Goal: Communication & Community: Share content

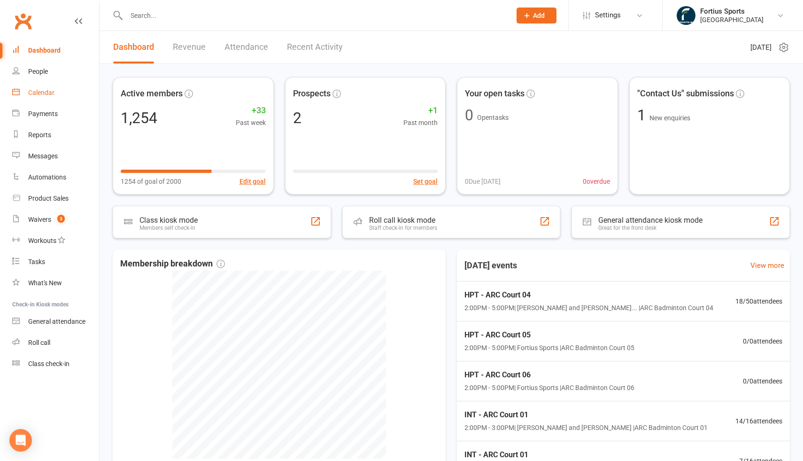
click at [44, 93] on div "Calendar" at bounding box center [41, 93] width 26 height 8
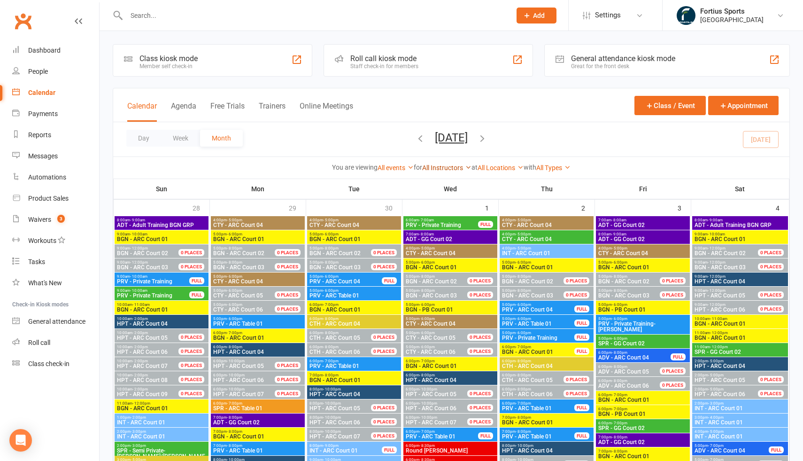
click at [433, 168] on link "All Instructors" at bounding box center [446, 168] width 49 height 8
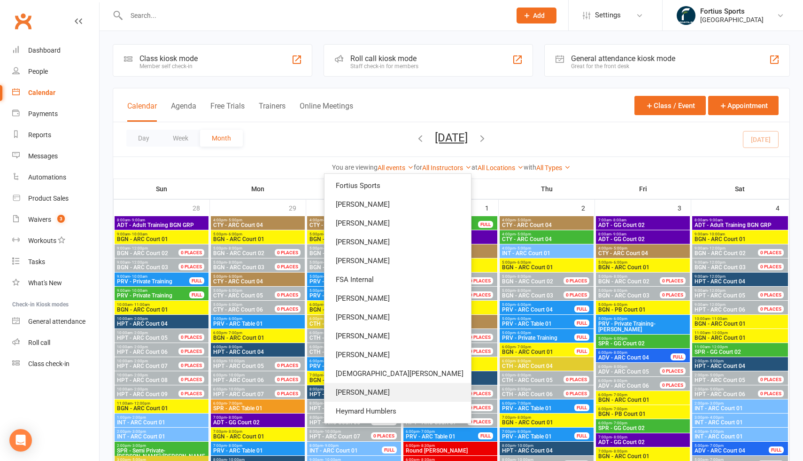
click at [412, 392] on link "[PERSON_NAME]" at bounding box center [397, 392] width 146 height 19
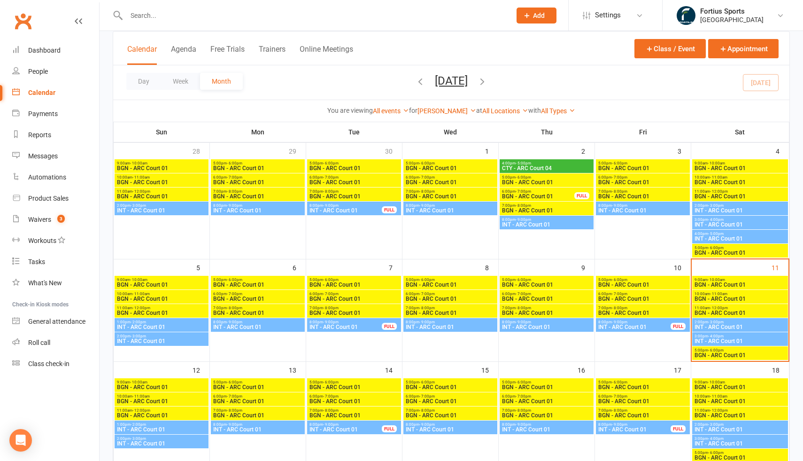
scroll to position [55, 0]
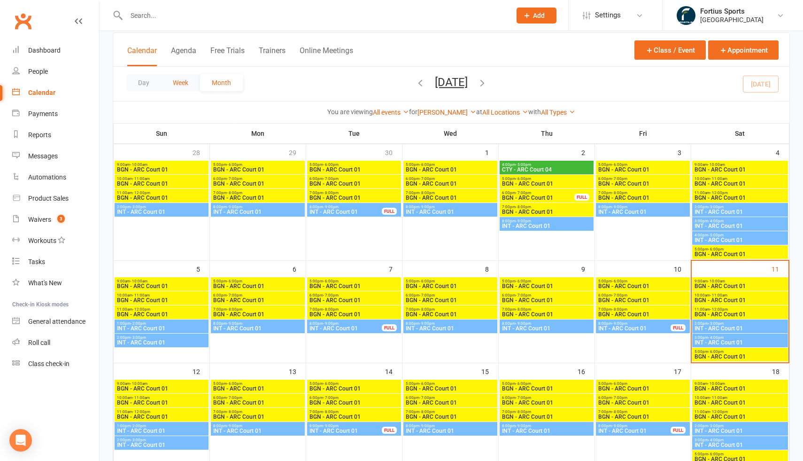
click at [183, 83] on button "Week" at bounding box center [180, 82] width 39 height 17
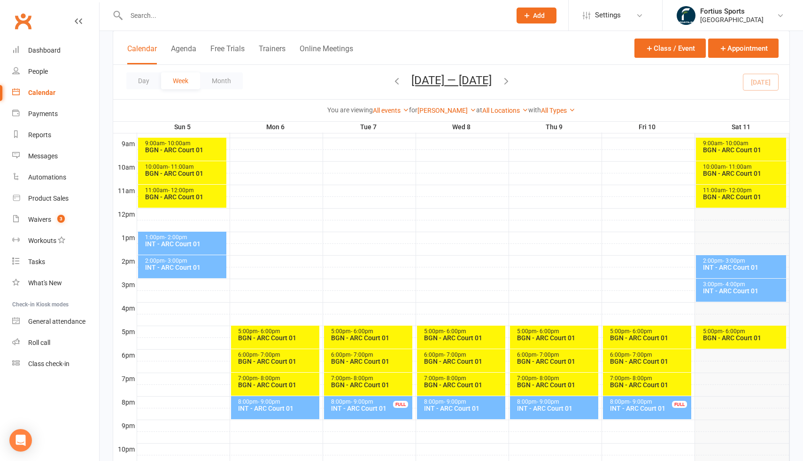
scroll to position [265, 0]
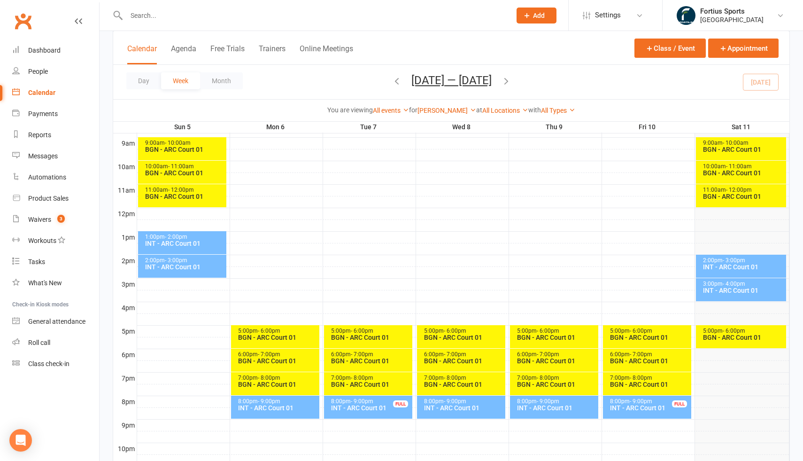
click at [721, 288] on div "INT - ARC Court 01" at bounding box center [743, 290] width 82 height 7
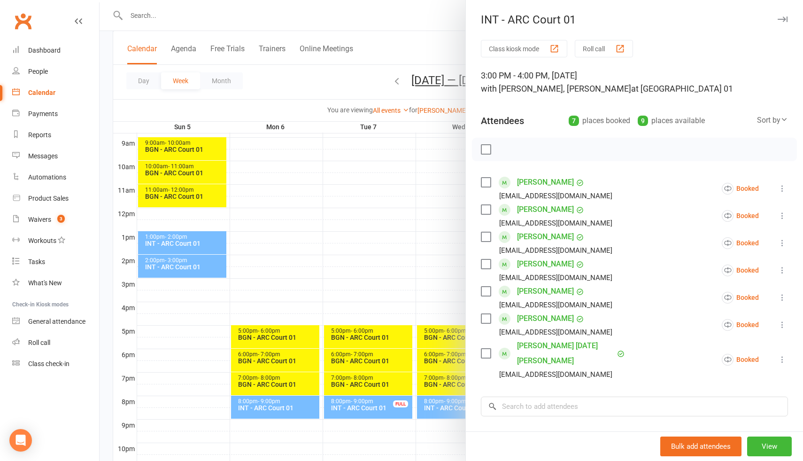
click at [412, 191] on div at bounding box center [451, 230] width 703 height 461
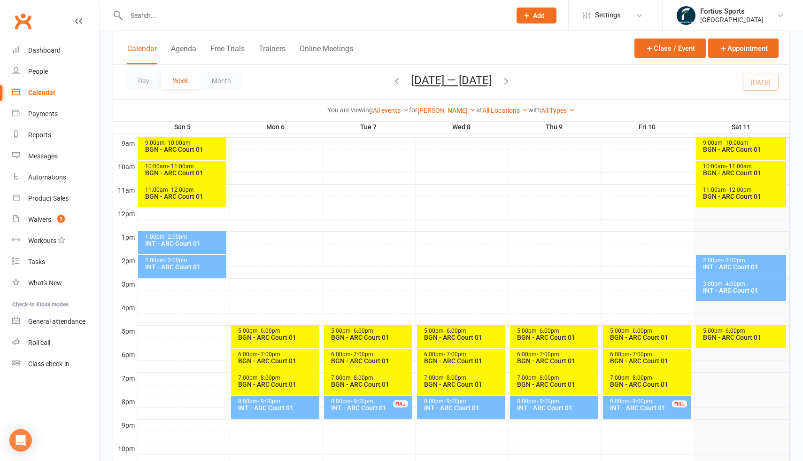
click at [725, 272] on div "2:00pm - 3:00pm INT - [GEOGRAPHIC_DATA] 01" at bounding box center [741, 265] width 91 height 23
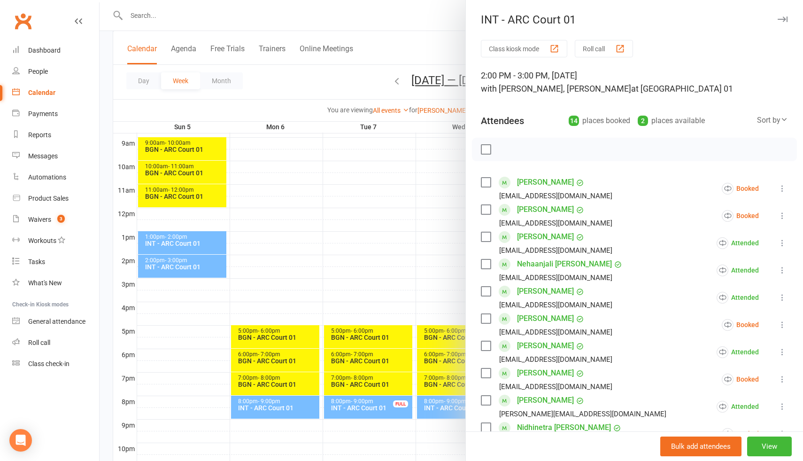
click at [433, 160] on div at bounding box center [451, 230] width 703 height 461
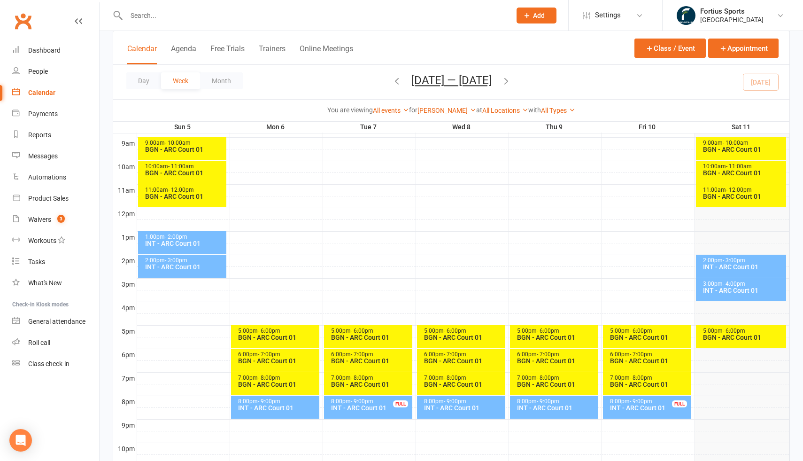
click at [194, 266] on div "INT - ARC Court 01" at bounding box center [185, 266] width 80 height 7
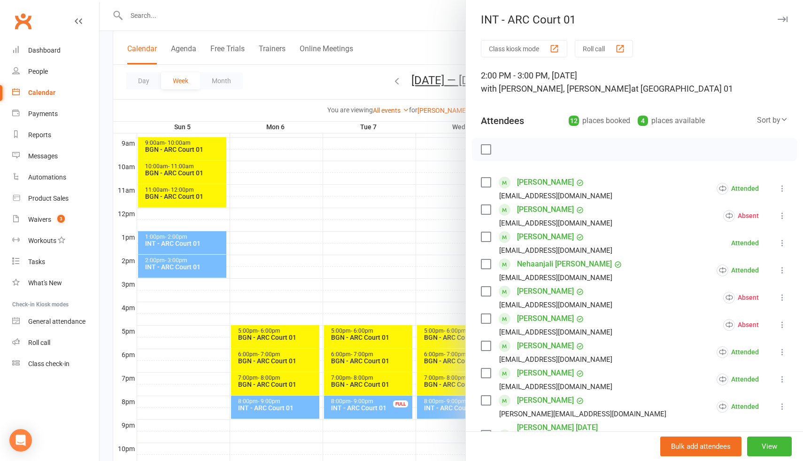
click at [208, 241] on div at bounding box center [451, 230] width 703 height 461
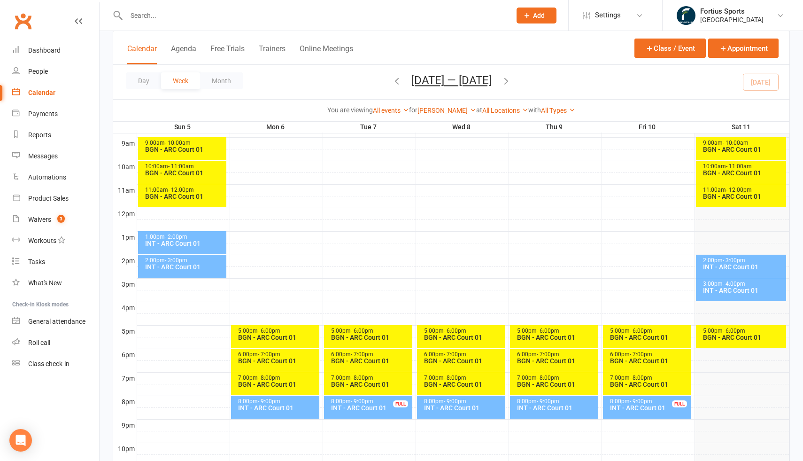
click at [205, 241] on div "INT - ARC Court 01" at bounding box center [185, 243] width 80 height 7
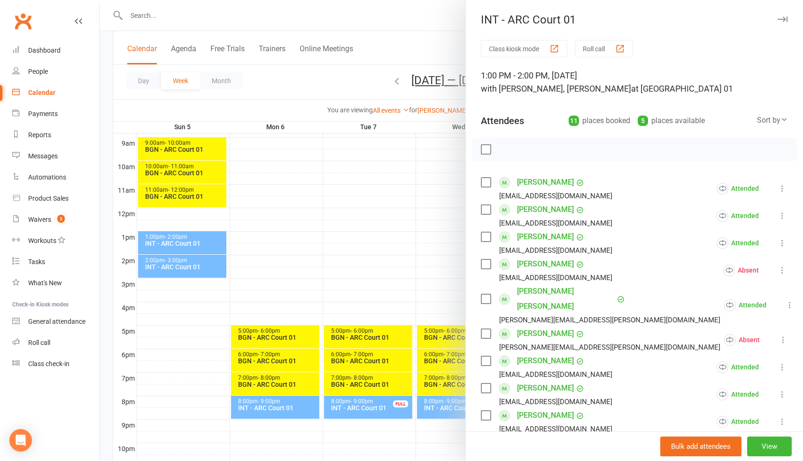
click at [206, 322] on div at bounding box center [451, 230] width 703 height 461
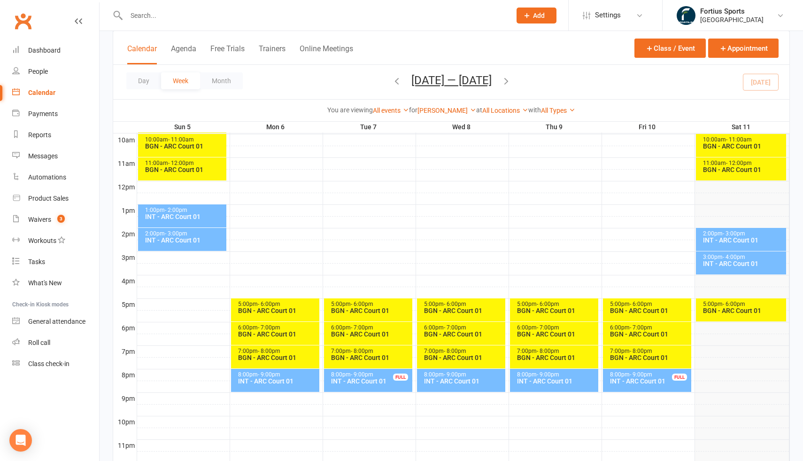
scroll to position [287, 0]
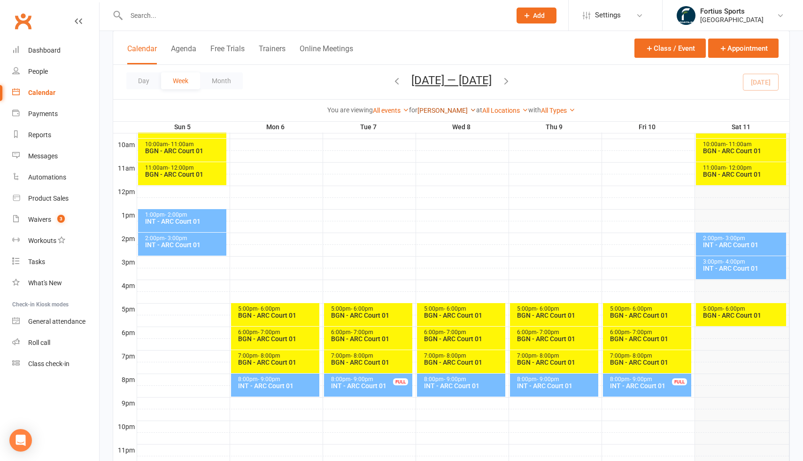
click at [452, 108] on link "[PERSON_NAME]" at bounding box center [446, 111] width 59 height 8
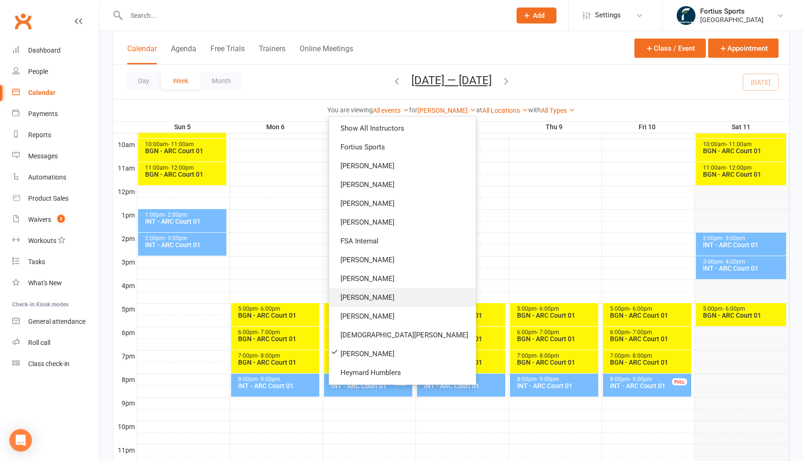
click at [410, 297] on link "[PERSON_NAME]" at bounding box center [402, 297] width 146 height 19
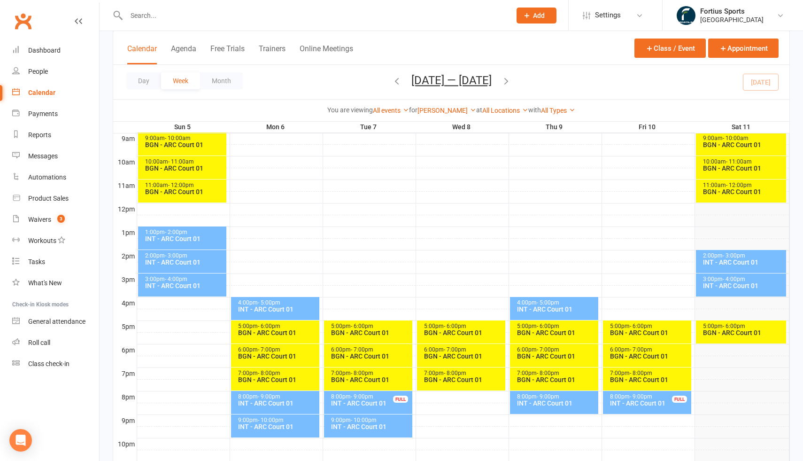
scroll to position [272, 0]
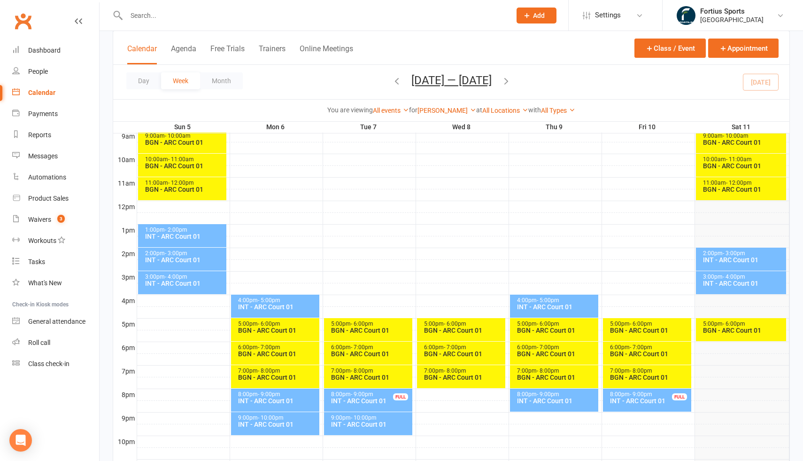
click at [396, 83] on icon "button" at bounding box center [397, 81] width 10 height 10
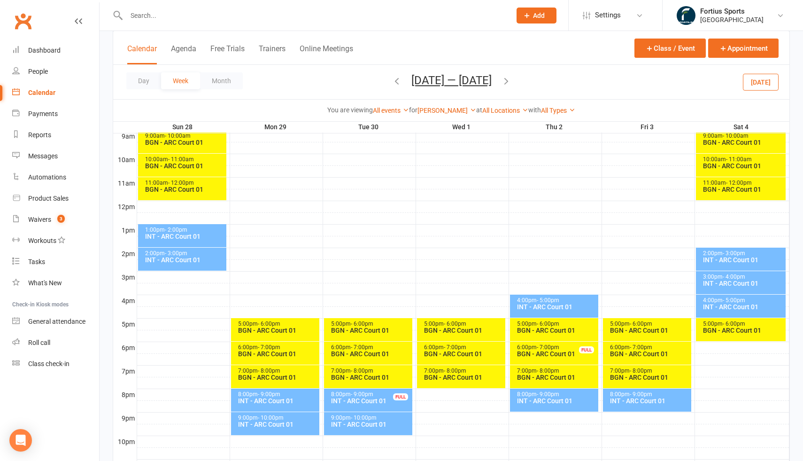
click at [460, 331] on div "BGN - ARC Court 01" at bounding box center [463, 330] width 80 height 7
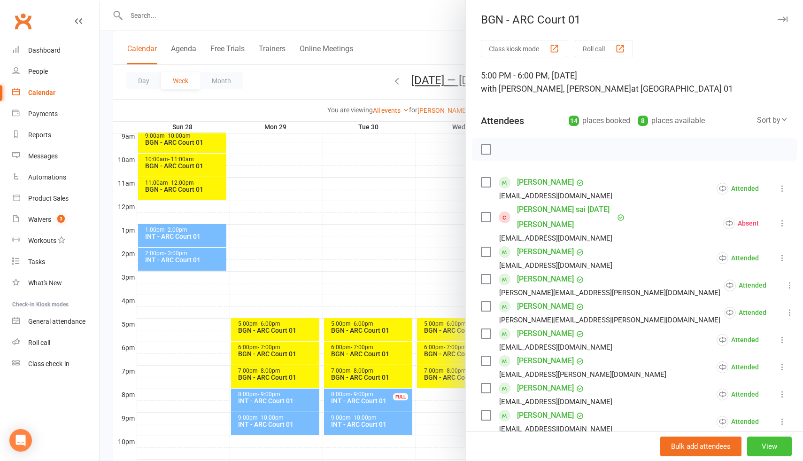
click at [769, 446] on button "View" at bounding box center [769, 446] width 45 height 20
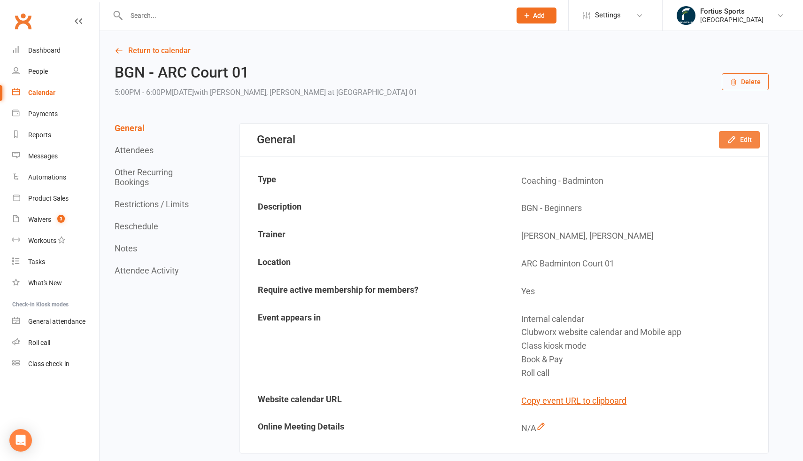
click at [747, 144] on button "Edit" at bounding box center [739, 139] width 41 height 17
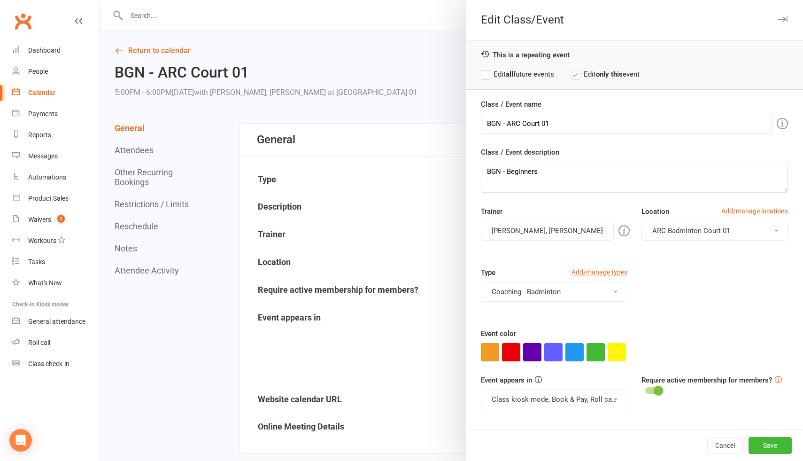
click at [537, 235] on button "[PERSON_NAME], [PERSON_NAME]" at bounding box center [547, 231] width 133 height 20
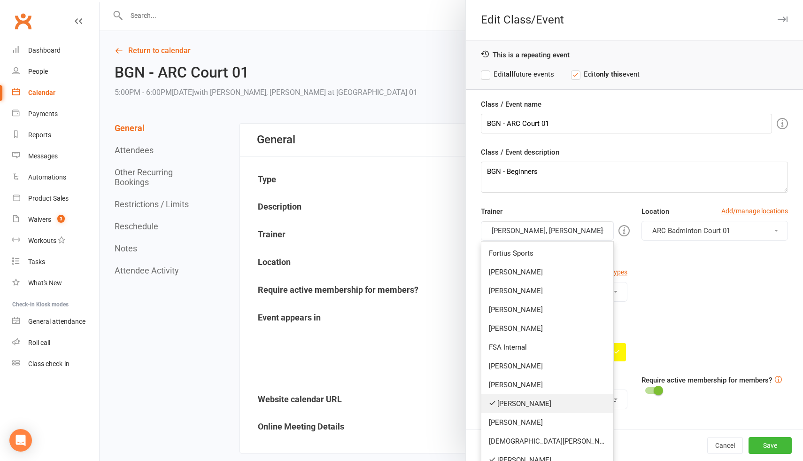
click at [523, 401] on link "[PERSON_NAME]" at bounding box center [547, 403] width 132 height 19
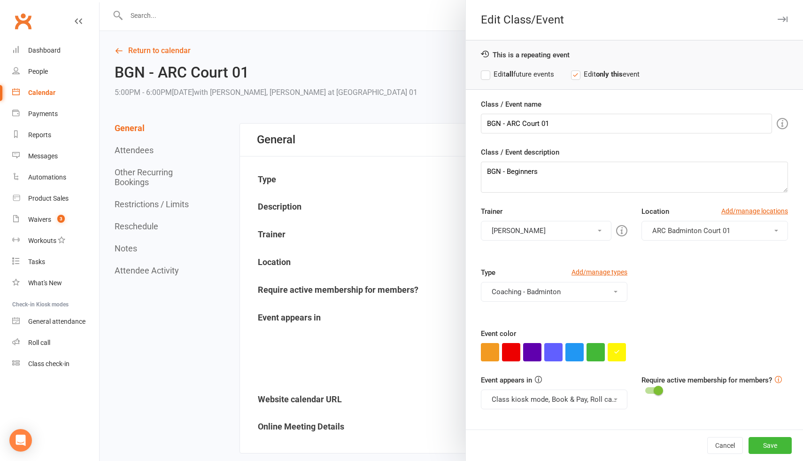
click at [488, 77] on label "Edit all future events" at bounding box center [517, 74] width 73 height 11
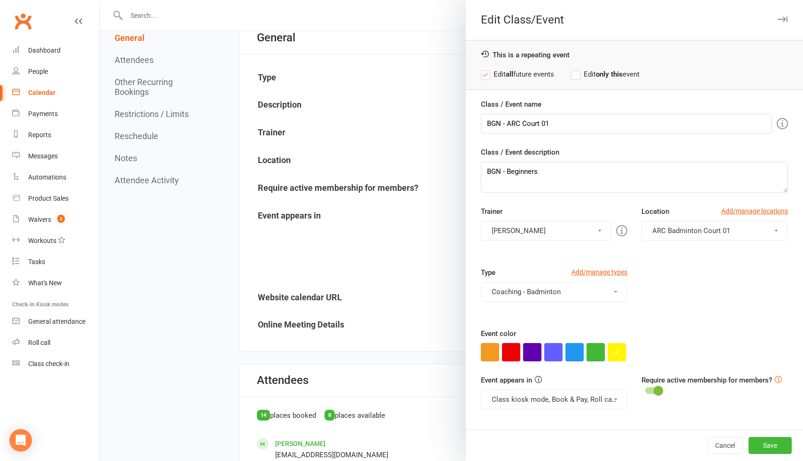
scroll to position [97, 0]
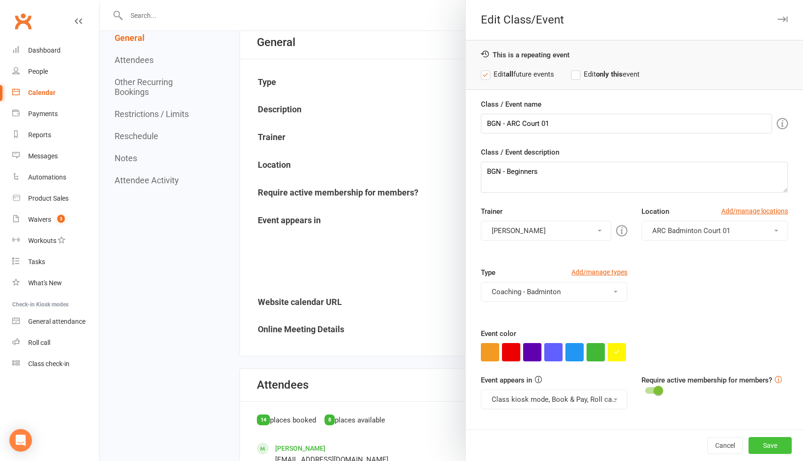
click at [775, 448] on button "Save" at bounding box center [769, 445] width 43 height 17
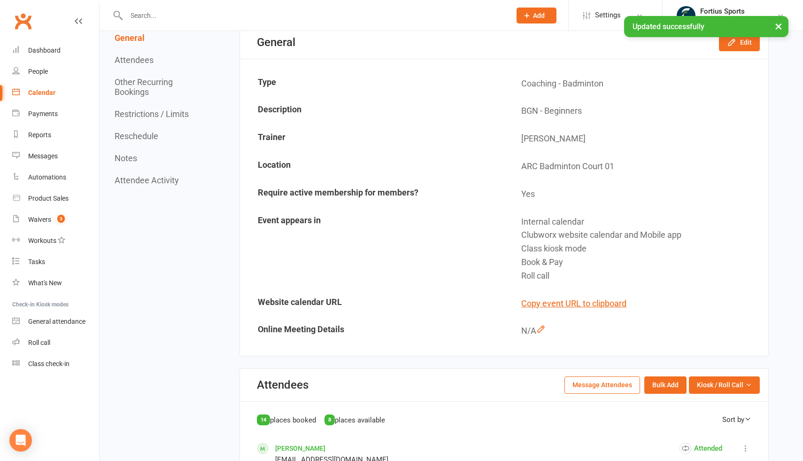
scroll to position [0, 0]
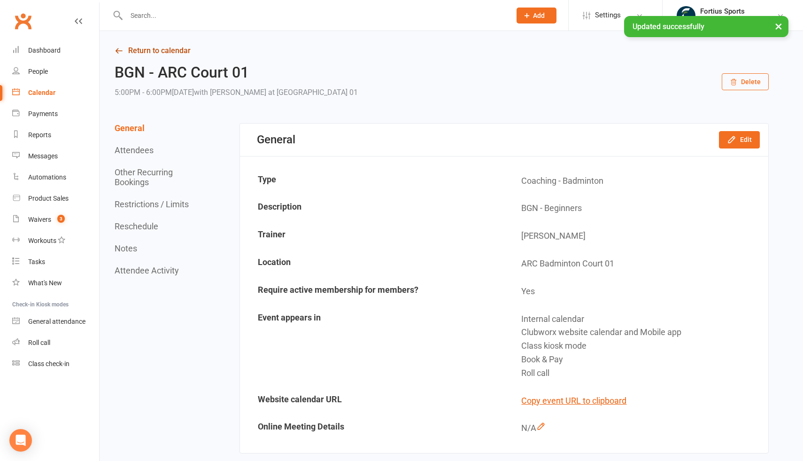
click at [120, 50] on icon at bounding box center [119, 50] width 8 height 8
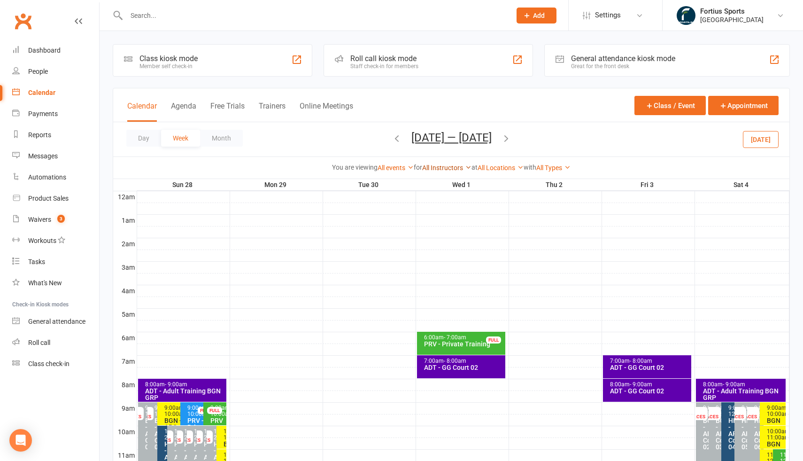
click at [452, 164] on link "All Instructors" at bounding box center [446, 168] width 49 height 8
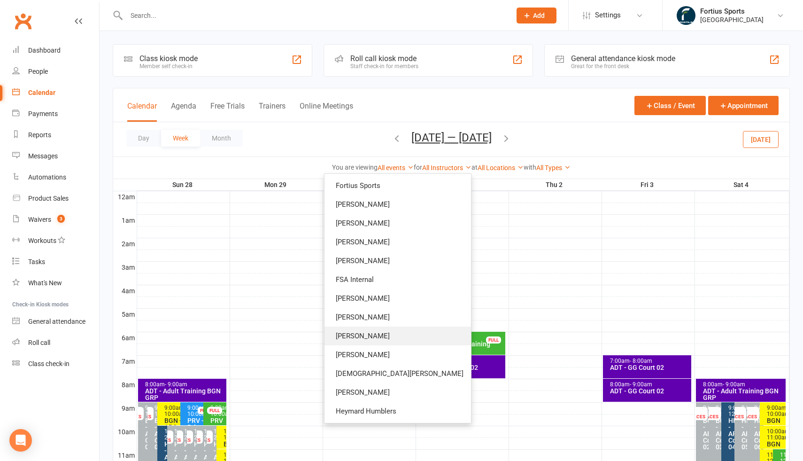
click at [414, 335] on link "[PERSON_NAME]" at bounding box center [397, 335] width 146 height 19
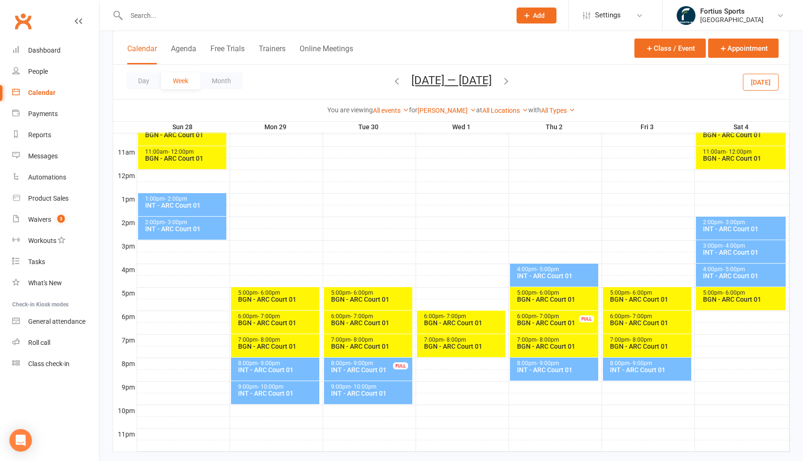
scroll to position [311, 0]
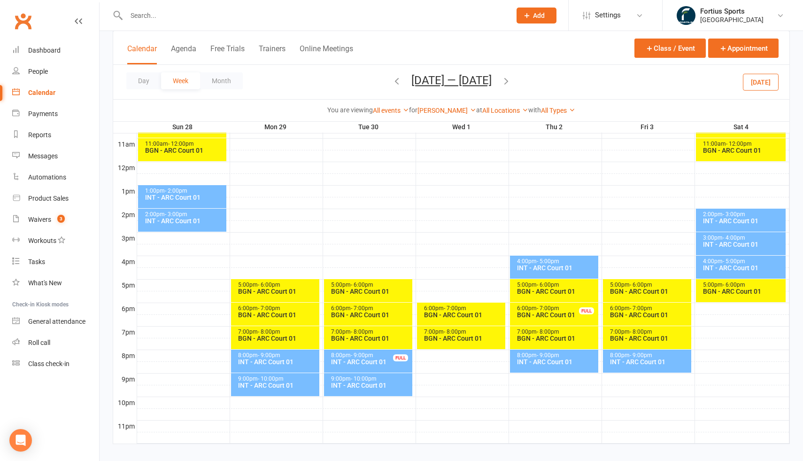
click at [489, 314] on div "BGN - ARC Court 01" at bounding box center [463, 314] width 80 height 7
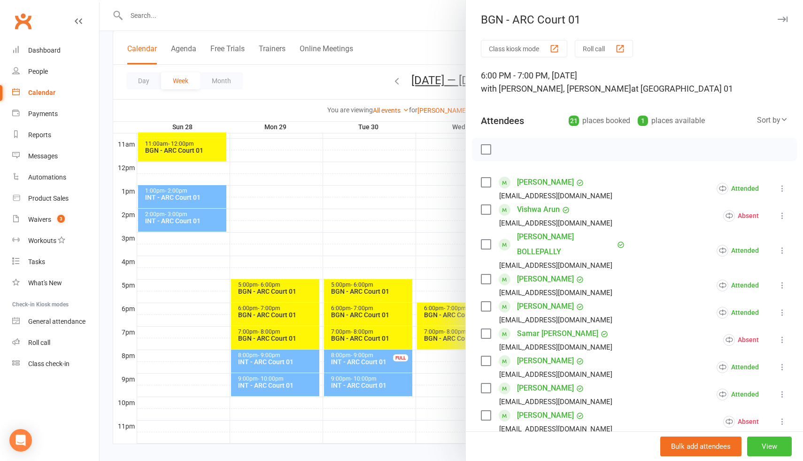
click at [762, 442] on button "View" at bounding box center [769, 446] width 45 height 20
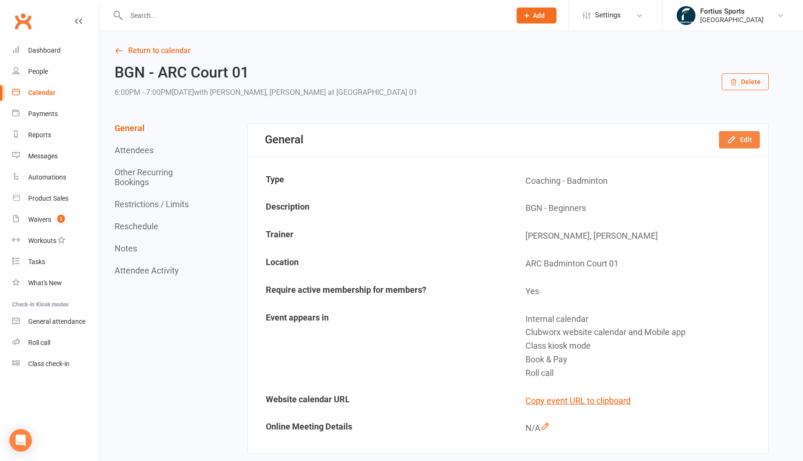
click at [741, 145] on button "Edit" at bounding box center [739, 139] width 41 height 17
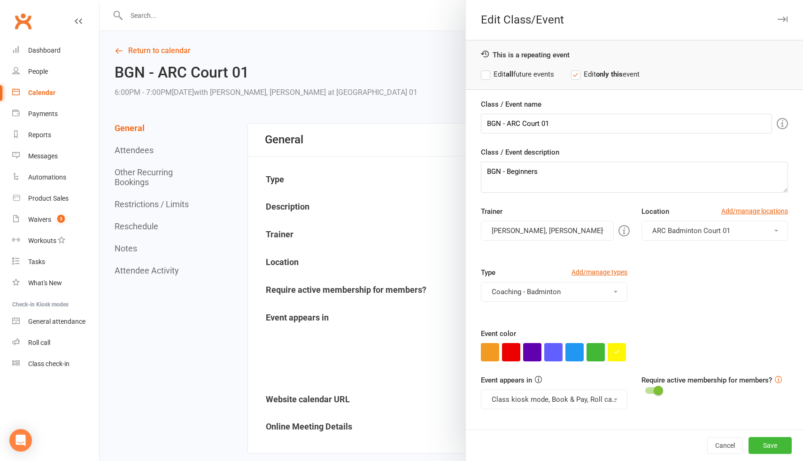
click at [484, 74] on label "Edit all future events" at bounding box center [517, 74] width 73 height 11
click at [558, 233] on button "[PERSON_NAME], [PERSON_NAME]" at bounding box center [547, 231] width 133 height 20
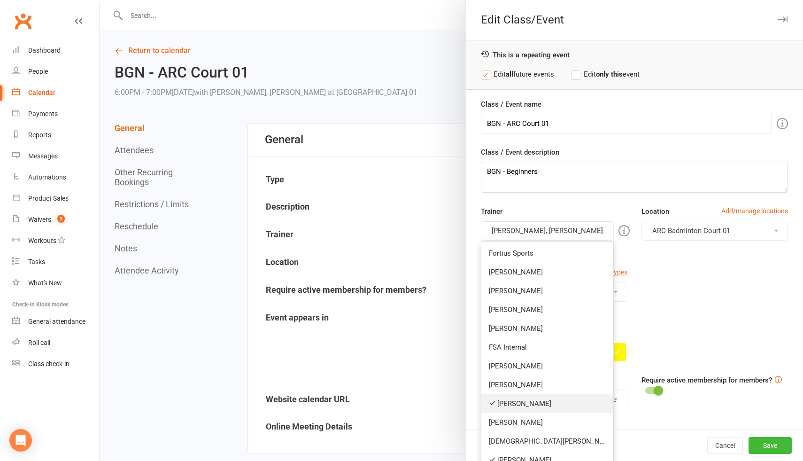
click at [517, 401] on link "[PERSON_NAME]" at bounding box center [547, 403] width 132 height 19
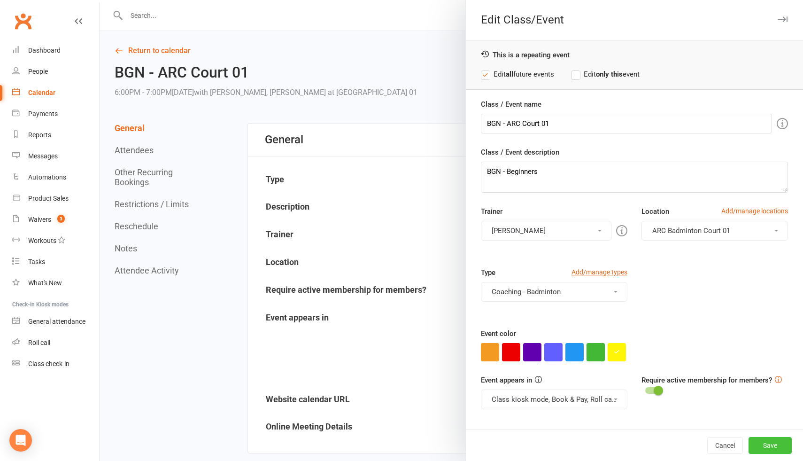
click at [759, 445] on button "Save" at bounding box center [769, 445] width 43 height 17
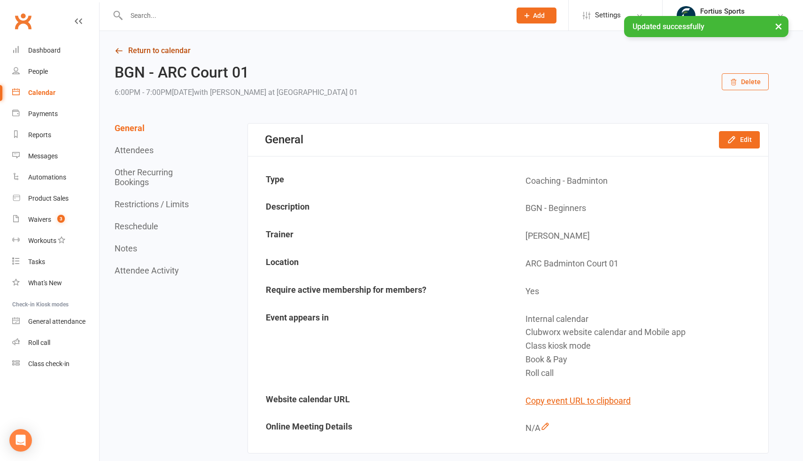
click at [141, 51] on link "Return to calendar" at bounding box center [442, 50] width 654 height 13
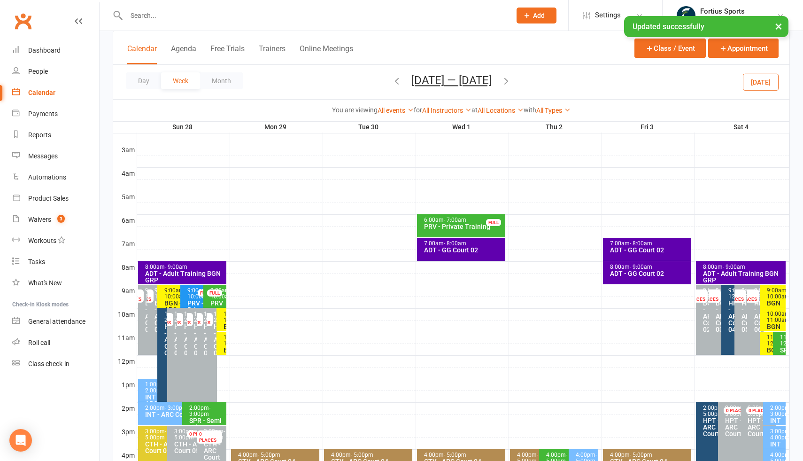
scroll to position [95, 0]
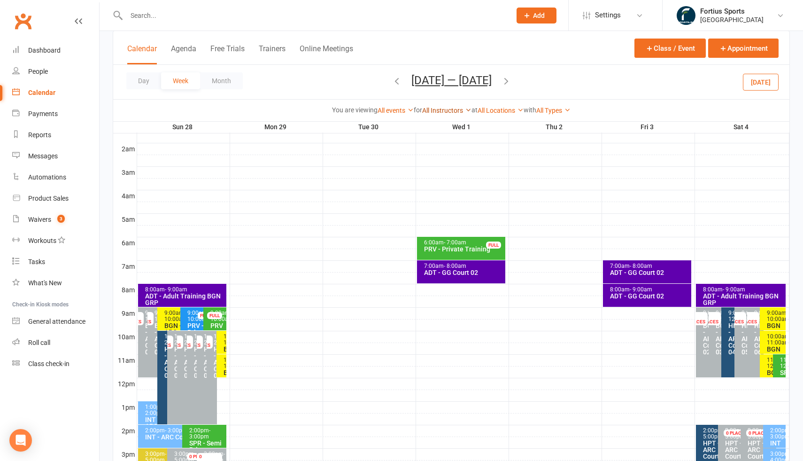
click at [449, 111] on link "All Instructors" at bounding box center [446, 111] width 49 height 8
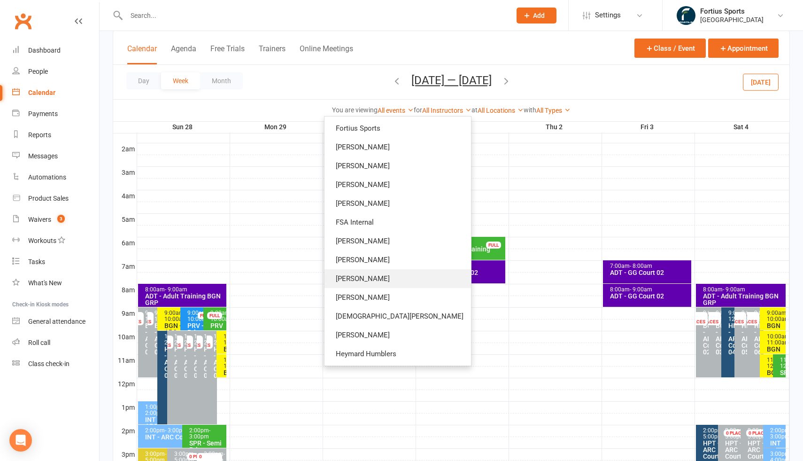
click at [414, 277] on link "[PERSON_NAME]" at bounding box center [397, 278] width 146 height 19
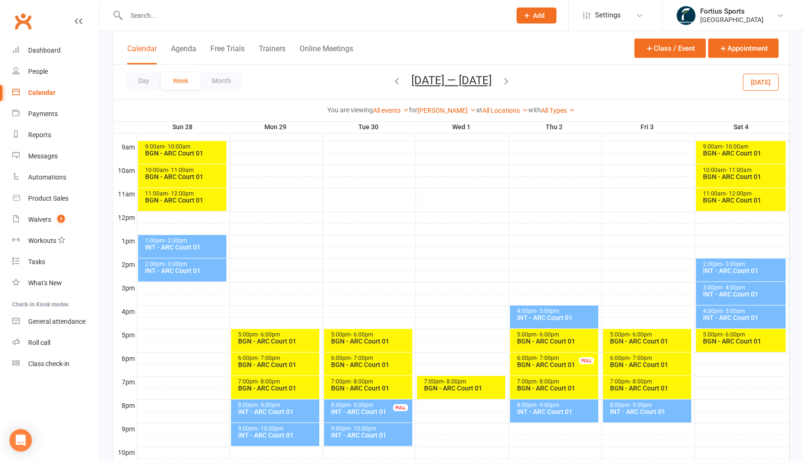
scroll to position [321, 0]
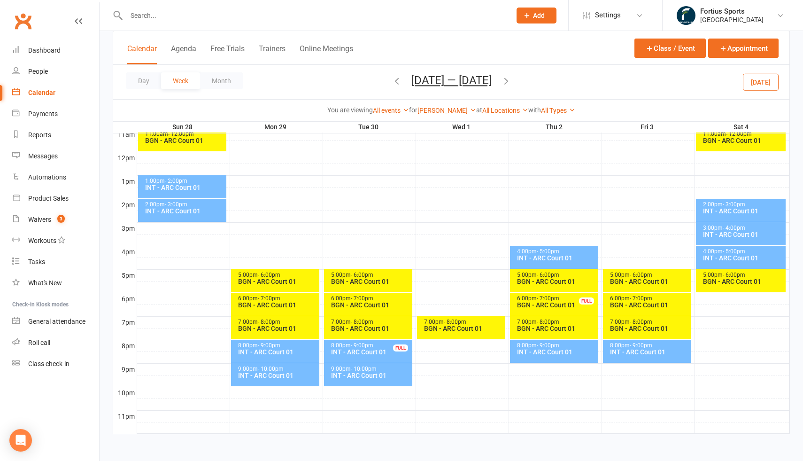
click at [482, 331] on div "7:00pm - 8:00pm BGN - [GEOGRAPHIC_DATA] 01" at bounding box center [461, 327] width 88 height 23
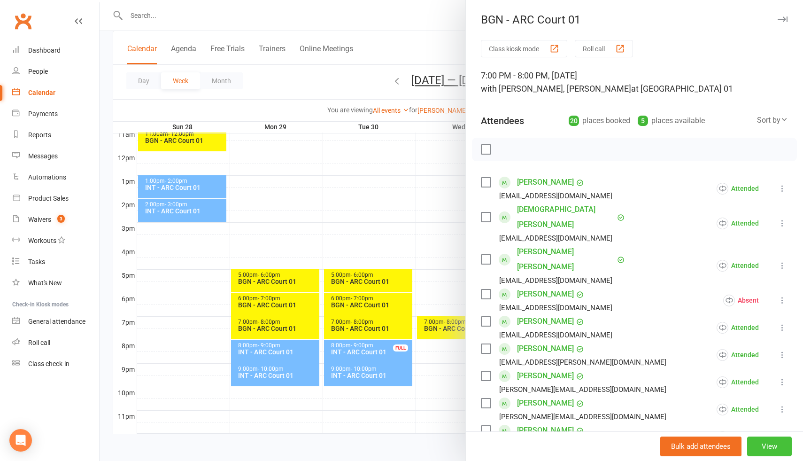
click at [773, 445] on button "View" at bounding box center [769, 446] width 45 height 20
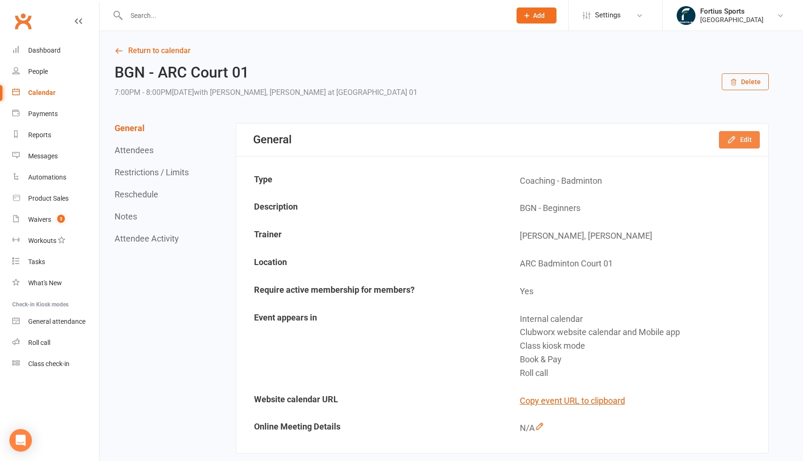
click at [753, 141] on button "Edit" at bounding box center [739, 139] width 41 height 17
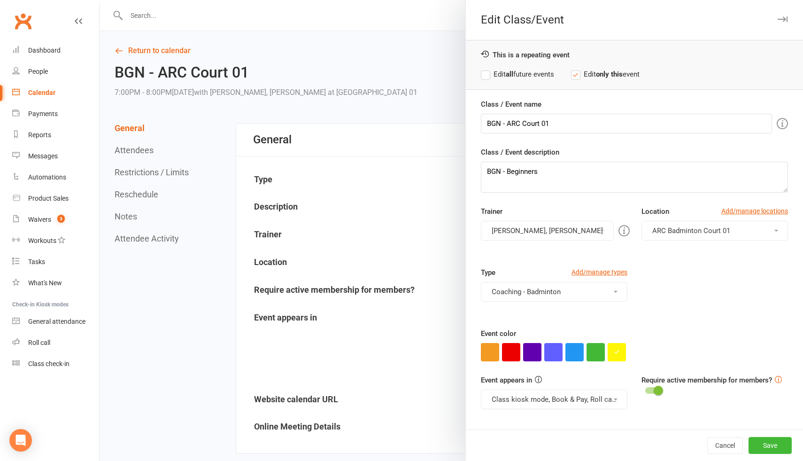
click at [484, 75] on label "Edit all future events" at bounding box center [517, 74] width 73 height 11
click at [535, 223] on button "[PERSON_NAME], [PERSON_NAME]" at bounding box center [547, 231] width 133 height 20
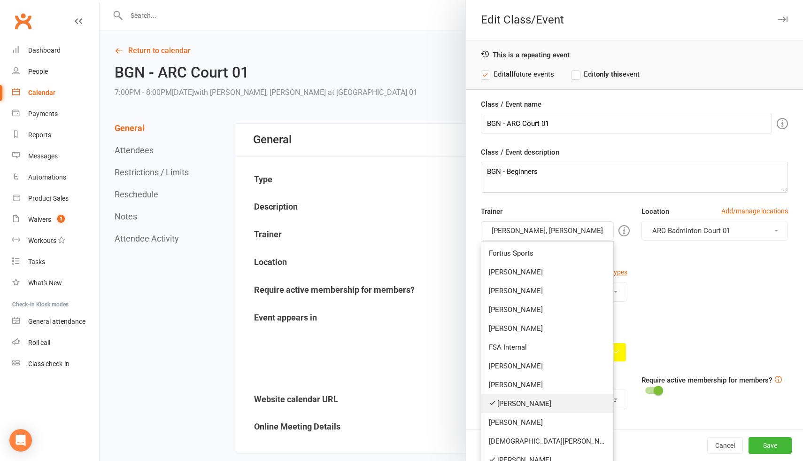
click at [533, 403] on link "[PERSON_NAME]" at bounding box center [547, 403] width 132 height 19
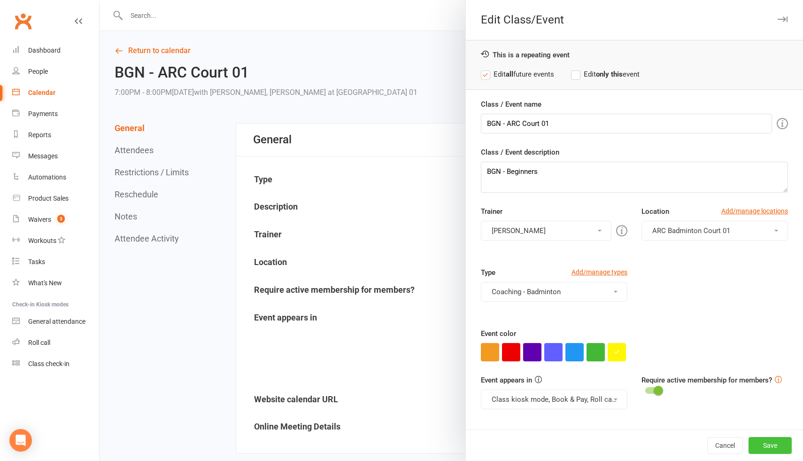
click at [763, 444] on button "Save" at bounding box center [769, 445] width 43 height 17
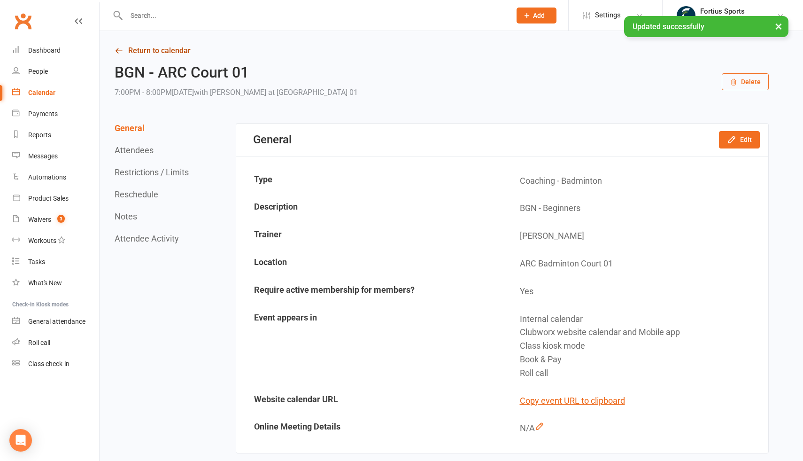
click at [159, 53] on link "Return to calendar" at bounding box center [442, 50] width 654 height 13
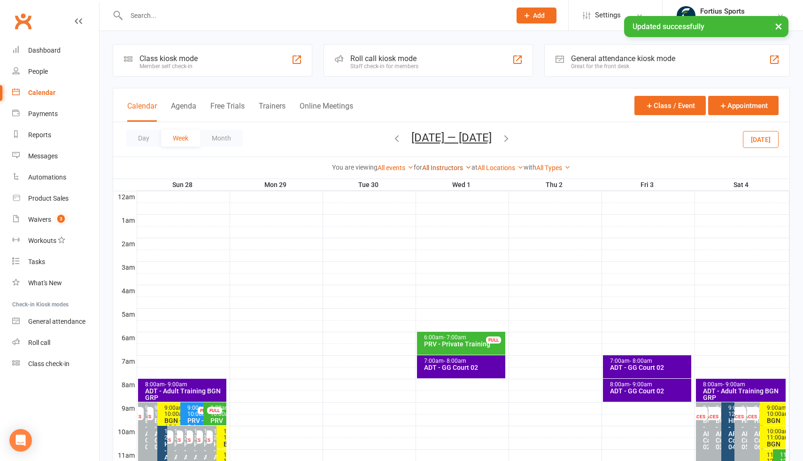
click at [430, 169] on link "All Instructors" at bounding box center [446, 168] width 49 height 8
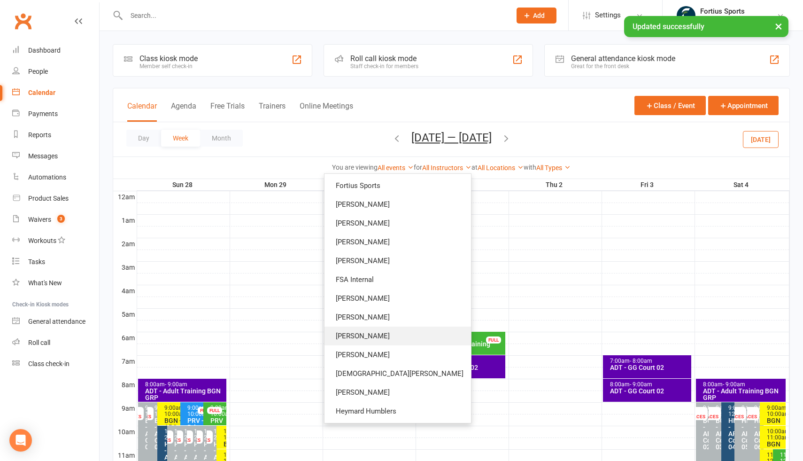
click at [414, 336] on link "[PERSON_NAME]" at bounding box center [397, 335] width 146 height 19
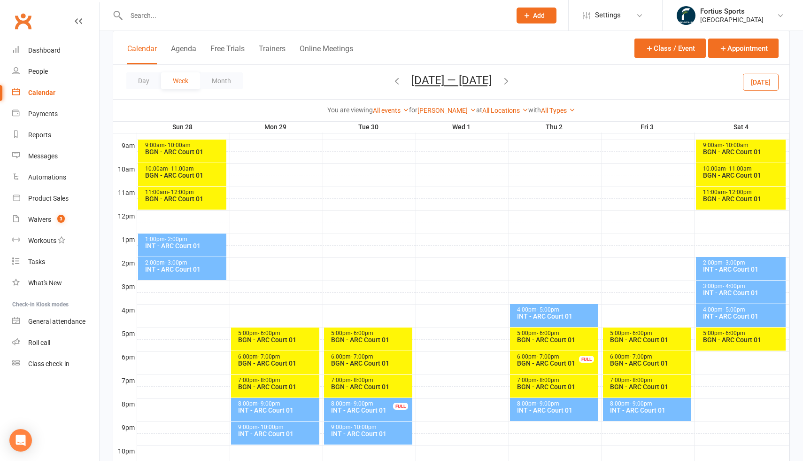
scroll to position [264, 0]
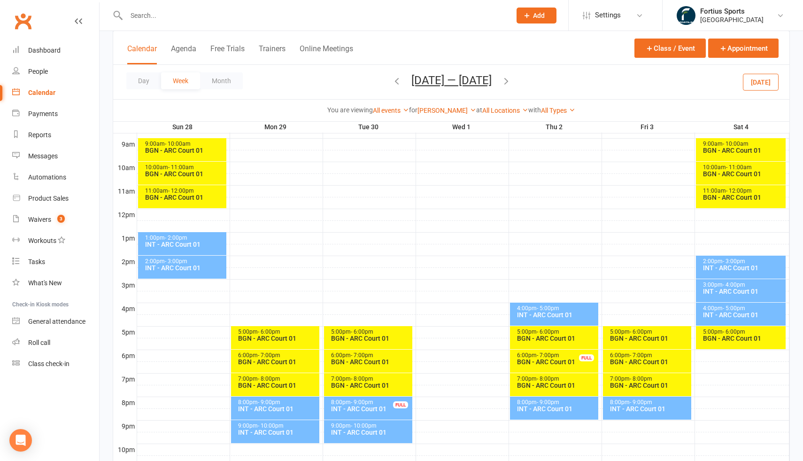
click at [298, 432] on div "INT - ARC Court 01" at bounding box center [278, 432] width 80 height 7
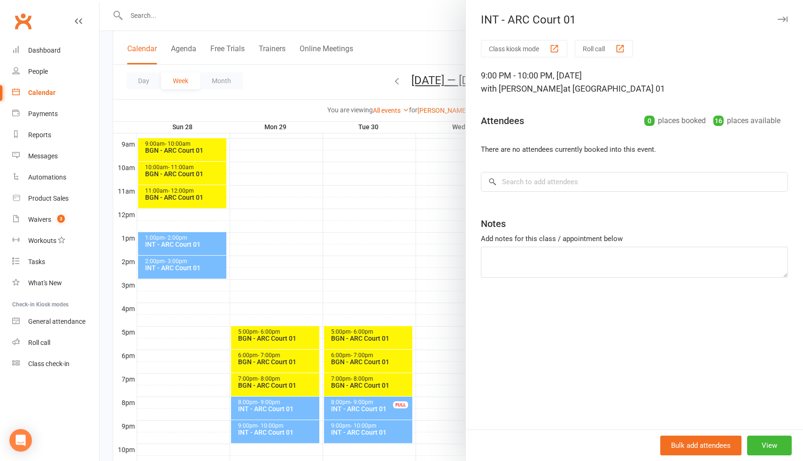
click at [404, 208] on div at bounding box center [451, 230] width 703 height 461
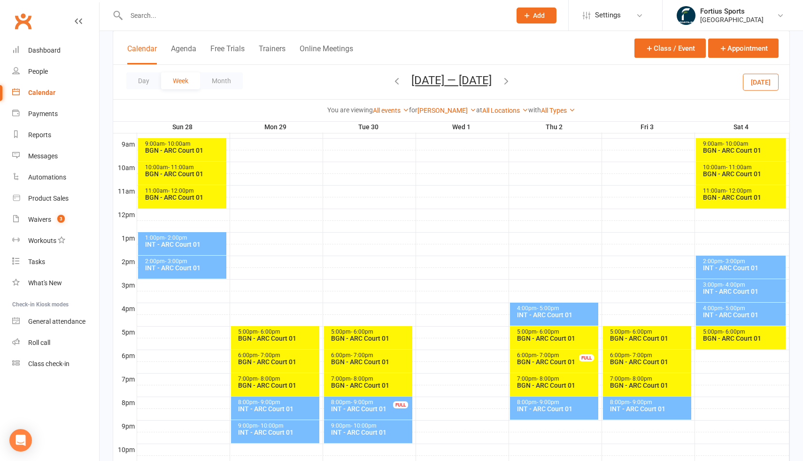
click at [353, 429] on div "INT - ARC Court 01" at bounding box center [370, 432] width 80 height 7
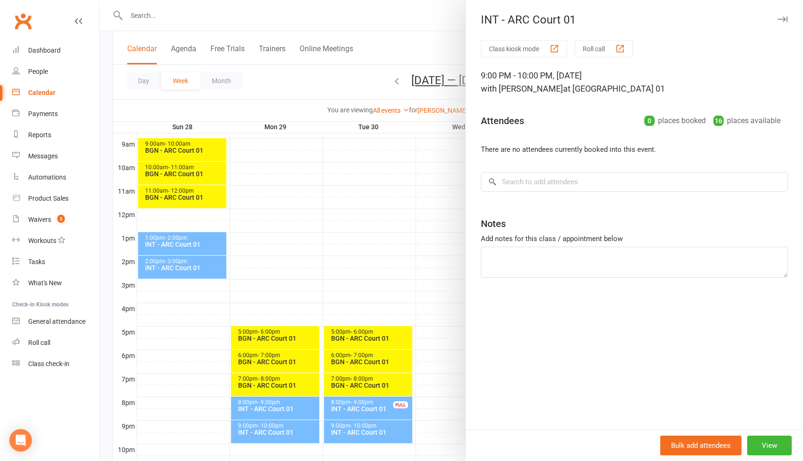
click at [408, 202] on div at bounding box center [451, 230] width 703 height 461
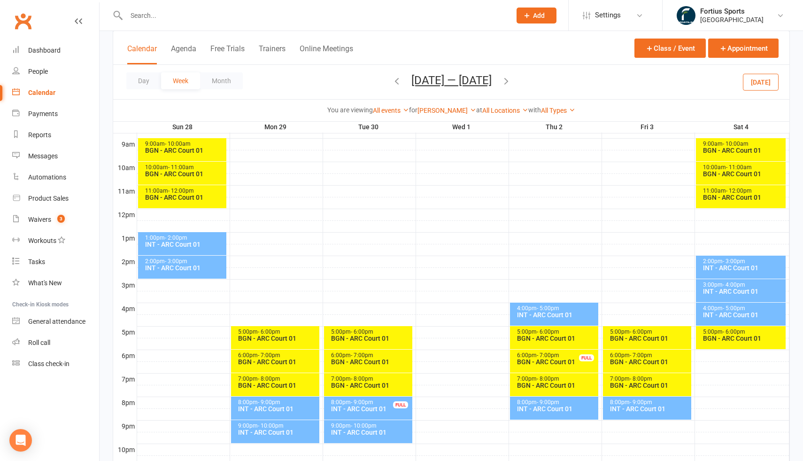
click at [554, 317] on div "INT - ARC Court 01" at bounding box center [556, 314] width 80 height 7
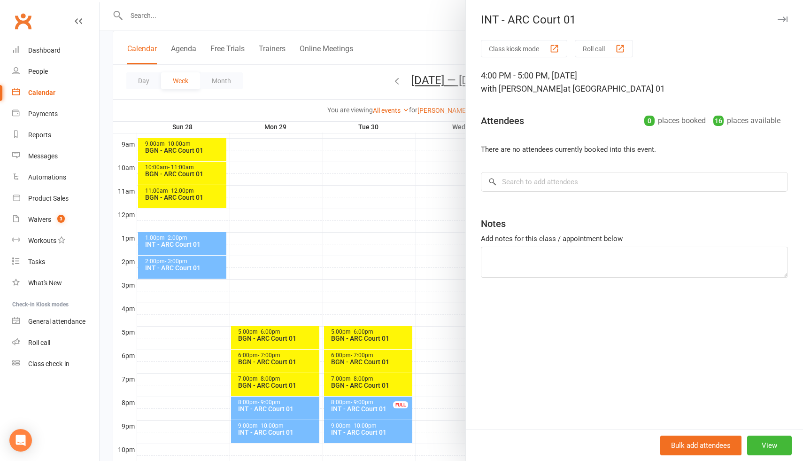
click at [453, 192] on div at bounding box center [451, 230] width 703 height 461
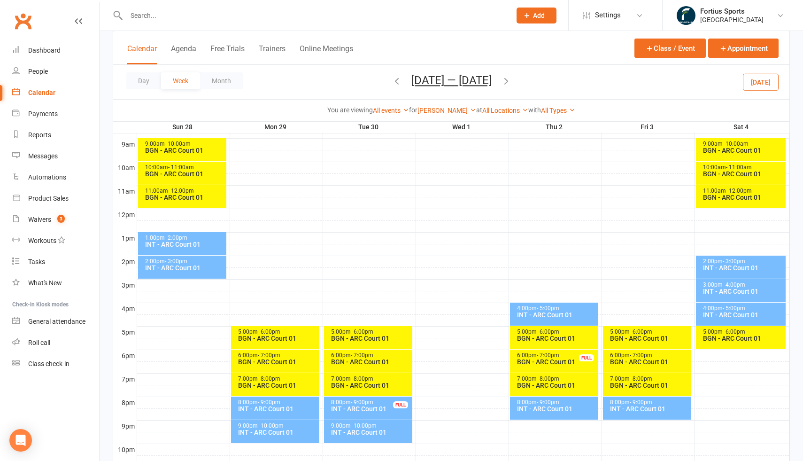
click at [511, 79] on icon "button" at bounding box center [506, 81] width 10 height 10
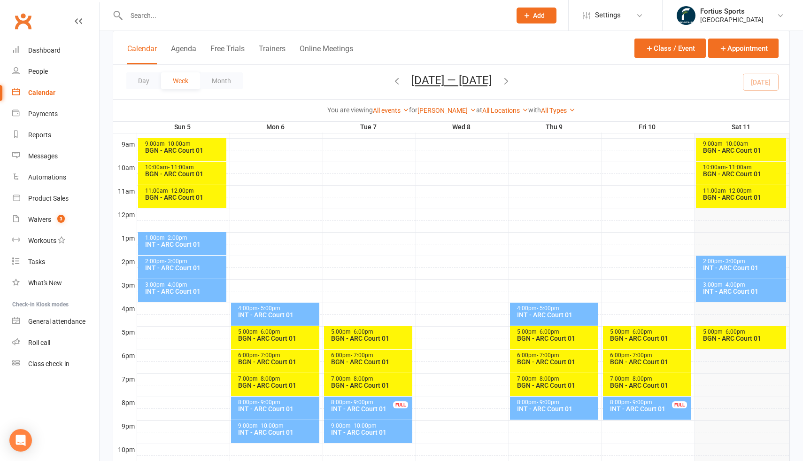
click at [285, 430] on div "INT - ARC Court 01" at bounding box center [278, 432] width 80 height 7
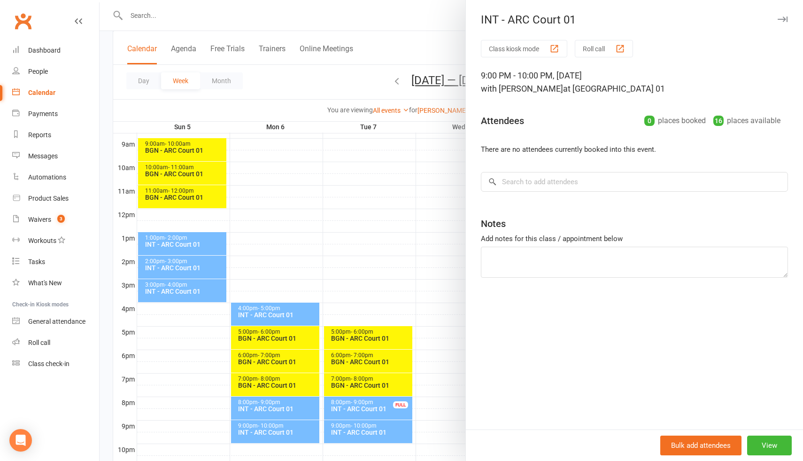
click at [360, 261] on div at bounding box center [451, 230] width 703 height 461
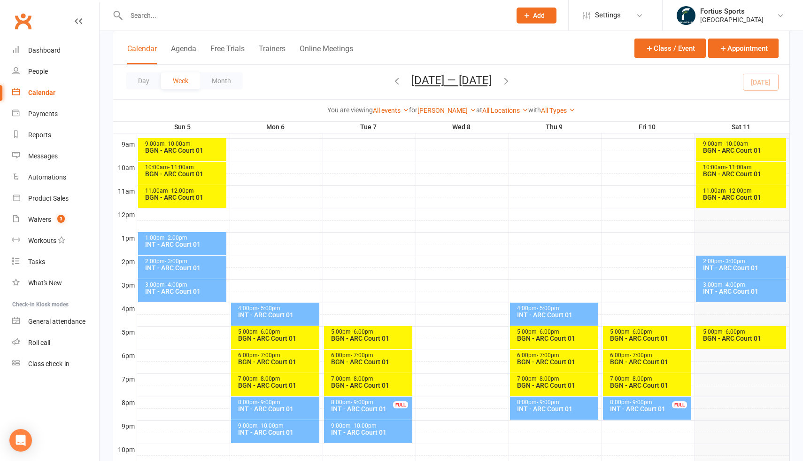
click at [351, 430] on div "INT - ARC Court 01" at bounding box center [370, 432] width 80 height 7
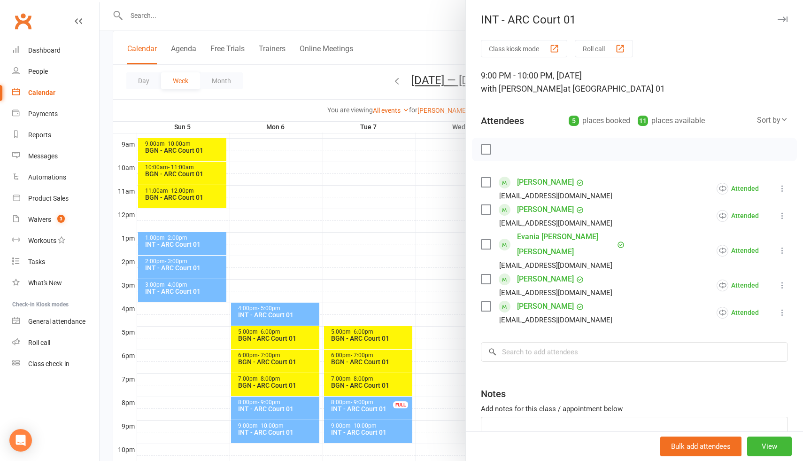
click at [404, 240] on div at bounding box center [451, 230] width 703 height 461
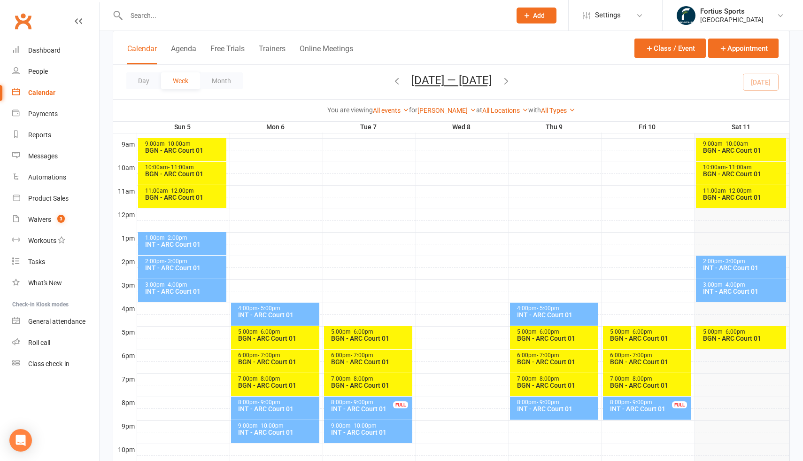
click at [307, 313] on div "INT - ARC Court 01" at bounding box center [278, 314] width 80 height 7
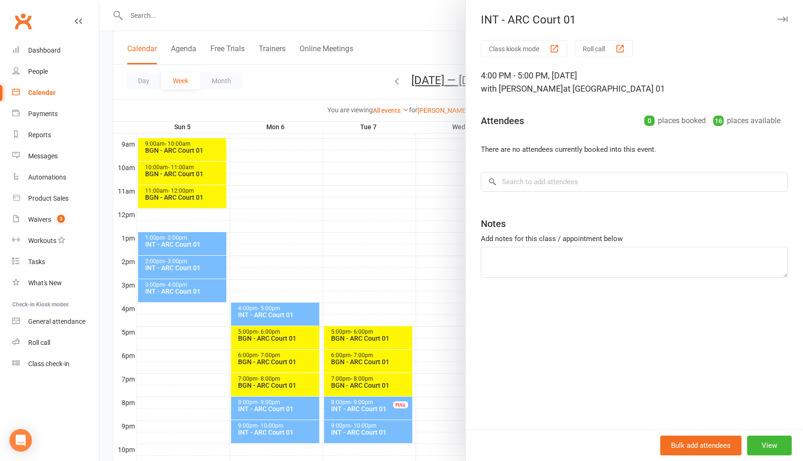
click at [383, 238] on div at bounding box center [451, 230] width 703 height 461
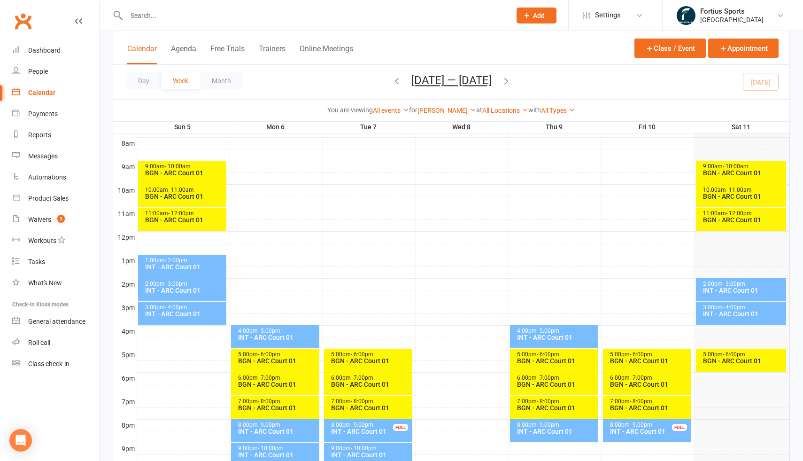
scroll to position [240, 0]
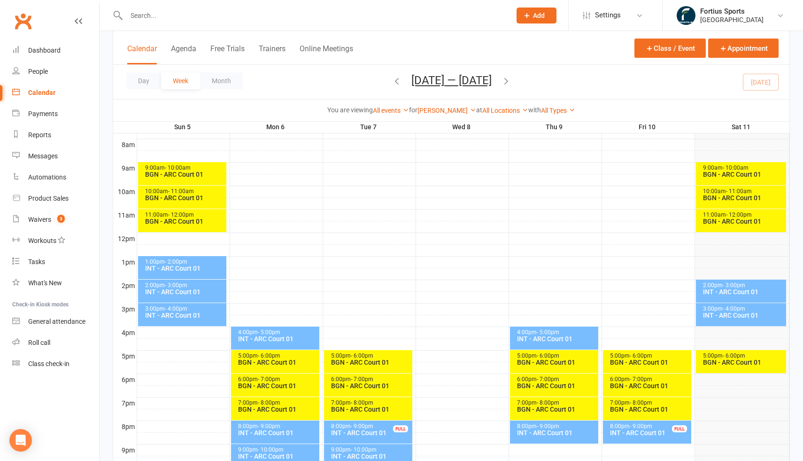
click at [187, 271] on div "1:00pm - 2:00pm INT - [GEOGRAPHIC_DATA] 01" at bounding box center [182, 267] width 88 height 23
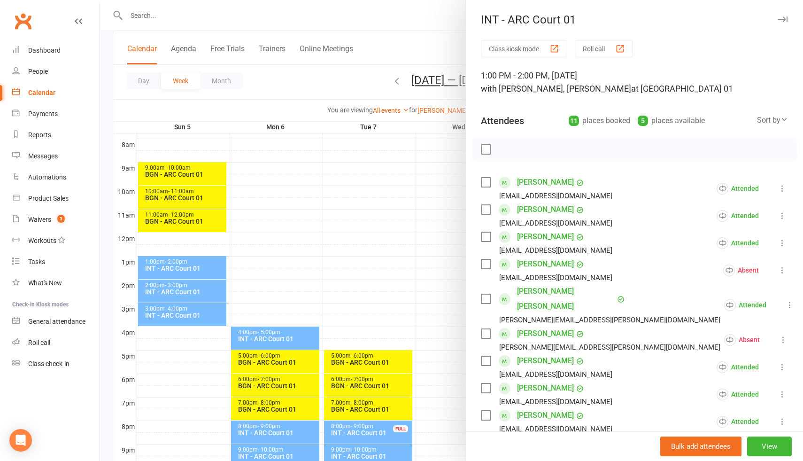
click at [188, 289] on div at bounding box center [451, 230] width 703 height 461
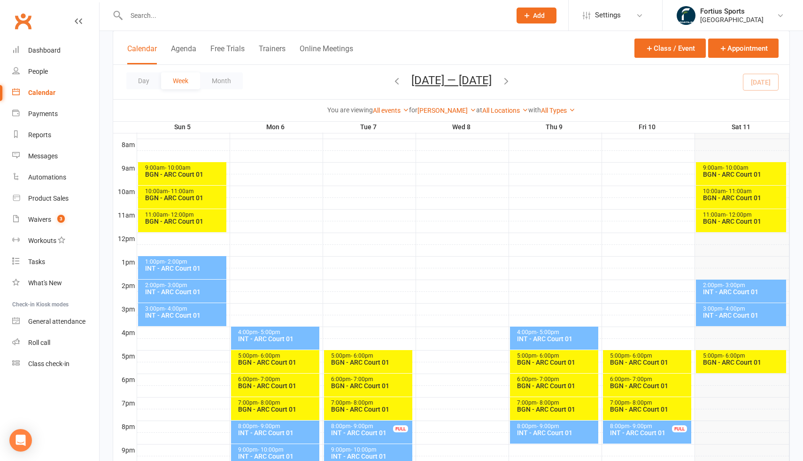
click at [188, 289] on div "INT - ARC Court 01" at bounding box center [185, 291] width 80 height 7
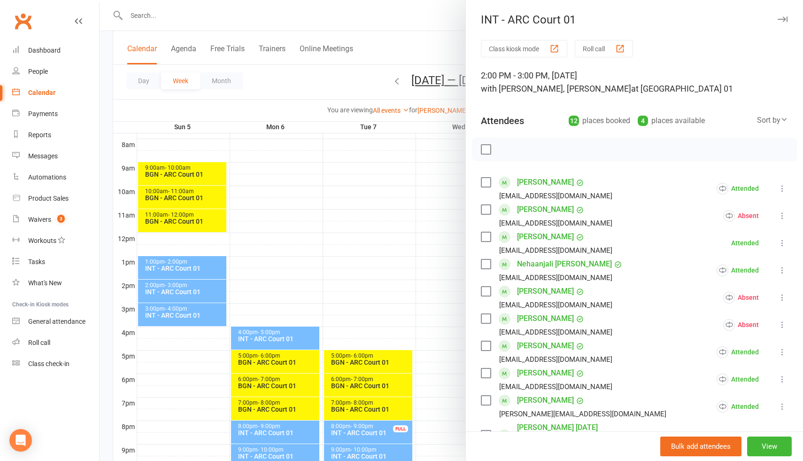
click at [191, 315] on div at bounding box center [451, 230] width 703 height 461
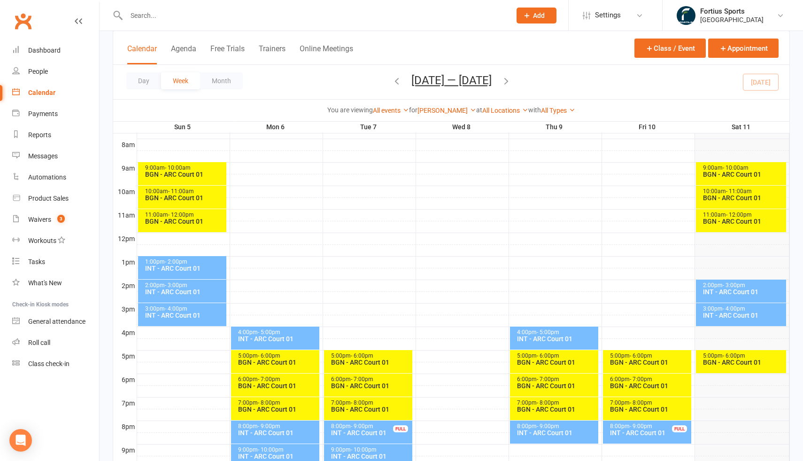
click at [199, 315] on div "INT - ARC Court 01" at bounding box center [185, 315] width 80 height 7
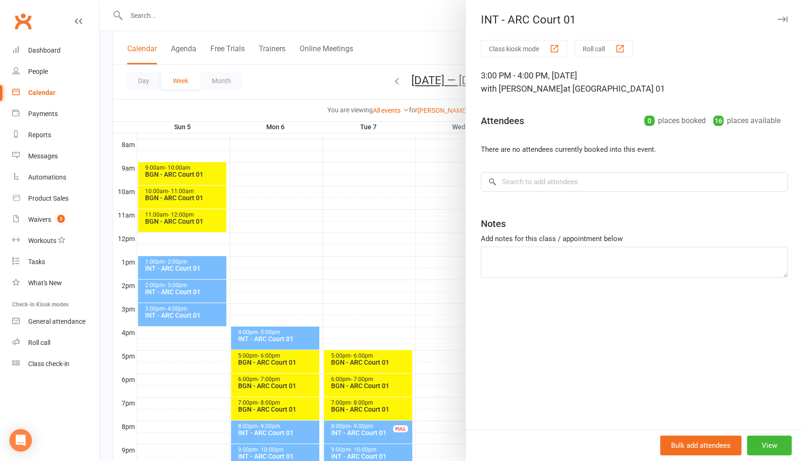
click at [271, 307] on div at bounding box center [451, 230] width 703 height 461
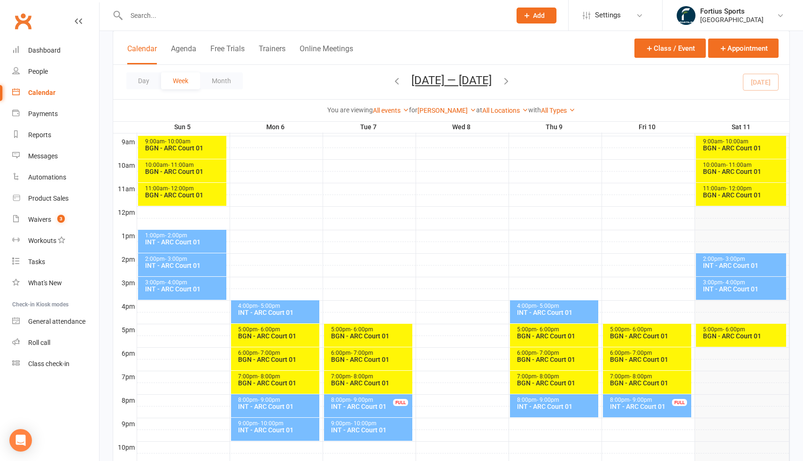
scroll to position [276, 0]
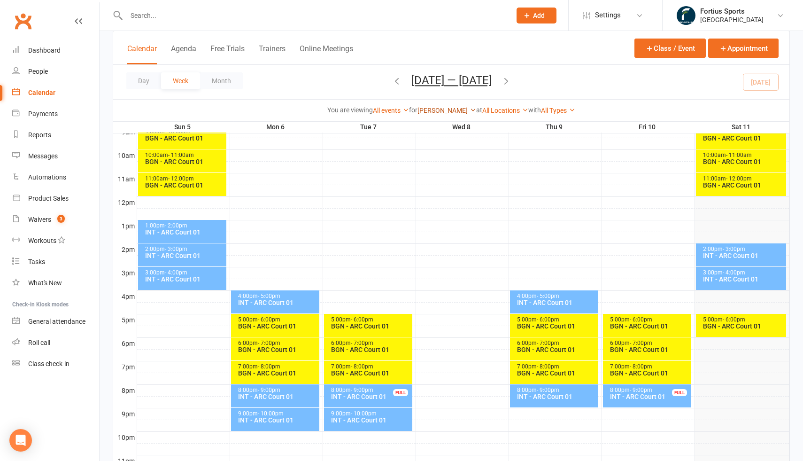
click at [442, 112] on link "[PERSON_NAME]" at bounding box center [446, 111] width 59 height 8
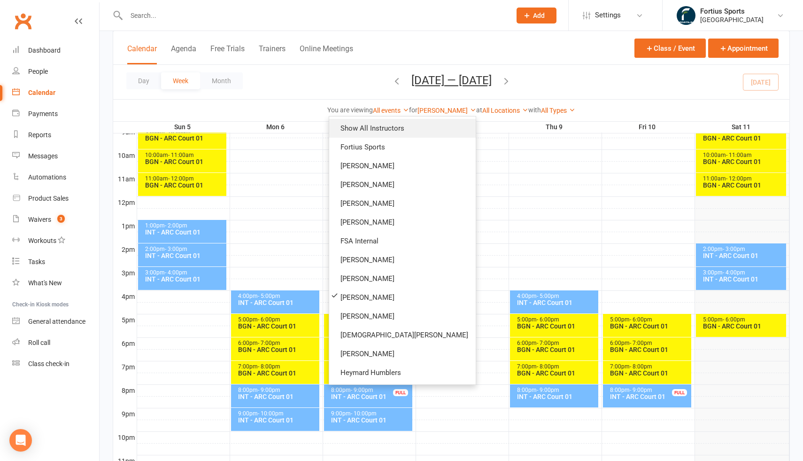
click at [435, 128] on link "Show All Instructors" at bounding box center [402, 128] width 146 height 19
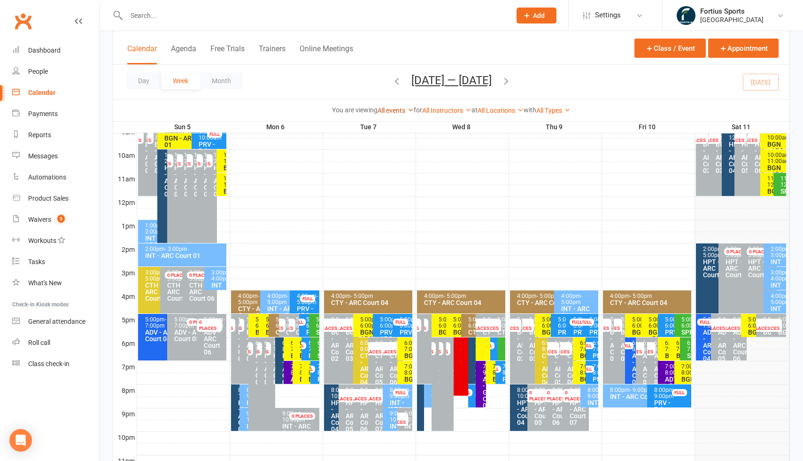
click at [400, 114] on link "All events" at bounding box center [395, 111] width 36 height 8
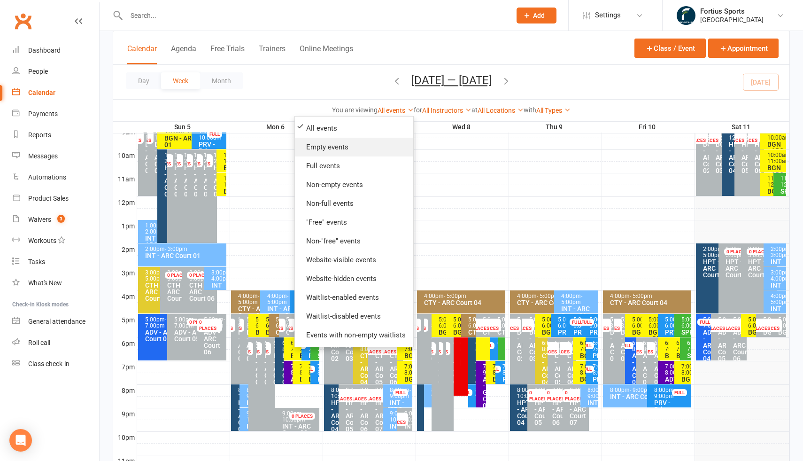
click at [338, 146] on link "Empty events" at bounding box center [354, 147] width 118 height 19
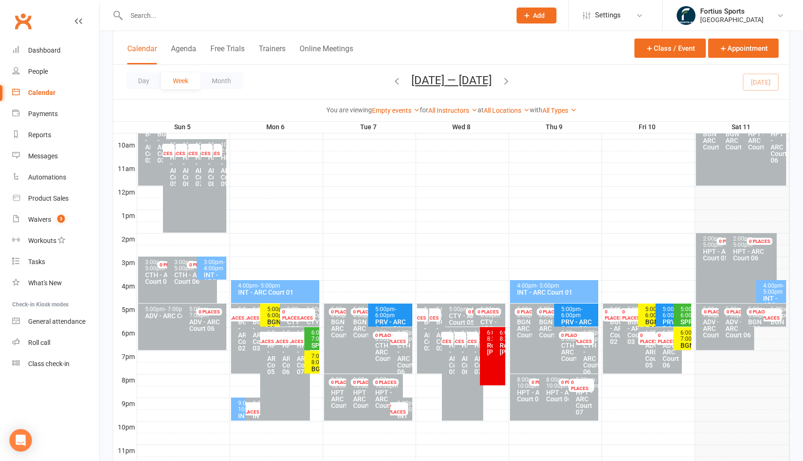
scroll to position [287, 0]
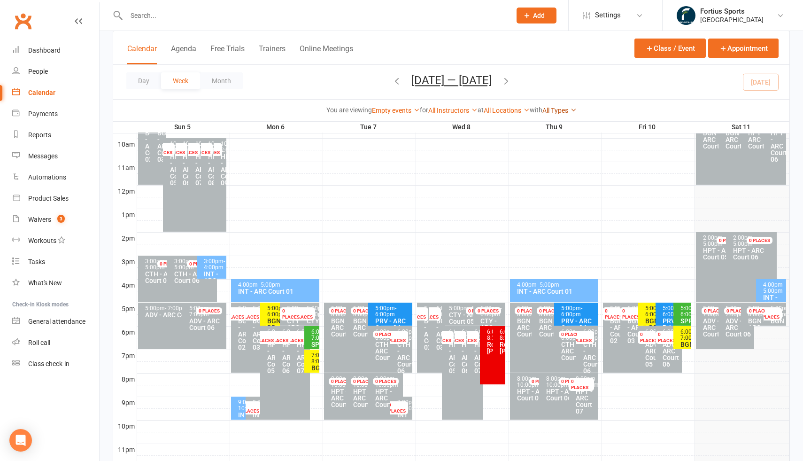
click at [576, 110] on icon at bounding box center [573, 110] width 7 height 7
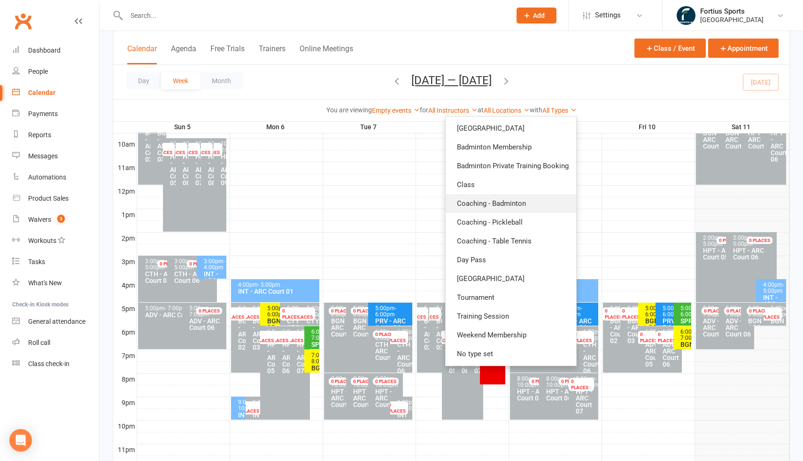
click at [528, 205] on link "Coaching - Badminton" at bounding box center [510, 203] width 131 height 19
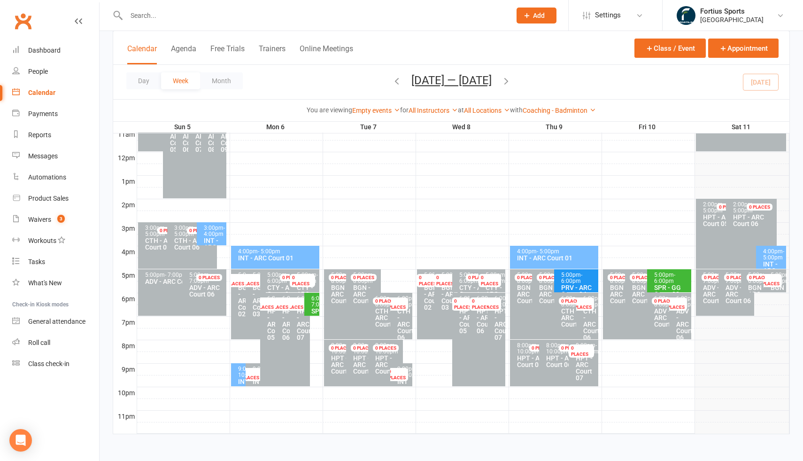
scroll to position [321, 0]
click at [572, 290] on div "PRV - ARC Court 04" at bounding box center [579, 290] width 36 height 13
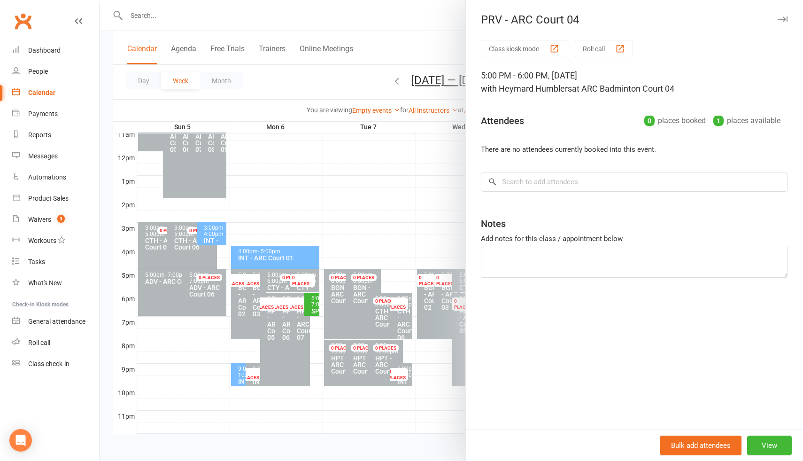
click at [445, 229] on div at bounding box center [451, 230] width 703 height 461
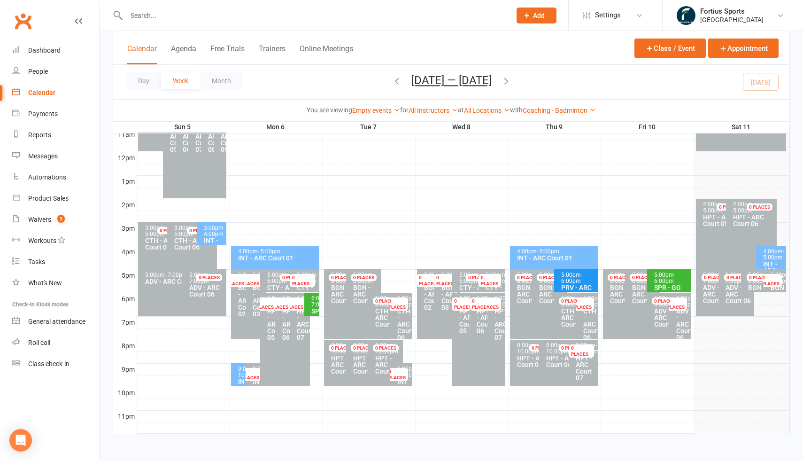
scroll to position [320, 0]
click at [235, 375] on div "9:00pm - 10:00pm INT - [GEOGRAPHIC_DATA] 01" at bounding box center [241, 375] width 20 height 23
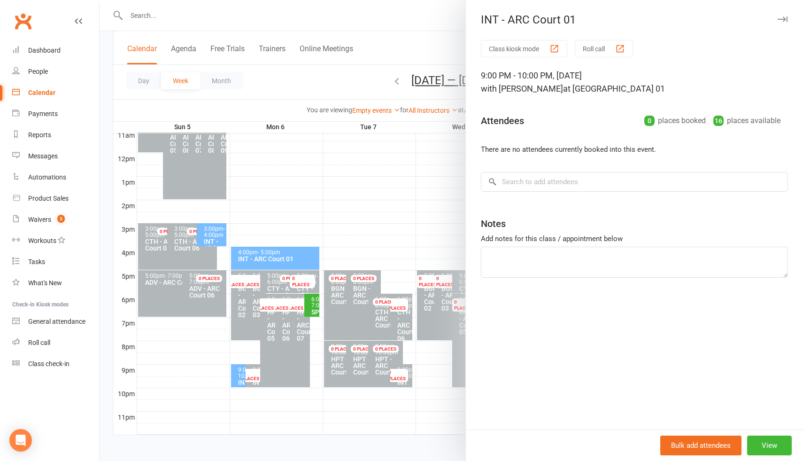
click at [201, 364] on div at bounding box center [451, 230] width 703 height 461
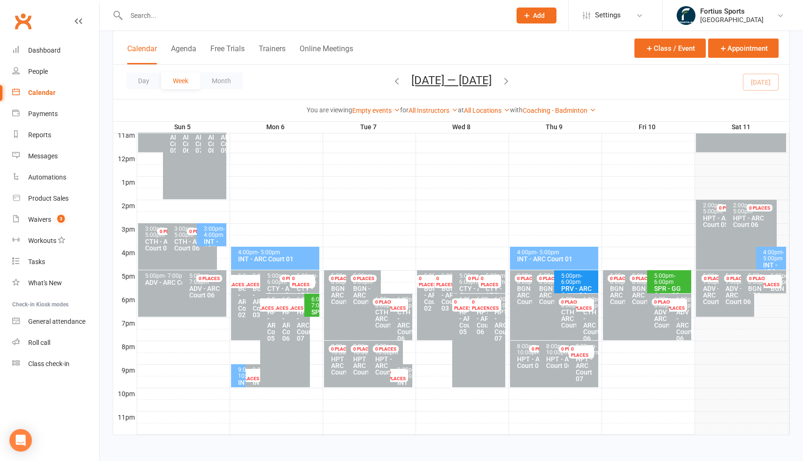
click at [298, 250] on div "4:00pm - 5:00pm" at bounding box center [278, 252] width 80 height 6
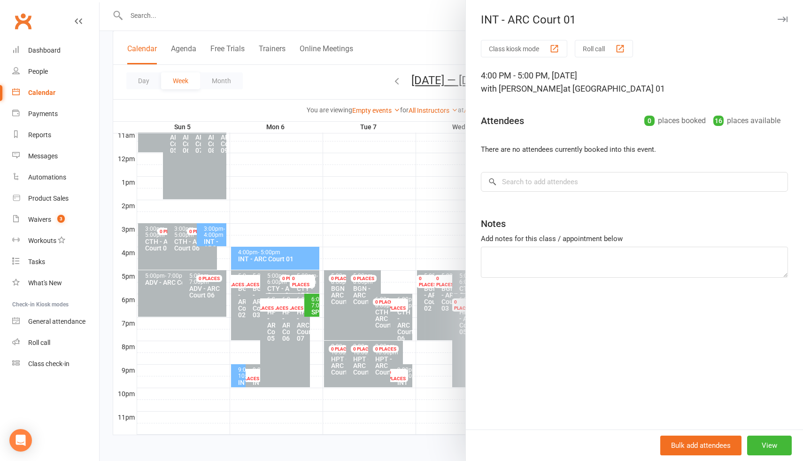
click at [377, 219] on div at bounding box center [451, 230] width 703 height 461
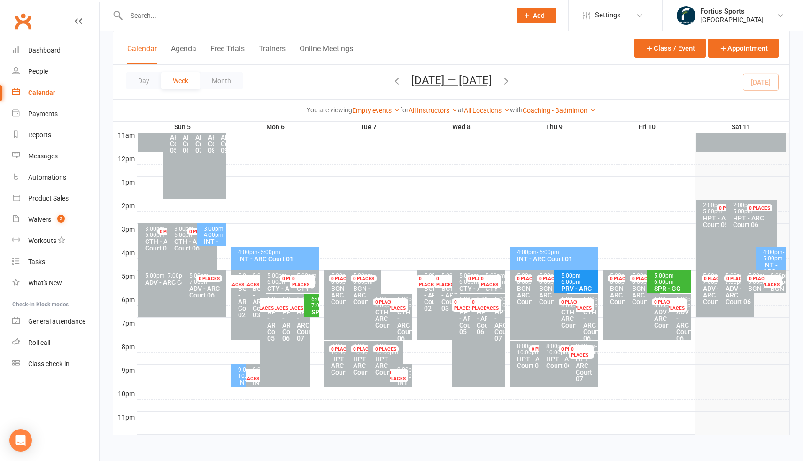
click at [772, 257] on div "4:00pm - 5:00pm" at bounding box center [773, 255] width 22 height 12
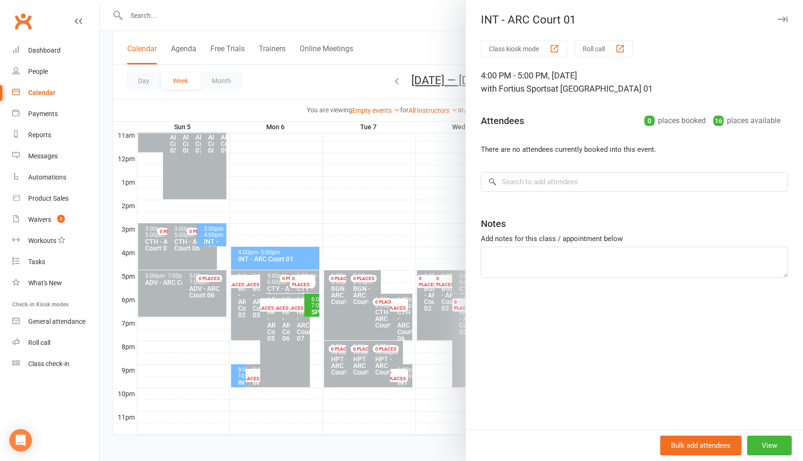
click at [422, 238] on div at bounding box center [451, 230] width 703 height 461
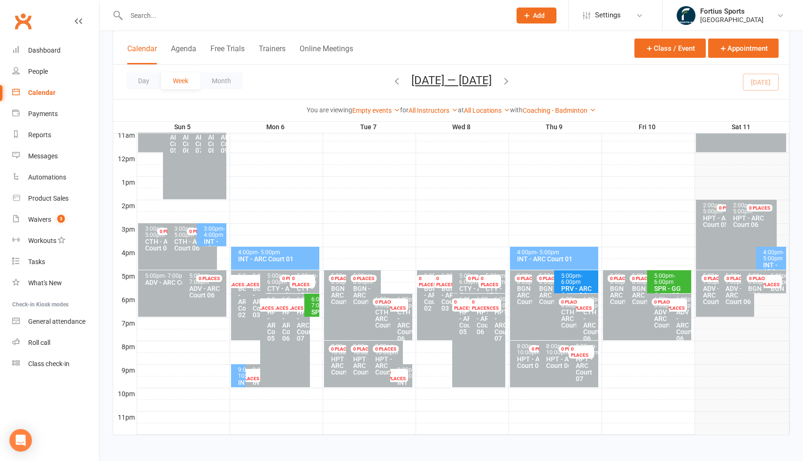
click at [570, 255] on div "INT - ARC Court 01" at bounding box center [556, 258] width 80 height 7
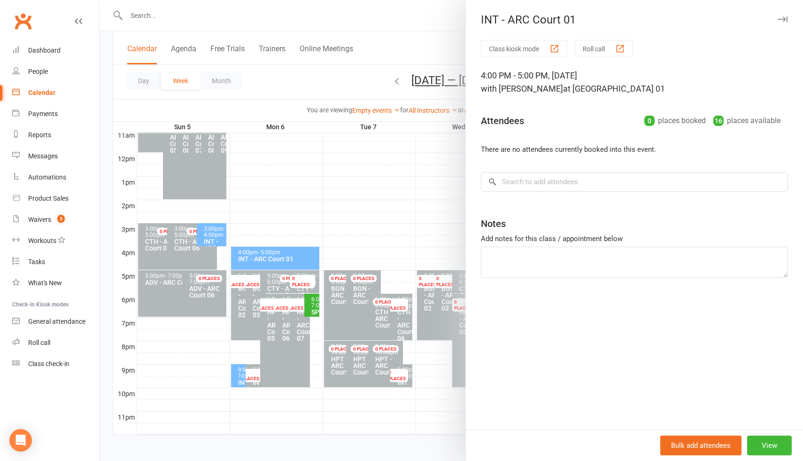
click at [437, 228] on div at bounding box center [451, 230] width 703 height 461
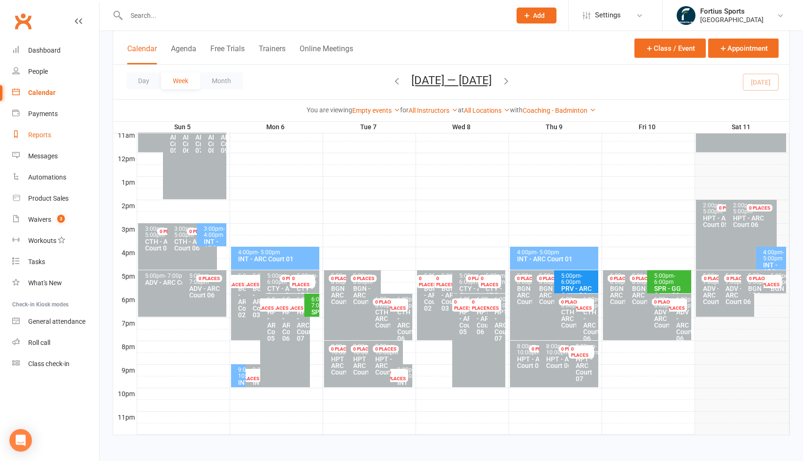
click at [45, 140] on link "Reports" at bounding box center [55, 134] width 87 height 21
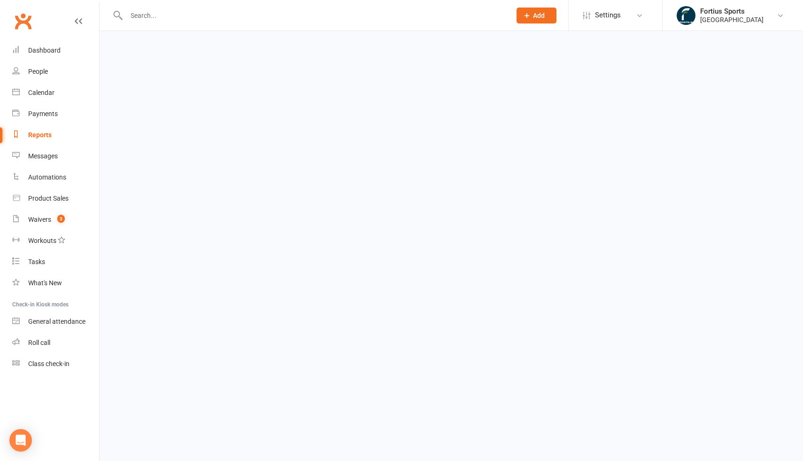
select select "100"
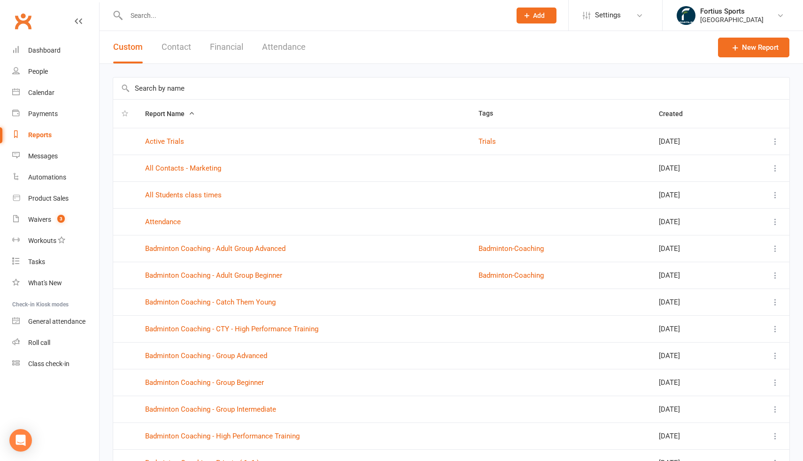
click at [225, 81] on input "text" at bounding box center [451, 88] width 676 height 22
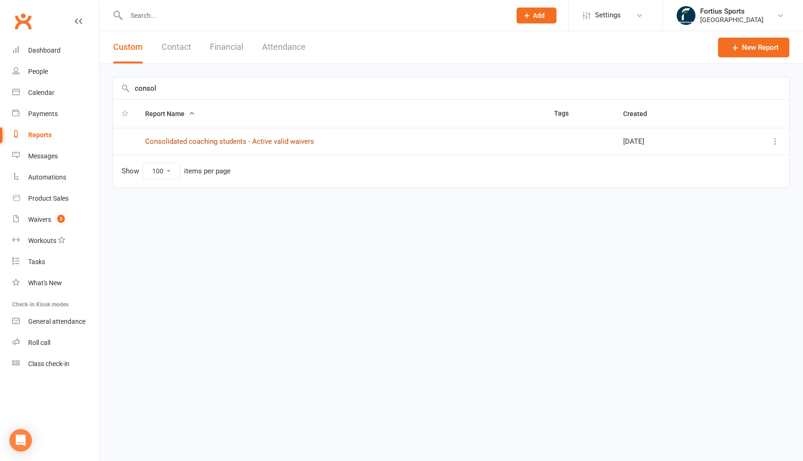
type input "consol"
click at [297, 143] on link "Consolidated coaching students - Active valid waivers" at bounding box center [229, 141] width 169 height 8
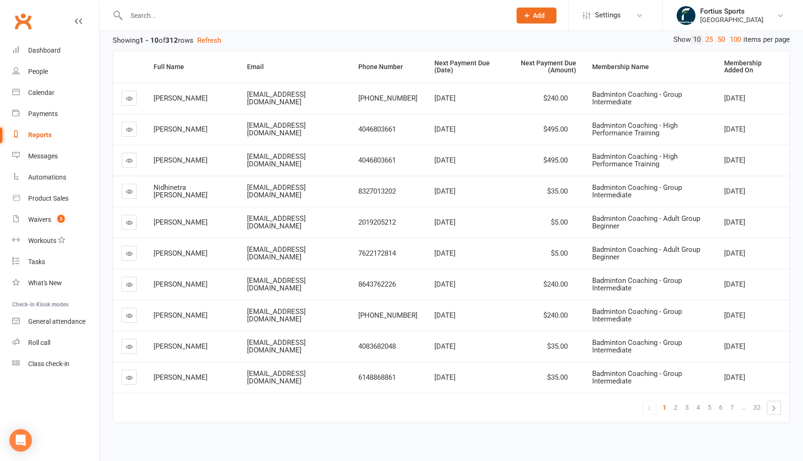
scroll to position [138, 0]
click at [551, 223] on span "$5.00" at bounding box center [559, 223] width 17 height 8
click at [551, 254] on span "$5.00" at bounding box center [559, 254] width 17 height 8
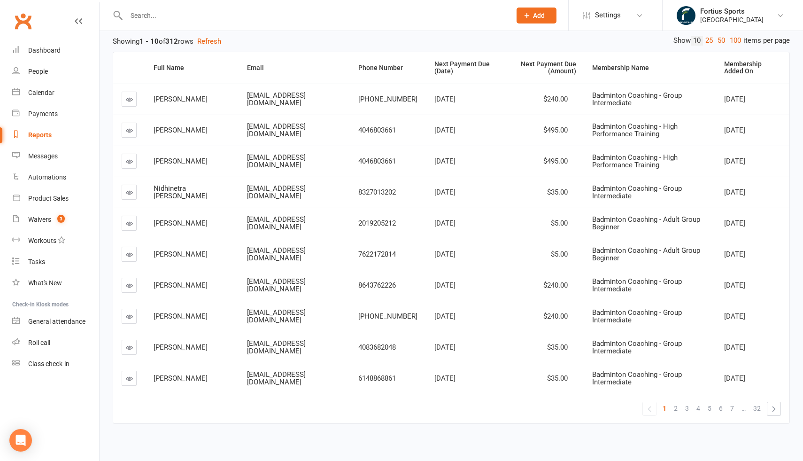
click at [551, 254] on span "$5.00" at bounding box center [559, 254] width 17 height 8
click at [551, 223] on span "$5.00" at bounding box center [559, 223] width 17 height 8
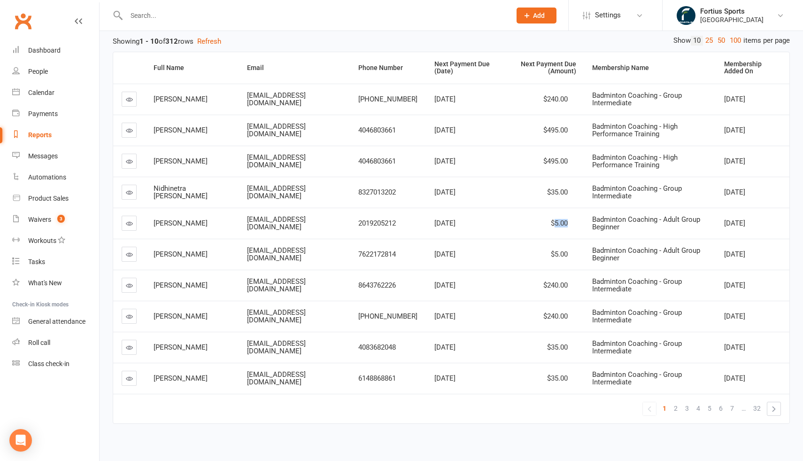
click at [551, 255] on span "$5.00" at bounding box center [559, 254] width 17 height 8
click at [543, 281] on span "$240.00" at bounding box center [555, 285] width 24 height 8
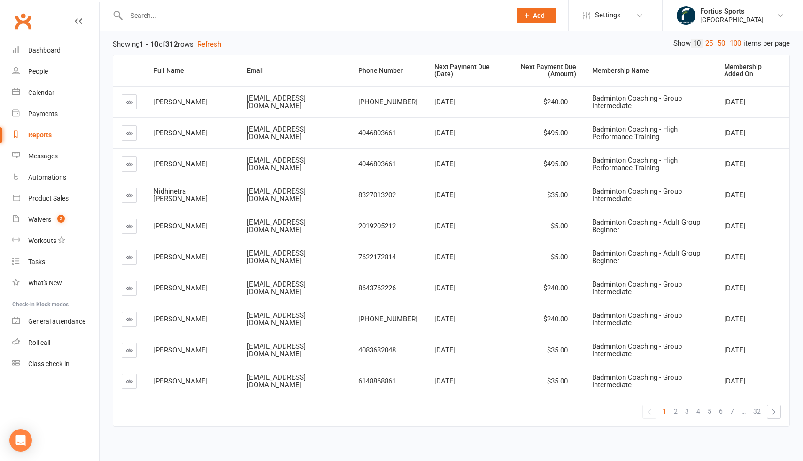
scroll to position [146, 0]
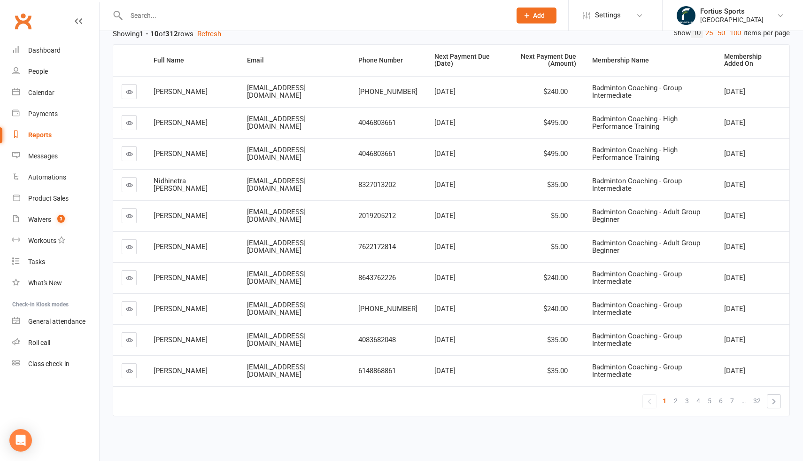
click at [196, 247] on span "[PERSON_NAME]" at bounding box center [181, 246] width 54 height 8
click at [186, 215] on span "[PERSON_NAME]" at bounding box center [181, 215] width 54 height 8
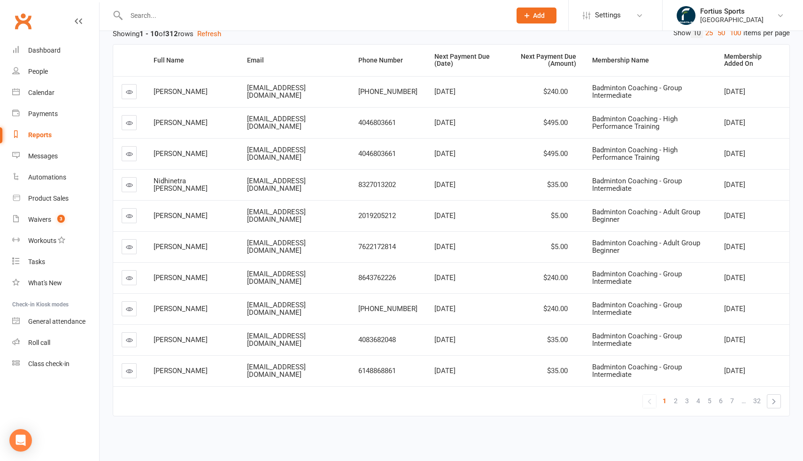
click at [186, 215] on span "[PERSON_NAME]" at bounding box center [181, 215] width 54 height 8
click at [178, 212] on span "[PERSON_NAME]" at bounding box center [181, 215] width 54 height 8
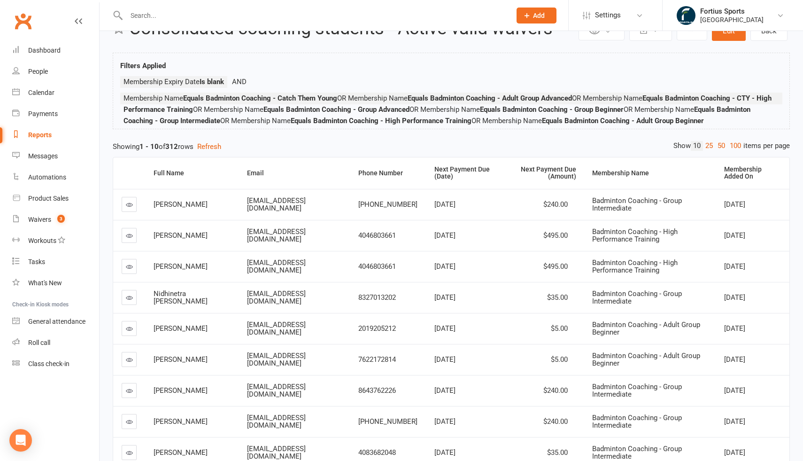
scroll to position [0, 0]
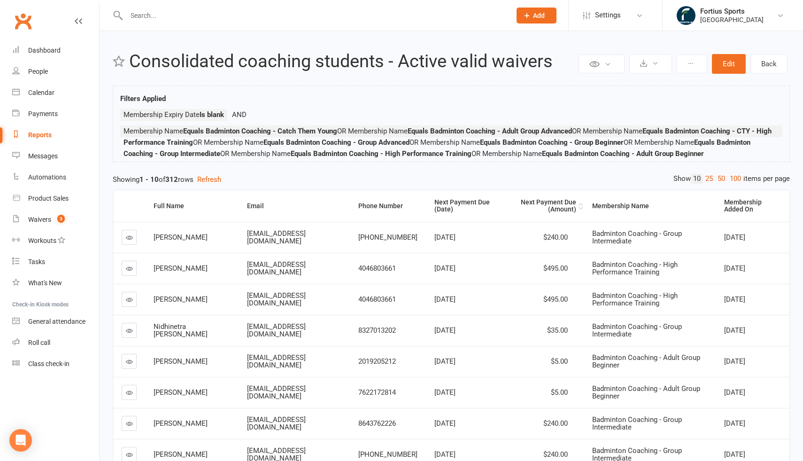
click at [545, 202] on div "Next Payment Due (Amount)" at bounding box center [542, 206] width 67 height 15
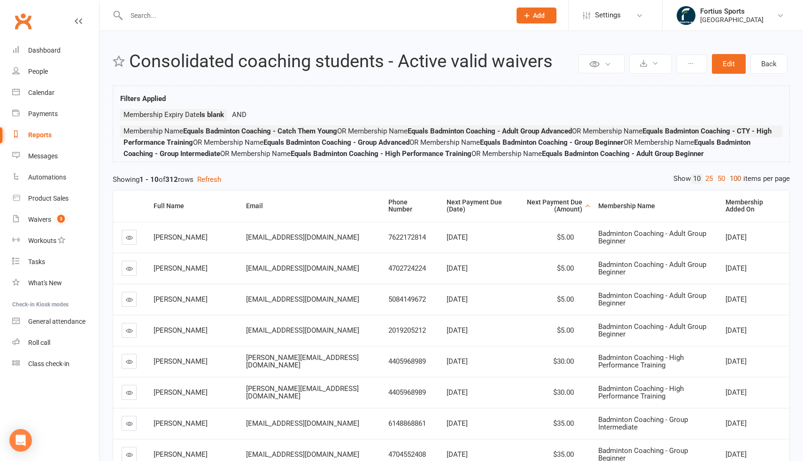
click at [737, 179] on link "100" at bounding box center [735, 179] width 16 height 10
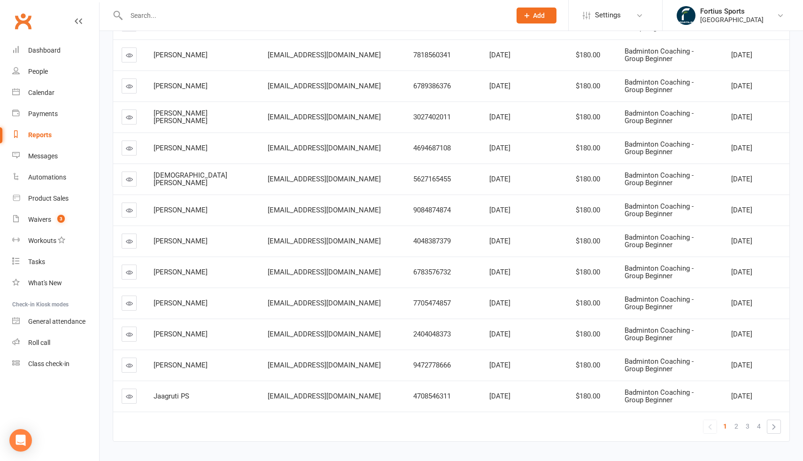
scroll to position [2934, 0]
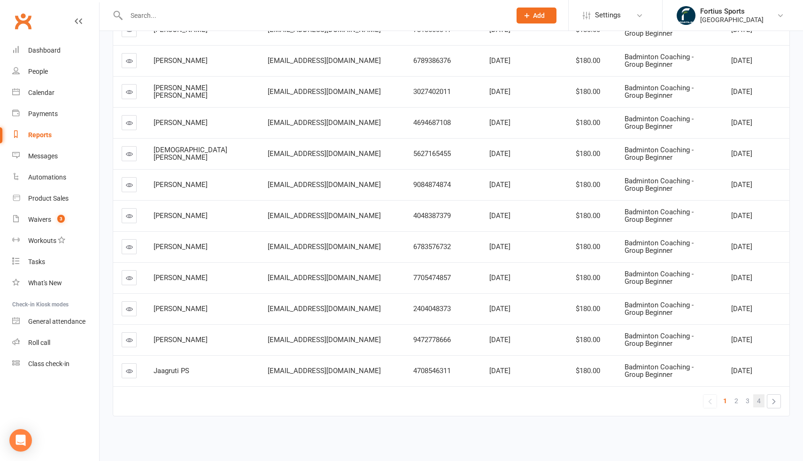
click at [758, 401] on span "4" at bounding box center [759, 400] width 4 height 13
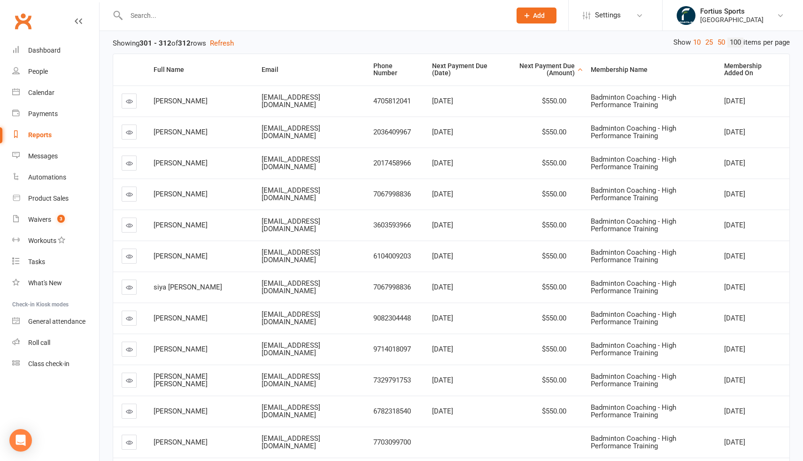
scroll to position [207, 0]
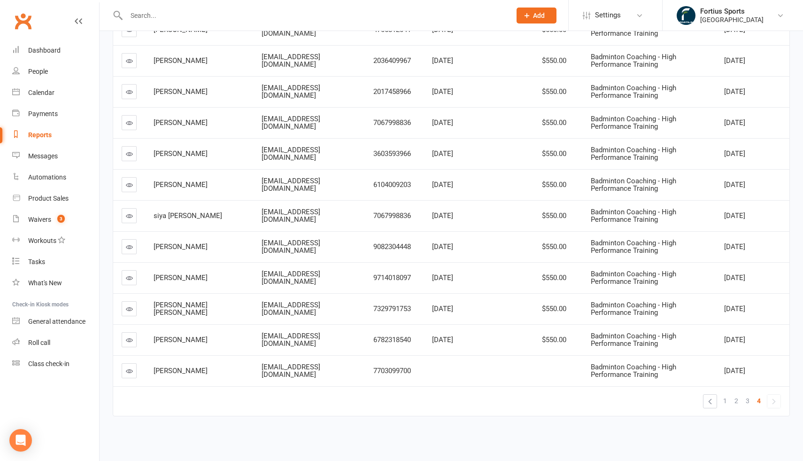
click at [624, 373] on span "Badminton Coaching - High Performance Training" at bounding box center [633, 370] width 85 height 16
drag, startPoint x: 579, startPoint y: 366, endPoint x: 655, endPoint y: 380, distance: 77.3
click at [655, 380] on td "Badminton Coaching - High Performance Training" at bounding box center [648, 370] width 133 height 31
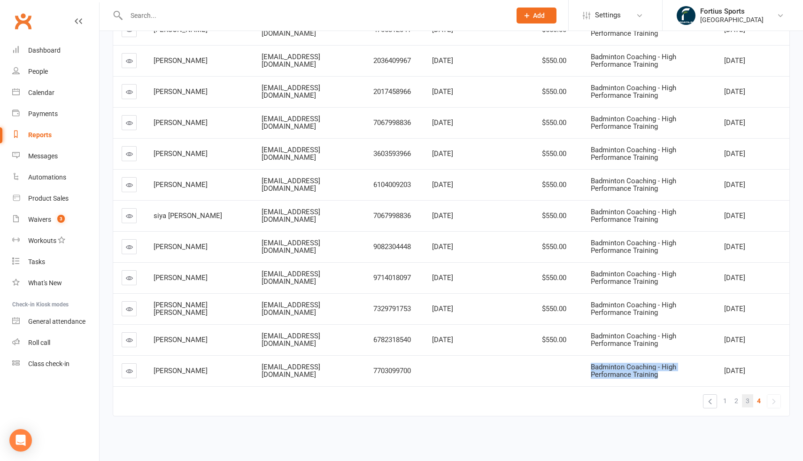
click at [749, 401] on span "3" at bounding box center [747, 400] width 4 height 13
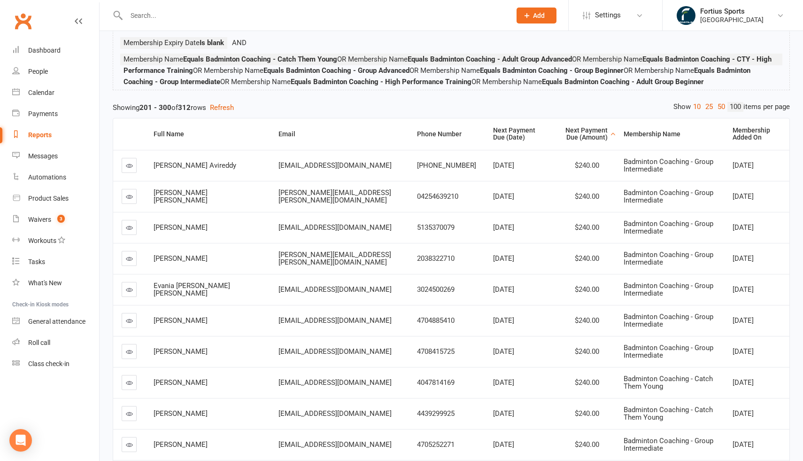
scroll to position [0, 0]
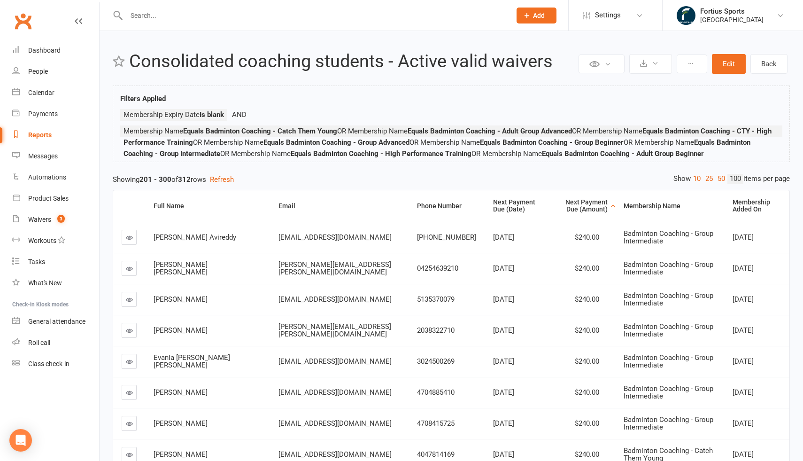
click at [198, 17] on input "text" at bounding box center [313, 15] width 381 height 13
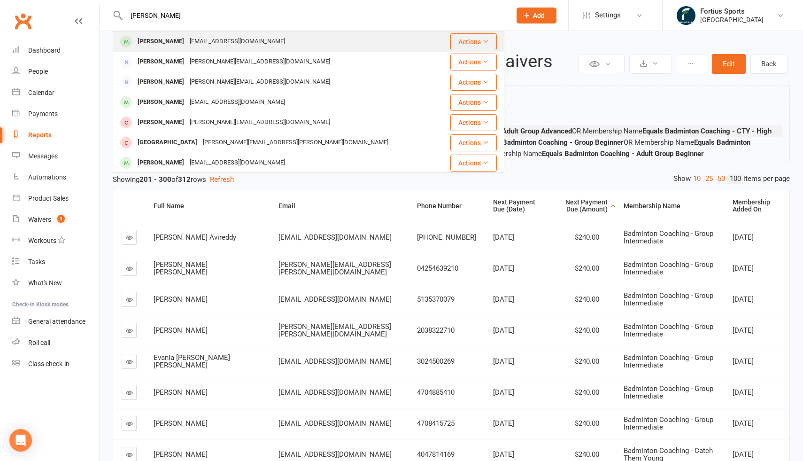
type input "[PERSON_NAME]"
click at [163, 41] on div "[PERSON_NAME]" at bounding box center [161, 42] width 52 height 14
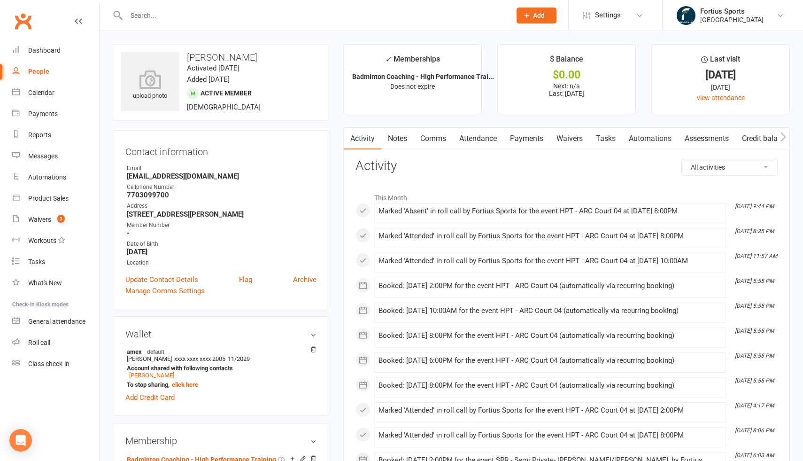
click at [532, 139] on link "Payments" at bounding box center [526, 139] width 46 height 22
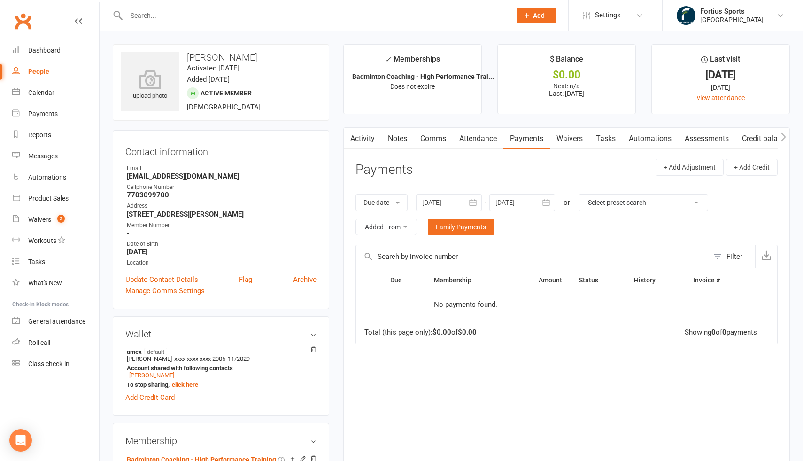
click at [447, 204] on div at bounding box center [449, 202] width 66 height 17
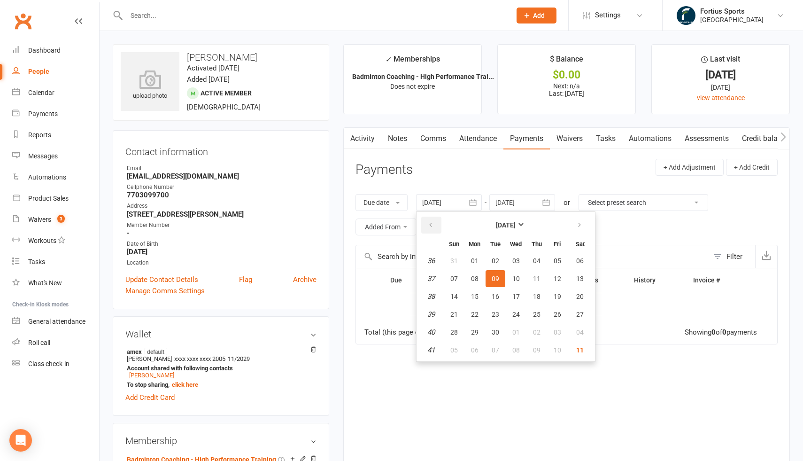
click at [432, 225] on icon "button" at bounding box center [430, 225] width 7 height 8
click at [458, 260] on span "01" at bounding box center [454, 261] width 8 height 8
type input "[DATE]"
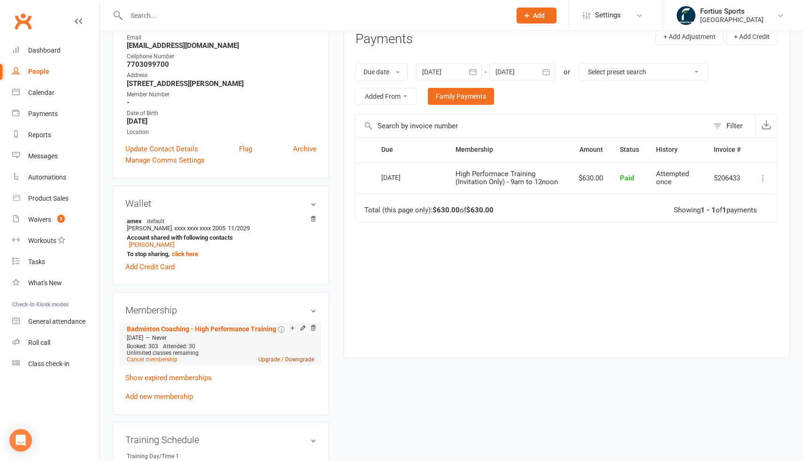
scroll to position [131, 0]
click at [229, 324] on link "Badminton Coaching - High Performance Training" at bounding box center [201, 328] width 149 height 8
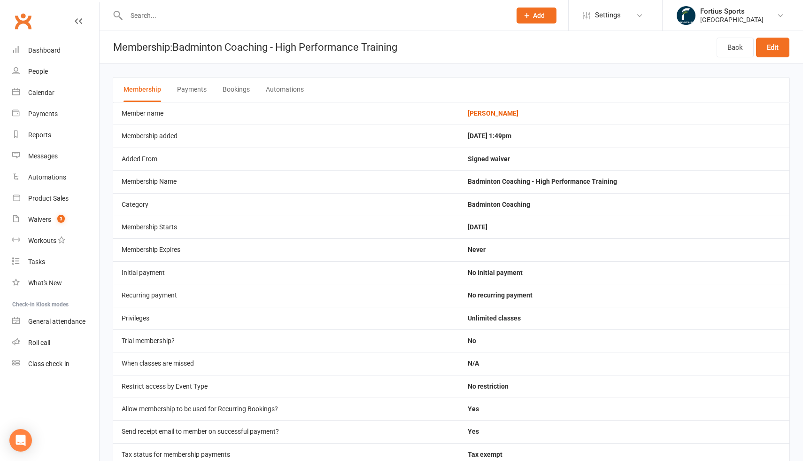
click at [200, 91] on button "Payments" at bounding box center [192, 89] width 30 height 24
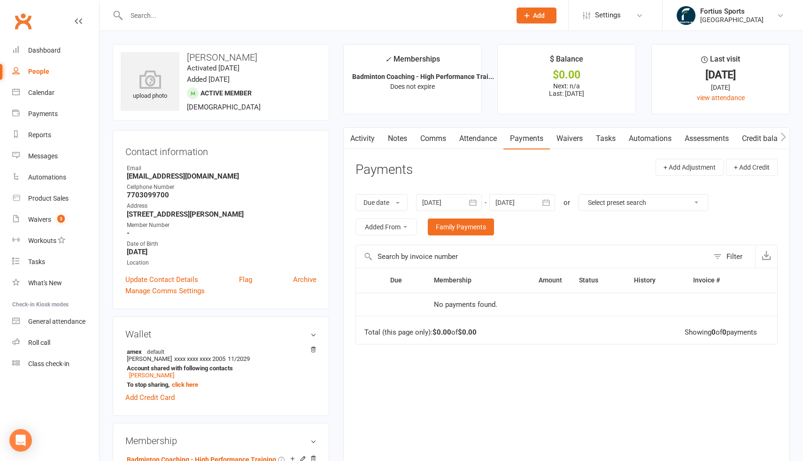
click at [159, 15] on input "text" at bounding box center [313, 15] width 381 height 13
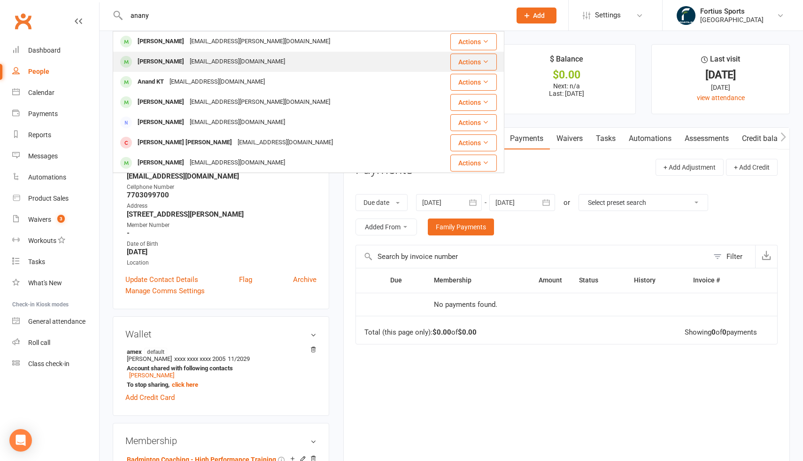
type input "anany"
click at [170, 64] on div "[PERSON_NAME]" at bounding box center [161, 62] width 52 height 14
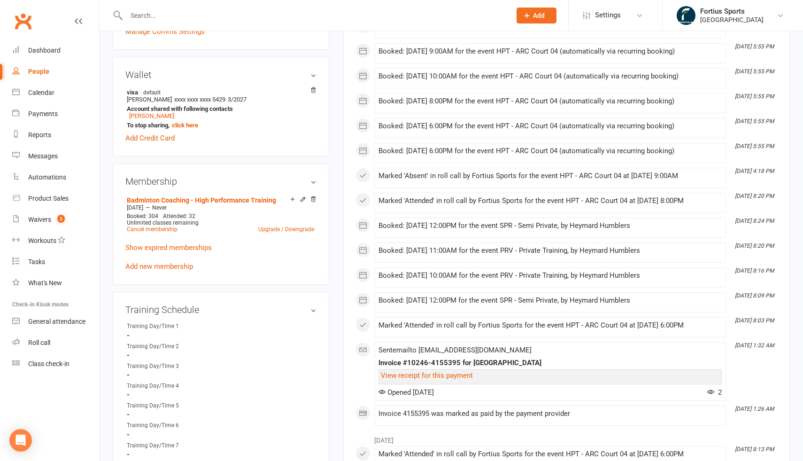
scroll to position [252, 0]
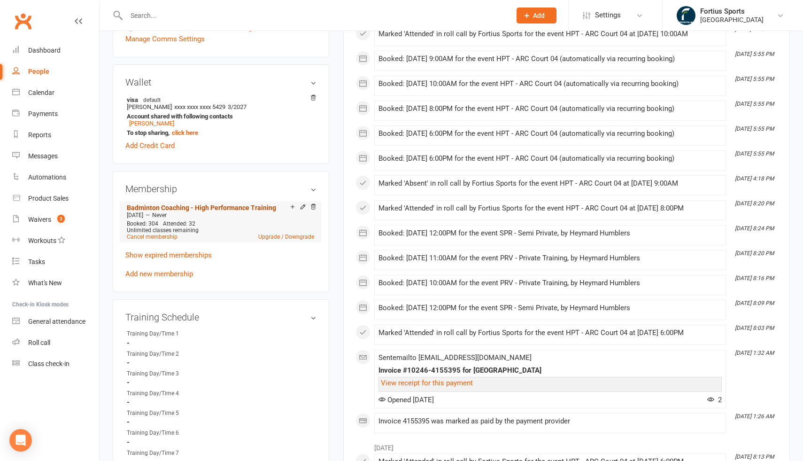
click at [257, 207] on link "Badminton Coaching - High Performance Training" at bounding box center [201, 208] width 149 height 8
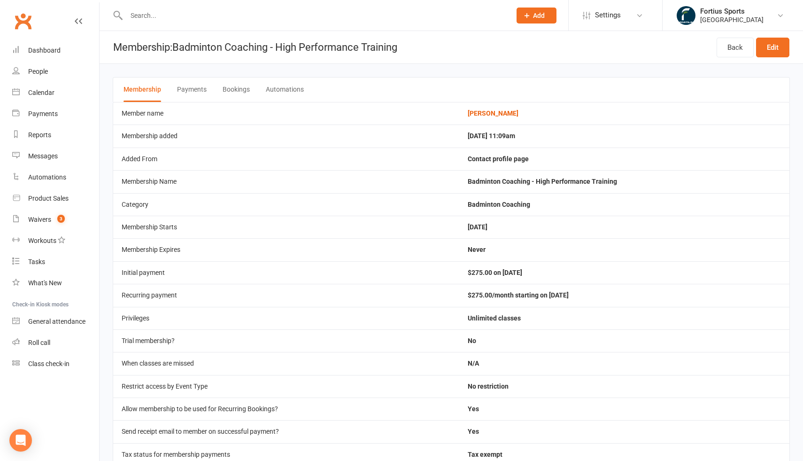
click at [205, 91] on button "Payments" at bounding box center [192, 89] width 30 height 24
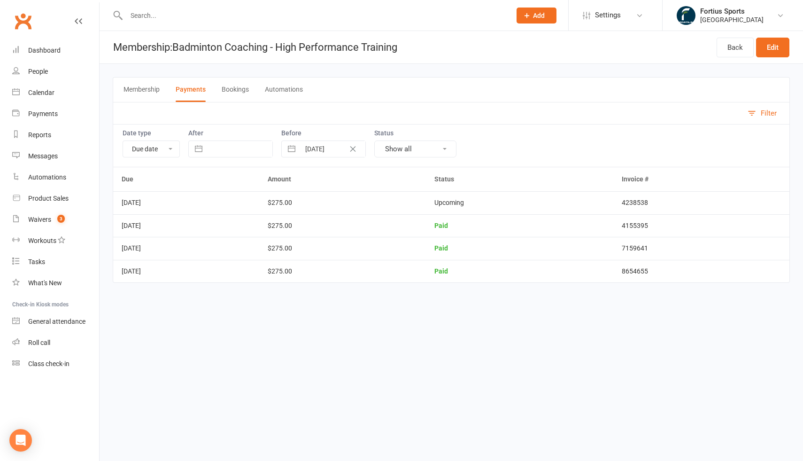
click at [334, 203] on td "$275.00" at bounding box center [342, 202] width 167 height 23
click at [333, 225] on td "$275.00" at bounding box center [342, 225] width 167 height 23
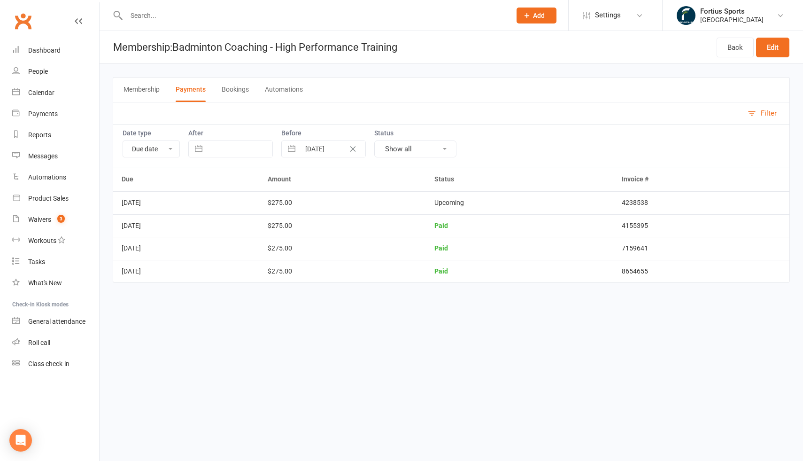
click at [331, 247] on td "$275.00" at bounding box center [342, 248] width 167 height 23
click at [139, 272] on td "[DATE]" at bounding box center [186, 271] width 146 height 23
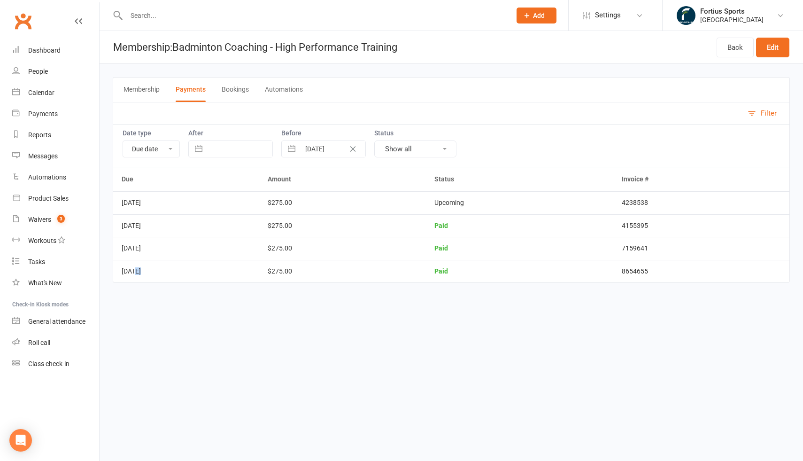
click at [131, 270] on td "[DATE]" at bounding box center [186, 271] width 146 height 23
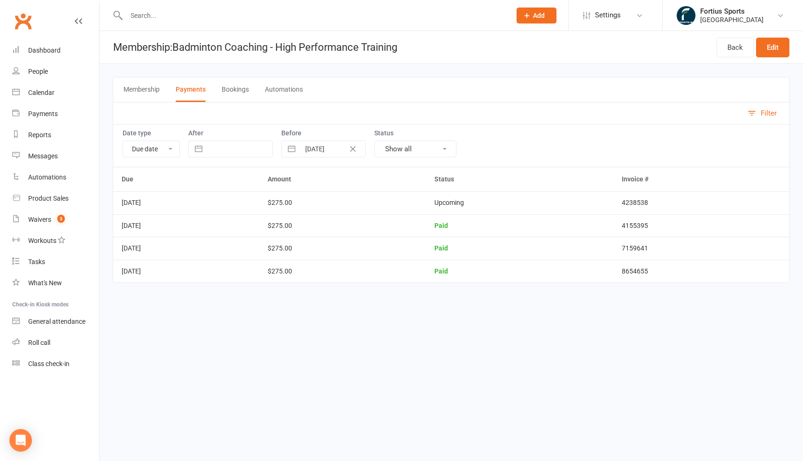
click at [131, 270] on td "[DATE]" at bounding box center [186, 271] width 146 height 23
click at [160, 292] on div "Due Amount Status Invoice # [DATE] $275.00 Upcoming 4238538 [DATE] $275.00 Paid…" at bounding box center [451, 231] width 677 height 129
click at [137, 253] on td "[DATE]" at bounding box center [186, 248] width 146 height 23
click at [131, 212] on td "[DATE]" at bounding box center [186, 202] width 146 height 23
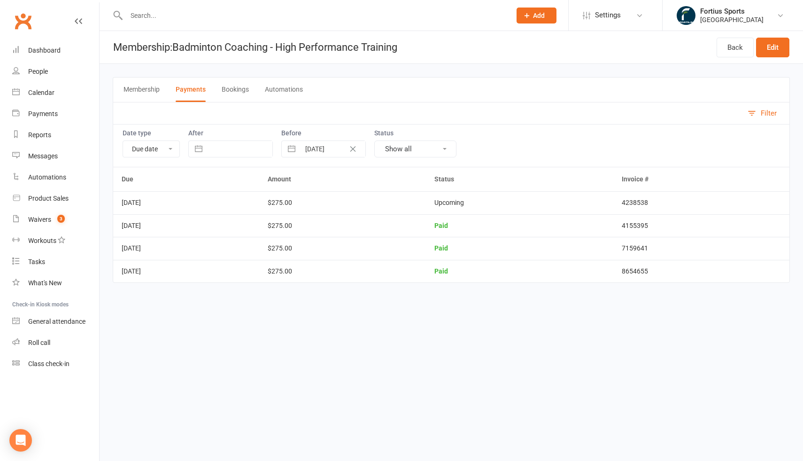
click at [164, 13] on input "text" at bounding box center [313, 15] width 381 height 13
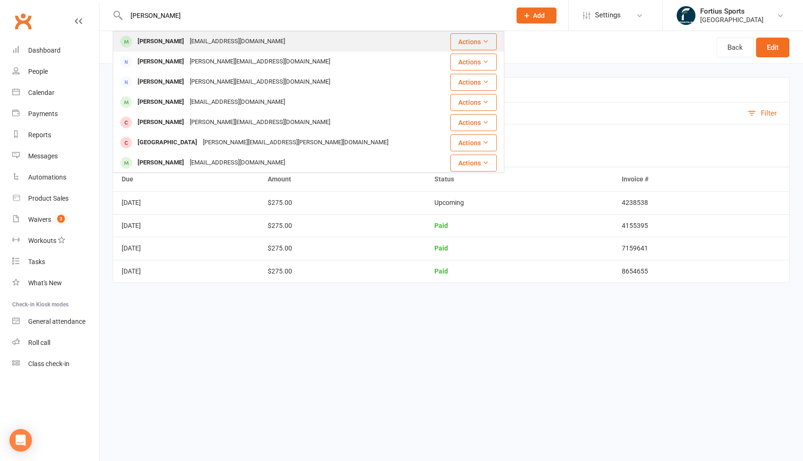
type input "[PERSON_NAME]"
click at [146, 43] on div "[PERSON_NAME]" at bounding box center [161, 42] width 52 height 14
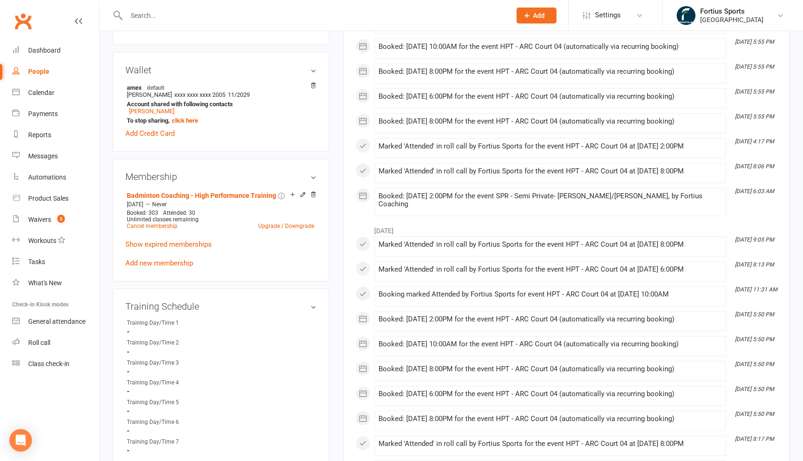
scroll to position [246, 0]
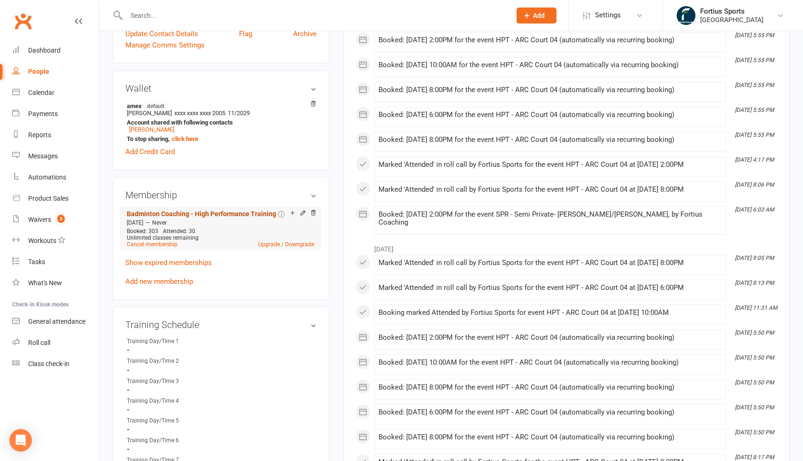
click at [221, 213] on link "Badminton Coaching - High Performance Training" at bounding box center [201, 214] width 149 height 8
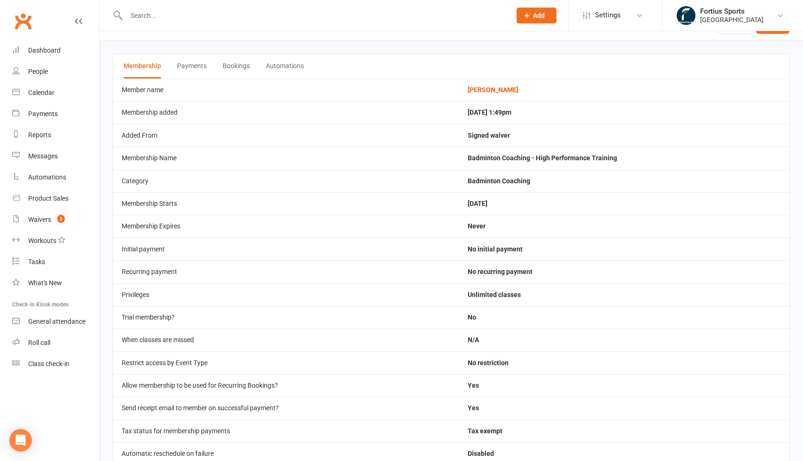
scroll to position [24, 0]
click at [192, 67] on button "Payments" at bounding box center [192, 66] width 30 height 24
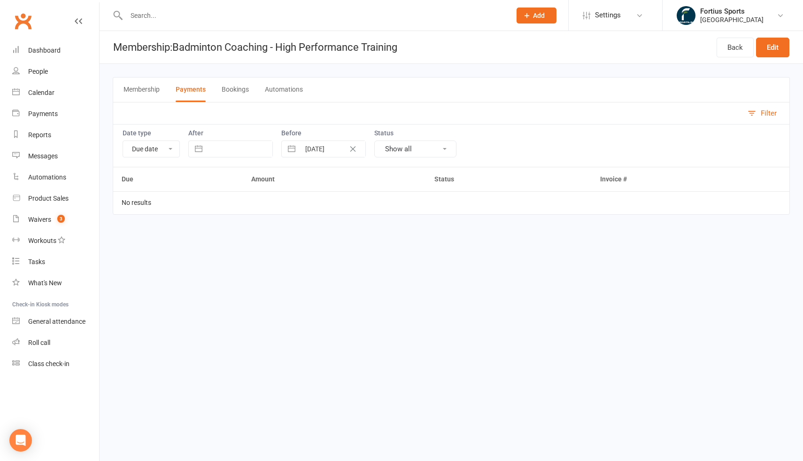
scroll to position [0, 0]
click at [236, 89] on button "Bookings" at bounding box center [235, 89] width 27 height 24
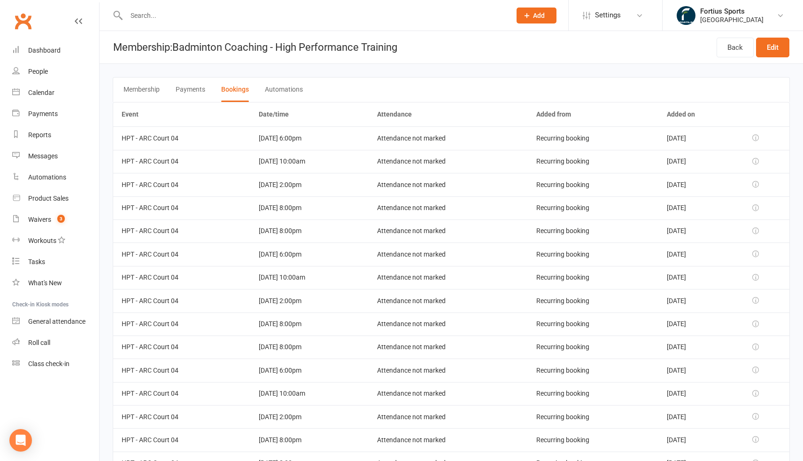
click at [298, 92] on button "Automations" at bounding box center [284, 89] width 38 height 24
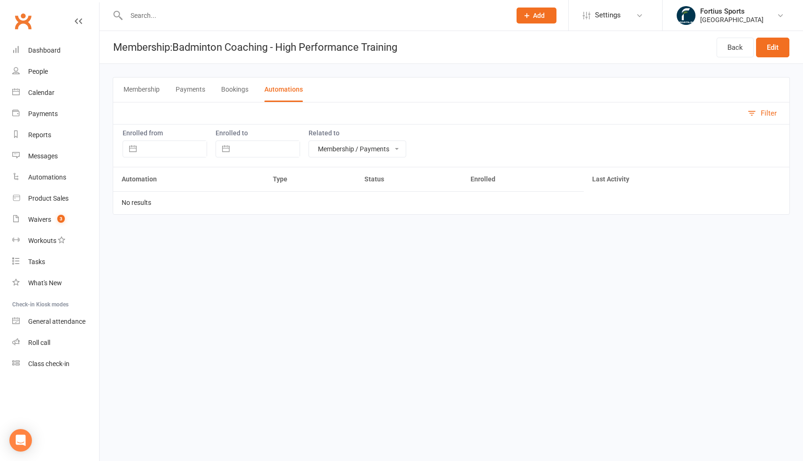
click at [242, 93] on button "Bookings" at bounding box center [234, 89] width 27 height 24
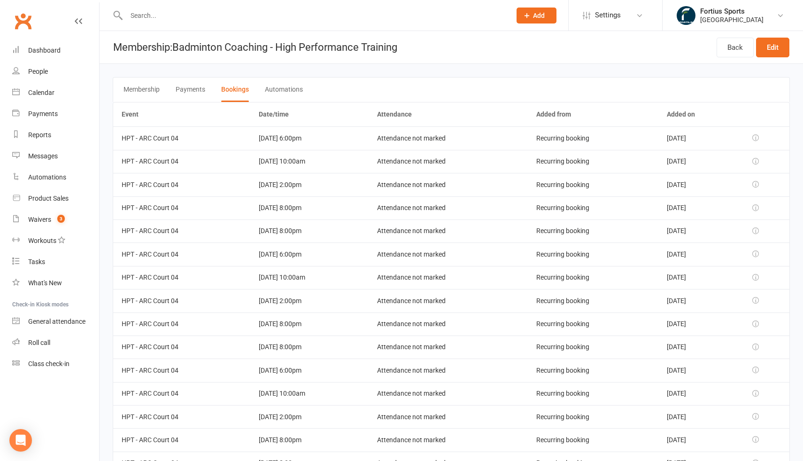
click at [151, 88] on button "Membership" at bounding box center [141, 89] width 36 height 24
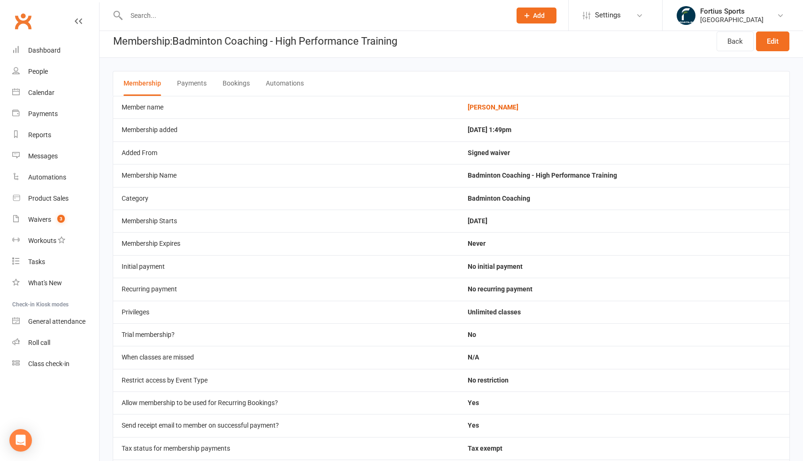
scroll to position [8, 0]
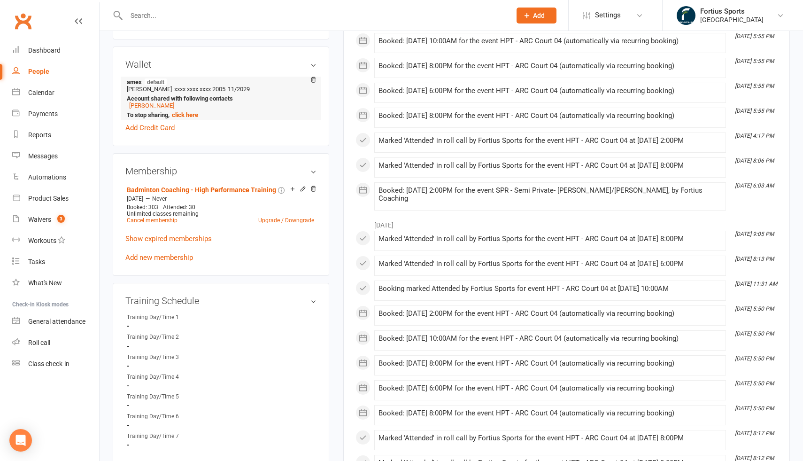
scroll to position [268, 0]
click at [300, 190] on icon at bounding box center [302, 190] width 4 height 4
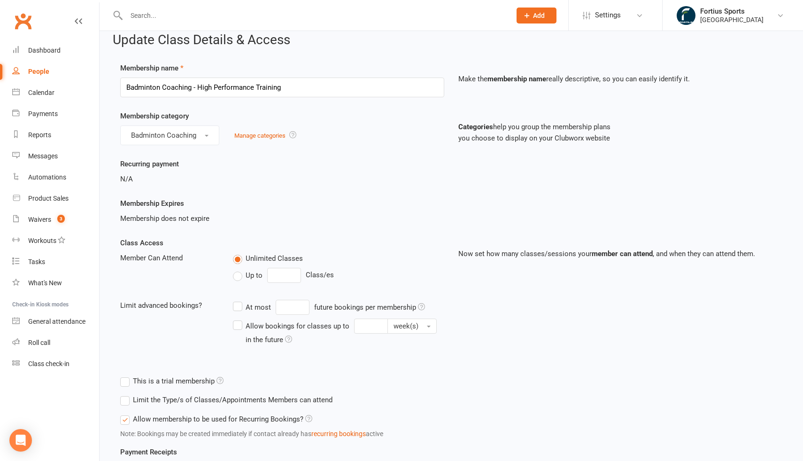
scroll to position [12, 0]
click at [161, 165] on label "Recurring payment" at bounding box center [149, 163] width 59 height 11
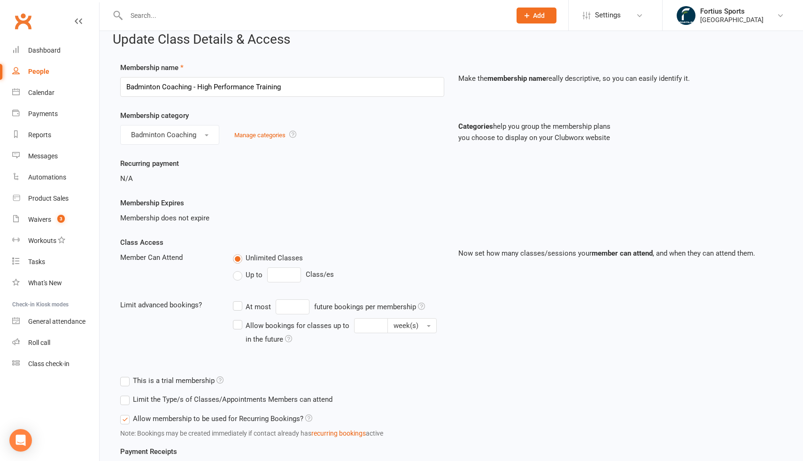
click at [214, 196] on div "Recurring payment N/A" at bounding box center [451, 177] width 676 height 39
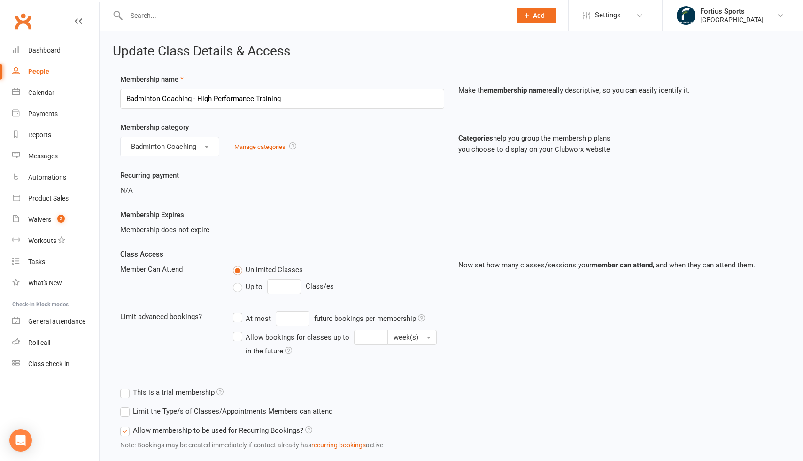
click at [131, 190] on div "N/A" at bounding box center [282, 189] width 324 height 11
click at [152, 168] on div "Membership category Badminton Coaching Manage categories Categories help you gr…" at bounding box center [451, 146] width 676 height 48
click at [503, 86] on strong "membership name" at bounding box center [516, 90] width 59 height 8
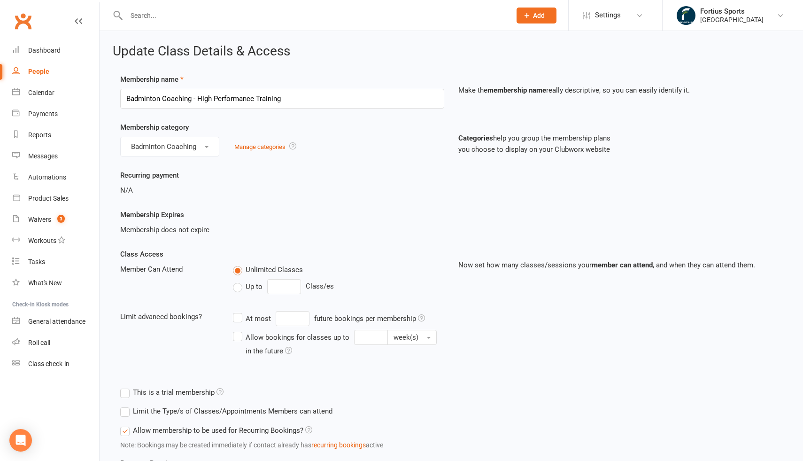
click at [506, 123] on div "Categories help you group the membership plans you choose to display on your Cl…" at bounding box center [620, 138] width 338 height 33
click at [497, 257] on div "Now set how many classes/sessions your member can attend , and when they can at…" at bounding box center [620, 259] width 338 height 22
click at [273, 300] on div "Class Access Member Can Attend Unlimited Classes Up to Class/es Limit advanced …" at bounding box center [282, 308] width 338 height 121
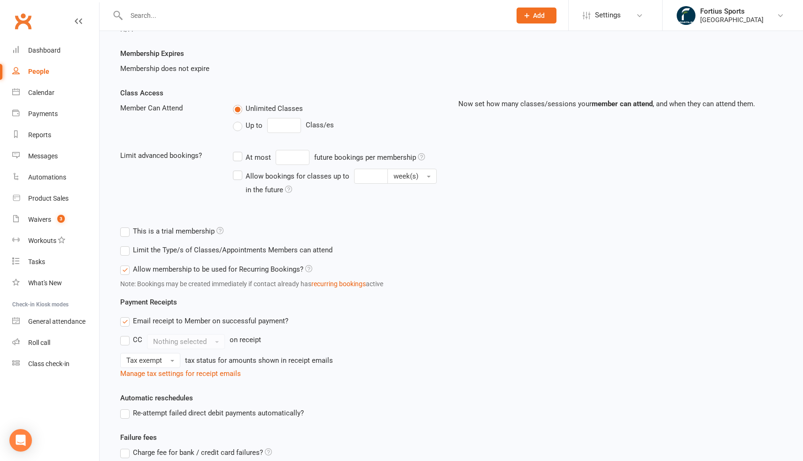
scroll to position [252, 0]
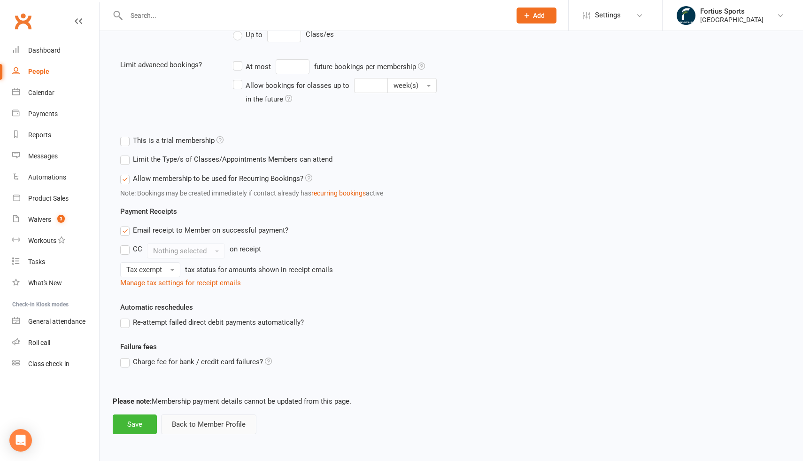
click at [231, 419] on button "Back to Member Profile" at bounding box center [208, 424] width 95 height 20
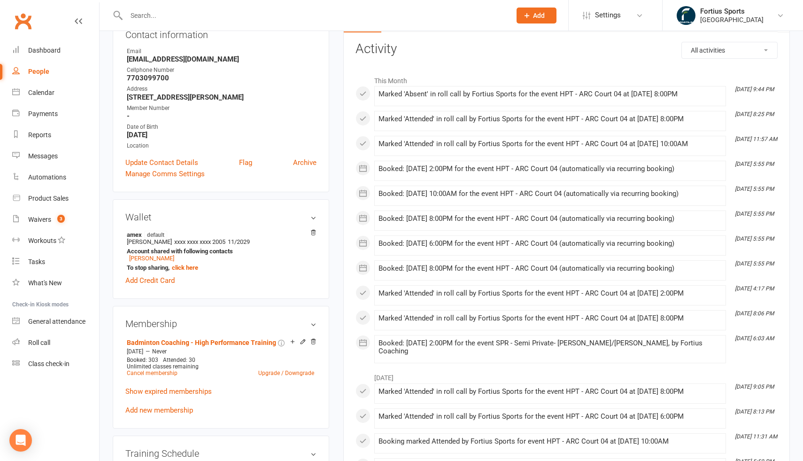
scroll to position [119, 0]
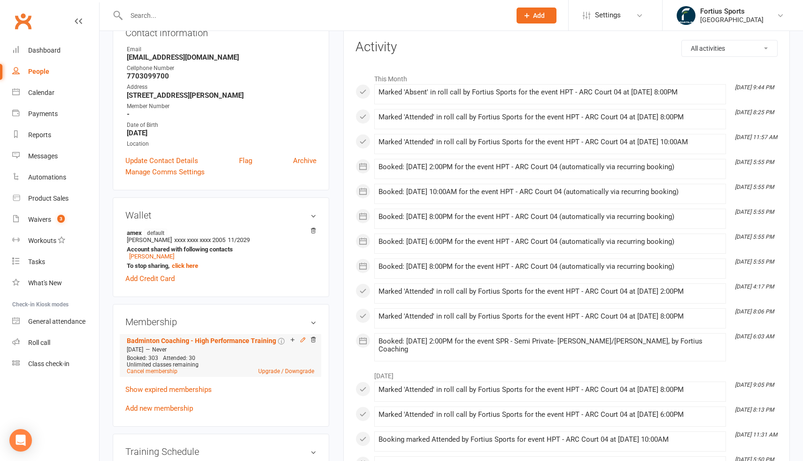
click at [301, 341] on icon at bounding box center [303, 339] width 7 height 7
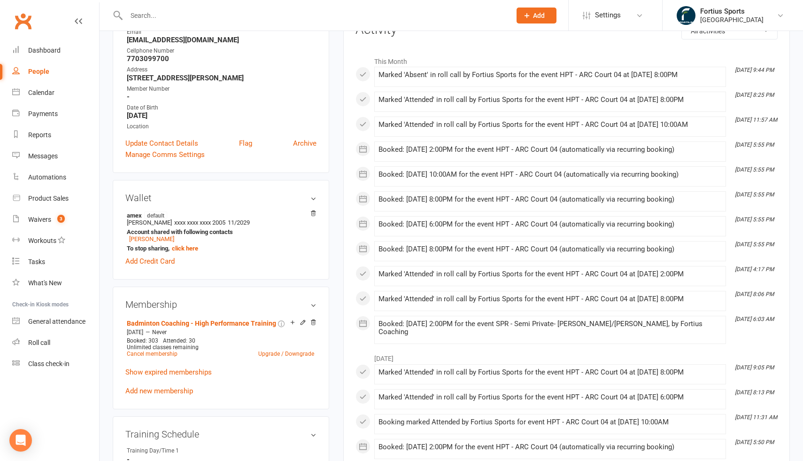
scroll to position [140, 0]
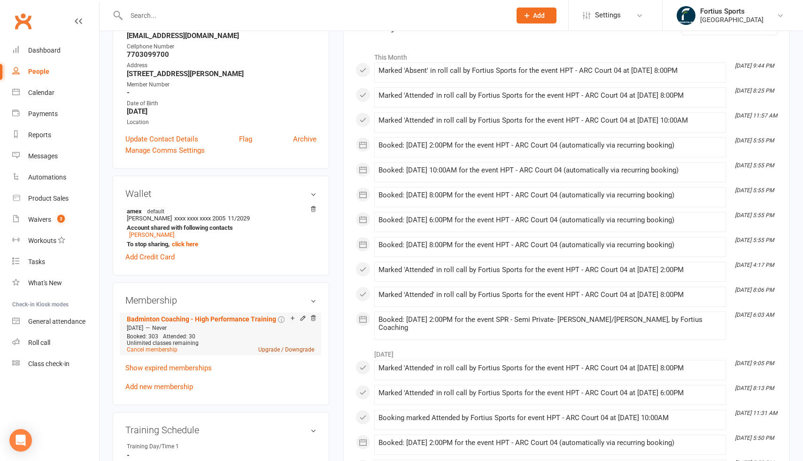
click at [277, 349] on link "Upgrade / Downgrade" at bounding box center [286, 349] width 56 height 7
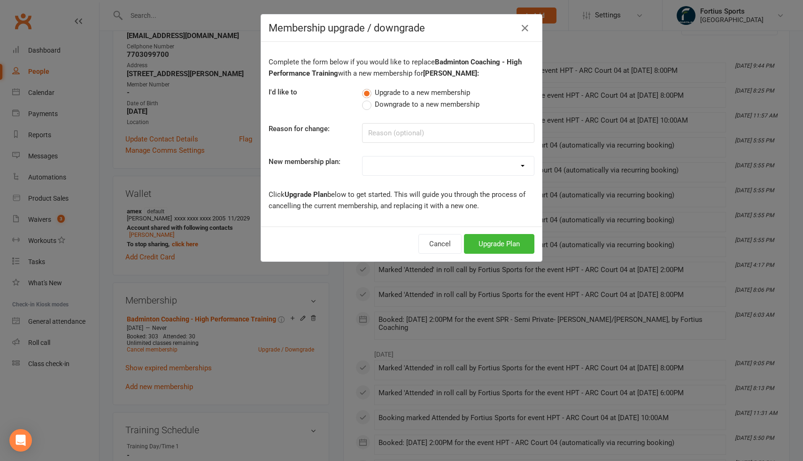
click at [414, 166] on select "Badminton - Adult Annual Membership Badminton - Adult Monthly Membership Badmin…" at bounding box center [447, 165] width 171 height 19
select select "17"
click at [523, 166] on select "Badminton - Adult Annual Membership Badminton - Adult Monthly Membership Badmin…" at bounding box center [447, 165] width 171 height 19
click at [388, 134] on input at bounding box center [448, 133] width 172 height 20
click at [434, 248] on button "Cancel" at bounding box center [439, 244] width 43 height 20
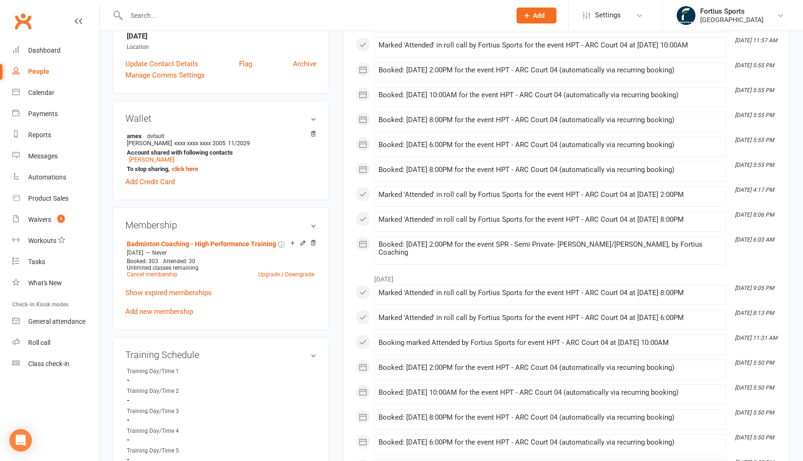
scroll to position [130, 0]
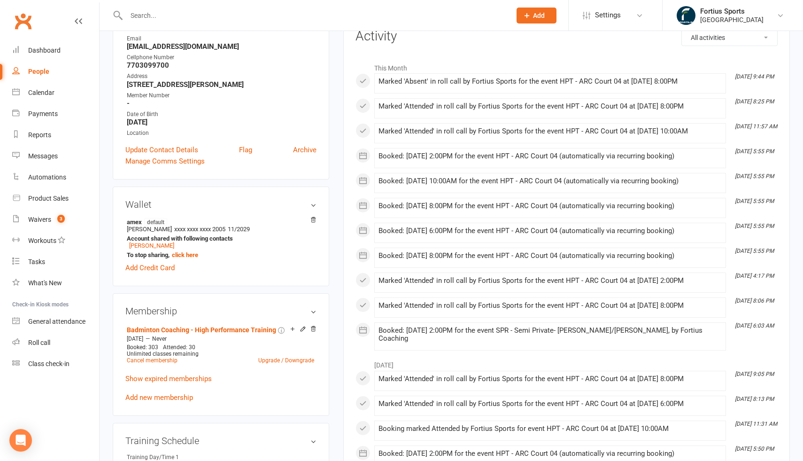
click at [232, 16] on input "text" at bounding box center [313, 15] width 381 height 13
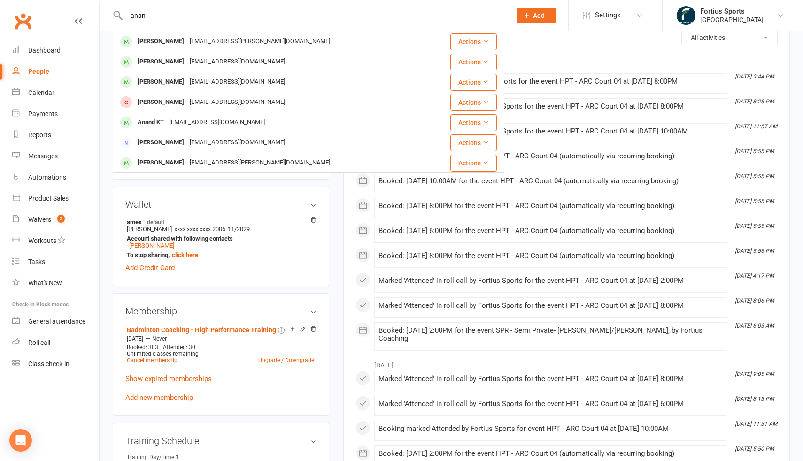
click at [140, 16] on input "anan" at bounding box center [313, 15] width 381 height 13
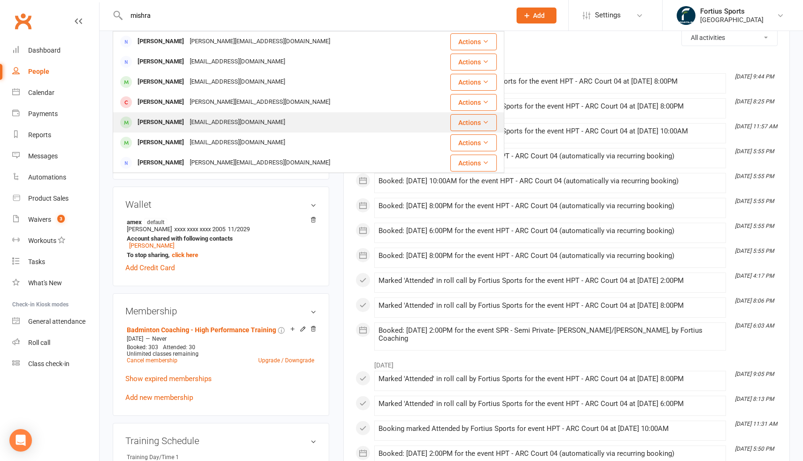
type input "mishra"
click at [164, 125] on div "[PERSON_NAME]" at bounding box center [161, 122] width 52 height 14
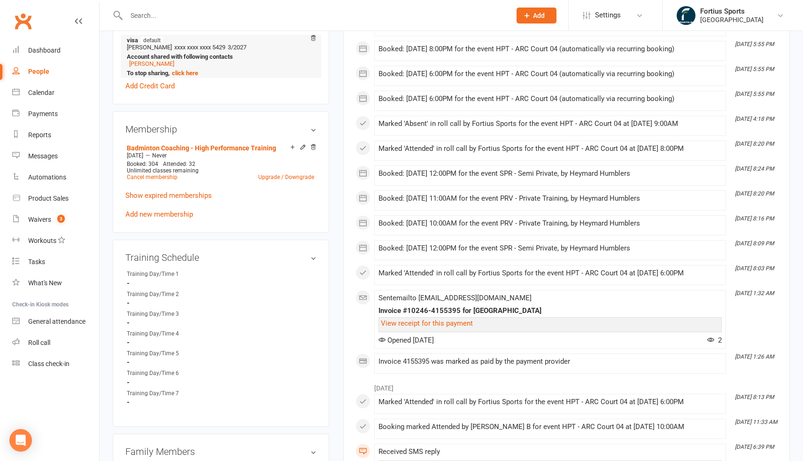
scroll to position [308, 0]
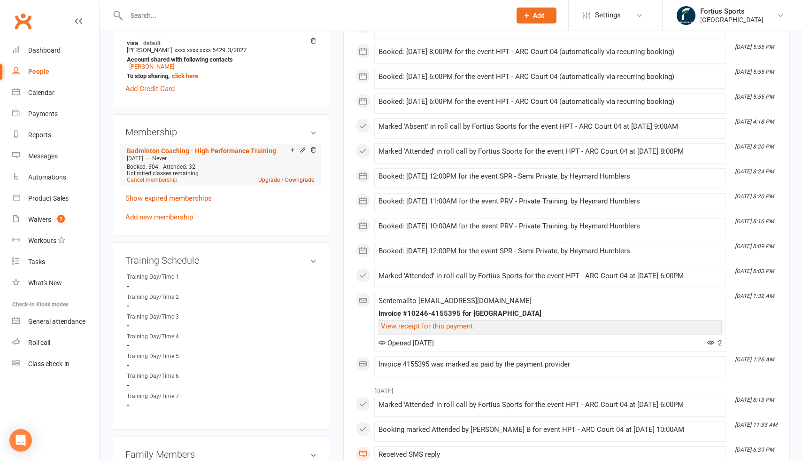
click at [288, 177] on link "Upgrade / Downgrade" at bounding box center [286, 180] width 56 height 7
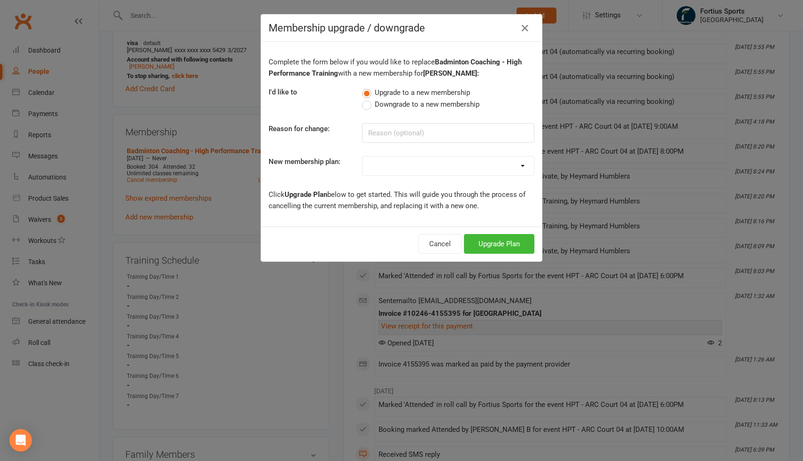
click at [395, 171] on select "Badminton - Adult Annual Membership Badminton - Adult Monthly Membership Badmin…" at bounding box center [447, 165] width 171 height 19
click at [436, 248] on button "Cancel" at bounding box center [439, 244] width 43 height 20
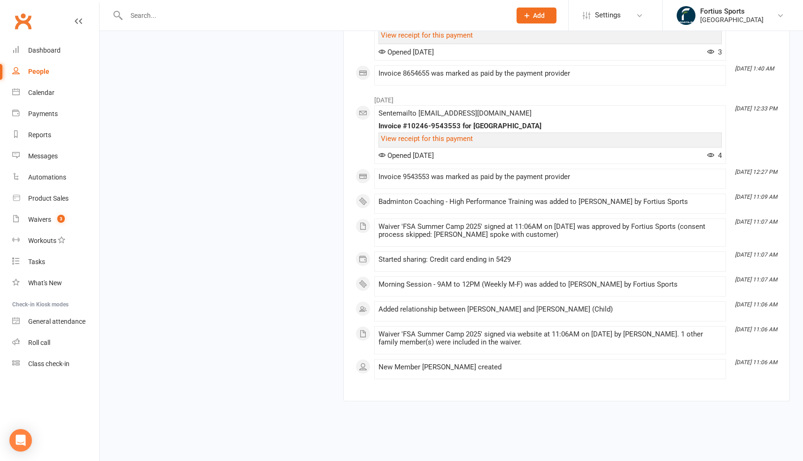
scroll to position [10162, 0]
click at [417, 39] on link "View receipt for this payment" at bounding box center [427, 35] width 92 height 8
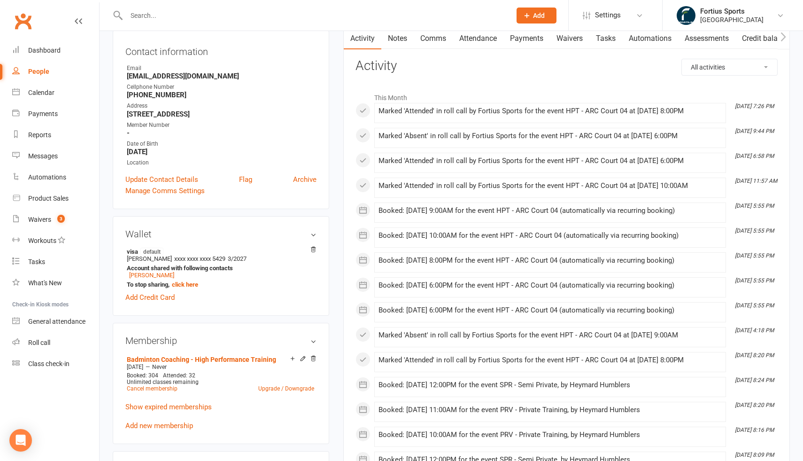
scroll to position [0, 0]
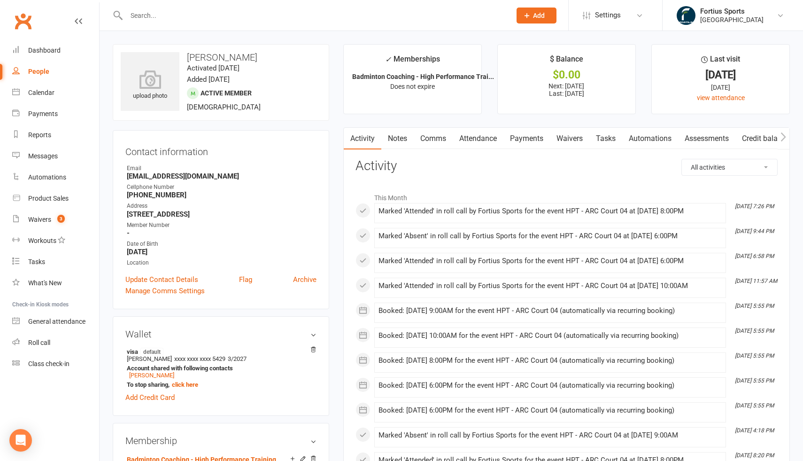
click at [183, 19] on input "text" at bounding box center [313, 15] width 381 height 13
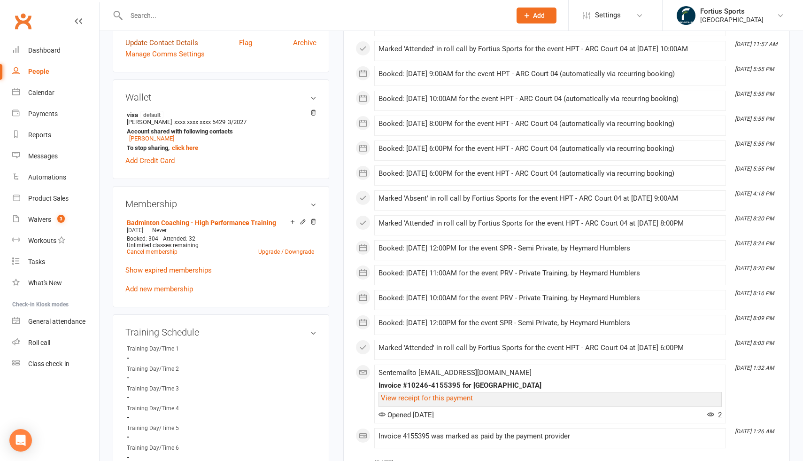
scroll to position [237, 0]
click at [303, 219] on icon at bounding box center [303, 221] width 7 height 7
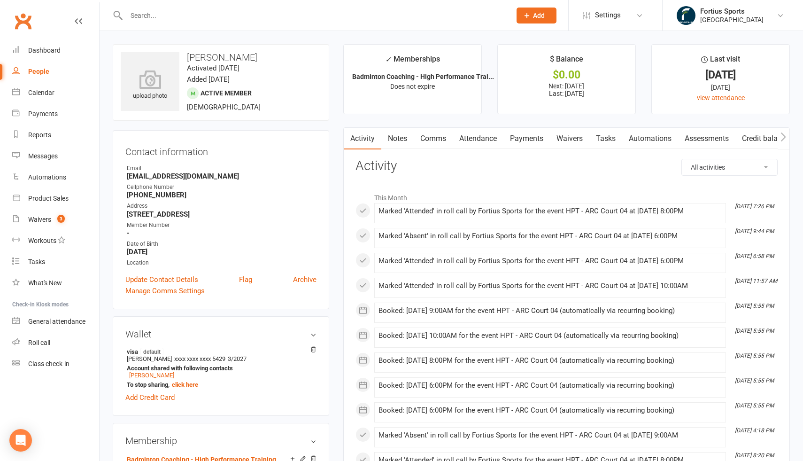
click at [169, 15] on input "text" at bounding box center [313, 15] width 381 height 13
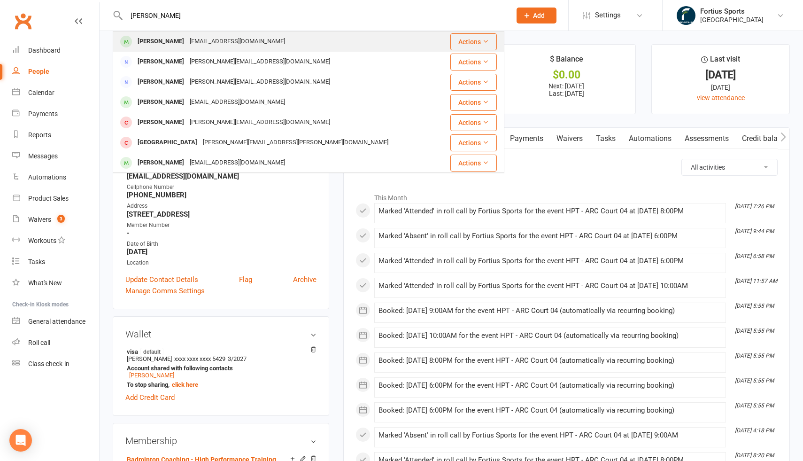
type input "[PERSON_NAME]"
click at [179, 43] on div "[PERSON_NAME]" at bounding box center [161, 42] width 52 height 14
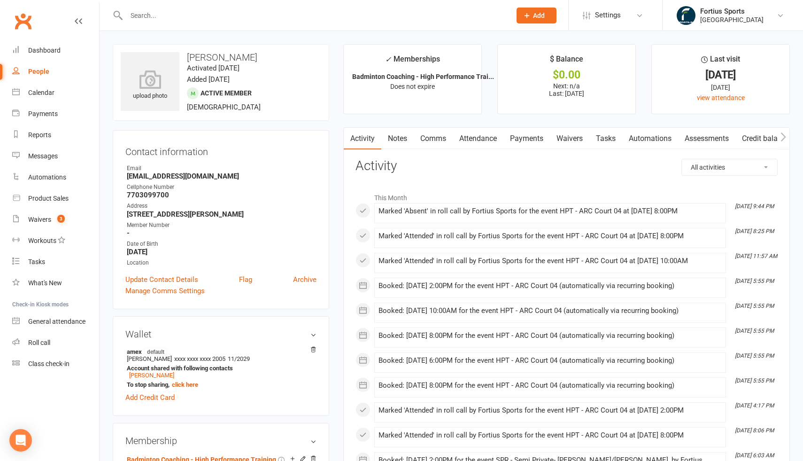
click at [163, 18] on input "text" at bounding box center [313, 15] width 381 height 13
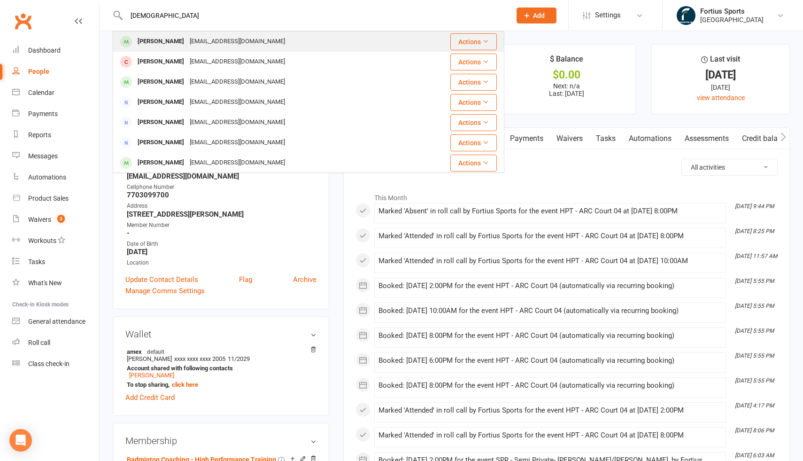
type input "[DEMOGRAPHIC_DATA]"
click at [174, 42] on div "[PERSON_NAME]" at bounding box center [161, 42] width 52 height 14
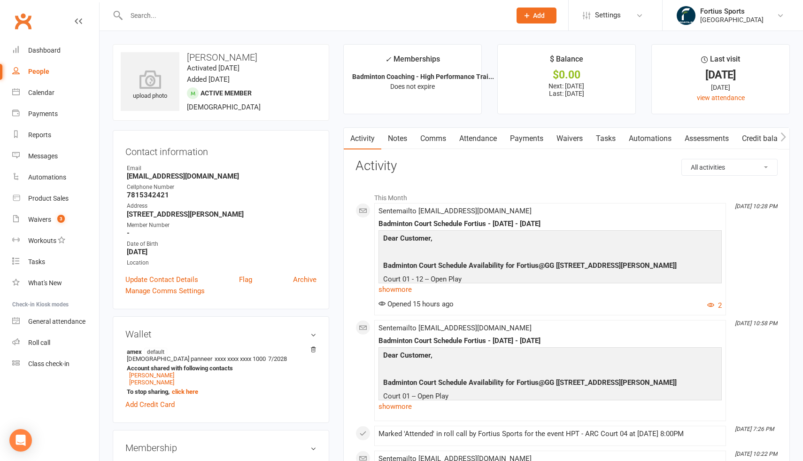
click at [538, 137] on link "Payments" at bounding box center [526, 139] width 46 height 22
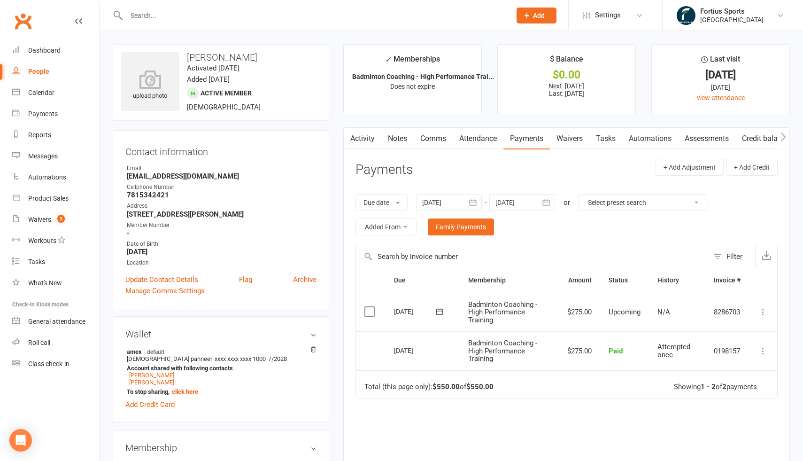
click at [438, 198] on div at bounding box center [449, 202] width 66 height 17
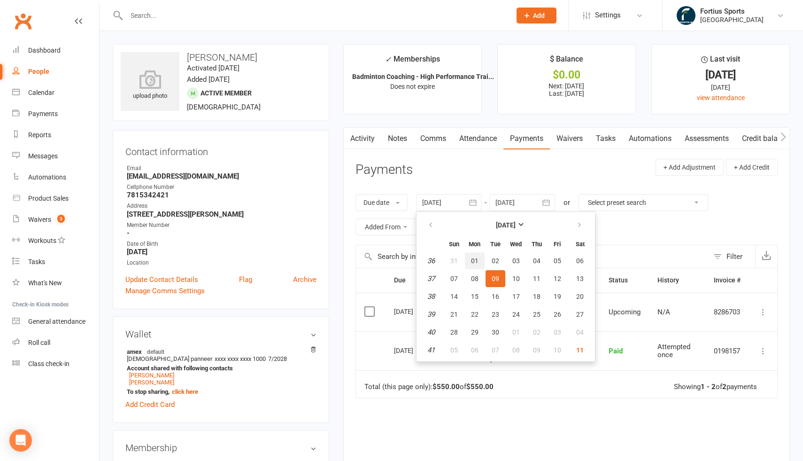
click at [478, 262] on span "01" at bounding box center [475, 261] width 8 height 8
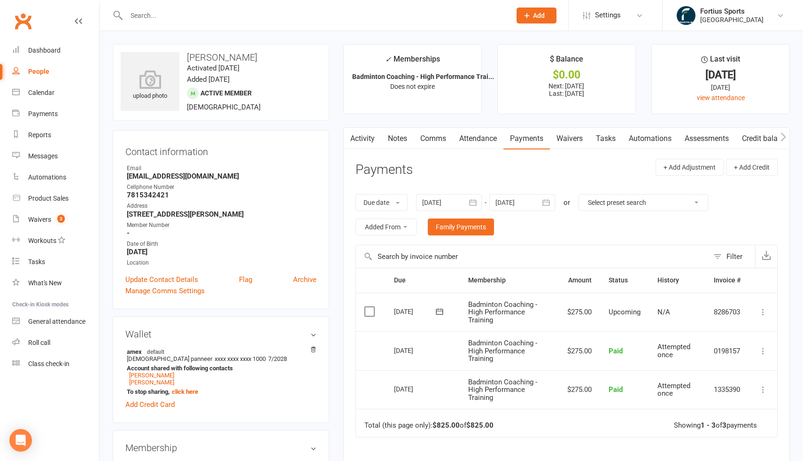
click at [445, 202] on div at bounding box center [449, 202] width 66 height 17
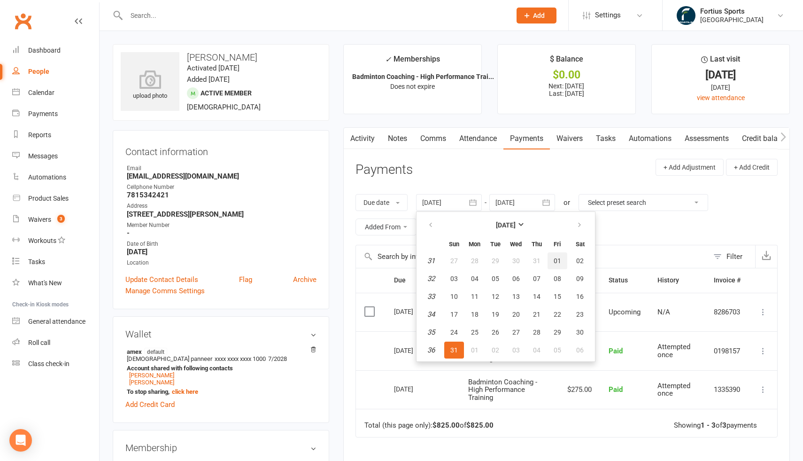
click at [557, 257] on span "01" at bounding box center [557, 261] width 8 height 8
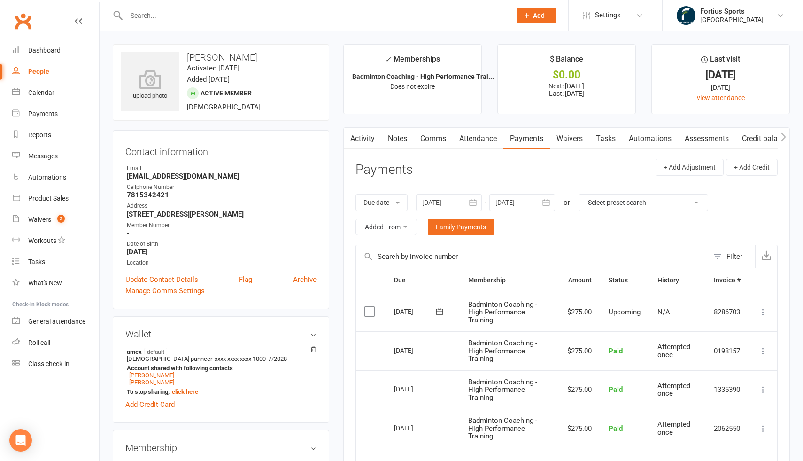
click at [458, 199] on div at bounding box center [449, 202] width 66 height 17
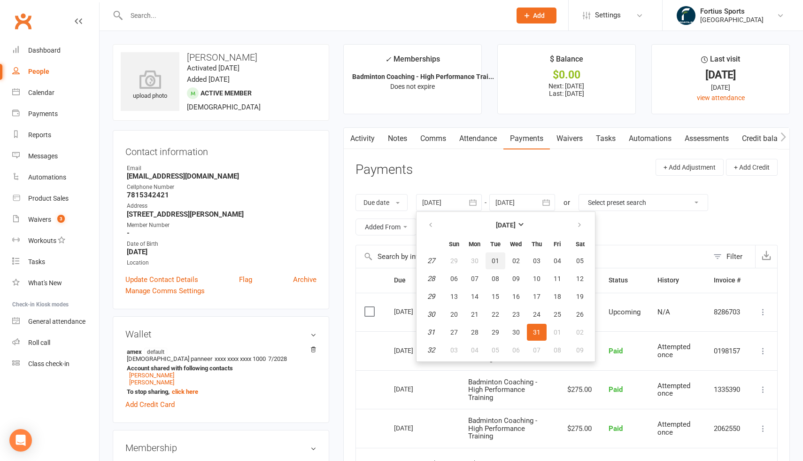
click at [497, 260] on span "01" at bounding box center [496, 261] width 8 height 8
type input "[DATE]"
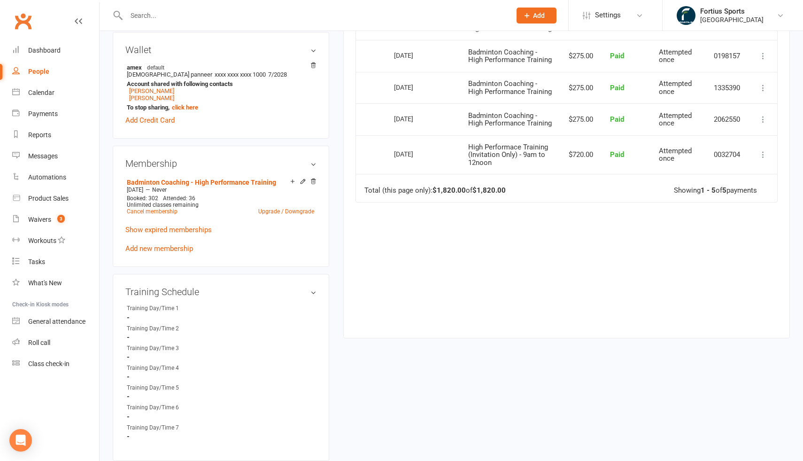
scroll to position [284, 0]
click at [302, 180] on icon at bounding box center [303, 180] width 7 height 7
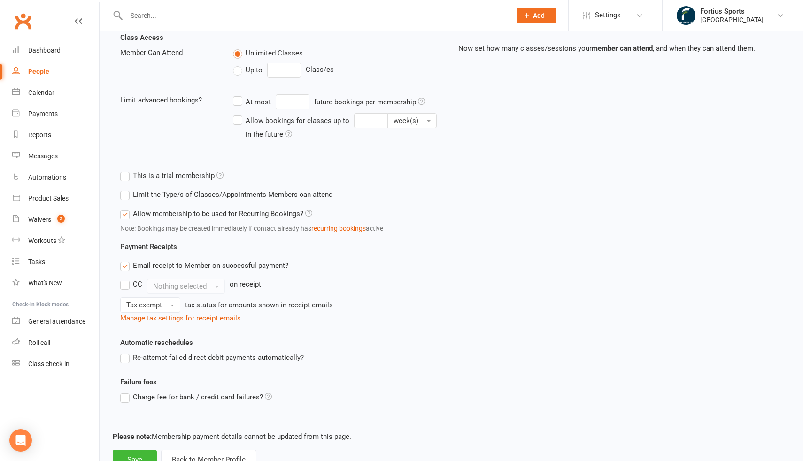
scroll to position [252, 0]
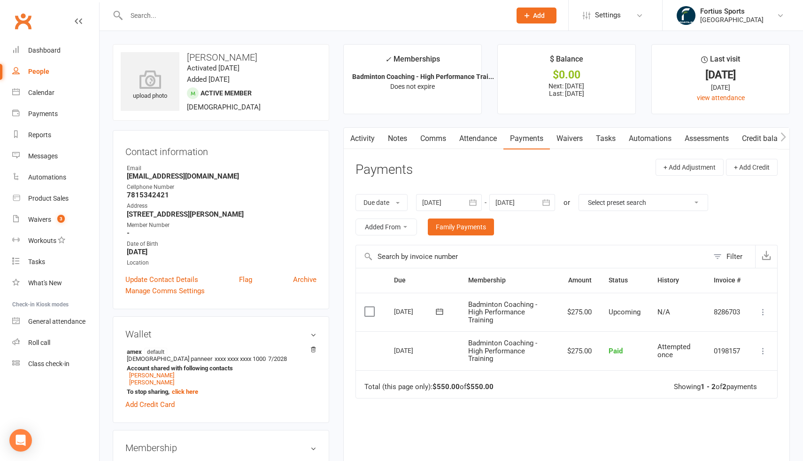
click at [577, 349] on td "$275.00" at bounding box center [579, 350] width 41 height 39
click at [549, 360] on td "Badminton Coaching - High Performance Training" at bounding box center [510, 350] width 100 height 39
click at [161, 17] on input "text" at bounding box center [313, 15] width 381 height 13
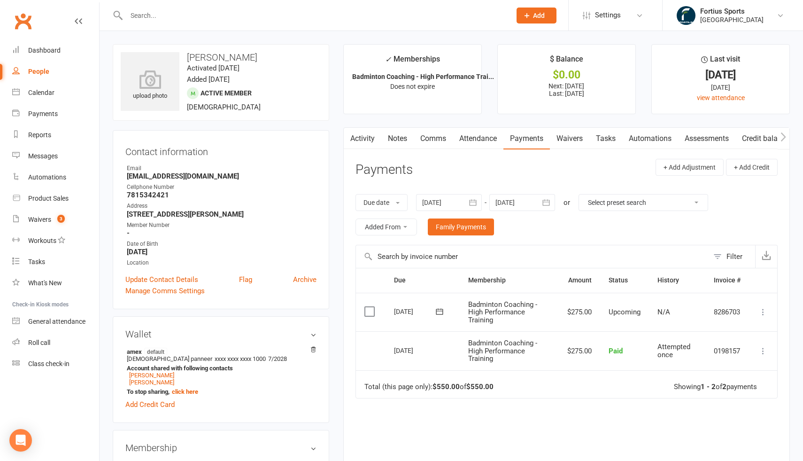
click at [210, 20] on input "text" at bounding box center [313, 15] width 381 height 13
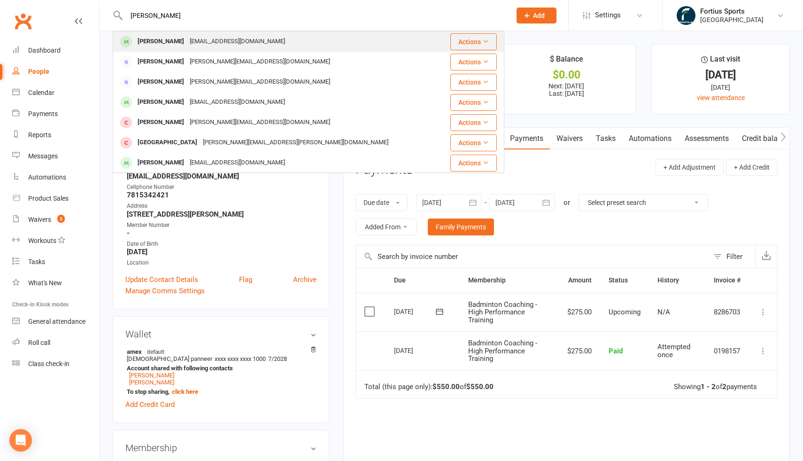
type input "[PERSON_NAME]"
click at [177, 43] on div "[PERSON_NAME]" at bounding box center [161, 42] width 52 height 14
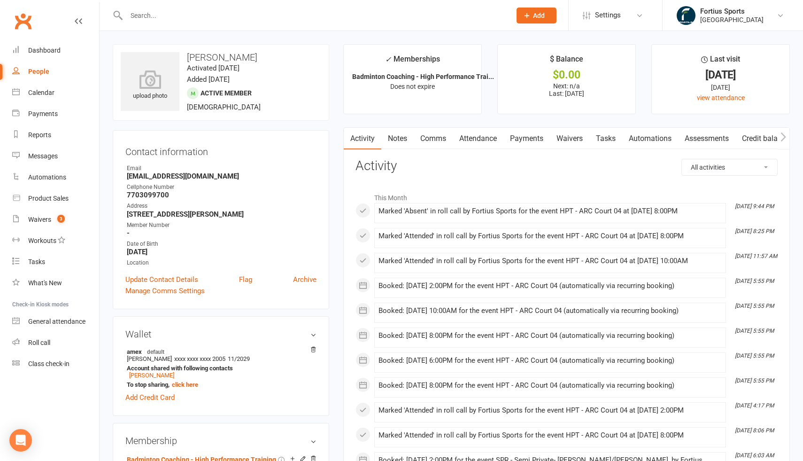
click at [531, 140] on link "Payments" at bounding box center [526, 139] width 46 height 22
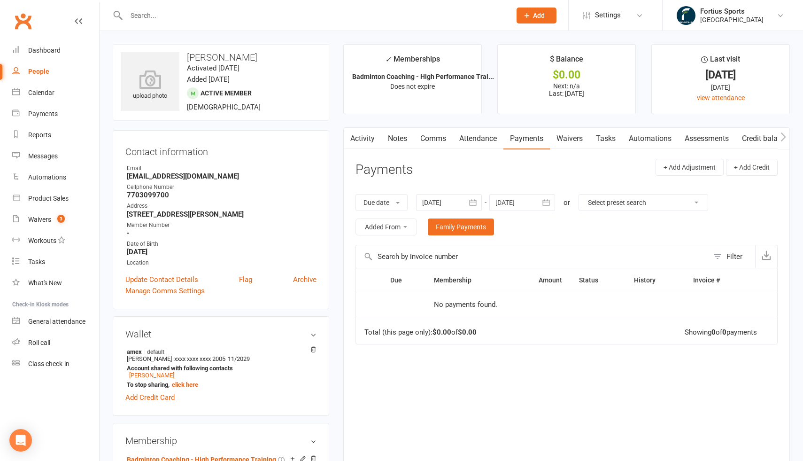
click at [444, 201] on div at bounding box center [449, 202] width 66 height 17
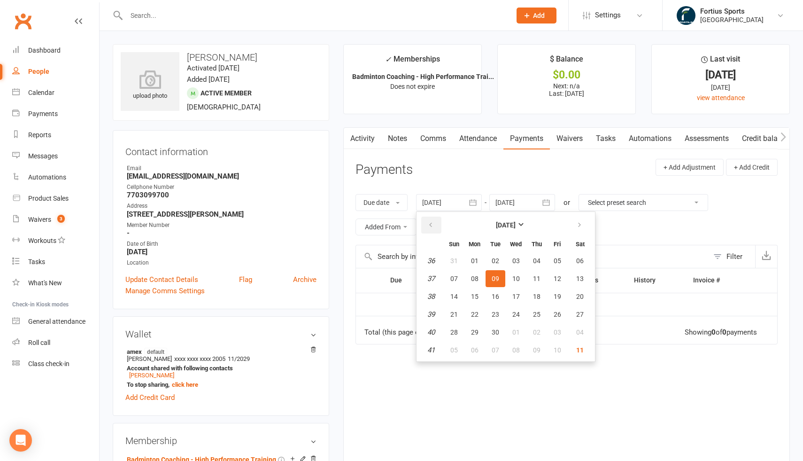
click at [432, 227] on icon "button" at bounding box center [430, 225] width 7 height 8
click at [433, 223] on icon "button" at bounding box center [430, 225] width 7 height 8
click at [498, 259] on span "01" at bounding box center [496, 261] width 8 height 8
type input "[DATE]"
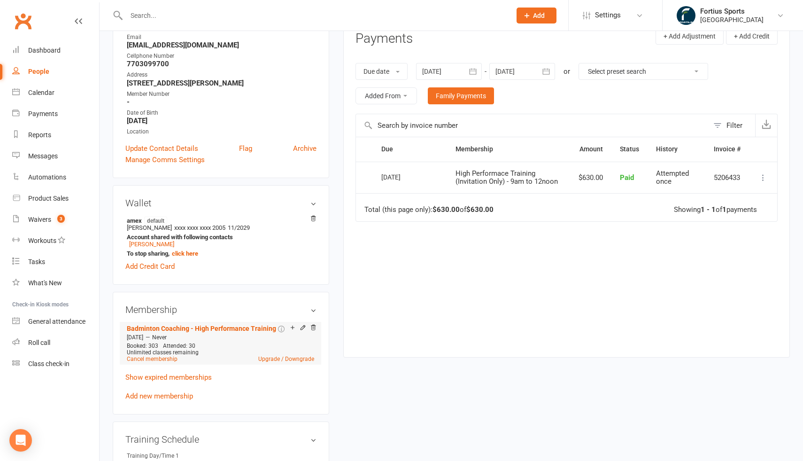
scroll to position [143, 0]
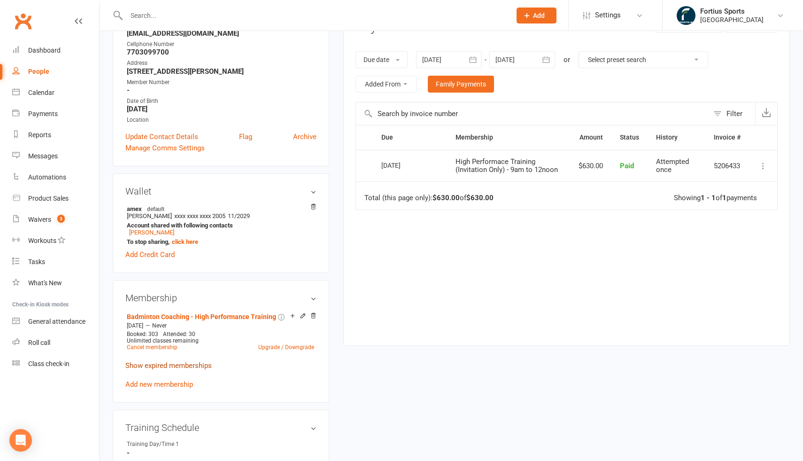
click at [166, 367] on link "Show expired memberships" at bounding box center [168, 365] width 86 height 8
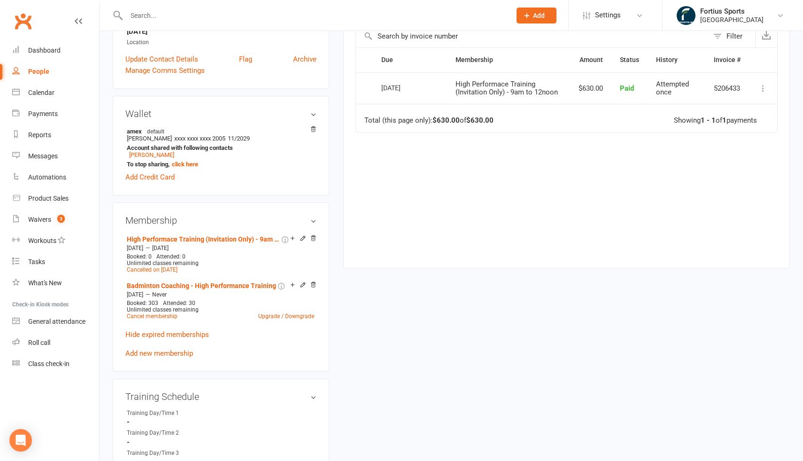
scroll to position [224, 0]
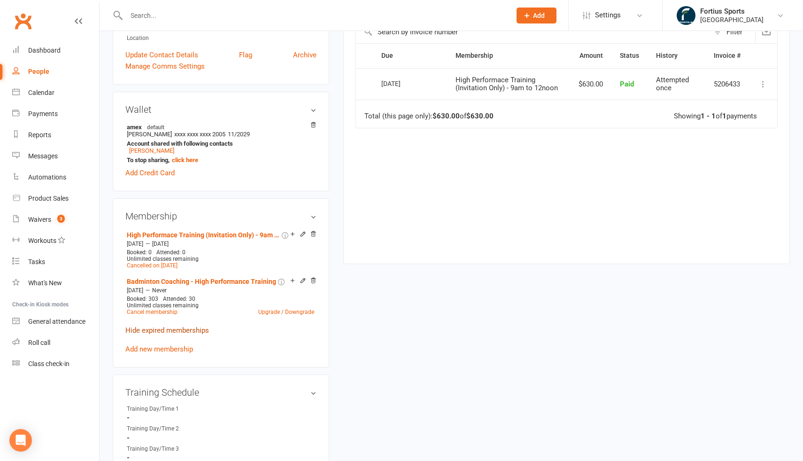
click at [179, 330] on link "Hide expired memberships" at bounding box center [167, 330] width 84 height 8
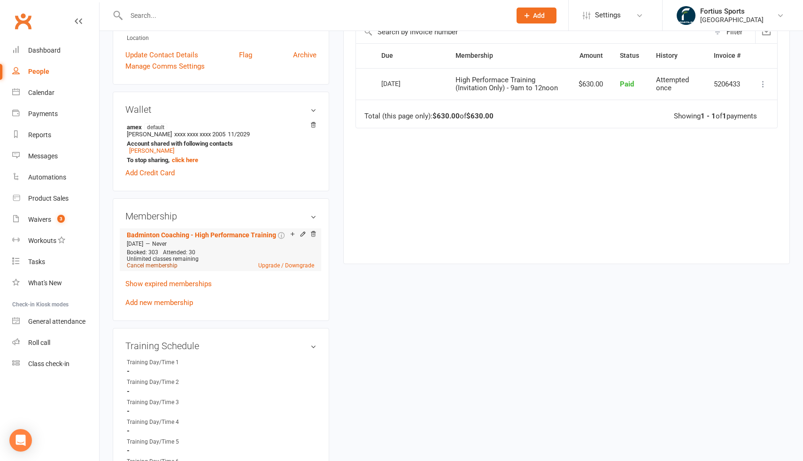
click at [162, 264] on link "Cancel membership" at bounding box center [152, 265] width 51 height 7
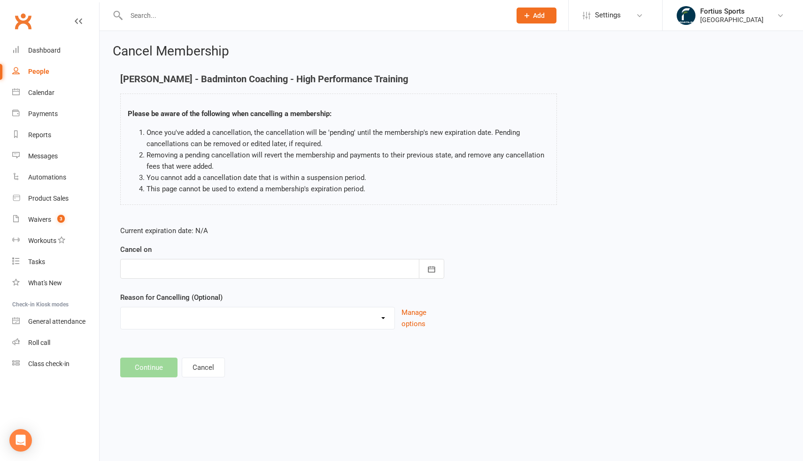
click at [206, 269] on div at bounding box center [282, 269] width 324 height 20
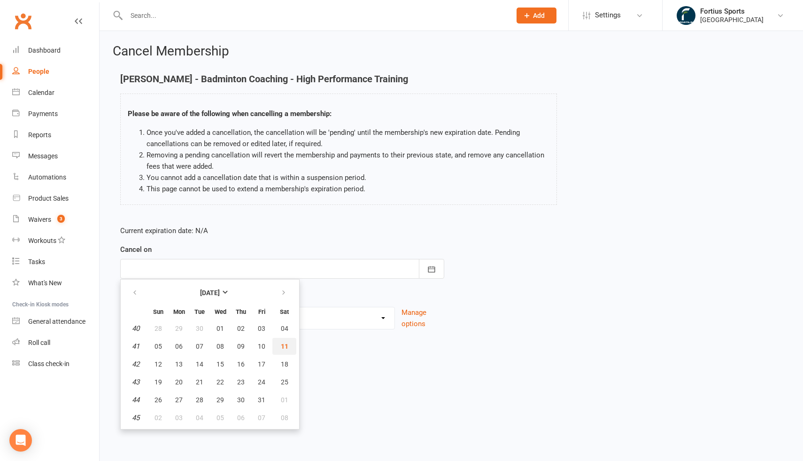
click at [284, 347] on span "11" at bounding box center [285, 346] width 8 height 8
type input "[DATE]"
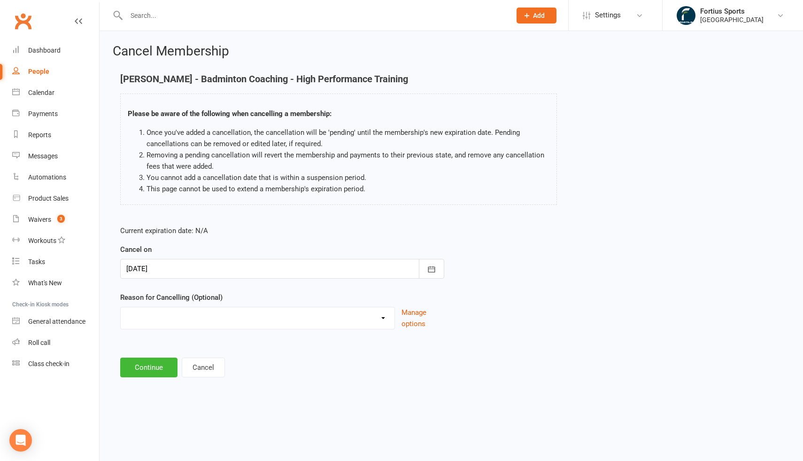
click at [225, 317] on select "Coaches Request Coaching is Complete Coach Request Customer requested via email…" at bounding box center [258, 316] width 274 height 19
select select "11"
click at [151, 371] on button "Continue" at bounding box center [148, 367] width 57 height 20
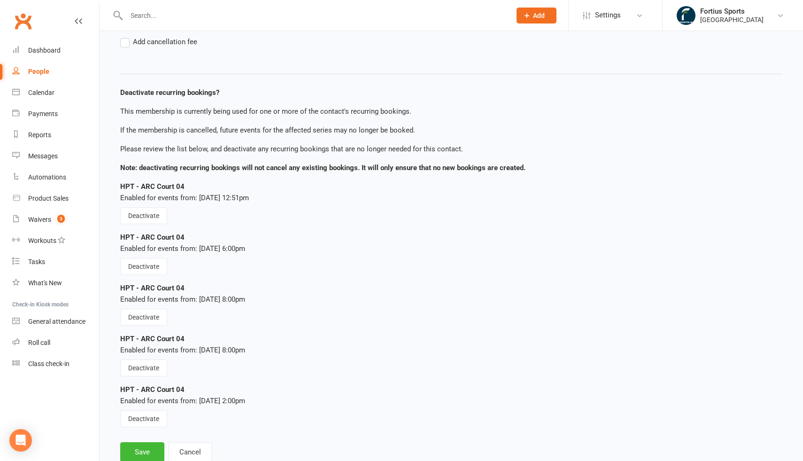
scroll to position [115, 0]
click at [194, 450] on button "Cancel" at bounding box center [190, 453] width 43 height 20
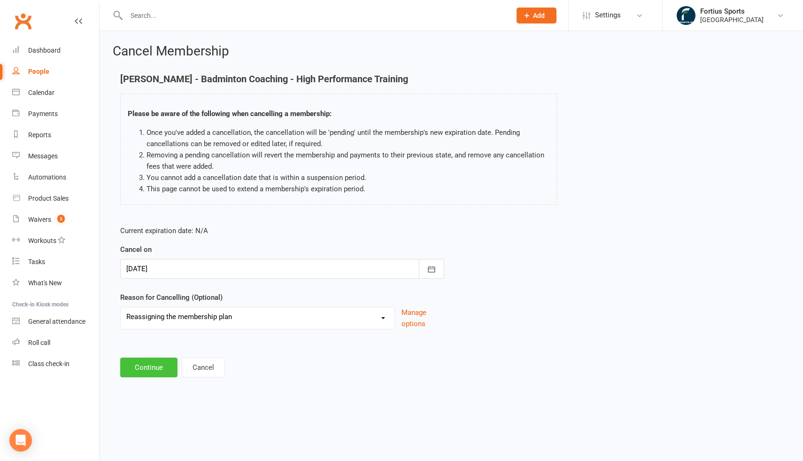
click at [160, 366] on button "Continue" at bounding box center [148, 367] width 57 height 20
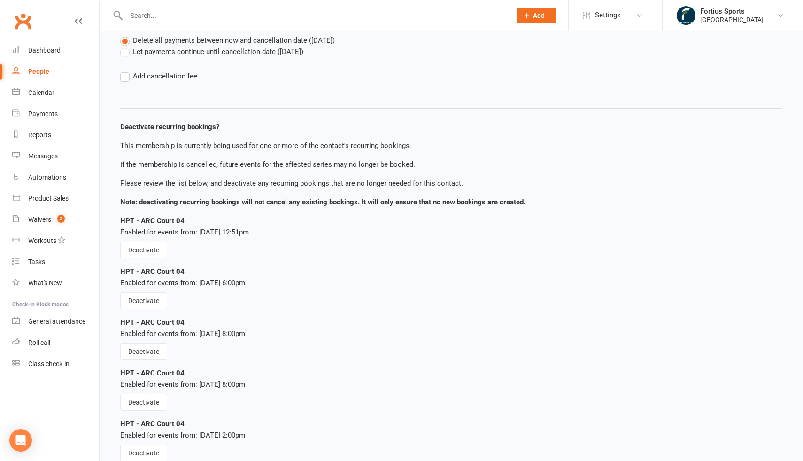
scroll to position [145, 0]
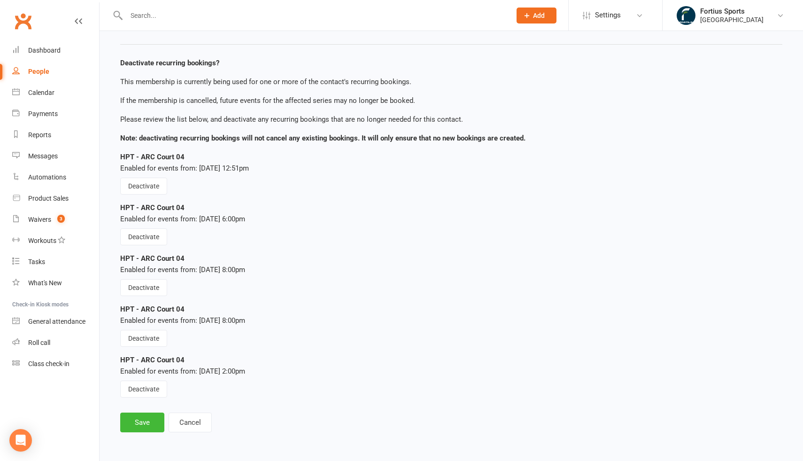
click at [164, 155] on strong "HPT - ARC Court 04" at bounding box center [152, 157] width 64 height 8
click at [158, 209] on strong "HPT - ARC Court 04" at bounding box center [152, 207] width 64 height 8
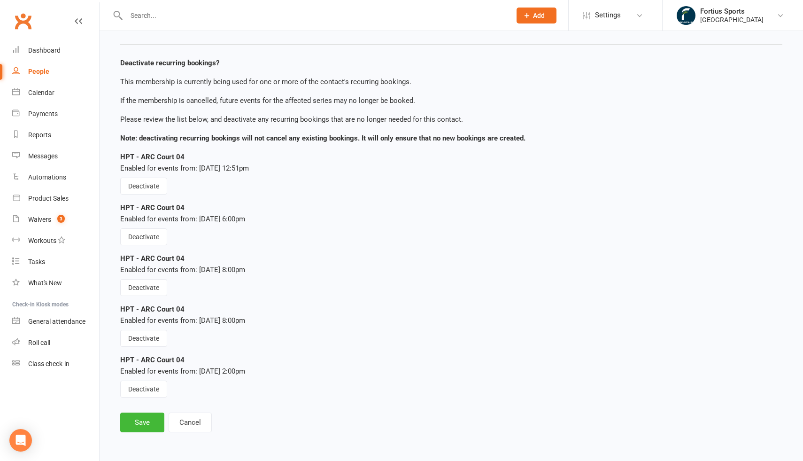
click at [158, 209] on strong "HPT - ARC Court 04" at bounding box center [152, 207] width 64 height 8
click at [187, 216] on div "Enabled for events from: [DATE] 6:00pm" at bounding box center [451, 218] width 662 height 11
click at [196, 219] on div "Enabled for events from: [DATE] 6:00pm" at bounding box center [451, 218] width 662 height 11
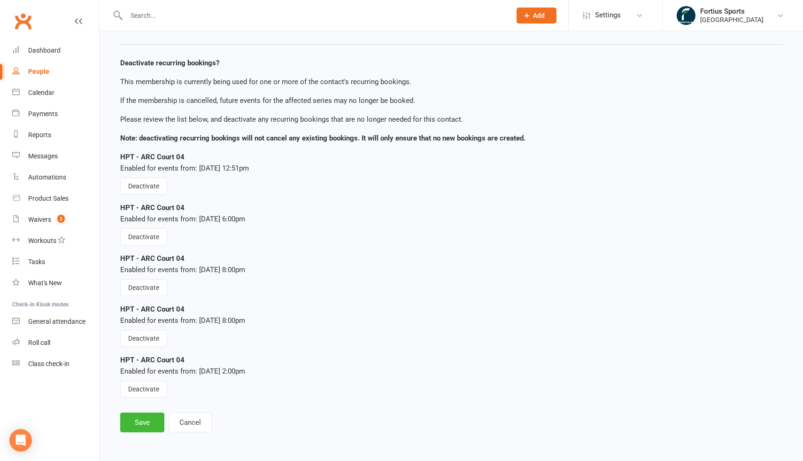
click at [196, 219] on div "Enabled for events from: [DATE] 6:00pm" at bounding box center [451, 218] width 662 height 11
click at [218, 167] on div "Enabled for events from: [DATE] 12:51pm" at bounding box center [451, 167] width 662 height 11
click at [287, 181] on div "HPT - ARC Court 04 Enabled for events from: [DATE] 12:51pm Deactivate" at bounding box center [451, 172] width 662 height 43
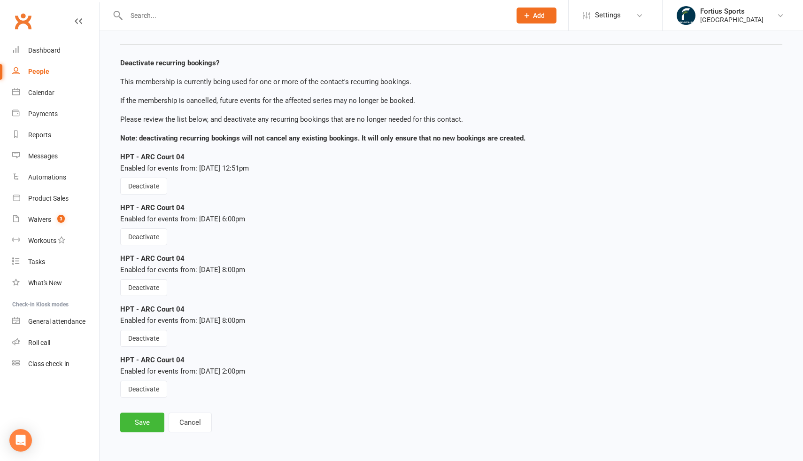
click at [240, 323] on div "Enabled for events from: [DATE] 8:00pm" at bounding box center [451, 320] width 662 height 11
click at [238, 364] on div "HPT - ARC Court 04 Enabled for events from: [DATE] 2:00pm Deactivate" at bounding box center [451, 375] width 662 height 43
click at [192, 425] on button "Cancel" at bounding box center [190, 422] width 43 height 20
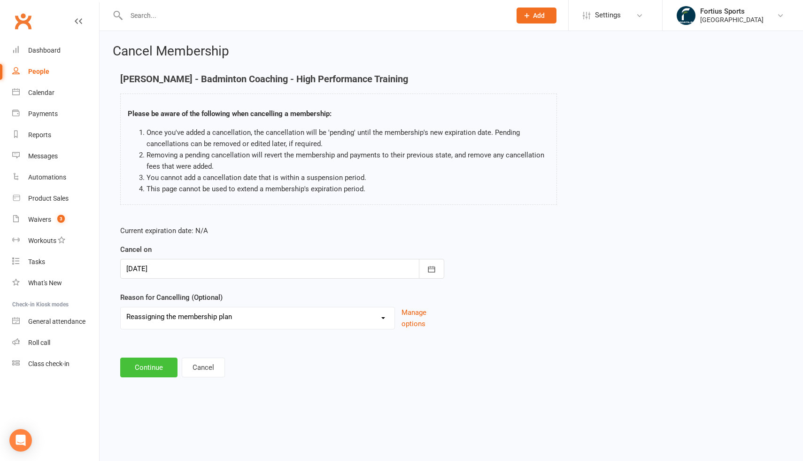
click at [160, 370] on button "Continue" at bounding box center [148, 367] width 57 height 20
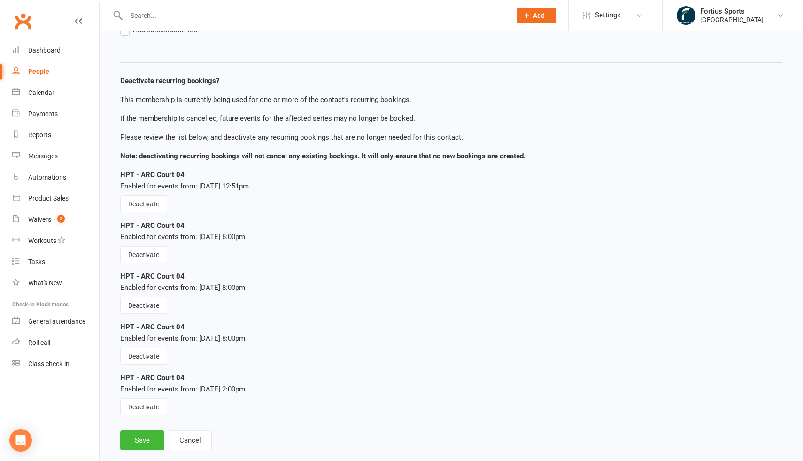
scroll to position [145, 0]
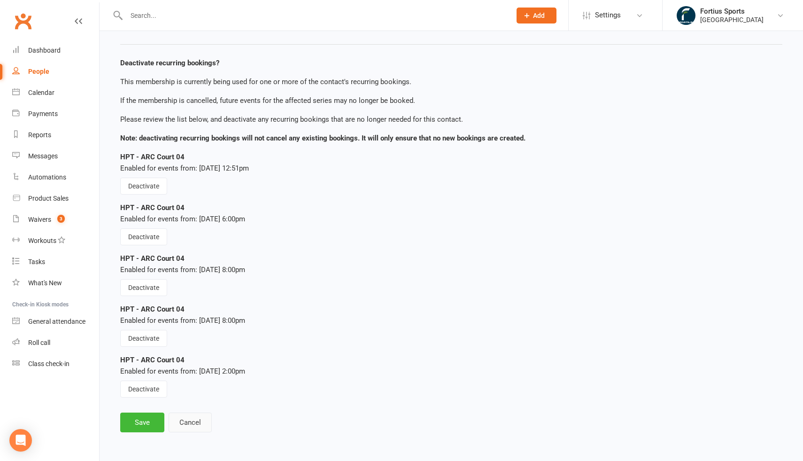
click at [198, 422] on button "Cancel" at bounding box center [190, 422] width 43 height 20
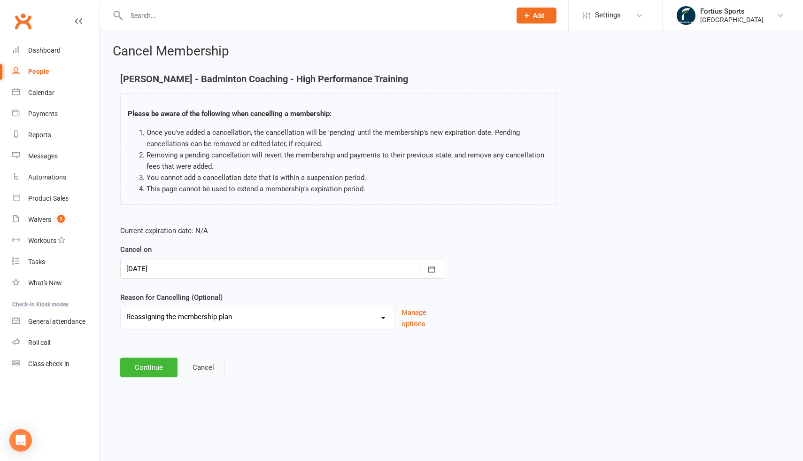
click at [197, 363] on button "Cancel" at bounding box center [203, 367] width 43 height 20
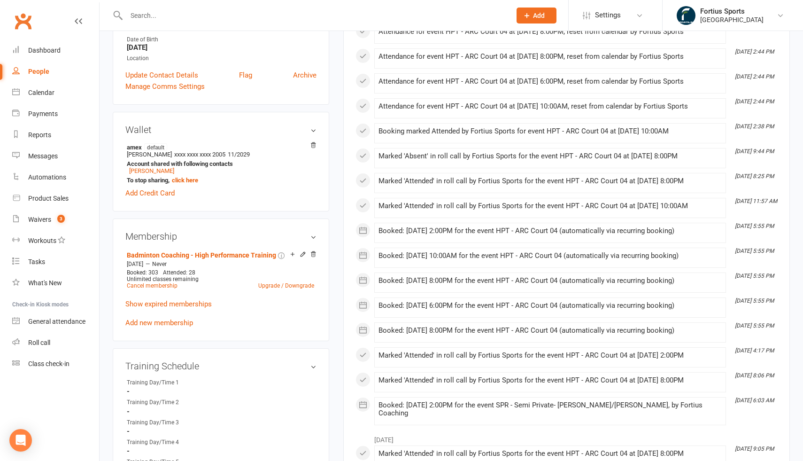
scroll to position [221, 0]
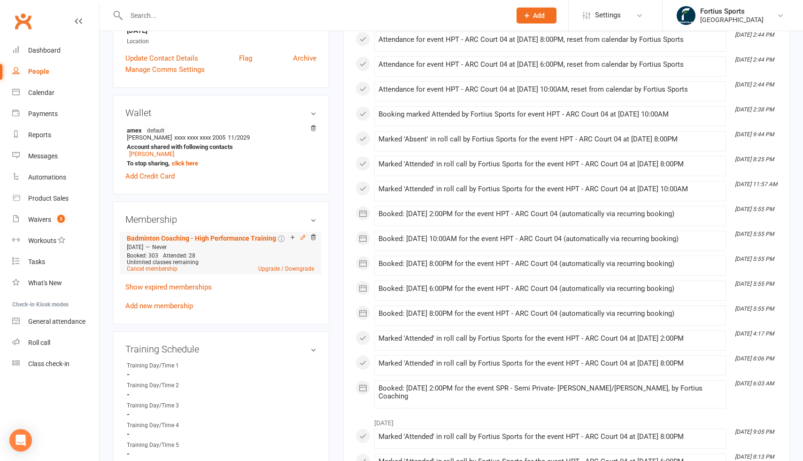
click at [303, 236] on icon at bounding box center [302, 237] width 4 height 4
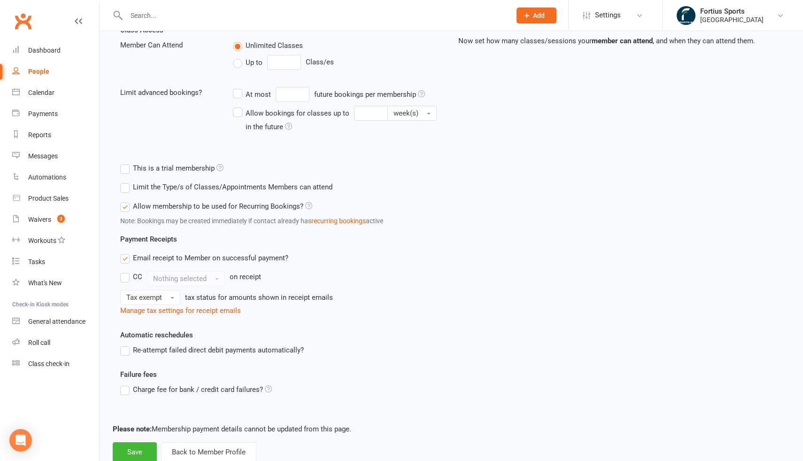
scroll to position [227, 0]
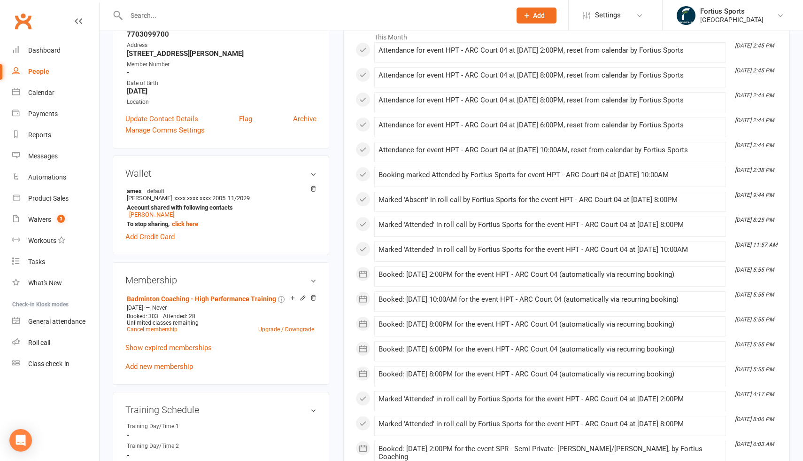
scroll to position [162, 0]
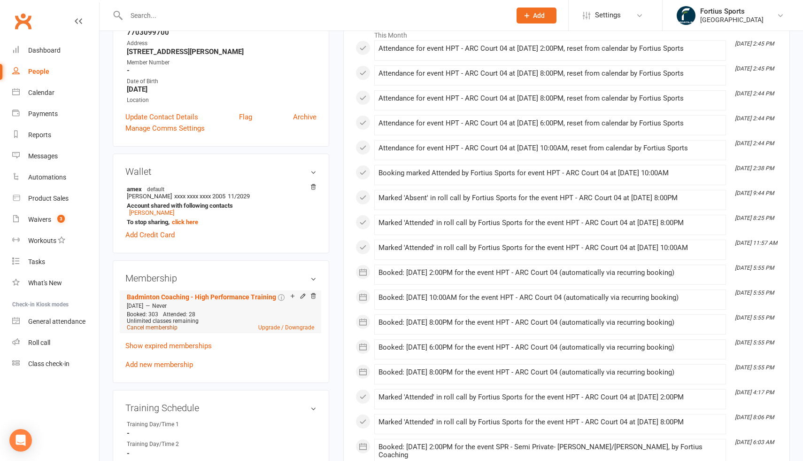
click at [166, 326] on link "Cancel membership" at bounding box center [152, 327] width 51 height 7
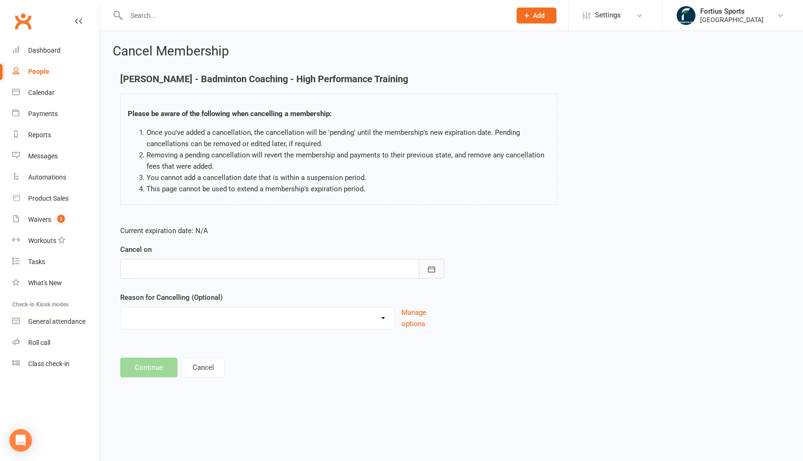
click at [433, 270] on icon "button" at bounding box center [431, 268] width 9 height 9
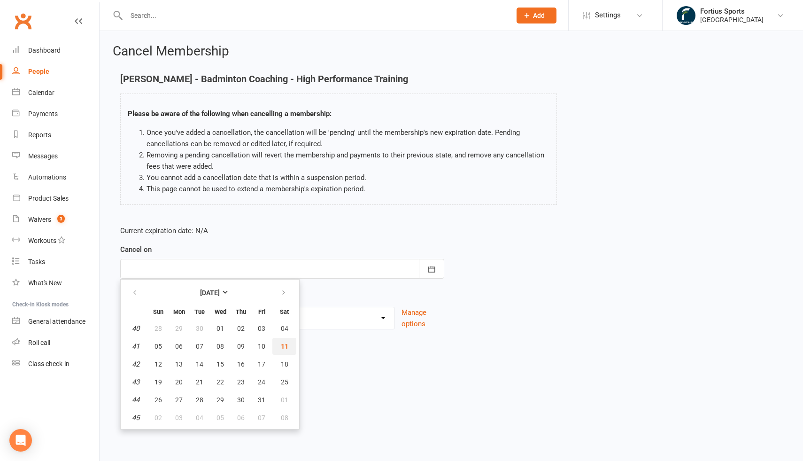
click at [290, 345] on button "11" at bounding box center [284, 346] width 24 height 17
type input "[DATE]"
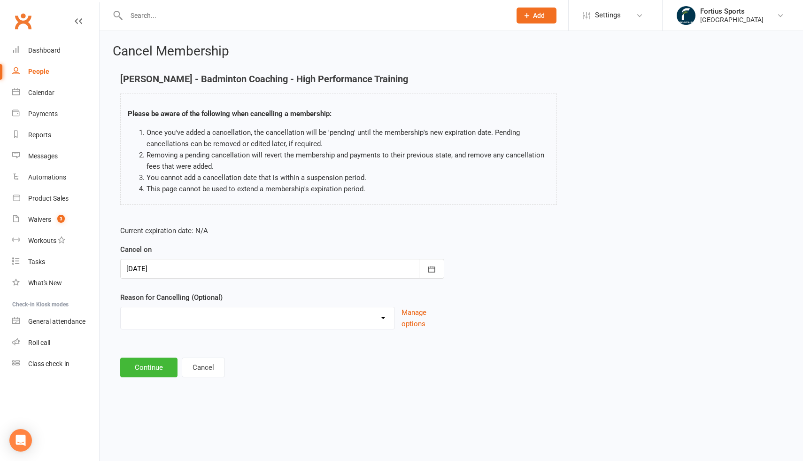
click at [266, 326] on div "Coaches Request Coaching is Complete Coach Request Customer requested via email…" at bounding box center [257, 318] width 275 height 23
click at [277, 312] on select "Coaches Request Coaching is Complete Coach Request Customer requested via email…" at bounding box center [258, 316] width 274 height 19
select select "11"
click at [162, 370] on button "Continue" at bounding box center [148, 367] width 57 height 20
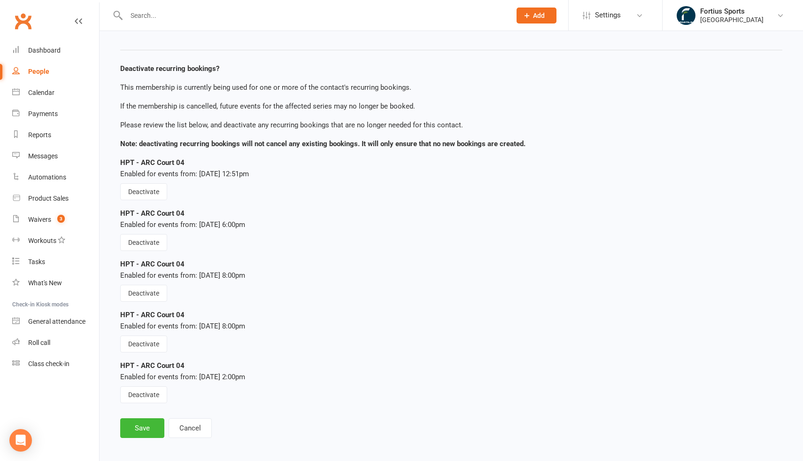
scroll to position [145, 0]
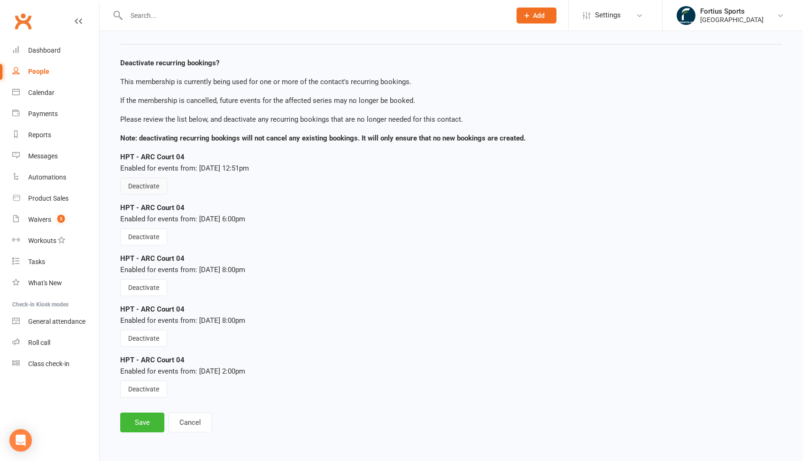
click at [159, 189] on button "Deactivate" at bounding box center [143, 185] width 47 height 17
click at [157, 234] on button "Deactivate" at bounding box center [143, 236] width 47 height 17
click at [150, 283] on button "Deactivate" at bounding box center [143, 287] width 47 height 17
click at [152, 337] on button "Deactivate" at bounding box center [143, 338] width 47 height 17
click at [157, 391] on button "Deactivate" at bounding box center [143, 388] width 47 height 17
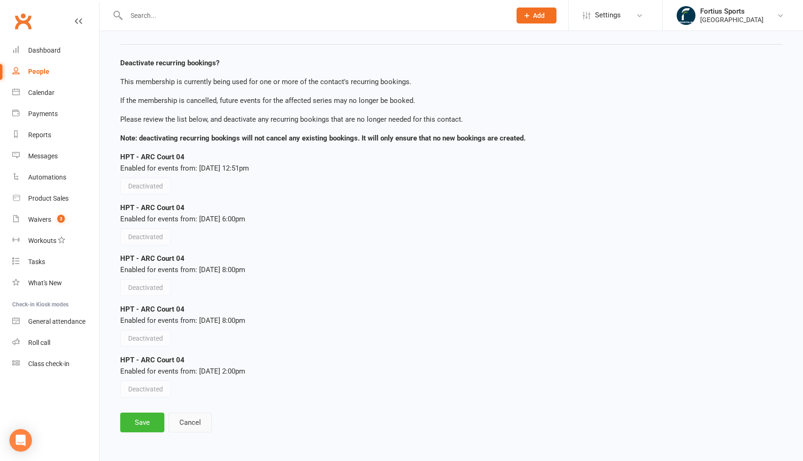
click at [204, 422] on button "Cancel" at bounding box center [190, 422] width 43 height 20
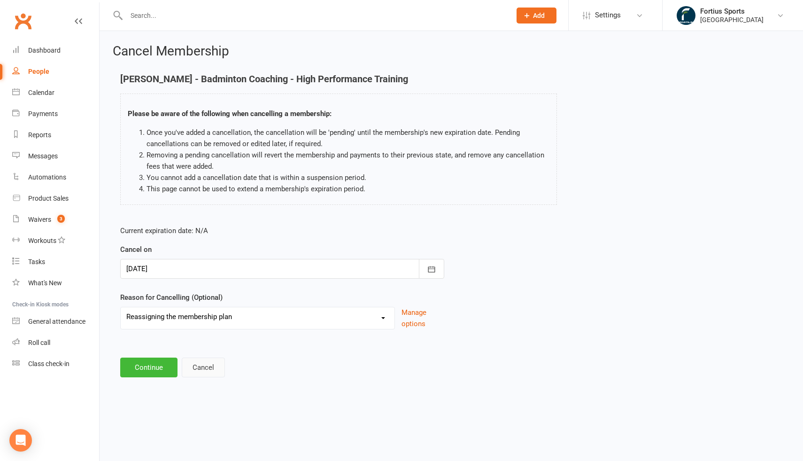
click at [211, 366] on button "Cancel" at bounding box center [203, 367] width 43 height 20
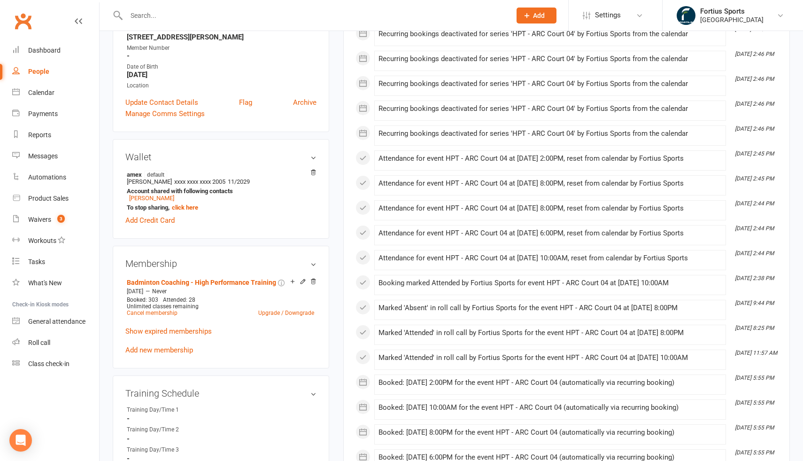
scroll to position [228, 0]
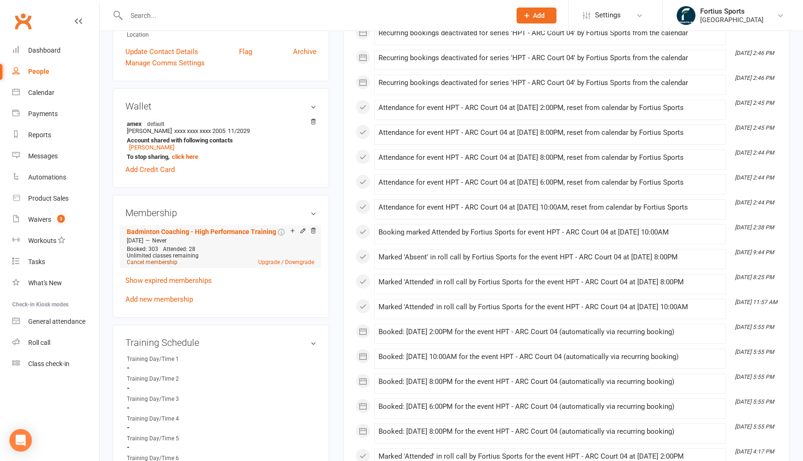
click at [172, 261] on link "Cancel membership" at bounding box center [152, 262] width 51 height 7
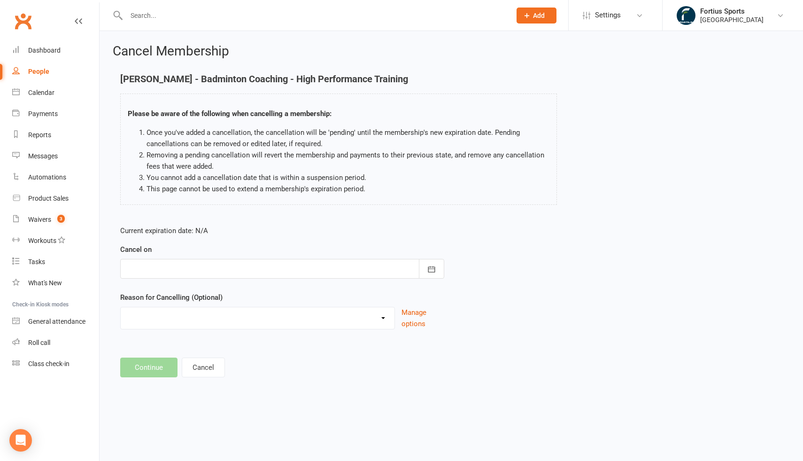
click at [289, 266] on div at bounding box center [282, 269] width 324 height 20
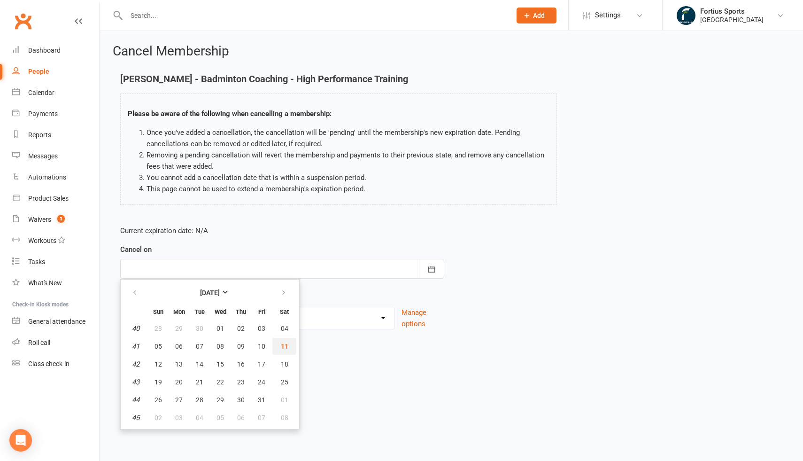
click at [284, 344] on span "11" at bounding box center [285, 346] width 8 height 8
type input "[DATE]"
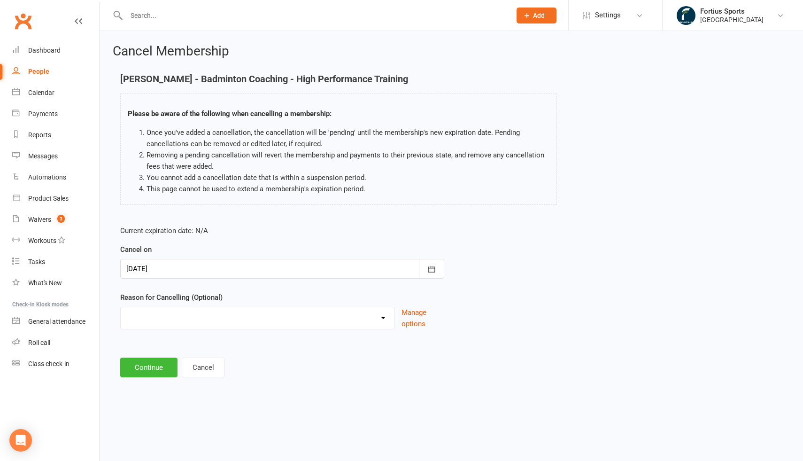
click at [222, 323] on select "Coaches Request Coaching is Complete Coach Request Customer requested via email…" at bounding box center [258, 316] width 274 height 19
select select "11"
click at [164, 366] on button "Continue" at bounding box center [148, 367] width 57 height 20
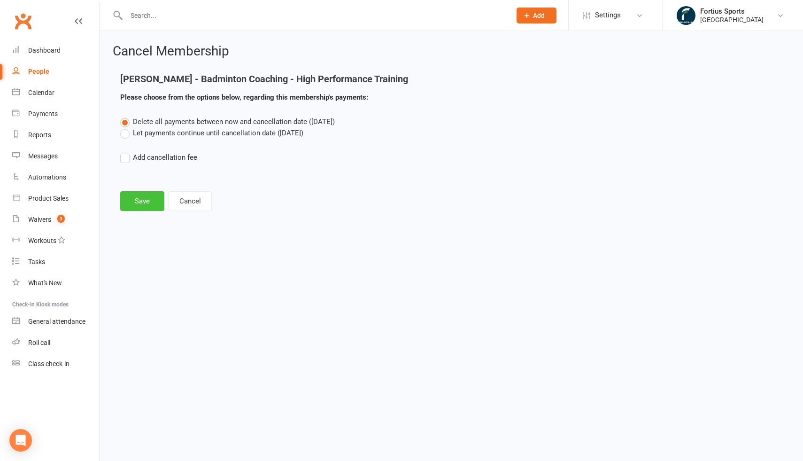
click at [137, 199] on button "Save" at bounding box center [142, 201] width 44 height 20
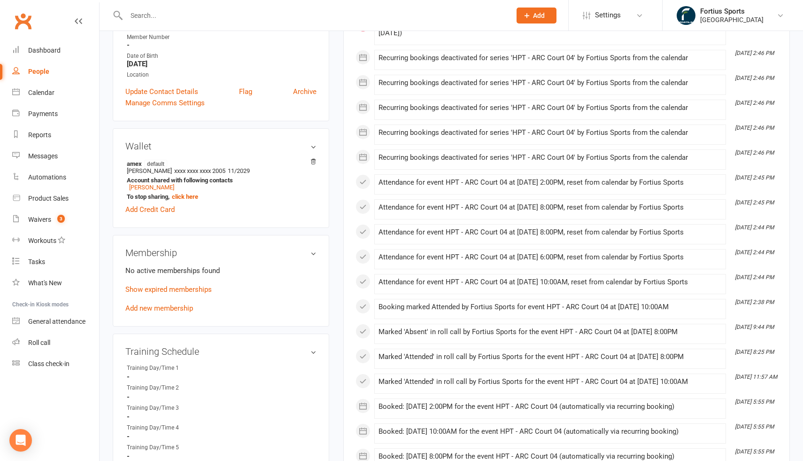
scroll to position [187, 0]
click at [177, 309] on link "Add new membership" at bounding box center [159, 306] width 68 height 8
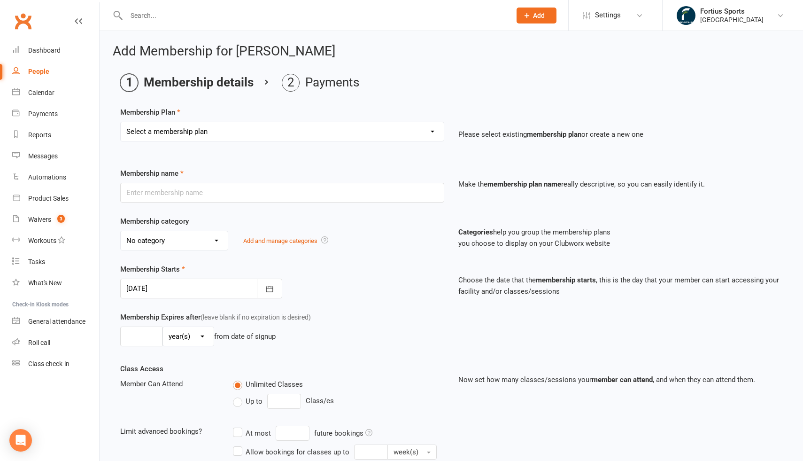
click at [283, 132] on select "Select a membership plan Create new Membership Plan Badminton - Adult Annual Me…" at bounding box center [282, 131] width 323 height 19
select select "18"
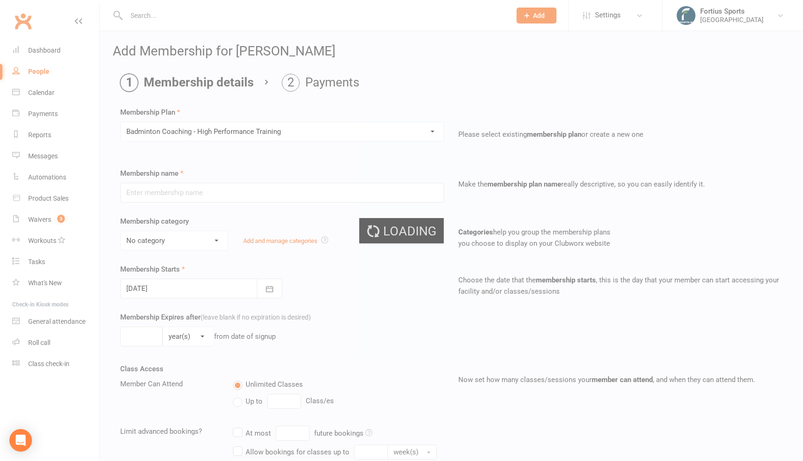
type input "Badminton Coaching - High Performance Training"
select select "2"
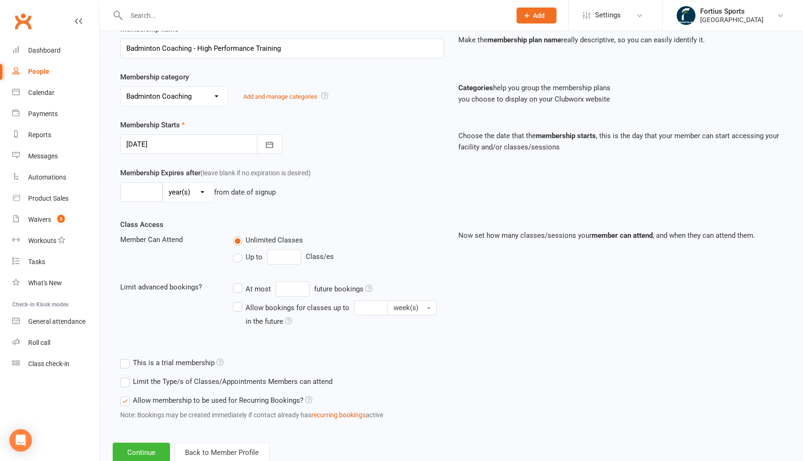
scroll to position [172, 0]
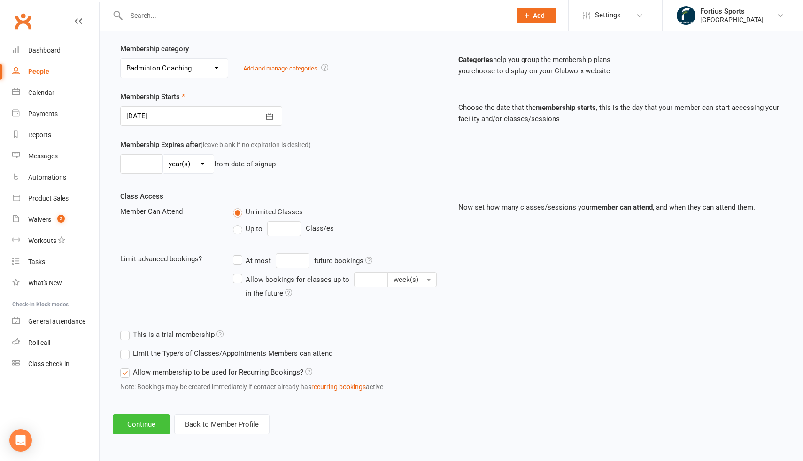
click at [155, 426] on button "Continue" at bounding box center [141, 424] width 57 height 20
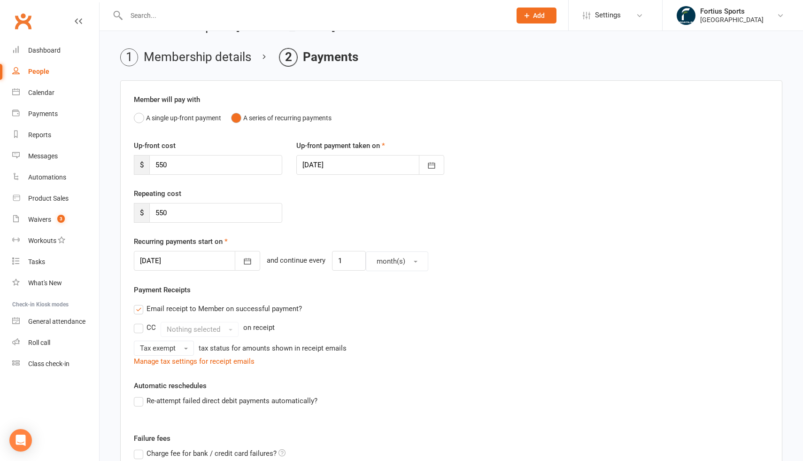
scroll to position [34, 0]
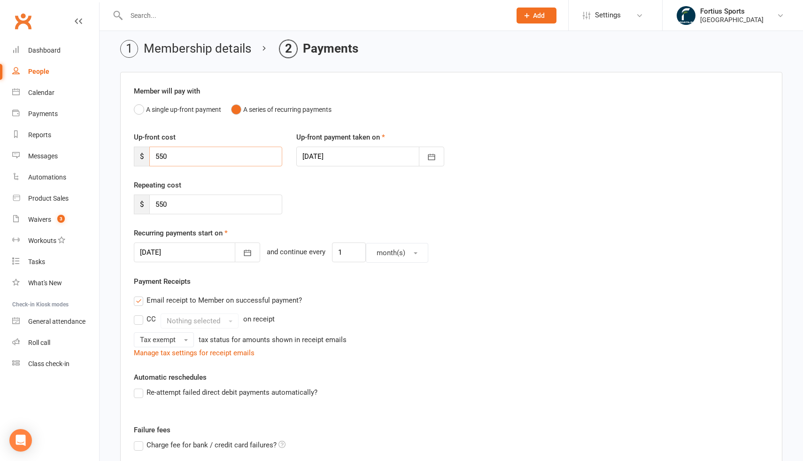
drag, startPoint x: 173, startPoint y: 157, endPoint x: 152, endPoint y: 155, distance: 20.7
click at [153, 155] on input "550" at bounding box center [215, 156] width 133 height 20
type input "825"
drag, startPoint x: 202, startPoint y: 200, endPoint x: 146, endPoint y: 199, distance: 55.4
click at [146, 199] on div "$ 550" at bounding box center [208, 204] width 148 height 20
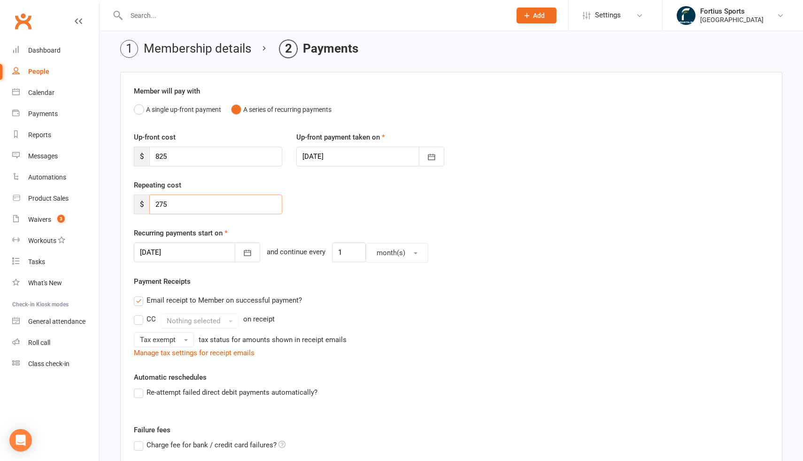
type input "275"
click at [481, 251] on div "[DATE] [DATE] Sun Mon Tue Wed Thu Fri Sat 44 26 27 28 29 30 31 01 45 02 03 04 0…" at bounding box center [451, 252] width 635 height 20
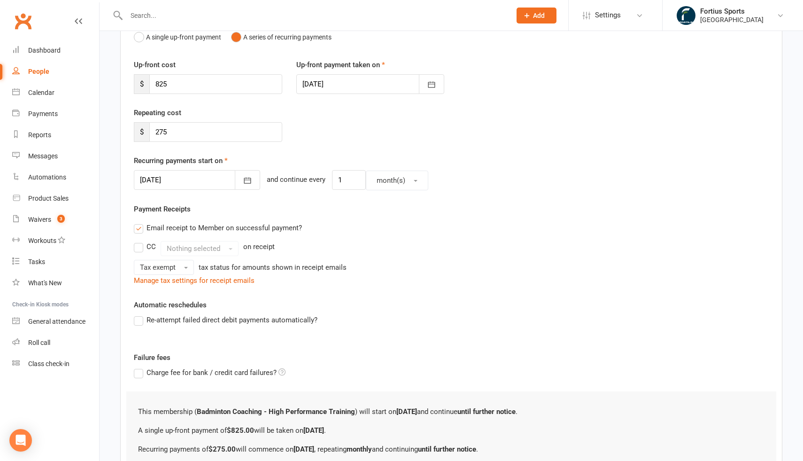
scroll to position [203, 0]
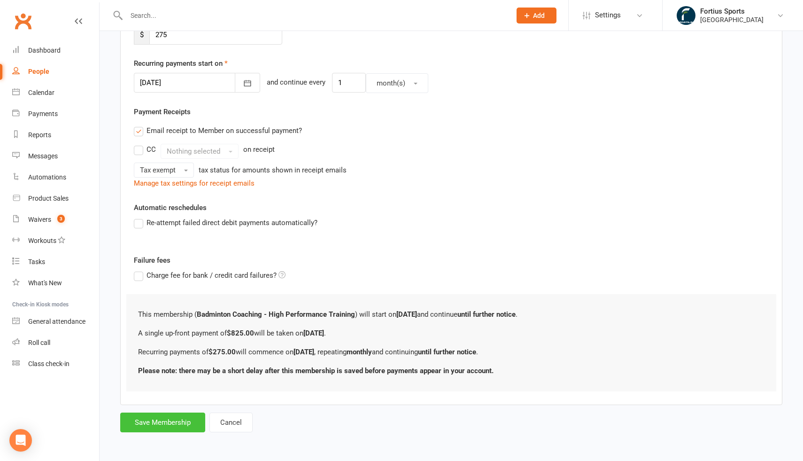
click at [187, 424] on button "Save Membership" at bounding box center [162, 422] width 85 height 20
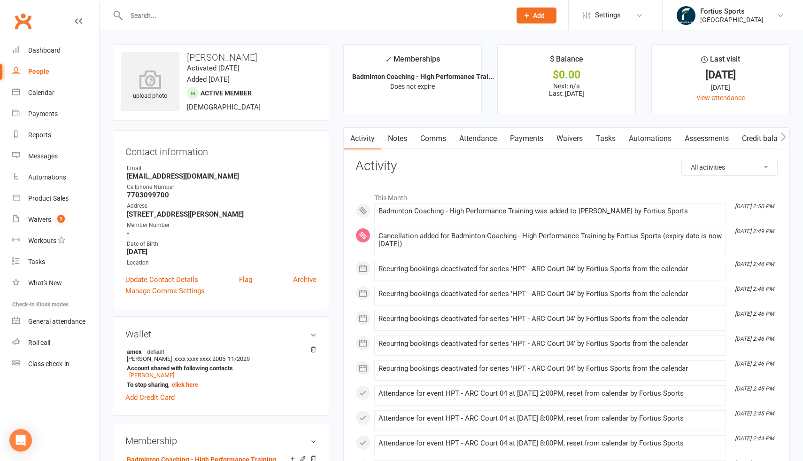
click at [531, 142] on link "Payments" at bounding box center [526, 139] width 46 height 22
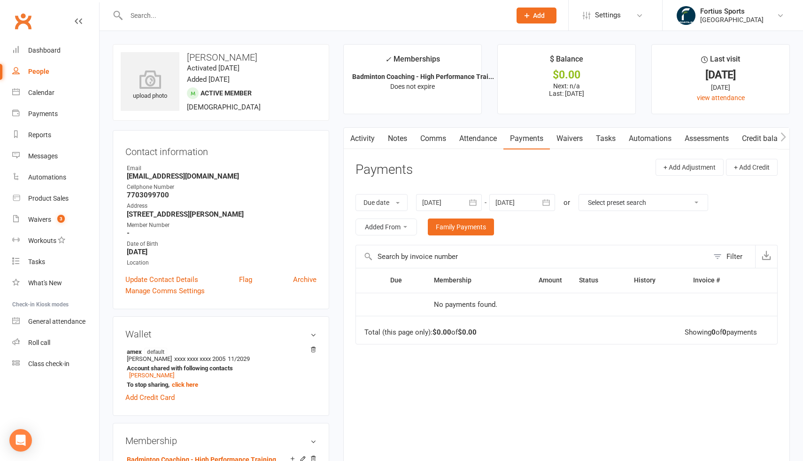
click at [492, 140] on link "Attendance" at bounding box center [478, 139] width 51 height 22
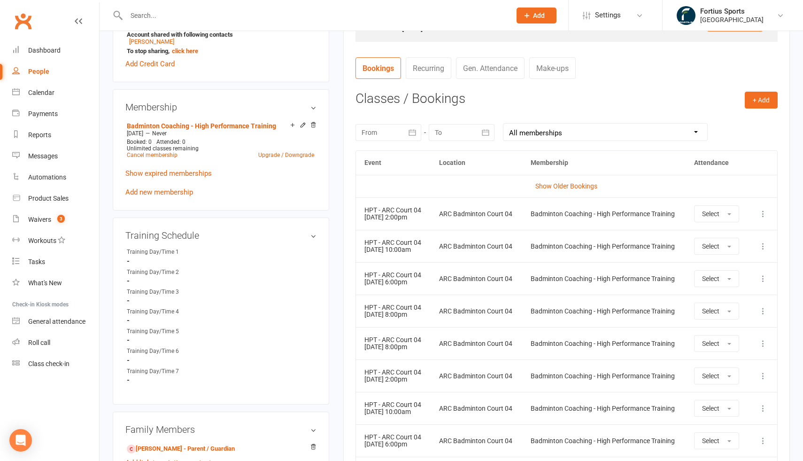
scroll to position [337, 0]
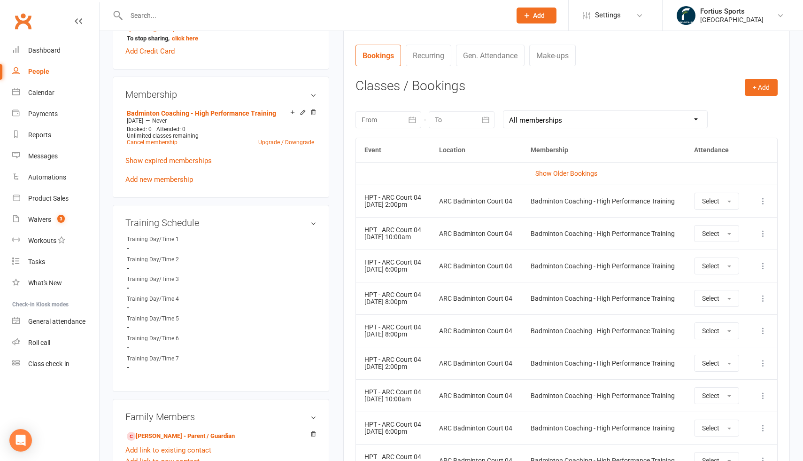
click at [580, 280] on td "Badminton Coaching - High Performance Training" at bounding box center [603, 265] width 163 height 32
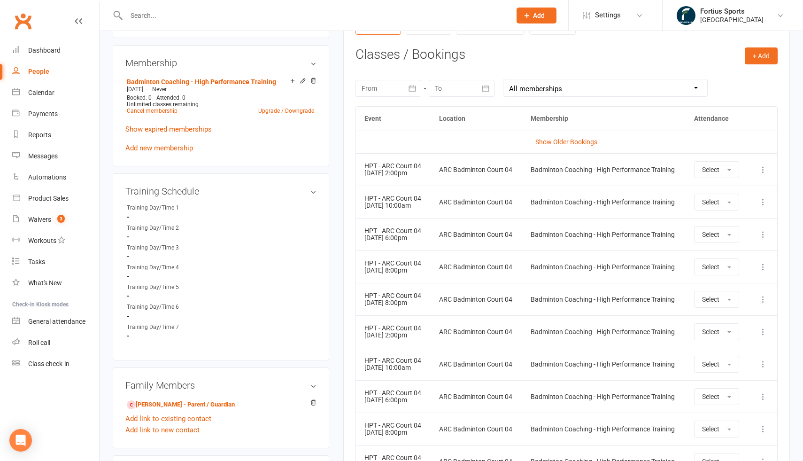
scroll to position [378, 0]
click at [571, 140] on link "Show Older Bookings" at bounding box center [566, 141] width 62 height 8
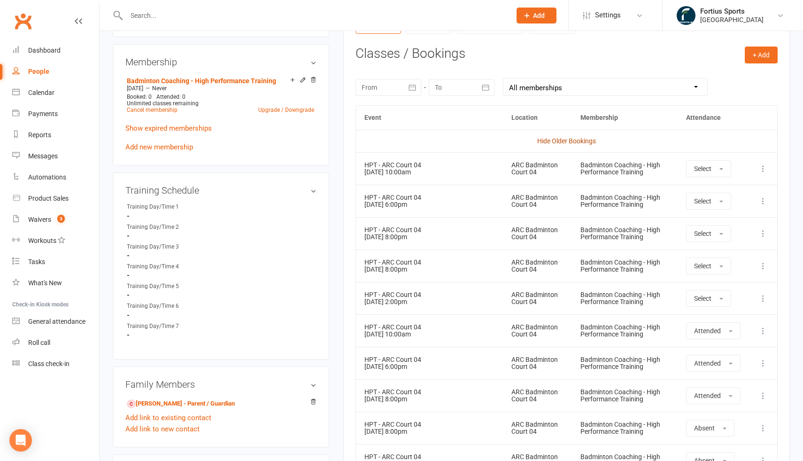
click at [579, 140] on link "Hide Older Bookings" at bounding box center [566, 141] width 59 height 8
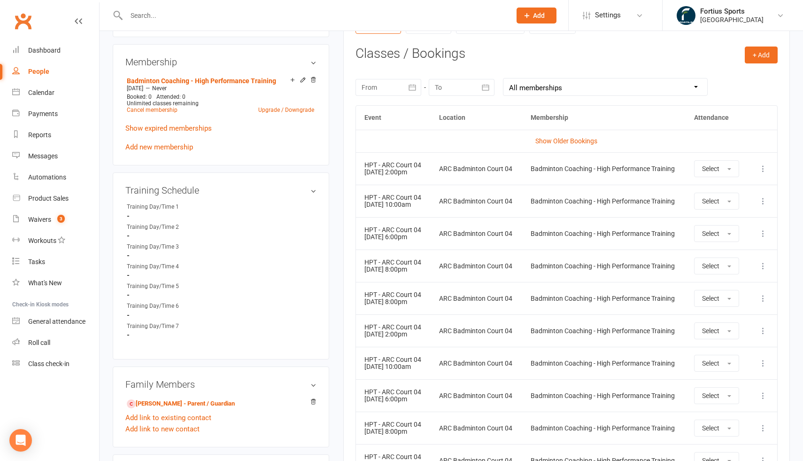
click at [579, 140] on link "Show Older Bookings" at bounding box center [566, 141] width 62 height 8
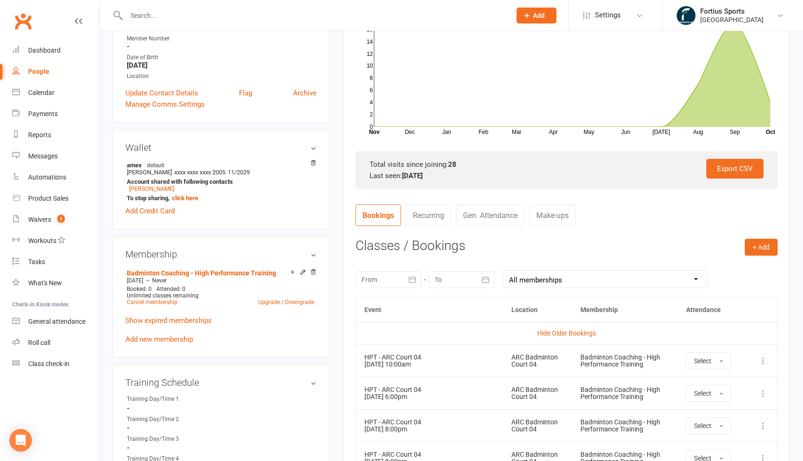
scroll to position [308, 0]
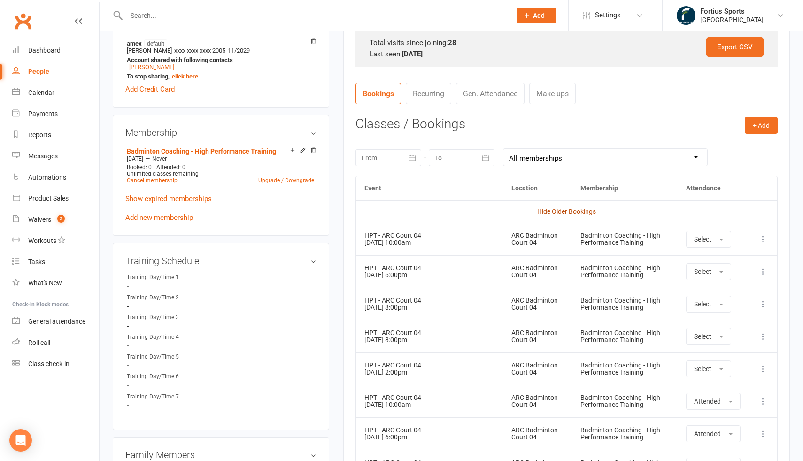
click at [567, 212] on link "Hide Older Bookings" at bounding box center [566, 211] width 59 height 8
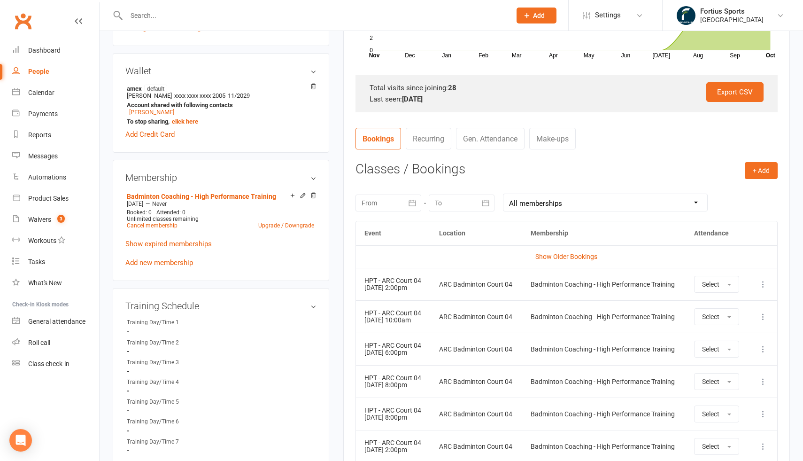
scroll to position [261, 0]
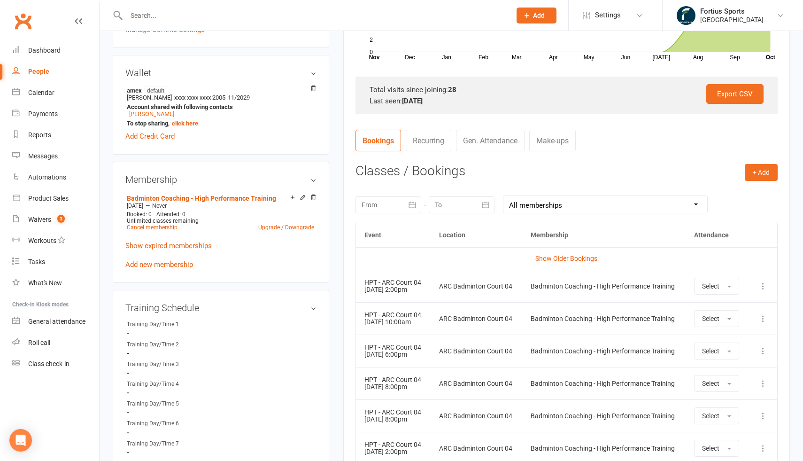
click at [430, 135] on link "Recurring" at bounding box center [429, 141] width 46 height 22
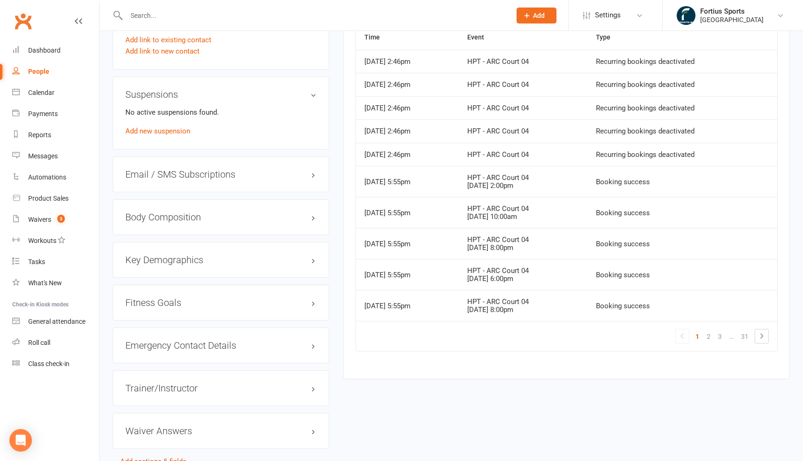
scroll to position [760, 0]
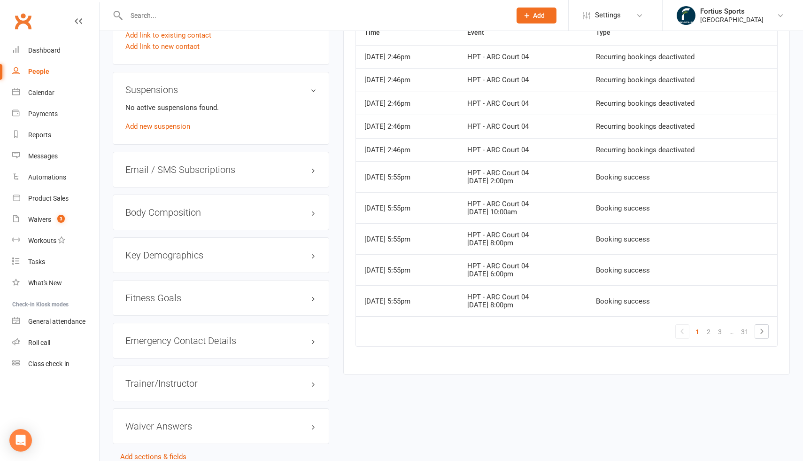
click at [533, 161] on td "HPT - ARC Court 04" at bounding box center [523, 149] width 129 height 23
click at [525, 192] on td "HPT - ARC Court 04 [DATE] 2:00pm" at bounding box center [523, 176] width 129 height 31
click at [517, 216] on div "[DATE] 10:00am" at bounding box center [523, 212] width 112 height 8
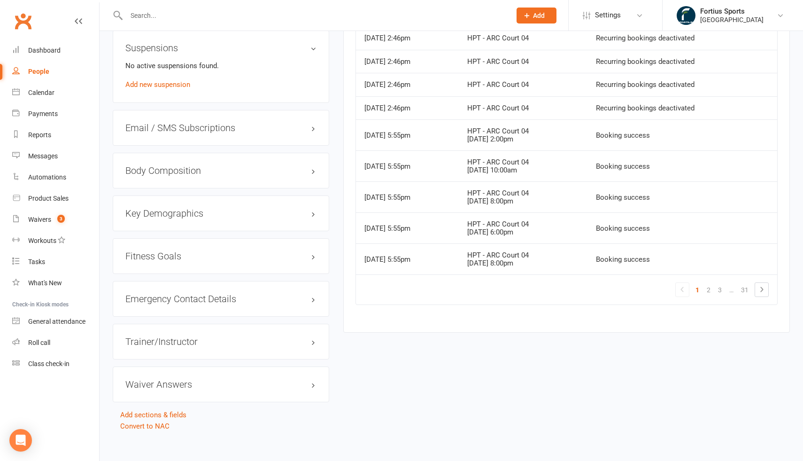
scroll to position [807, 0]
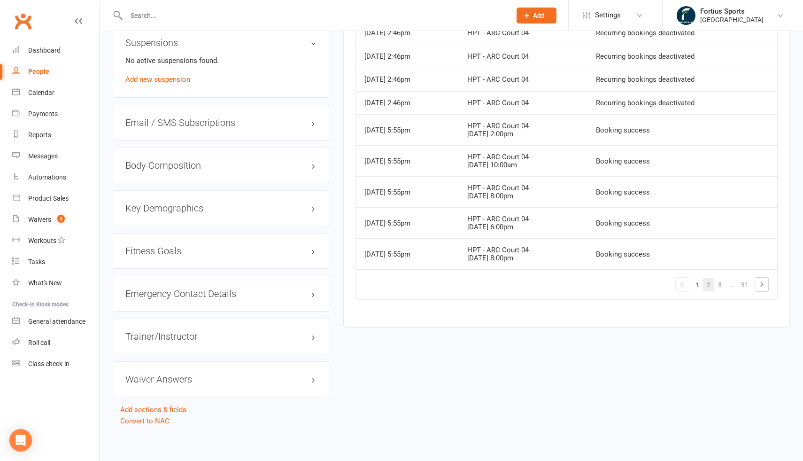
click at [710, 291] on link "2" at bounding box center [708, 284] width 11 height 13
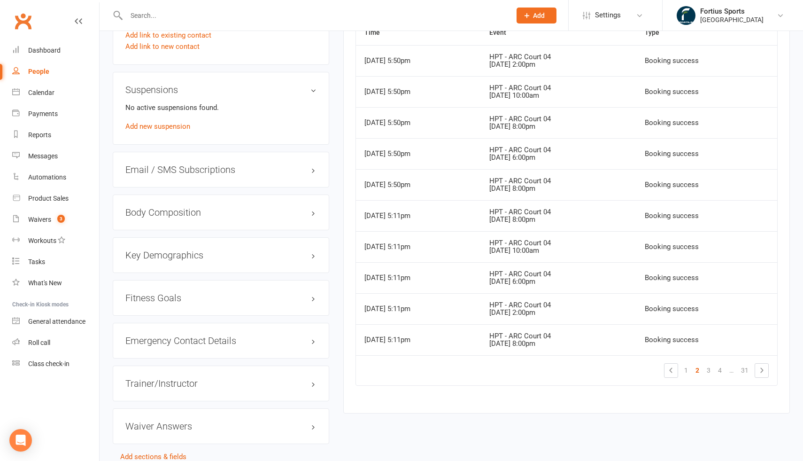
scroll to position [801, 0]
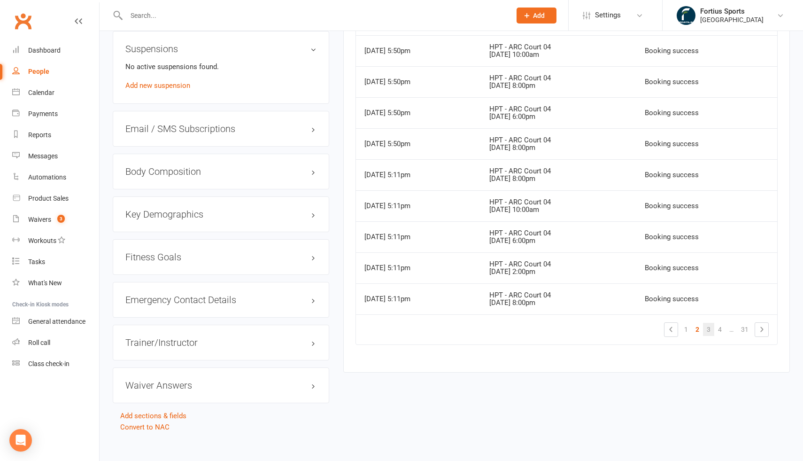
click at [709, 336] on link "3" at bounding box center [708, 329] width 11 height 13
click at [719, 336] on link "5" at bounding box center [719, 329] width 11 height 13
click at [638, 335] on icon at bounding box center [636, 328] width 11 height 11
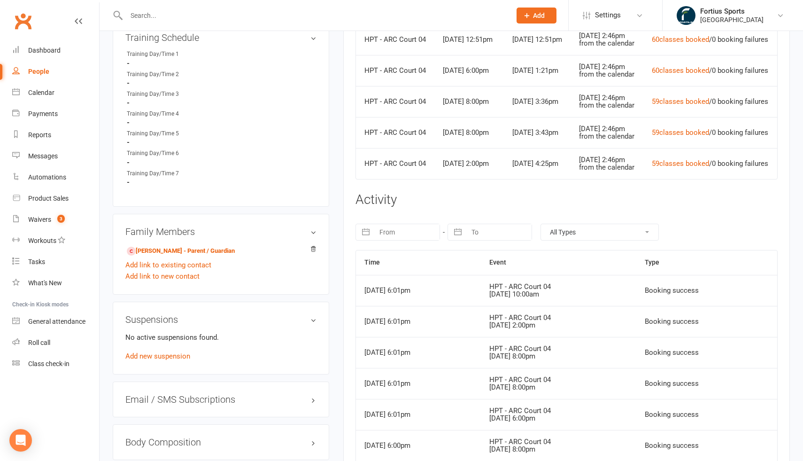
scroll to position [408, 0]
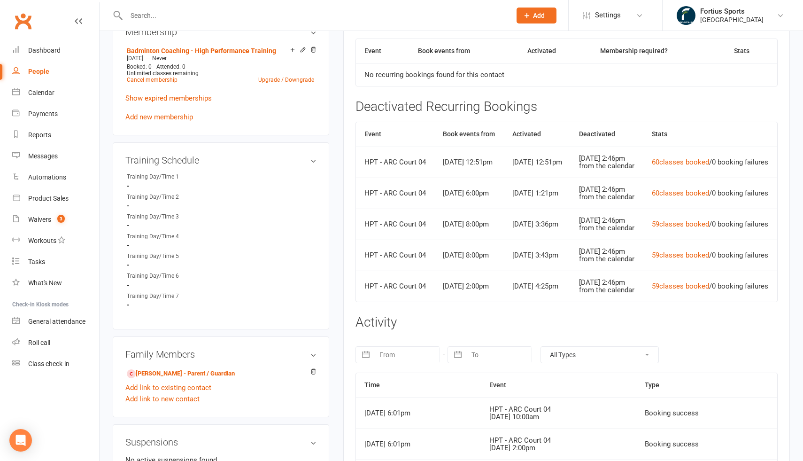
click at [453, 50] on th "Book events from" at bounding box center [463, 51] width 109 height 24
click at [535, 44] on th "Activated" at bounding box center [555, 51] width 72 height 24
click at [620, 54] on th "Membership required?" at bounding box center [658, 51] width 134 height 24
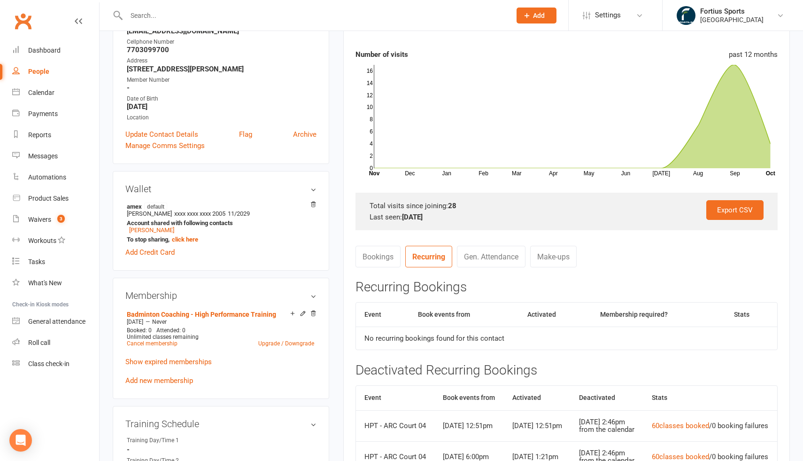
scroll to position [0, 0]
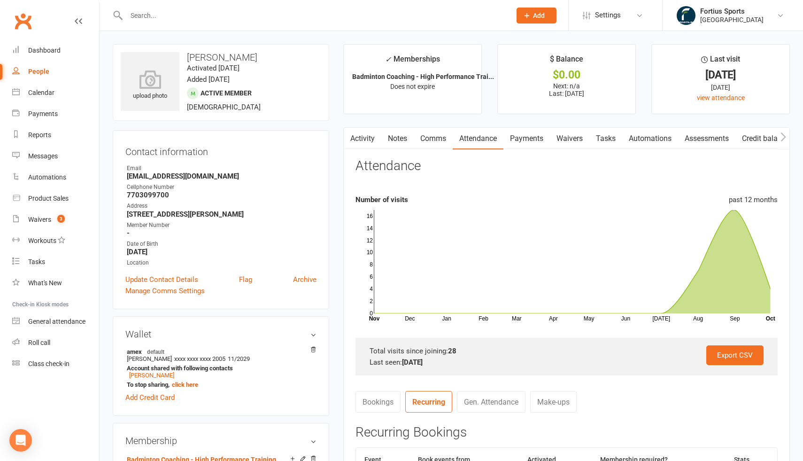
click at [526, 138] on link "Payments" at bounding box center [526, 139] width 46 height 22
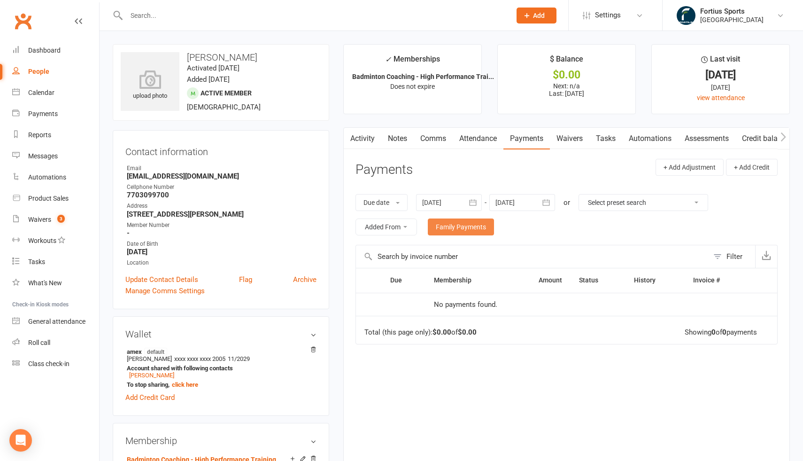
click at [457, 229] on link "Family Payments" at bounding box center [461, 226] width 66 height 17
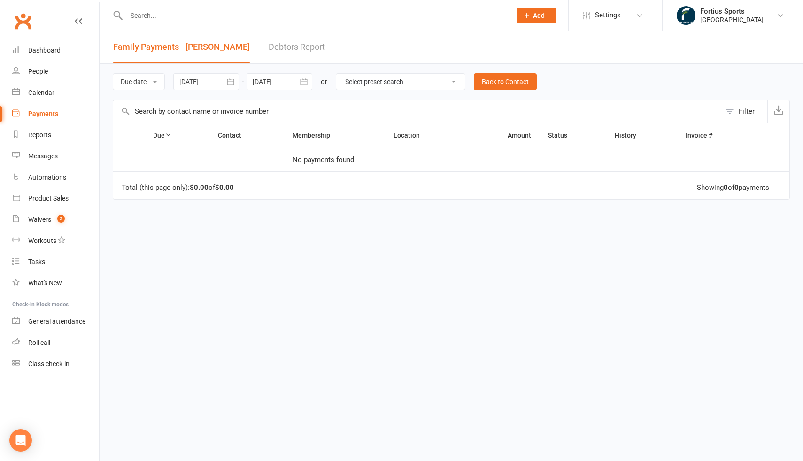
click at [290, 48] on link "Debtors Report" at bounding box center [297, 47] width 56 height 32
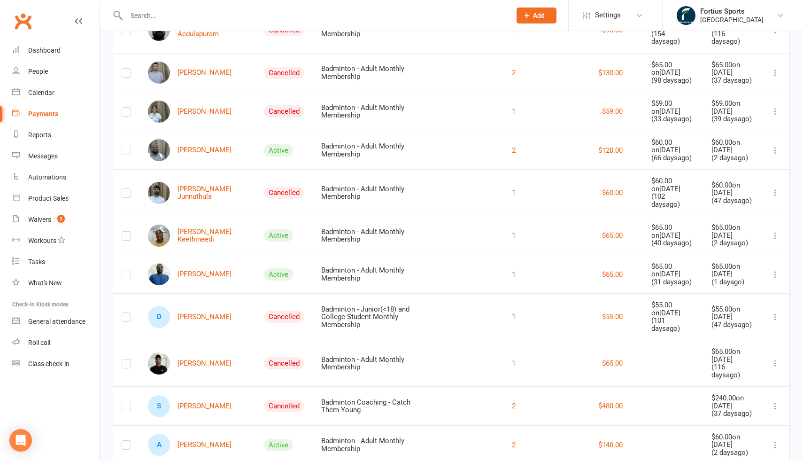
scroll to position [224, 0]
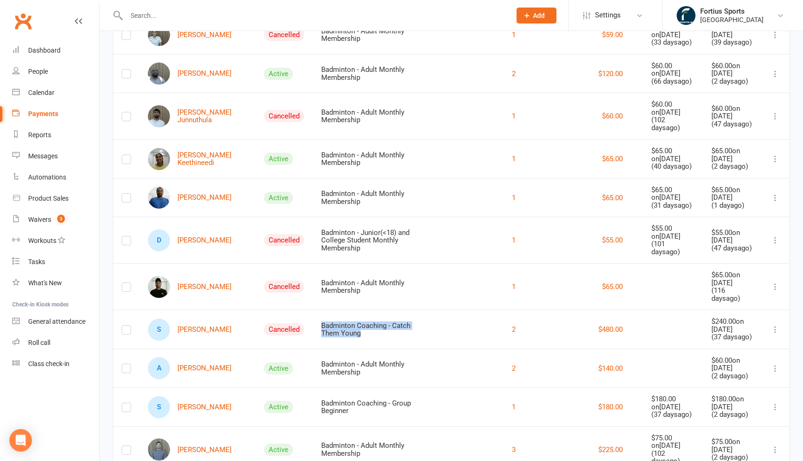
drag, startPoint x: 333, startPoint y: 302, endPoint x: 312, endPoint y: 289, distance: 24.9
click at [313, 309] on td "Badminton Coaching - Catch Them Young" at bounding box center [374, 328] width 122 height 39
click at [393, 309] on td "Badminton Coaching - Catch Them Young" at bounding box center [374, 328] width 122 height 39
click at [775, 324] on icon at bounding box center [774, 328] width 9 height 9
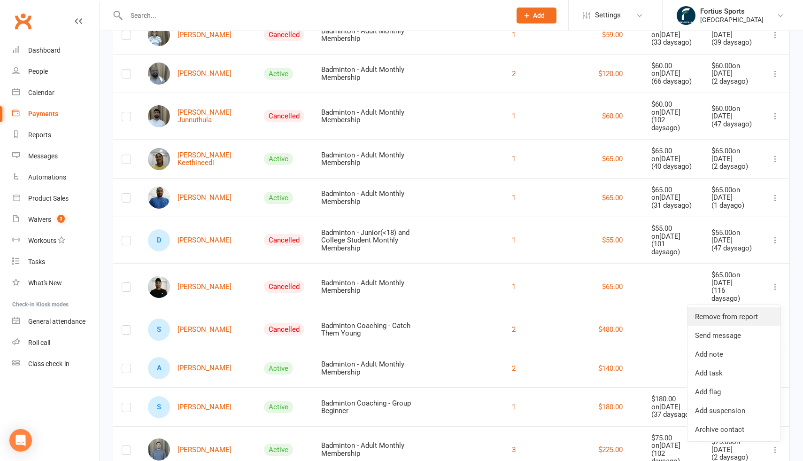
click at [753, 318] on link "Remove from report" at bounding box center [733, 316] width 93 height 19
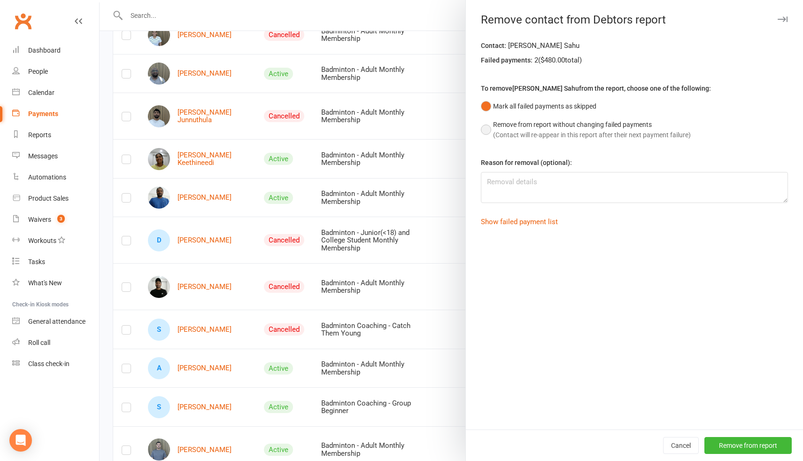
click at [485, 128] on button "Remove from report without changing failed payments (Contact will re-appear in …" at bounding box center [586, 129] width 210 height 29
click at [675, 448] on button "Cancel" at bounding box center [681, 445] width 36 height 17
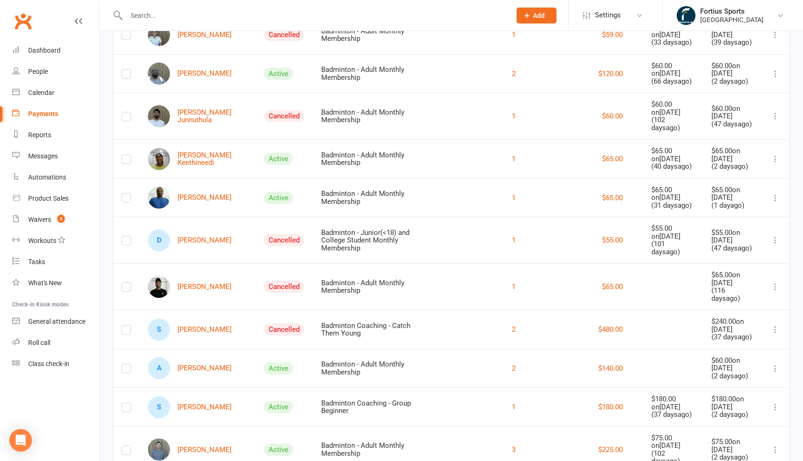
click at [58, 115] on link "Payments" at bounding box center [55, 113] width 87 height 21
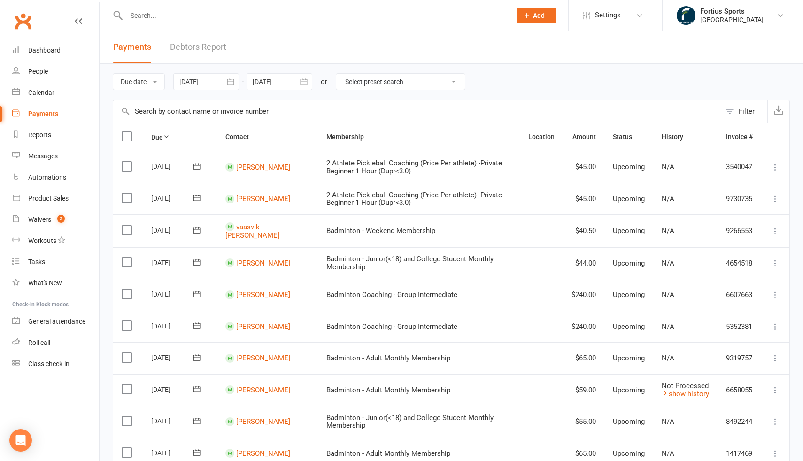
click at [161, 20] on input "text" at bounding box center [313, 15] width 381 height 13
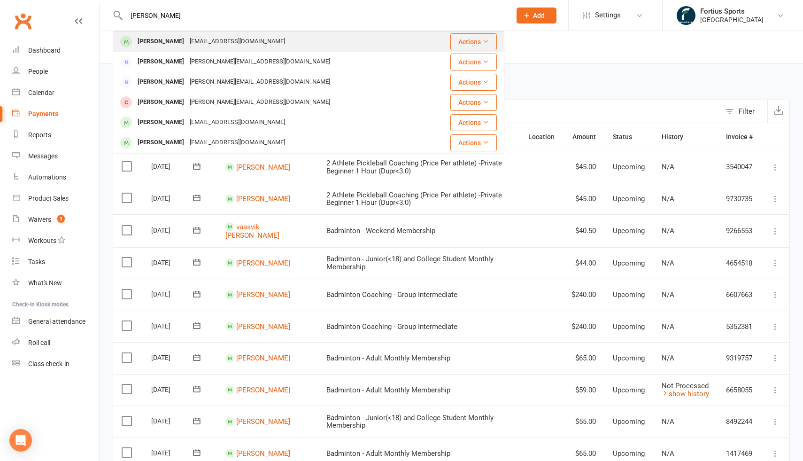
type input "[PERSON_NAME]"
click at [169, 45] on div "[PERSON_NAME]" at bounding box center [161, 42] width 52 height 14
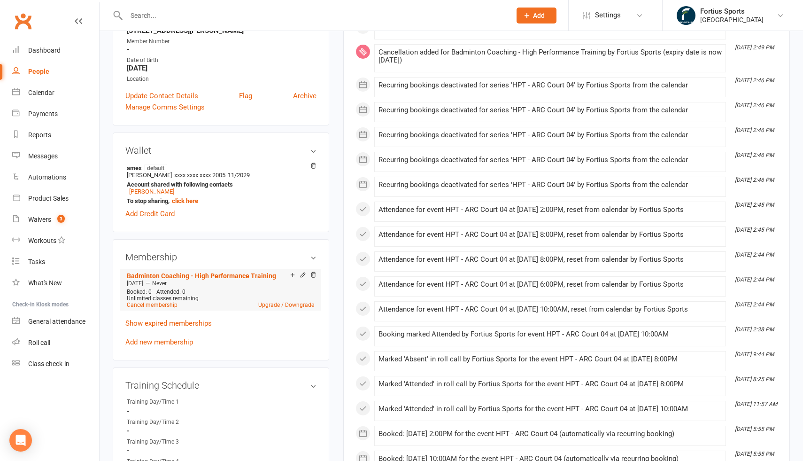
scroll to position [180, 0]
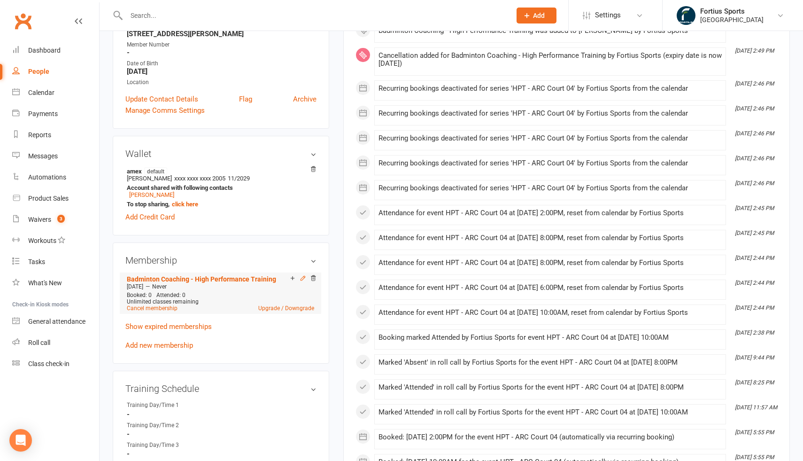
click at [302, 277] on icon at bounding box center [303, 278] width 7 height 7
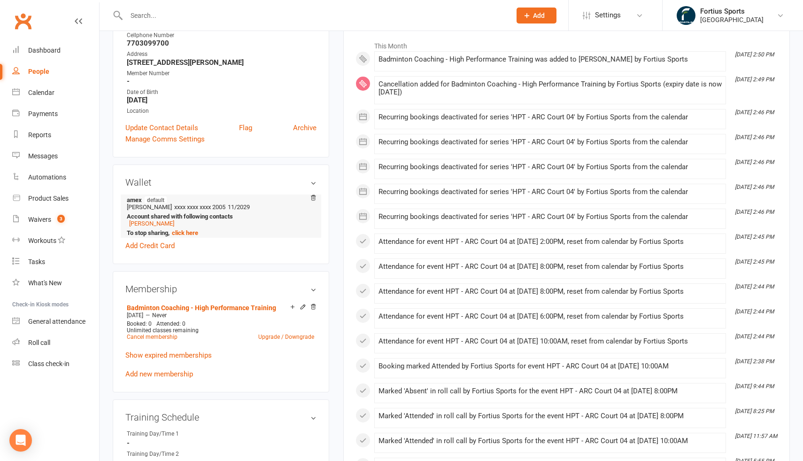
scroll to position [188, 0]
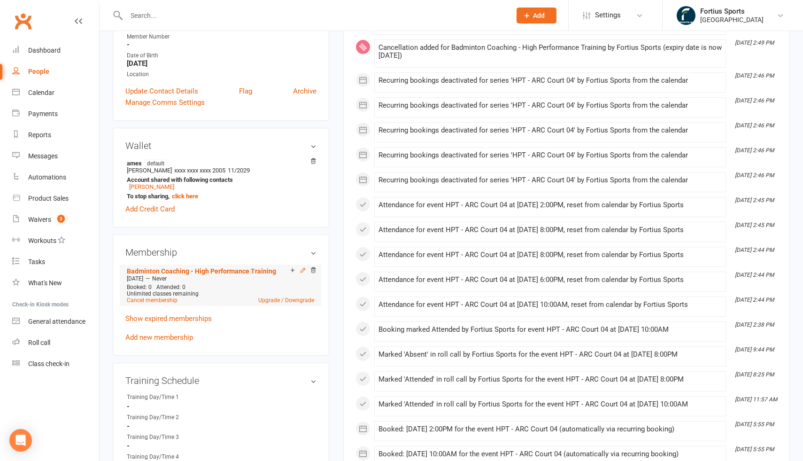
click at [301, 270] on icon at bounding box center [303, 270] width 7 height 7
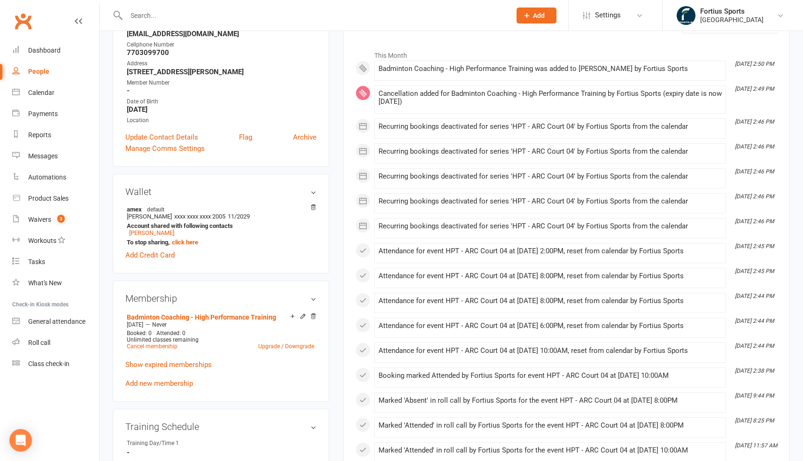
scroll to position [146, 0]
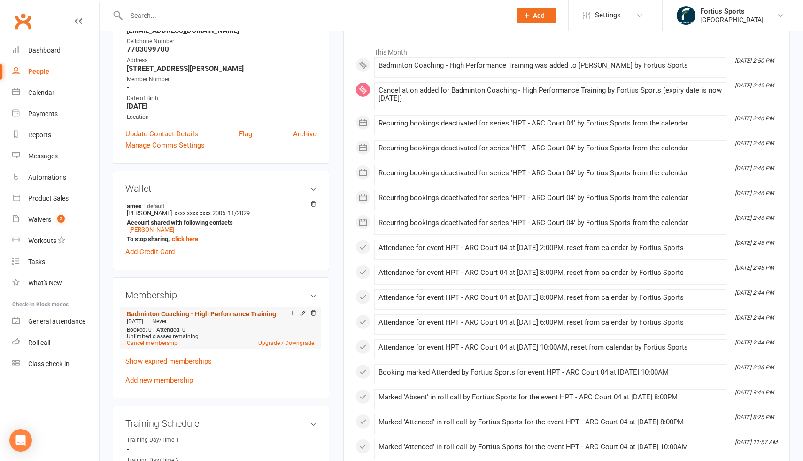
click at [183, 313] on link "Badminton Coaching - High Performance Training" at bounding box center [201, 314] width 149 height 8
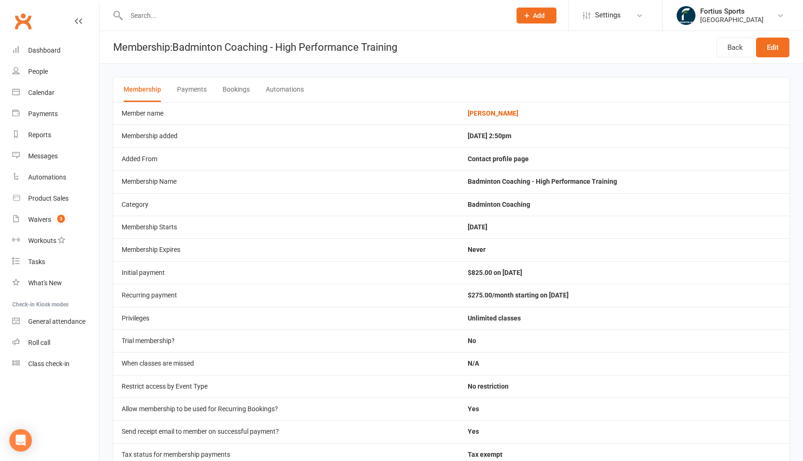
click at [192, 91] on button "Payments" at bounding box center [192, 89] width 30 height 24
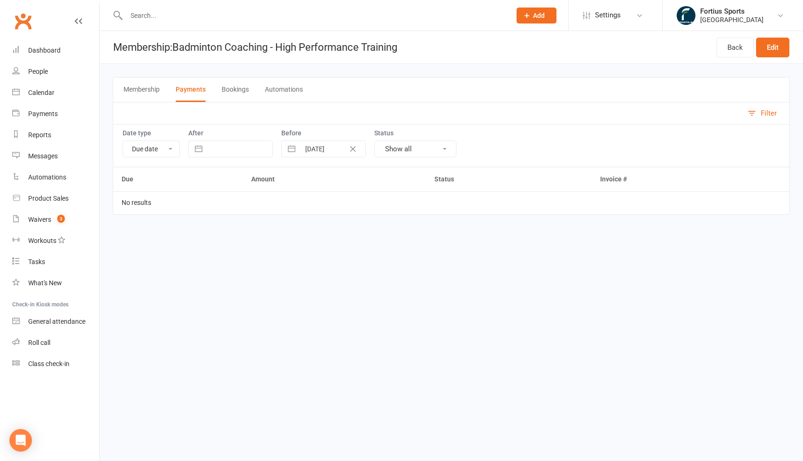
click at [238, 85] on button "Bookings" at bounding box center [235, 89] width 27 height 24
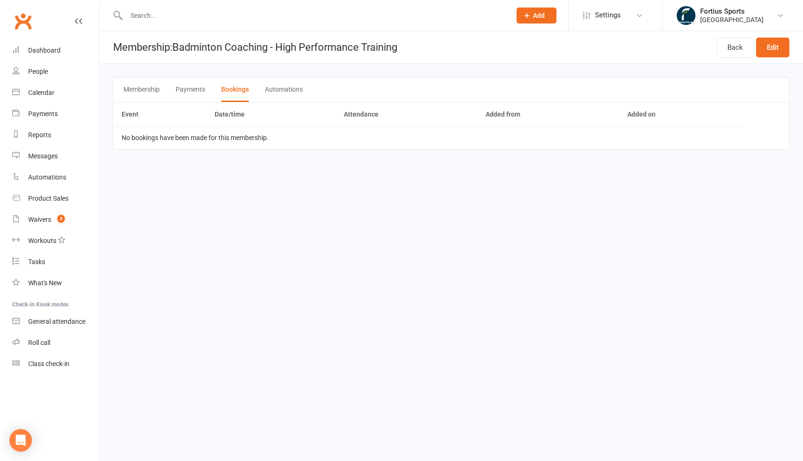
click at [190, 86] on button "Payments" at bounding box center [191, 89] width 30 height 24
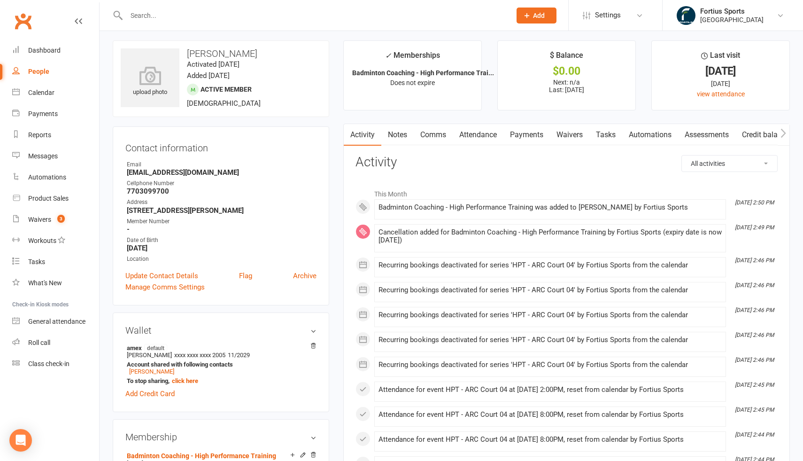
scroll to position [5, 0]
click at [618, 205] on div "Badminton Coaching - High Performance Training was added to [PERSON_NAME] by Fo…" at bounding box center [549, 206] width 343 height 8
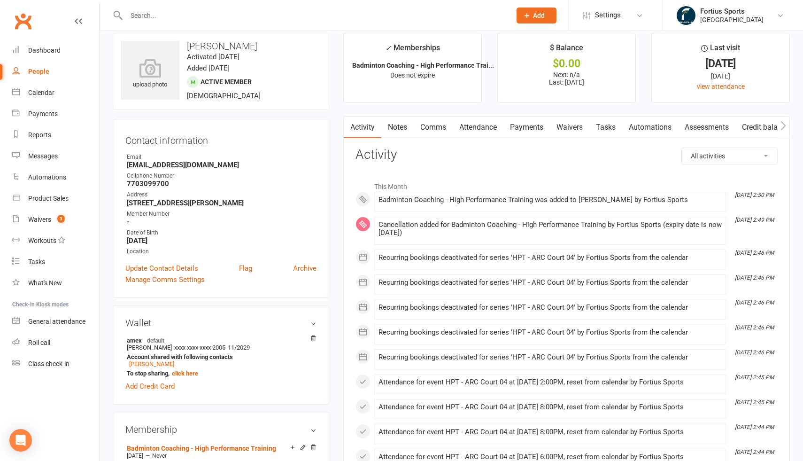
scroll to position [0, 0]
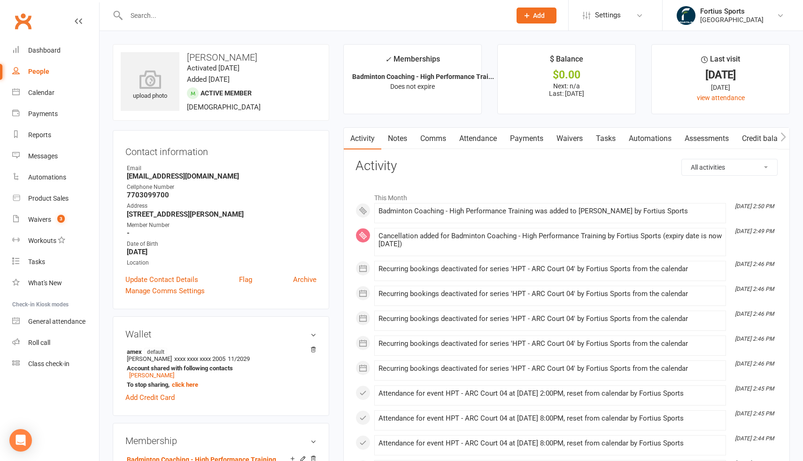
click at [525, 142] on link "Payments" at bounding box center [526, 139] width 46 height 22
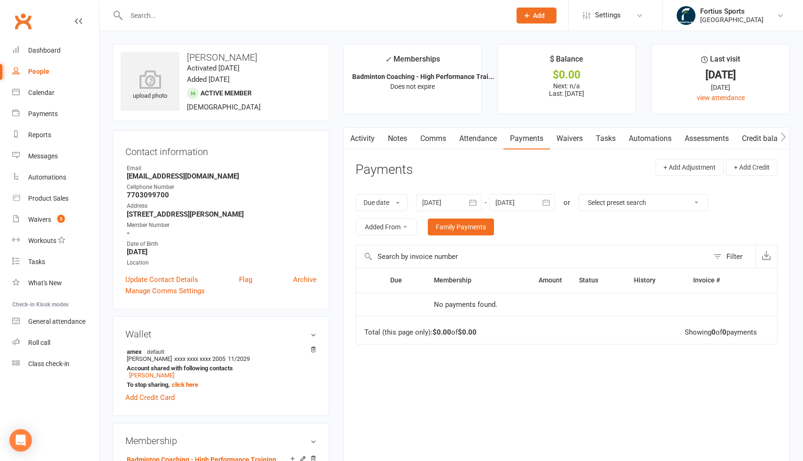
click at [446, 202] on div at bounding box center [449, 202] width 66 height 17
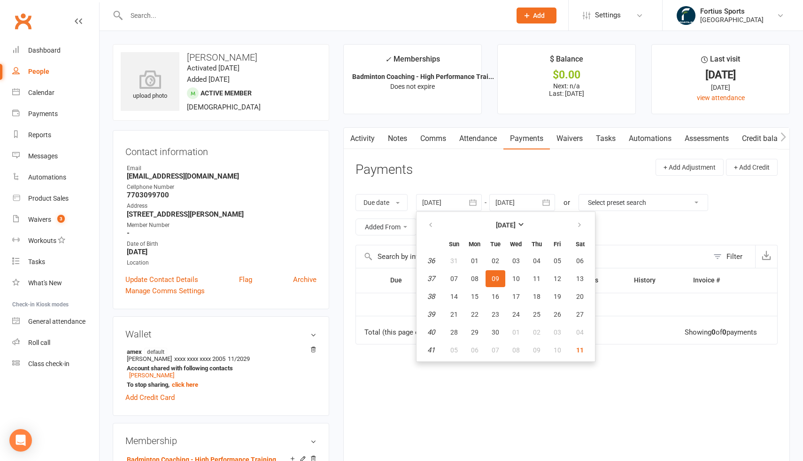
click at [595, 173] on header "Payments + Add Adjustment + Add Credit" at bounding box center [566, 172] width 422 height 26
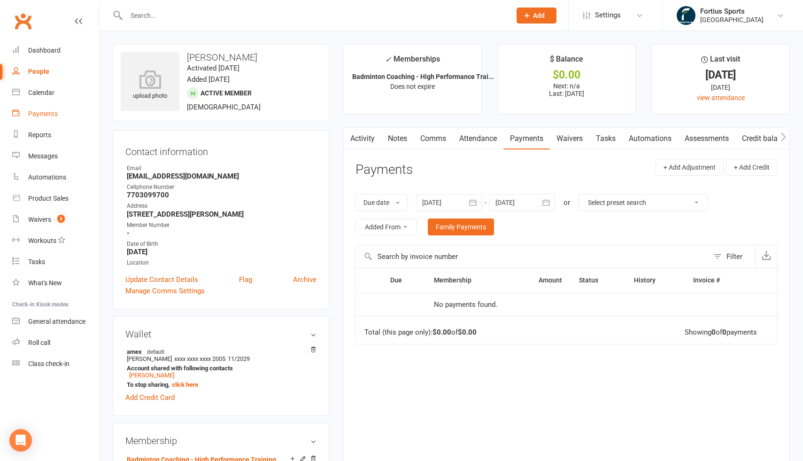
click at [47, 118] on link "Payments" at bounding box center [55, 113] width 87 height 21
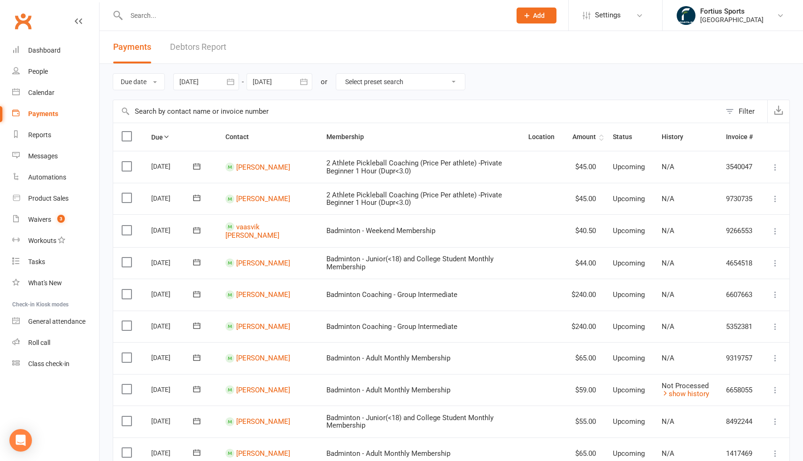
click at [584, 137] on th "Amount" at bounding box center [583, 137] width 41 height 28
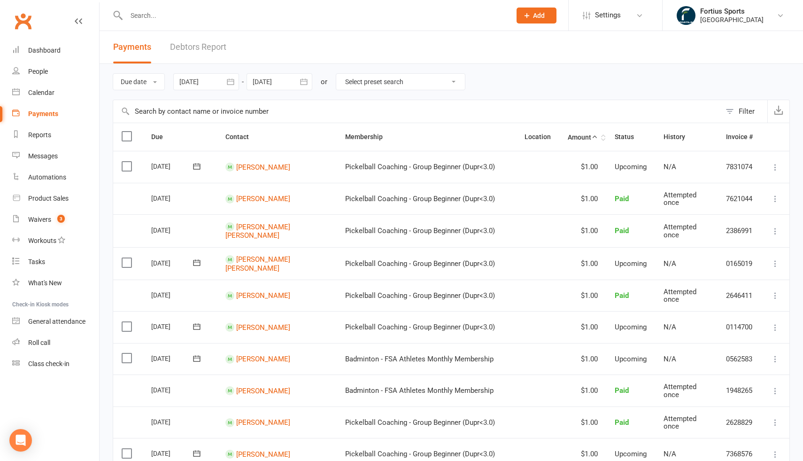
click at [584, 134] on th "Amount" at bounding box center [582, 137] width 47 height 28
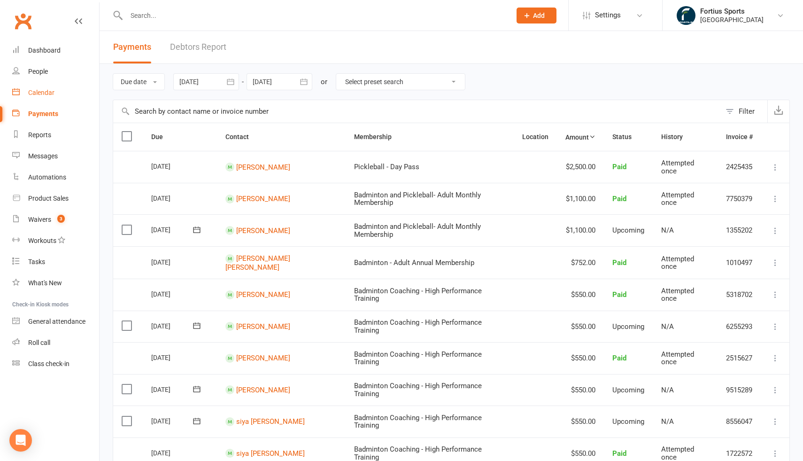
click at [52, 90] on div "Calendar" at bounding box center [41, 93] width 26 height 8
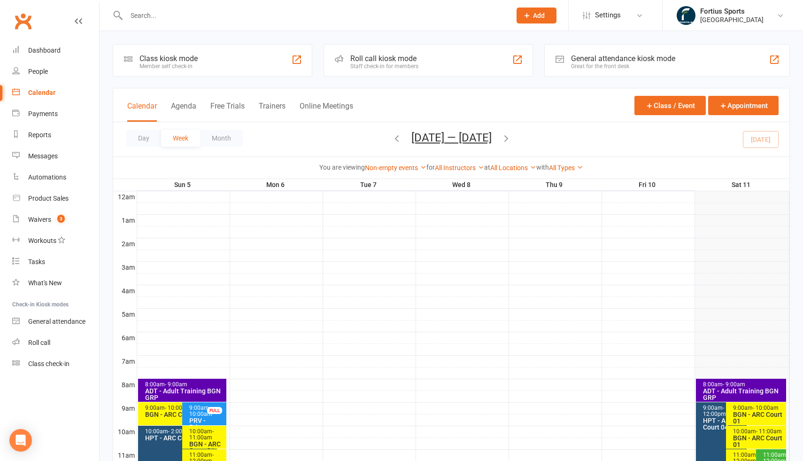
click at [480, 136] on button "[DATE] — [DATE]" at bounding box center [451, 137] width 80 height 13
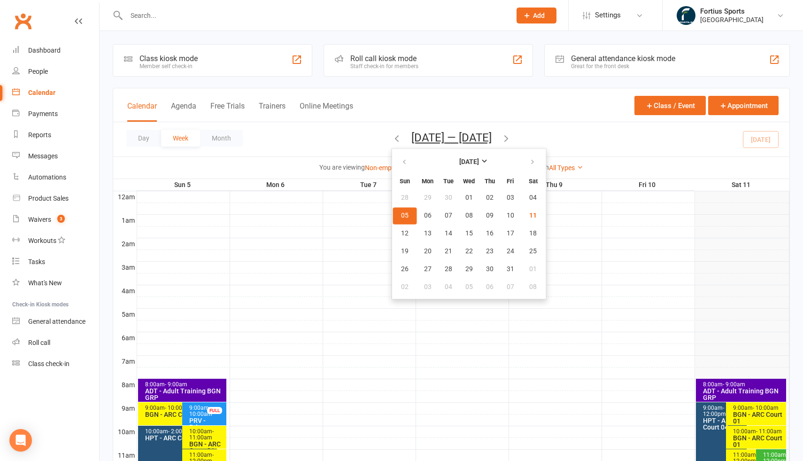
click at [581, 126] on div "Day Week Month [DATE] — [DATE] [DATE] Sun Mon Tue Wed Thu Fri Sat 28 29 30 01 0…" at bounding box center [451, 139] width 676 height 34
click at [586, 138] on div "Day Week Month [DATE] — [DATE] [DATE] Sun Mon Tue Wed Thu Fri Sat 28 29 30 01 0…" at bounding box center [451, 139] width 676 height 34
click at [560, 140] on div "Day Week Month [DATE] — [DATE] [DATE] Sun Mon Tue Wed Thu Fri Sat 28 29 30 01 0…" at bounding box center [451, 139] width 676 height 34
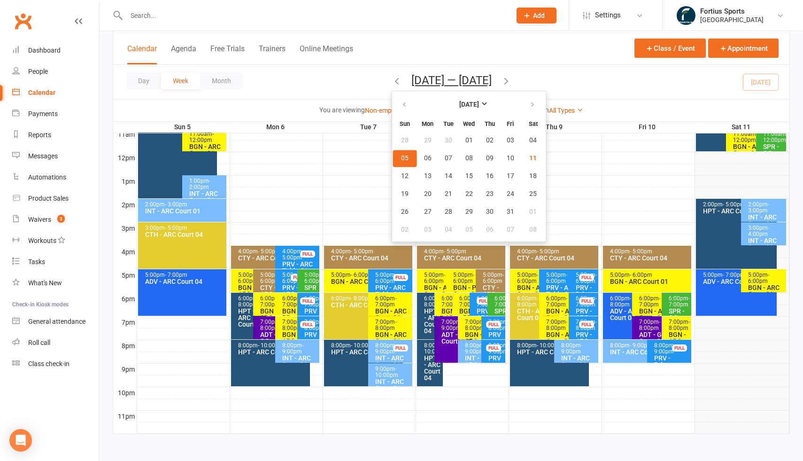
scroll to position [312, 0]
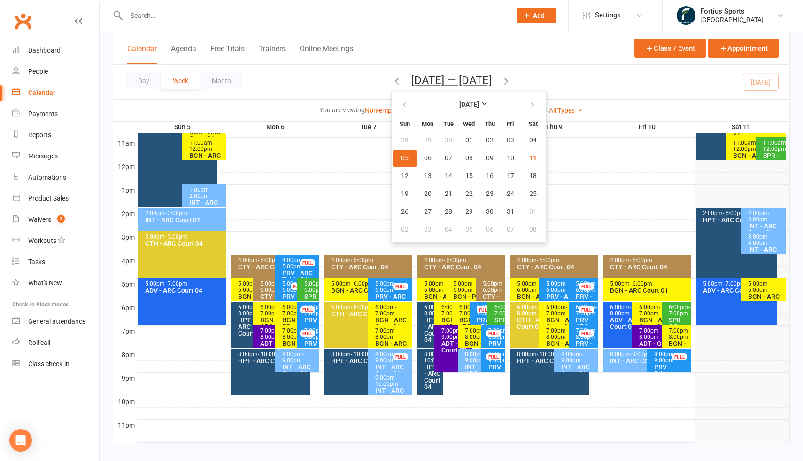
click at [719, 252] on div "2:00pm - 5:00pm HPT - ARC Court 04" at bounding box center [736, 242] width 81 height 70
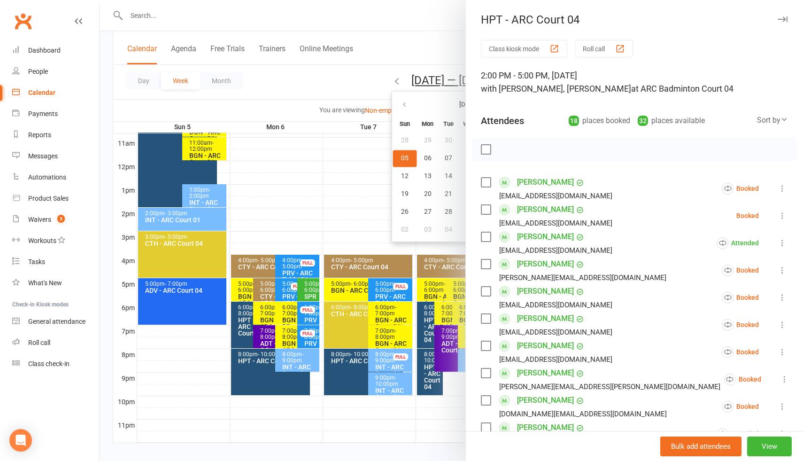
click at [361, 180] on div at bounding box center [451, 230] width 703 height 461
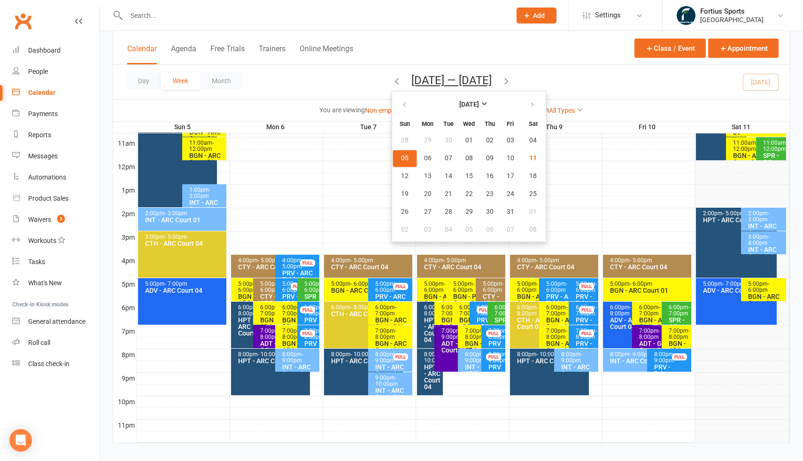
click at [478, 79] on button "[DATE] — [DATE]" at bounding box center [451, 80] width 80 height 13
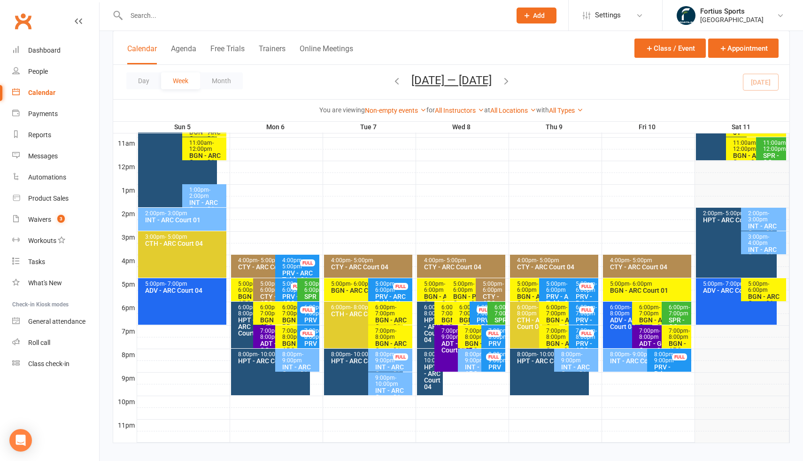
click at [505, 81] on icon "button" at bounding box center [506, 81] width 10 height 10
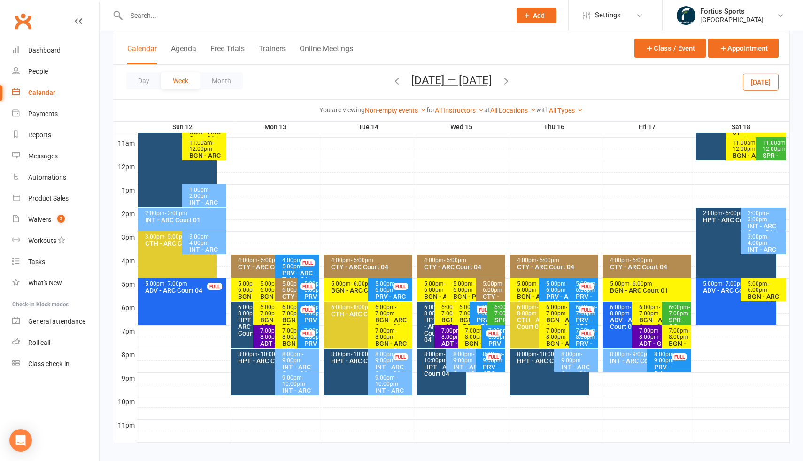
click at [718, 254] on div "2:00pm - 5:00pm HPT - ARC Court 04" at bounding box center [736, 242] width 81 height 70
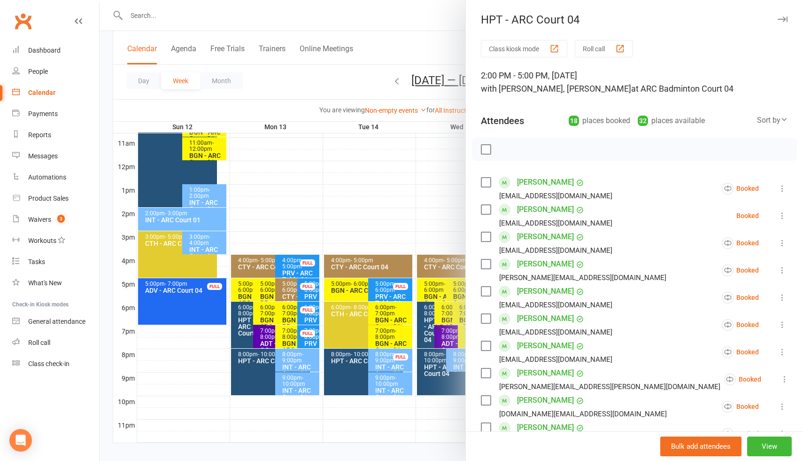
click at [780, 215] on icon at bounding box center [781, 215] width 9 height 9
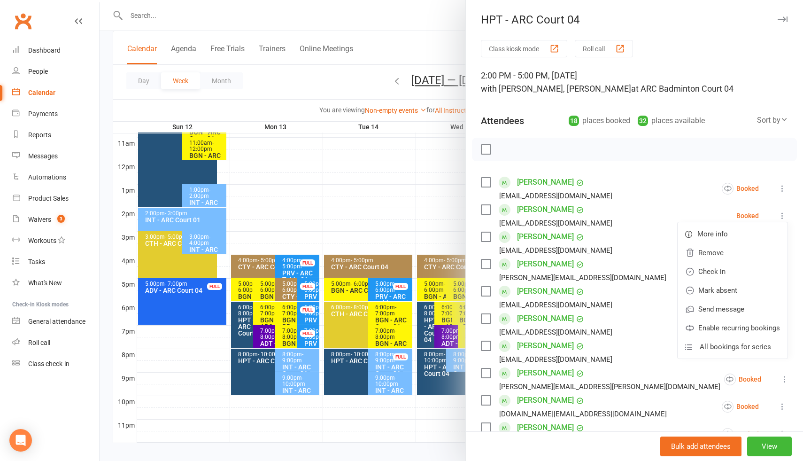
click at [538, 211] on link "[PERSON_NAME]" at bounding box center [545, 209] width 57 height 15
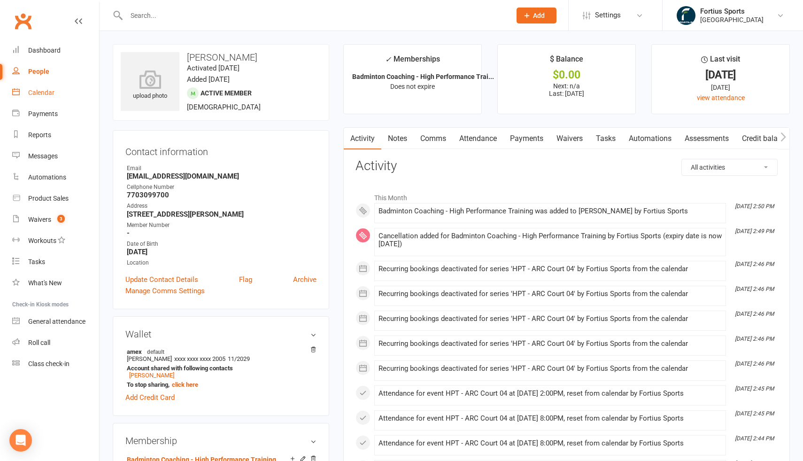
click at [45, 93] on div "Calendar" at bounding box center [41, 93] width 26 height 8
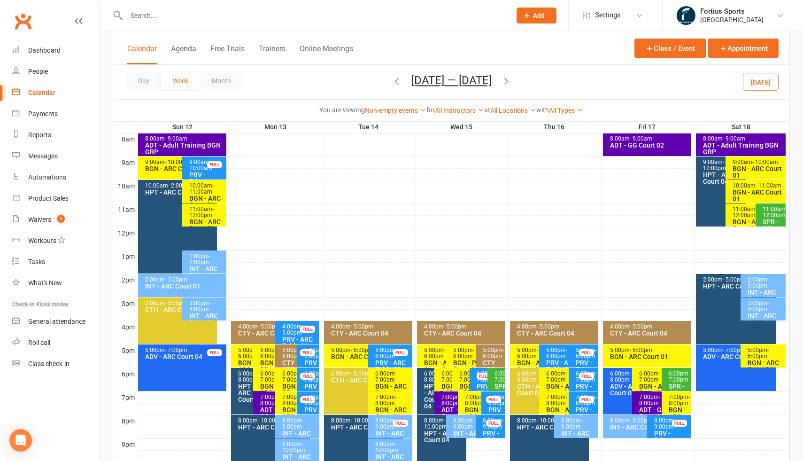
scroll to position [238, 0]
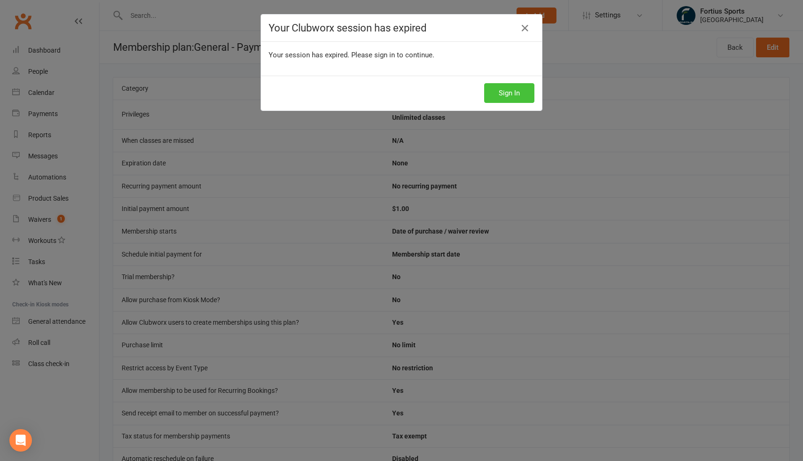
click at [510, 97] on button "Sign In" at bounding box center [509, 93] width 50 height 20
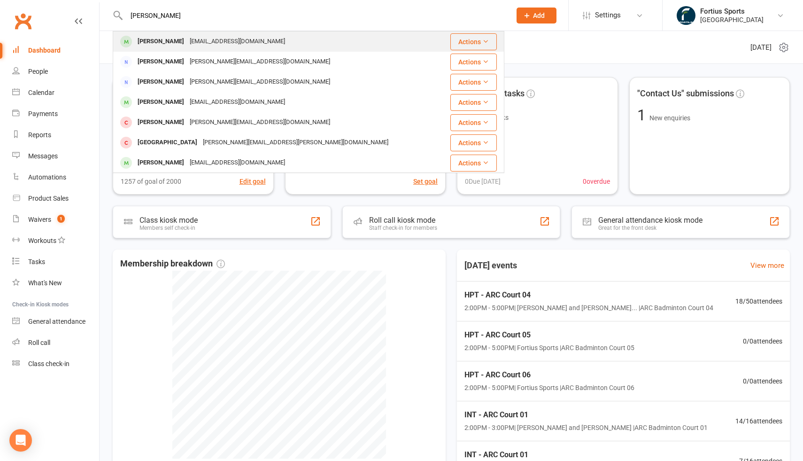
type input "[PERSON_NAME]"
click at [178, 44] on div "[PERSON_NAME]" at bounding box center [161, 42] width 52 height 14
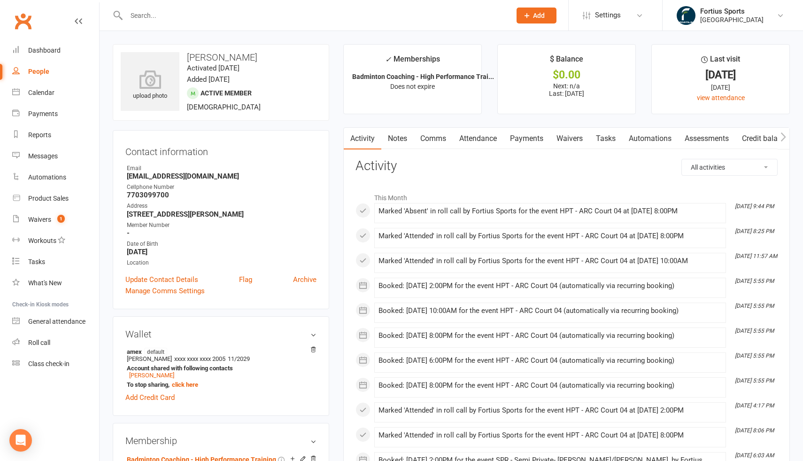
click at [482, 142] on link "Attendance" at bounding box center [478, 139] width 51 height 22
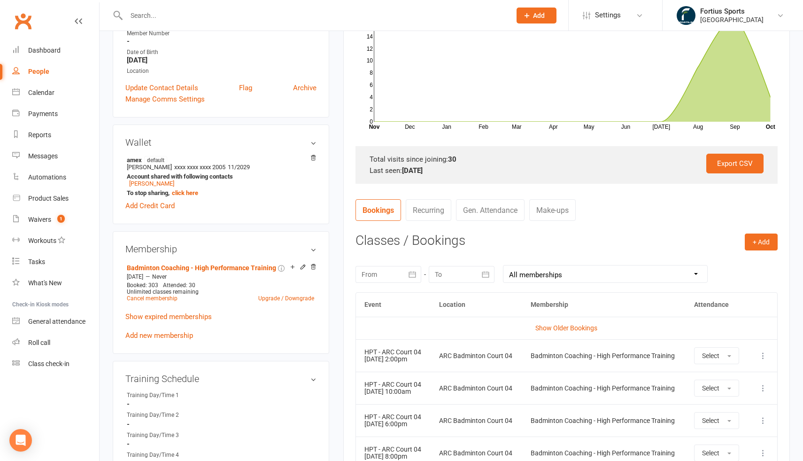
scroll to position [214, 0]
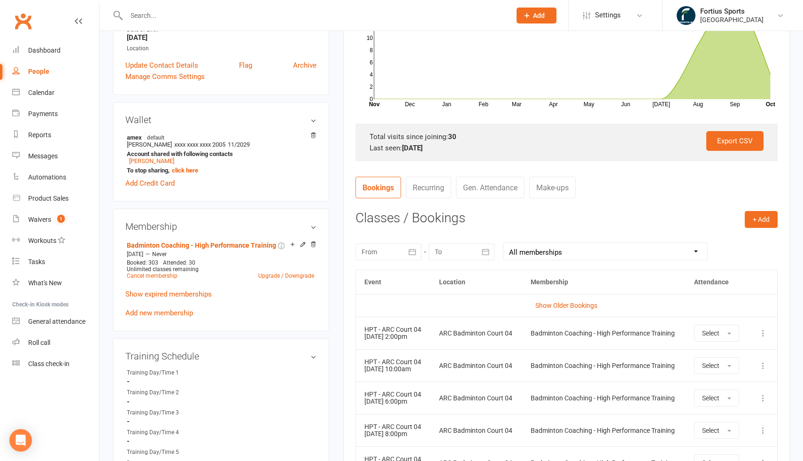
click at [416, 253] on icon "button" at bounding box center [411, 251] width 9 height 9
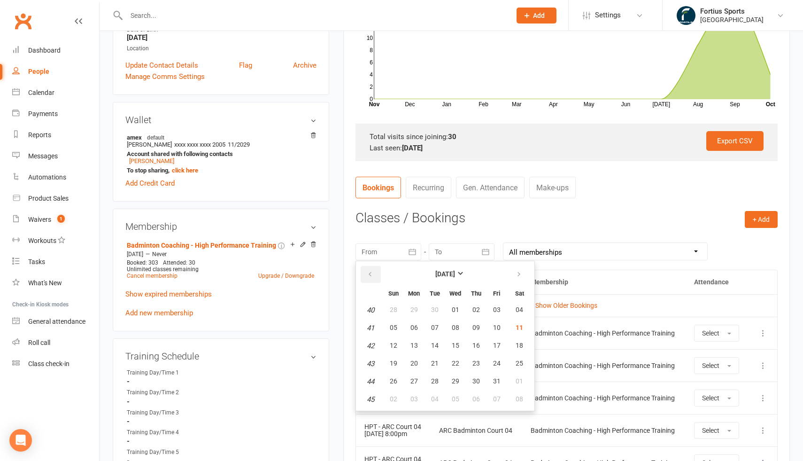
click at [367, 274] on icon "button" at bounding box center [370, 274] width 7 height 8
click at [523, 328] on button "09" at bounding box center [519, 327] width 24 height 17
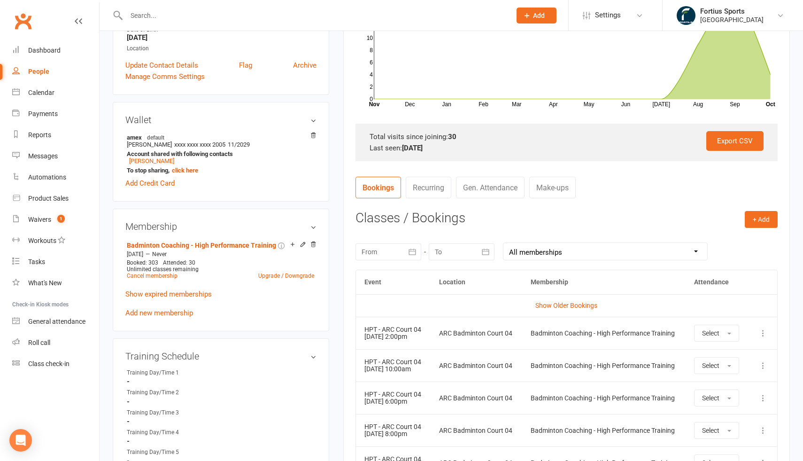
type input "09 Aug 2025"
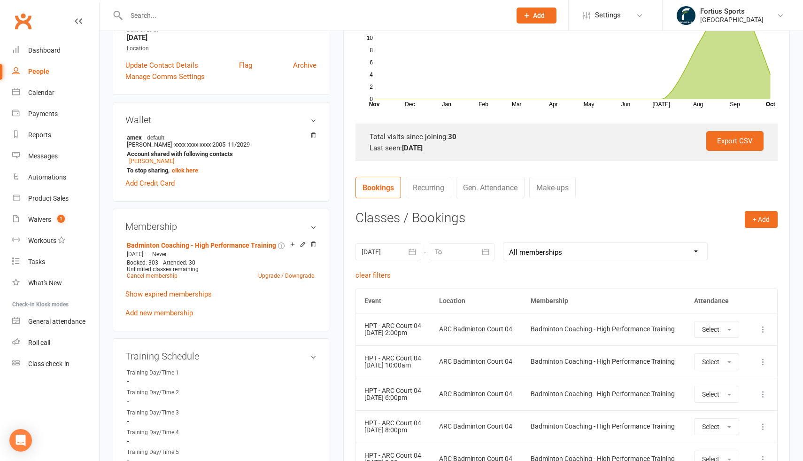
click at [487, 253] on icon "button" at bounding box center [485, 251] width 9 height 9
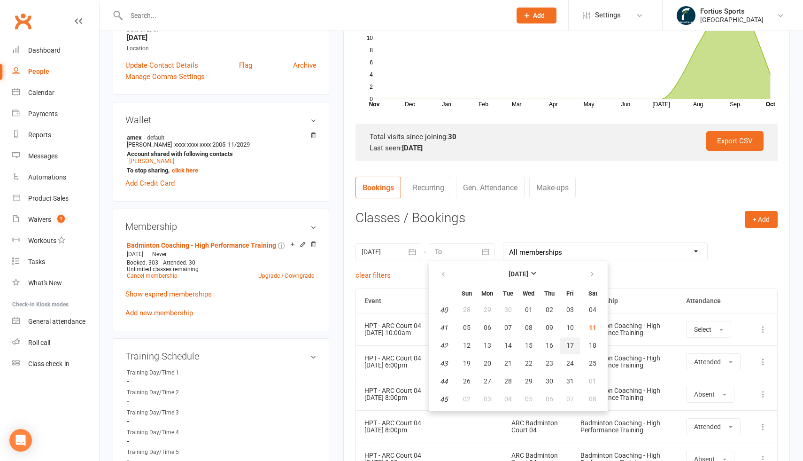
click at [570, 346] on span "17" at bounding box center [570, 345] width 8 height 8
type input "17 Oct 2025"
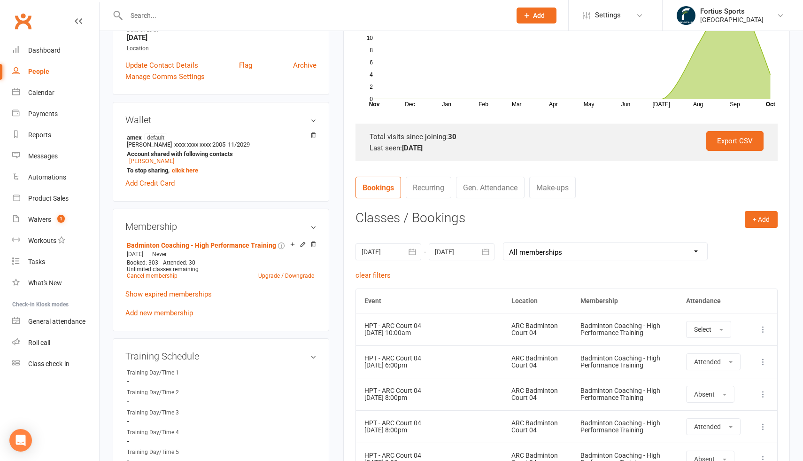
click at [729, 269] on div "clear filters" at bounding box center [566, 274] width 422 height 11
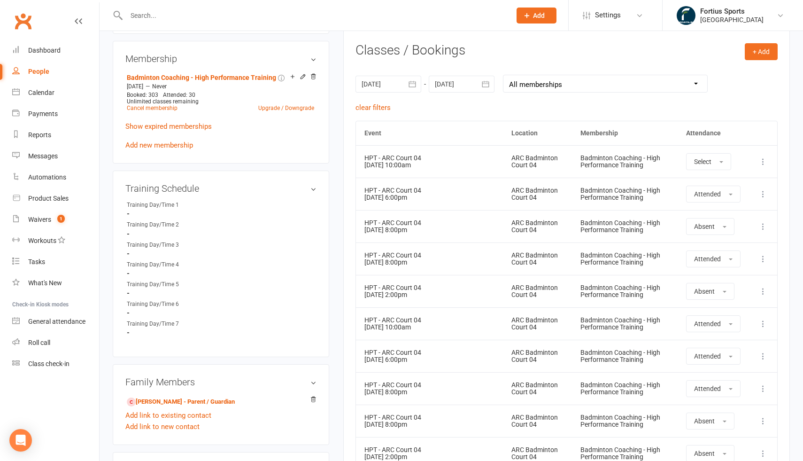
scroll to position [375, 0]
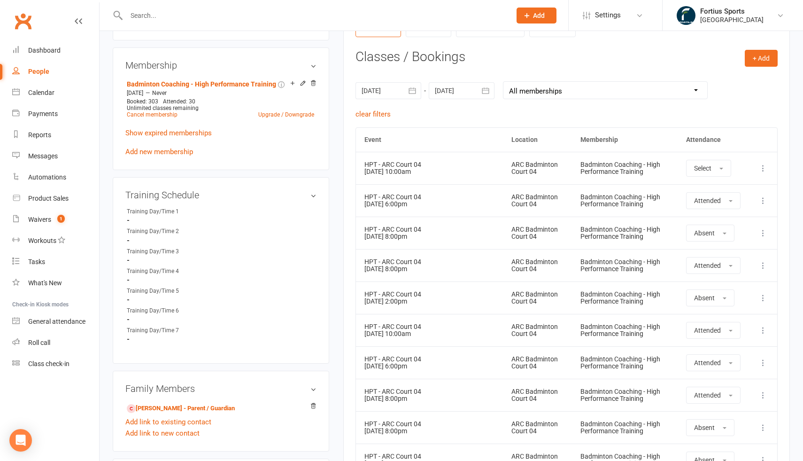
click at [578, 85] on select "All memberships From other Members High Performace Training (Invitation Only) -…" at bounding box center [605, 90] width 204 height 17
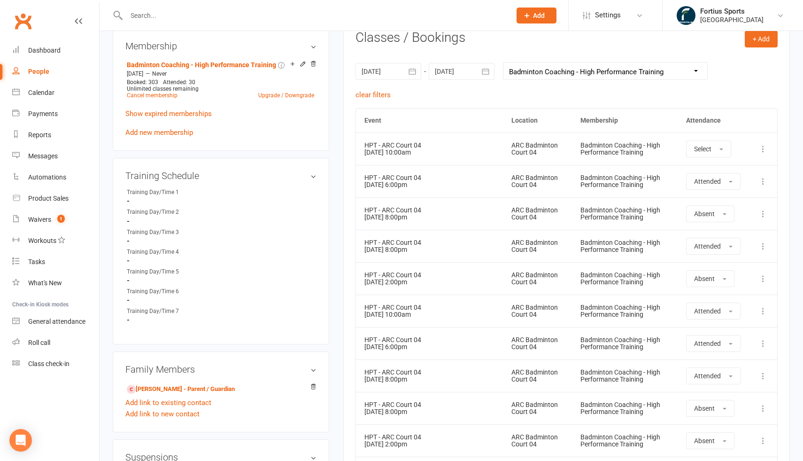
scroll to position [397, 0]
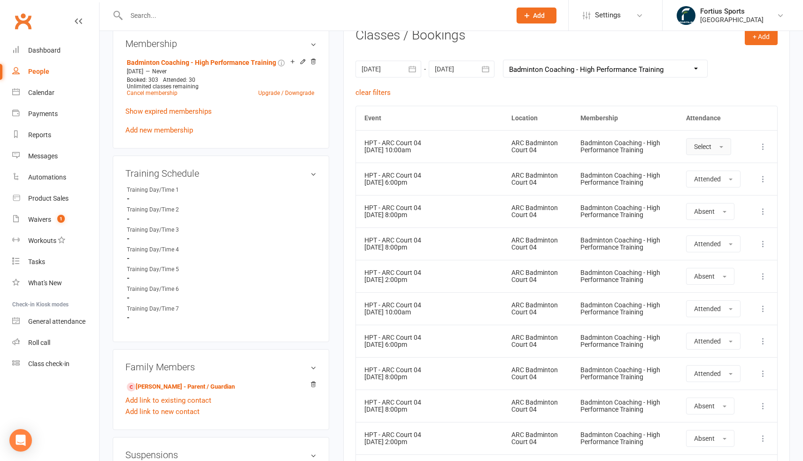
click at [710, 147] on span "Select" at bounding box center [702, 147] width 17 height 8
click at [625, 120] on th "Membership" at bounding box center [625, 118] width 106 height 24
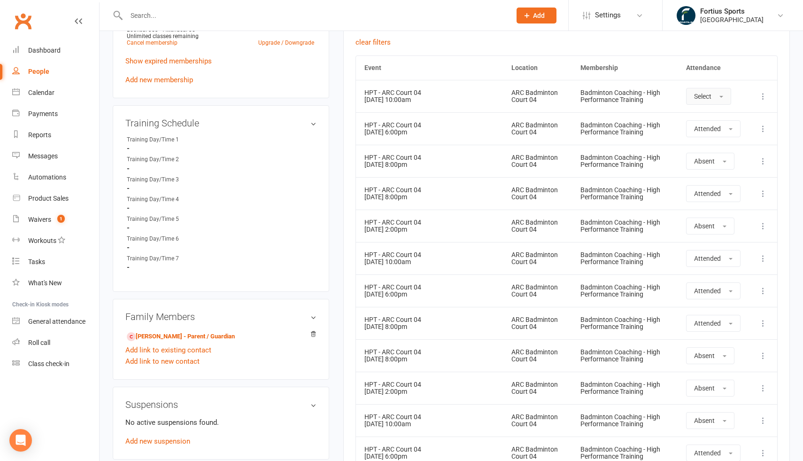
scroll to position [439, 0]
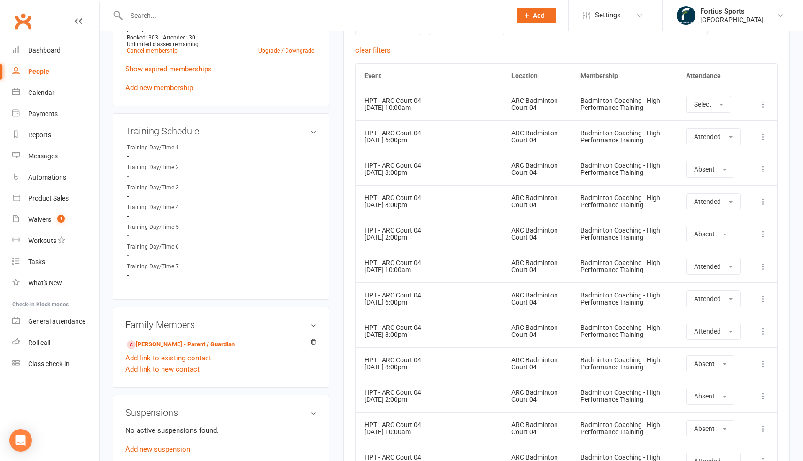
click at [764, 104] on icon at bounding box center [762, 104] width 9 height 9
click at [741, 97] on td "Select" at bounding box center [712, 104] width 71 height 32
click at [722, 105] on span "button" at bounding box center [721, 105] width 4 height 2
click at [745, 84] on th "Attendance" at bounding box center [712, 76] width 71 height 24
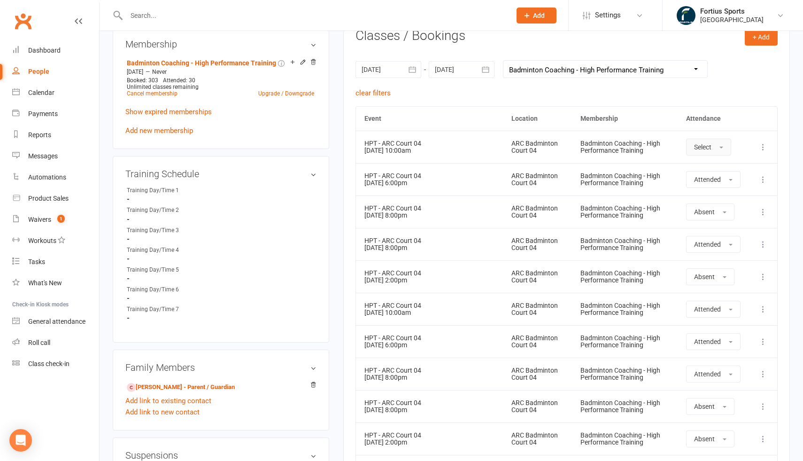
scroll to position [392, 0]
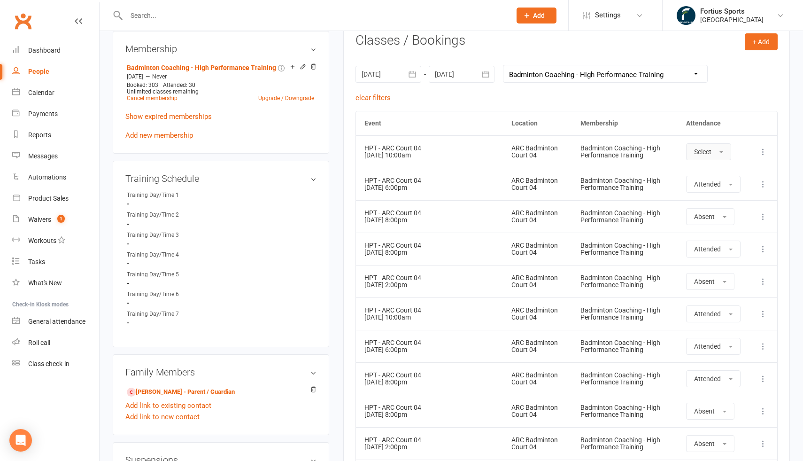
click at [719, 152] on button "Select" at bounding box center [708, 151] width 45 height 17
click at [705, 171] on span "Attended" at bounding box center [708, 173] width 28 height 8
click at [746, 138] on td "Attended" at bounding box center [712, 151] width 71 height 32
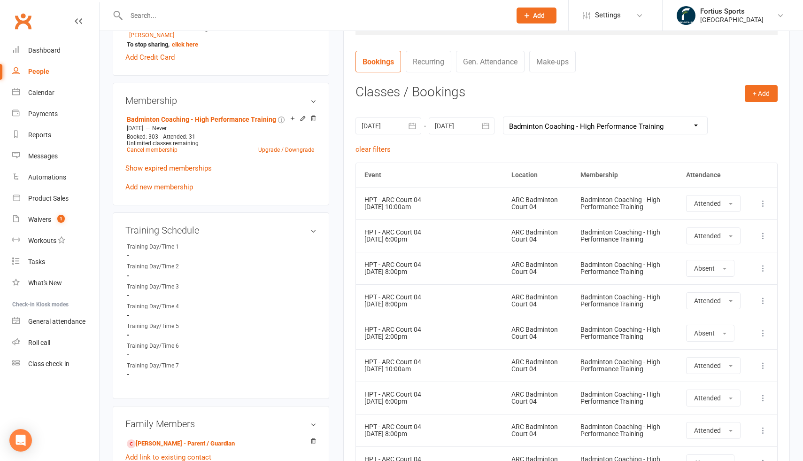
scroll to position [312, 0]
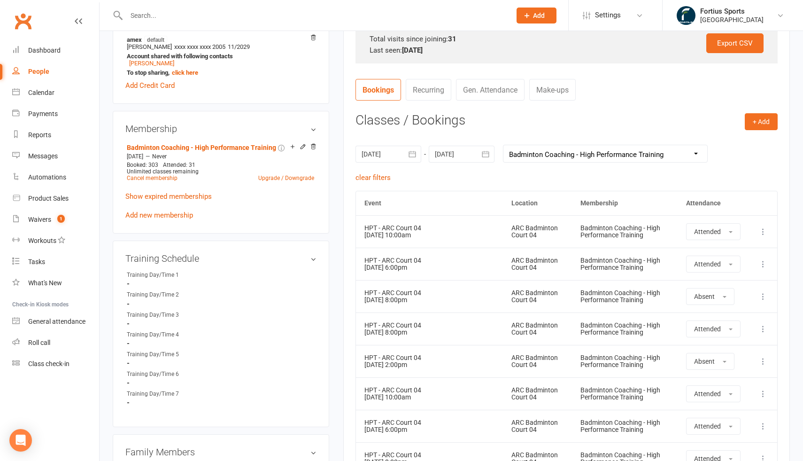
click at [653, 152] on select "All memberships From other Members High Performace Training (Invitation Only) -…" at bounding box center [605, 153] width 204 height 17
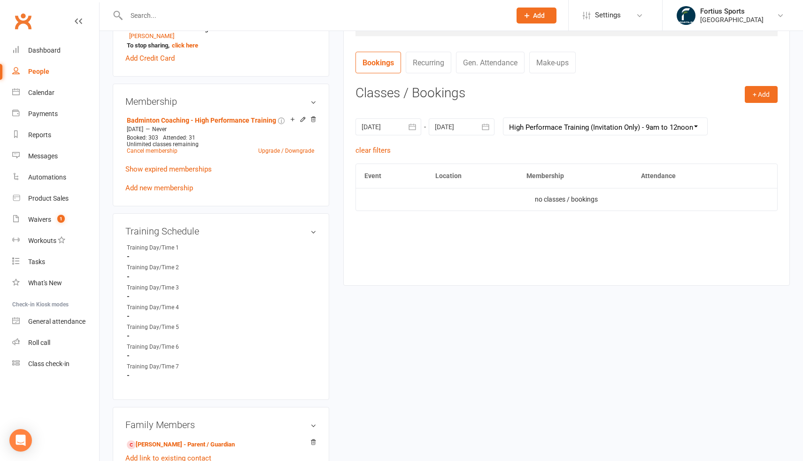
scroll to position [332, 0]
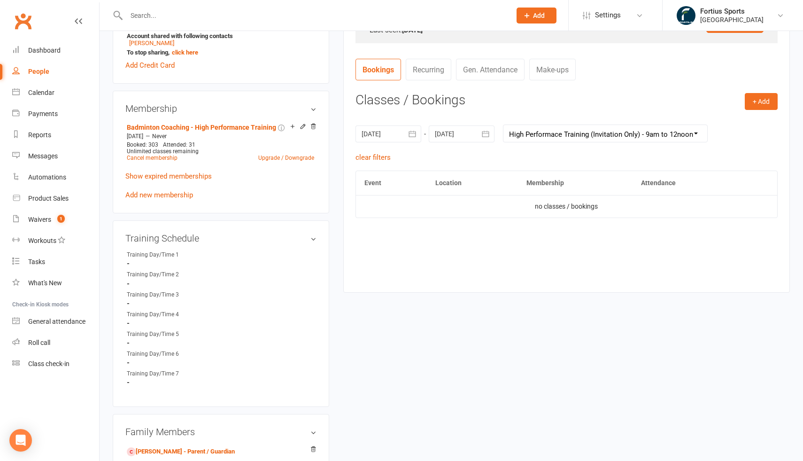
click at [612, 131] on select "All memberships From other Members High Performace Training (Invitation Only) -…" at bounding box center [605, 133] width 204 height 17
select select "0"
click at [623, 134] on select "All memberships From other Members High Performace Training (Invitation Only) -…" at bounding box center [605, 133] width 204 height 17
select select
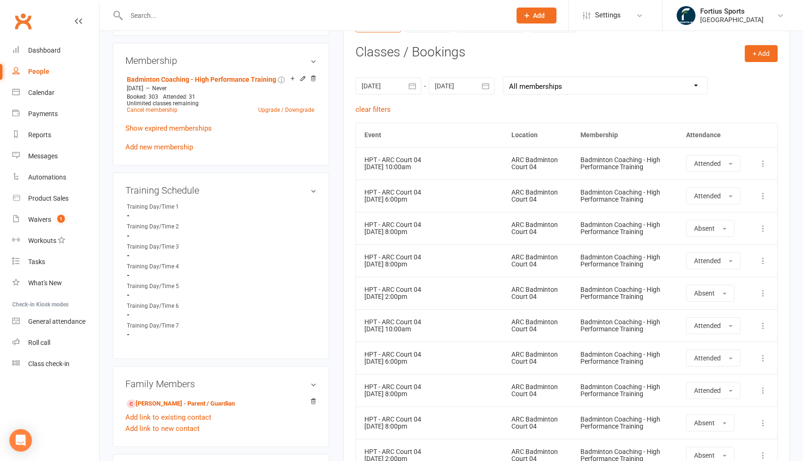
scroll to position [383, 0]
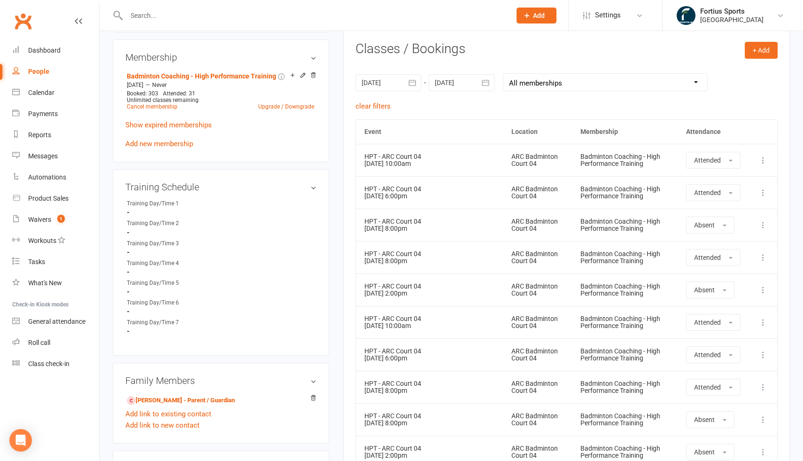
click at [763, 192] on icon at bounding box center [762, 192] width 9 height 9
click at [708, 229] on link "View event" at bounding box center [721, 229] width 93 height 19
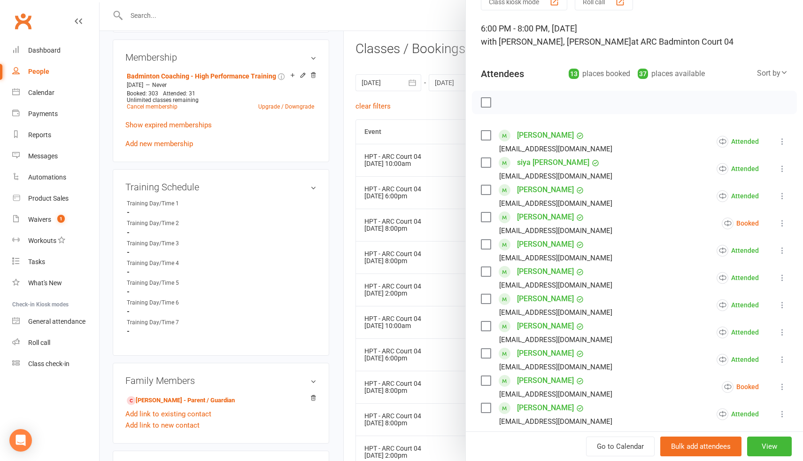
scroll to position [47, 0]
click at [783, 197] on icon at bounding box center [781, 195] width 9 height 9
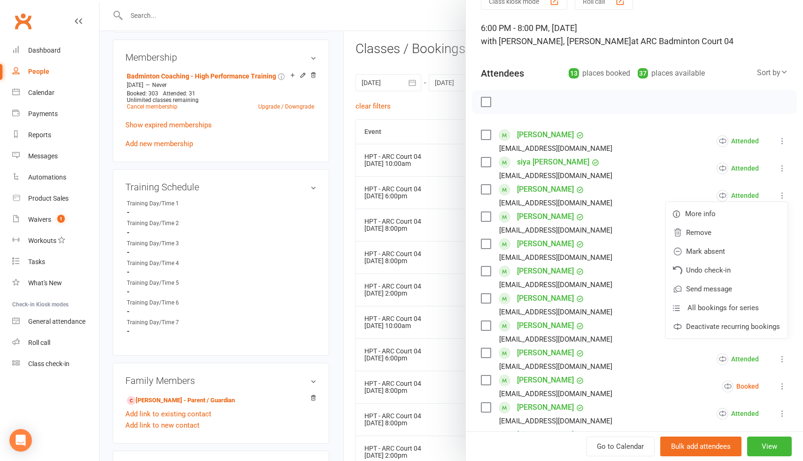
click at [662, 109] on div at bounding box center [634, 101] width 325 height 23
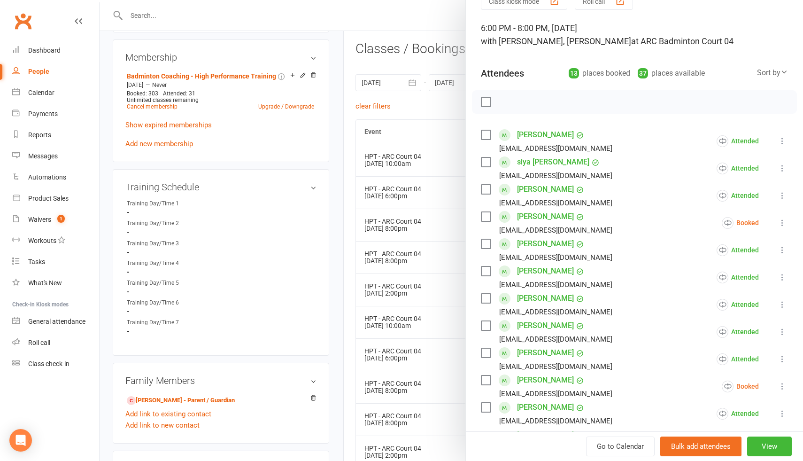
click at [430, 109] on div at bounding box center [451, 230] width 703 height 461
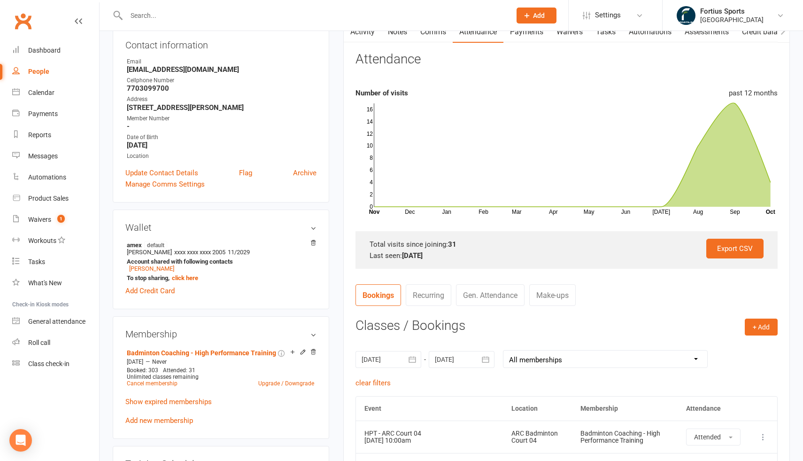
scroll to position [0, 0]
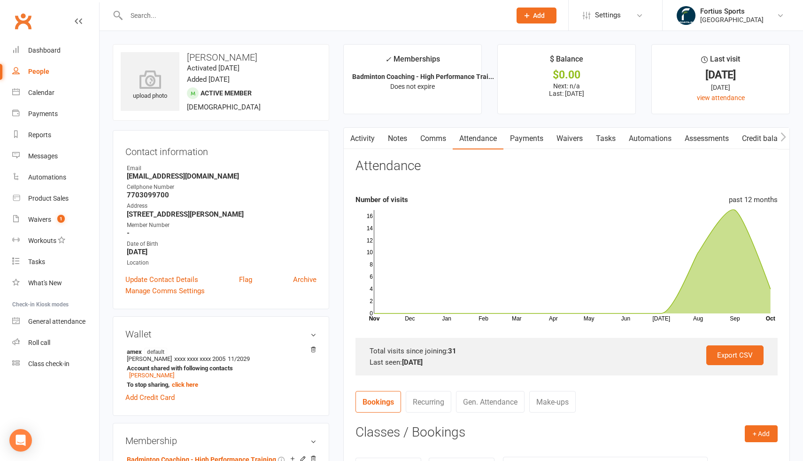
click at [492, 137] on link "Attendance" at bounding box center [478, 139] width 51 height 22
click at [413, 143] on link "Notes" at bounding box center [397, 139] width 32 height 22
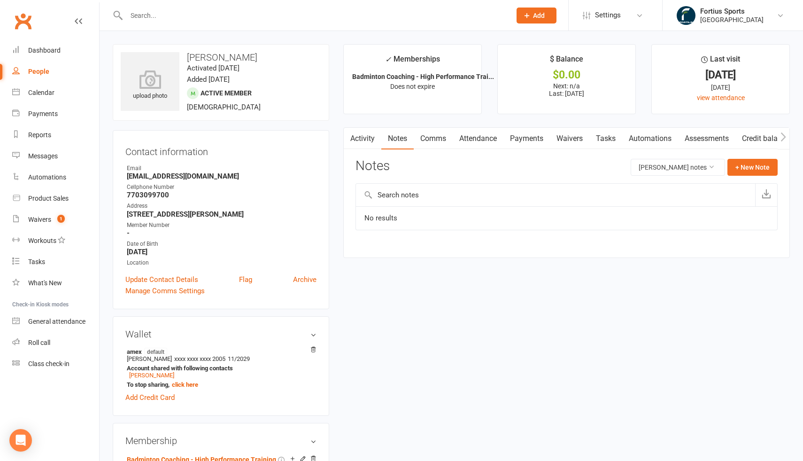
click at [541, 141] on link "Payments" at bounding box center [526, 139] width 46 height 22
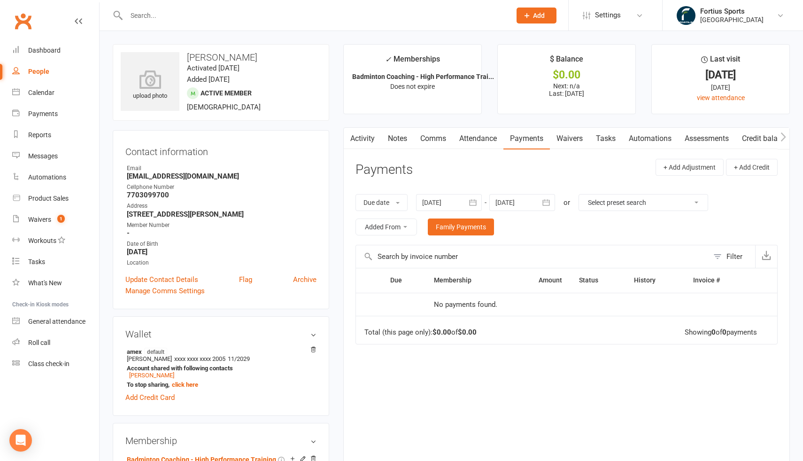
click at [496, 141] on link "Attendance" at bounding box center [478, 139] width 51 height 22
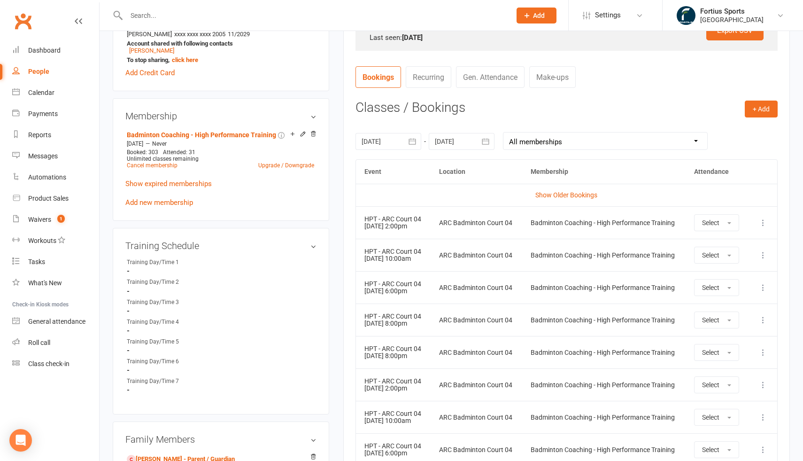
scroll to position [356, 0]
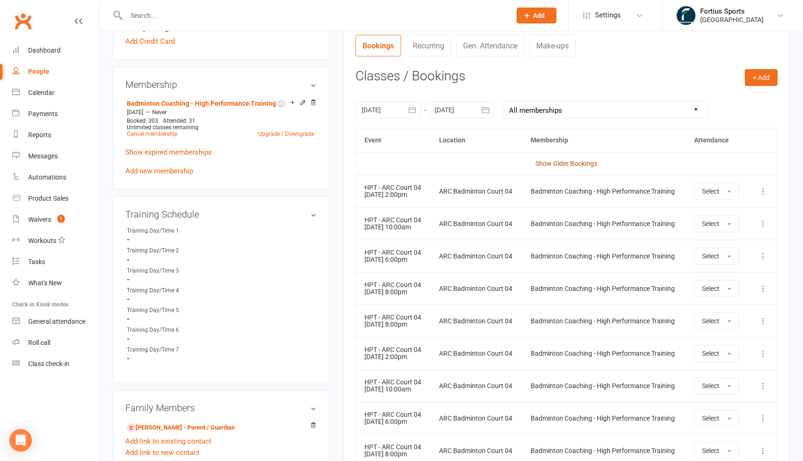
click at [558, 163] on link "Show Older Bookings" at bounding box center [566, 164] width 62 height 8
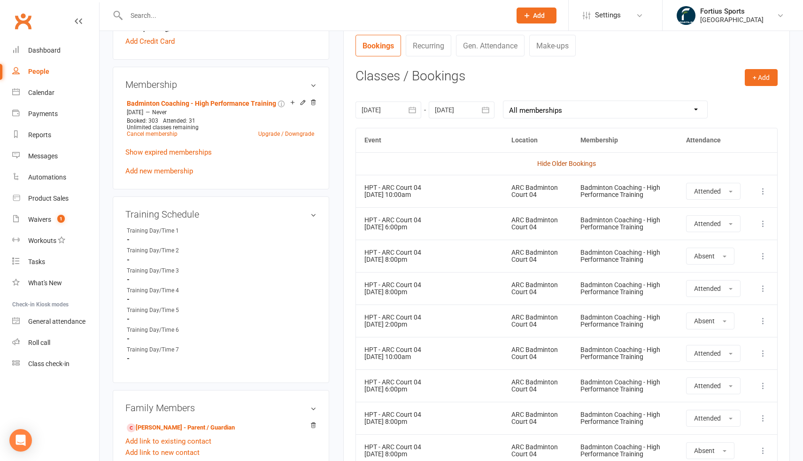
click at [563, 163] on link "Hide Older Bookings" at bounding box center [566, 164] width 59 height 8
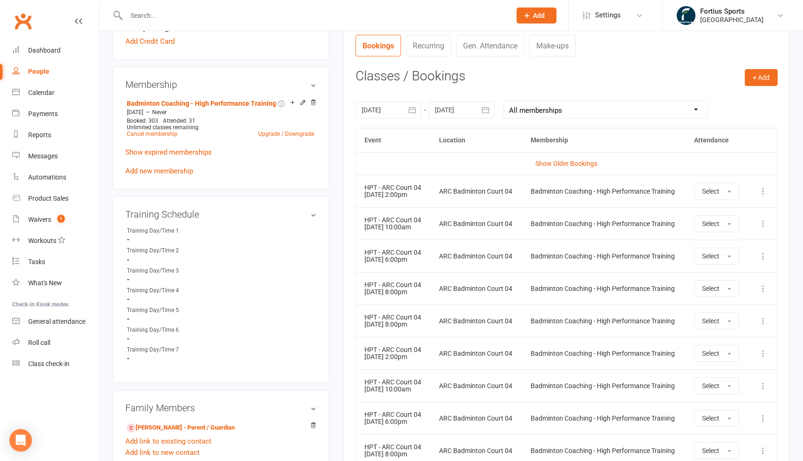
click at [563, 163] on link "Show Older Bookings" at bounding box center [566, 164] width 62 height 8
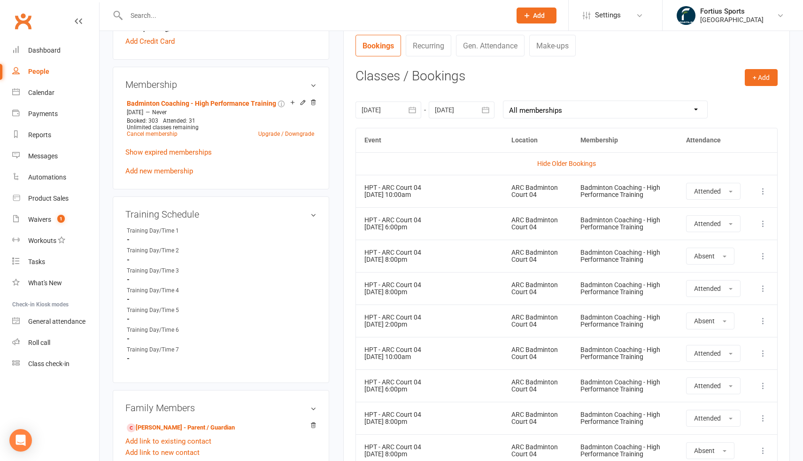
click at [563, 163] on link "Hide Older Bookings" at bounding box center [566, 164] width 59 height 8
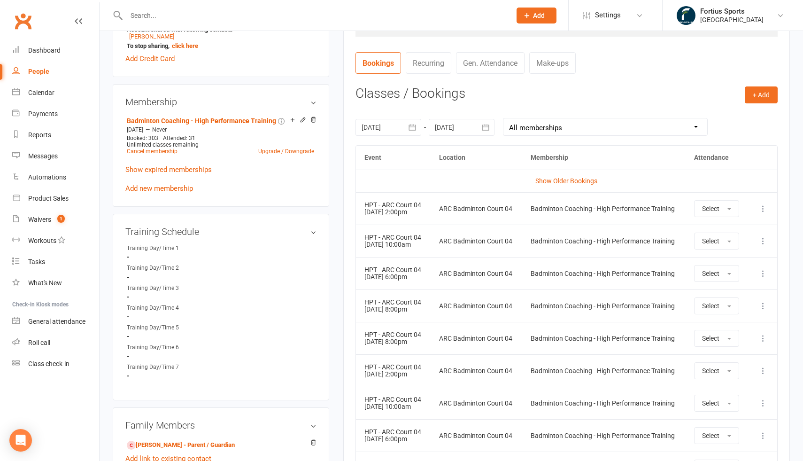
scroll to position [348, 0]
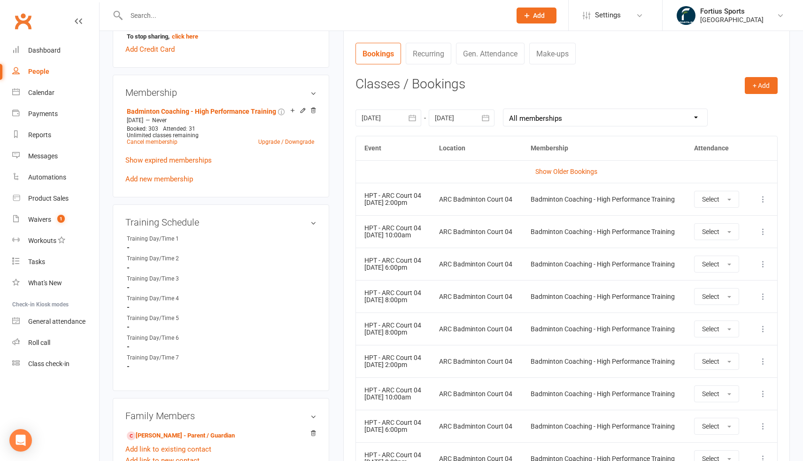
click at [765, 199] on icon at bounding box center [762, 198] width 9 height 9
click at [655, 168] on td "Show Older Bookings" at bounding box center [566, 171] width 421 height 23
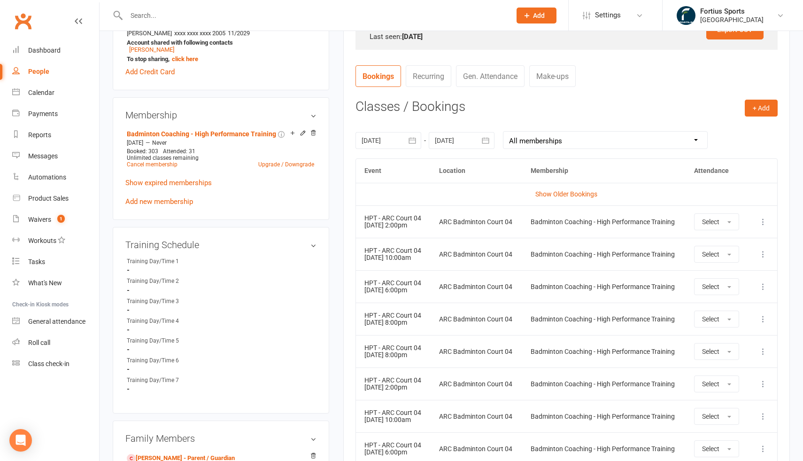
scroll to position [320, 0]
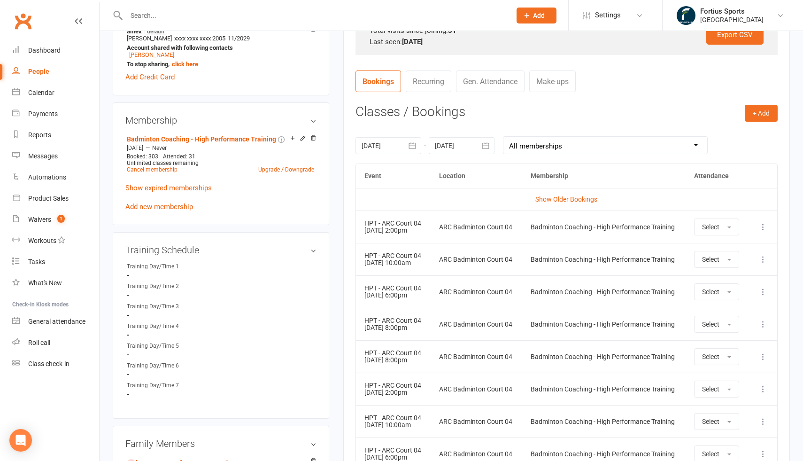
click at [684, 141] on select "All memberships From other Members High Performace Training (Invitation Only) -…" at bounding box center [605, 145] width 204 height 17
click at [763, 228] on icon at bounding box center [762, 226] width 9 height 9
click at [650, 177] on th "Membership" at bounding box center [603, 176] width 163 height 24
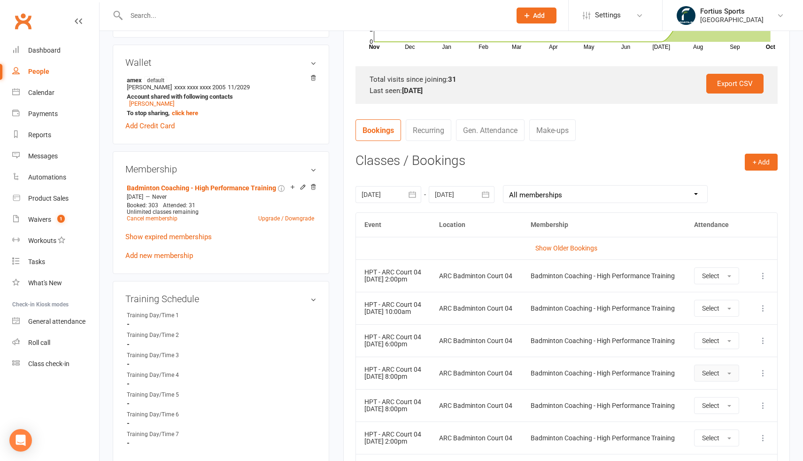
scroll to position [270, 0]
click at [403, 196] on div at bounding box center [388, 195] width 66 height 17
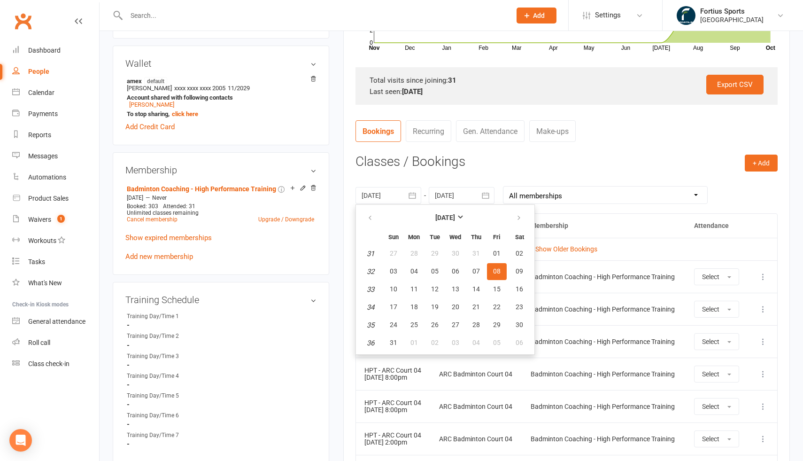
click at [575, 187] on select "All memberships From other Members High Performace Training (Invitation Only) -…" at bounding box center [605, 194] width 204 height 17
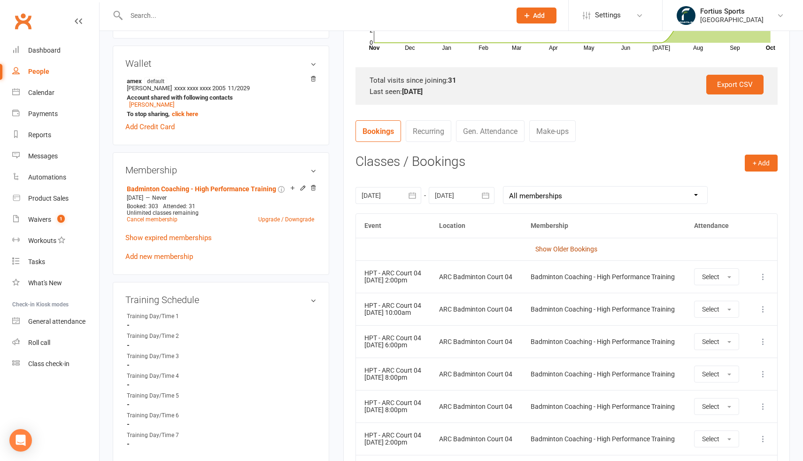
click at [569, 247] on link "Show Older Bookings" at bounding box center [566, 249] width 62 height 8
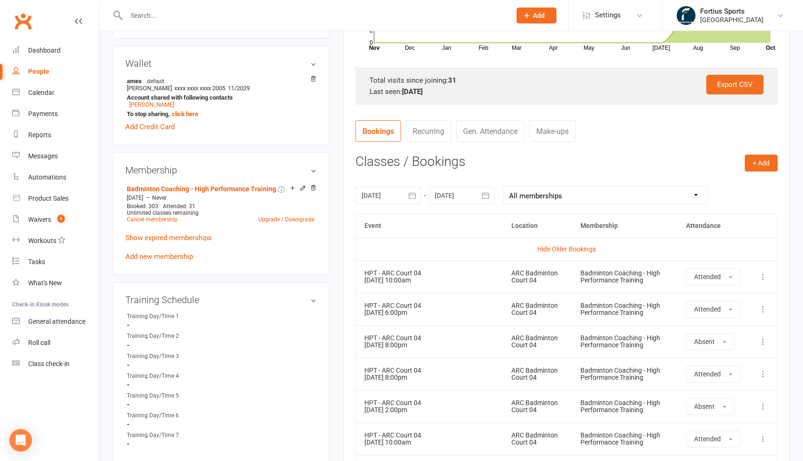
click at [763, 280] on icon at bounding box center [762, 276] width 9 height 9
drag, startPoint x: 719, startPoint y: 336, endPoint x: 727, endPoint y: 319, distance: 18.3
click at [727, 319] on ul "More info View event Delete booking" at bounding box center [722, 314] width 94 height 62
click at [735, 253] on td "Hide Older Bookings" at bounding box center [566, 249] width 421 height 23
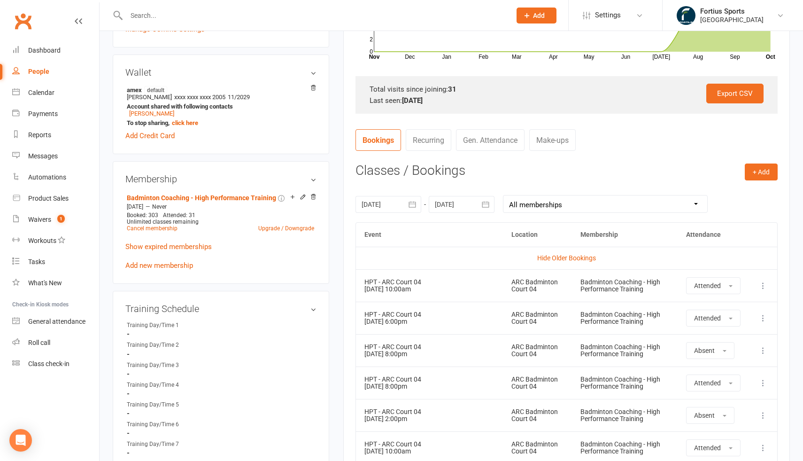
scroll to position [260, 0]
click at [438, 142] on link "Recurring" at bounding box center [429, 142] width 46 height 22
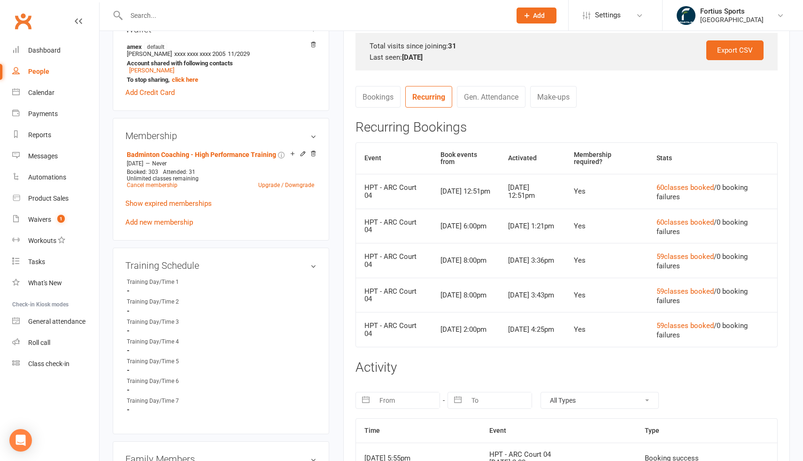
scroll to position [303, 0]
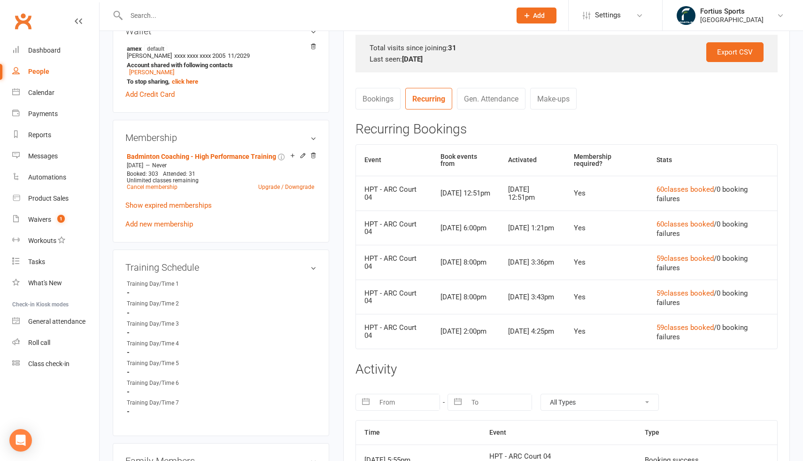
click at [496, 98] on link "Gen. Attendance" at bounding box center [491, 99] width 69 height 22
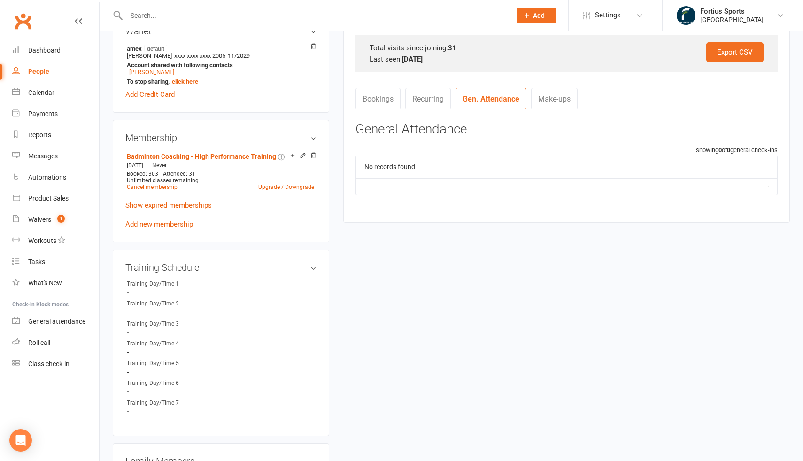
click at [461, 100] on link "Gen. Attendance" at bounding box center [490, 99] width 71 height 22
click at [428, 99] on link "Recurring" at bounding box center [428, 99] width 46 height 22
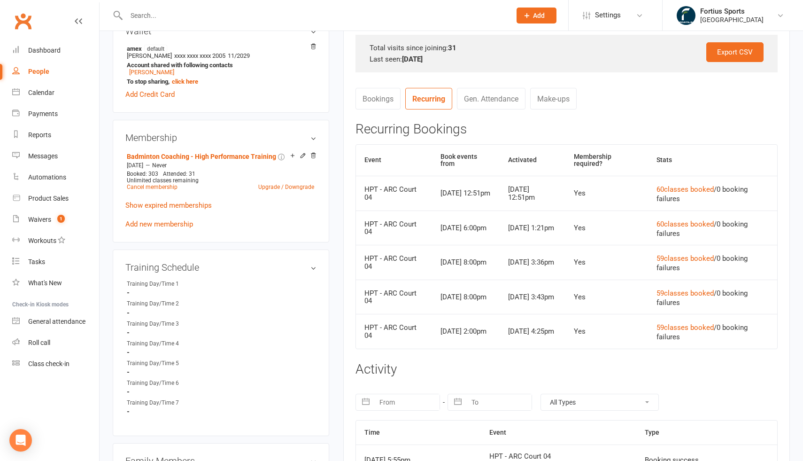
click at [563, 99] on link "Make-ups" at bounding box center [553, 99] width 46 height 22
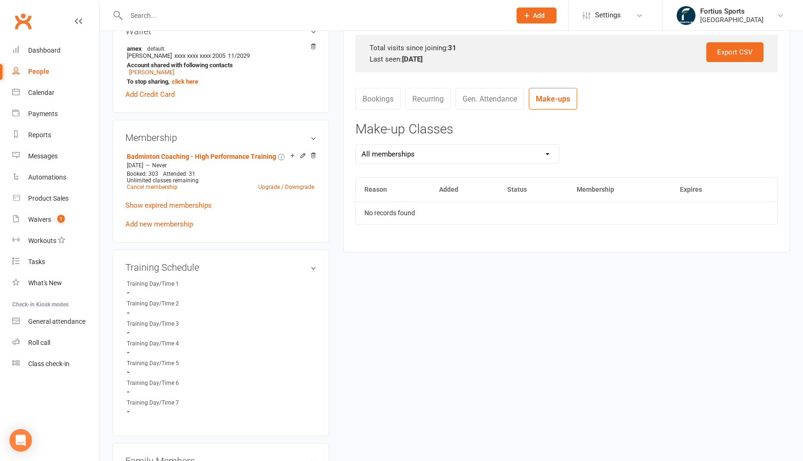
click at [417, 106] on link "Recurring" at bounding box center [428, 99] width 46 height 22
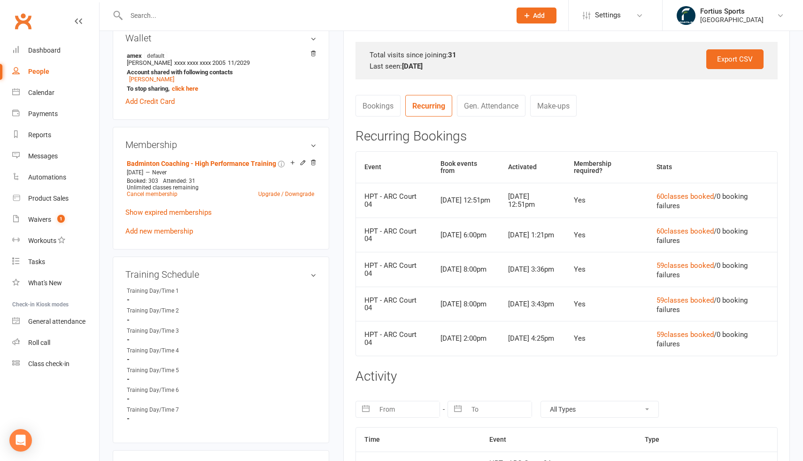
scroll to position [299, 0]
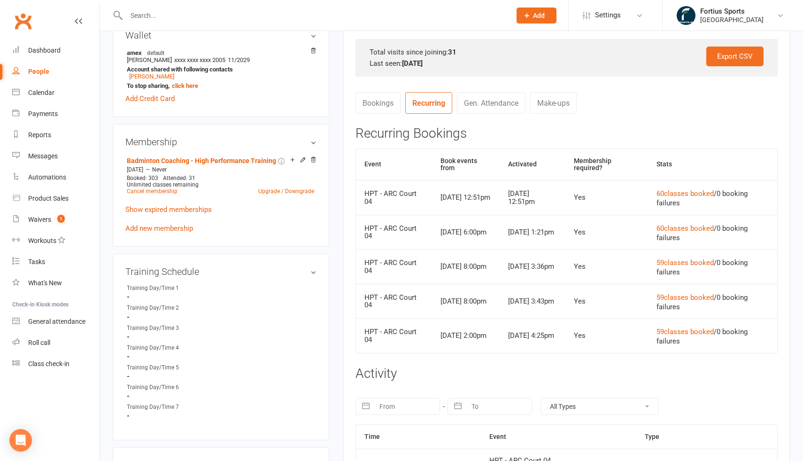
click at [407, 198] on div "HPT - ARC Court 04" at bounding box center [393, 197] width 59 height 15
click at [475, 193] on div "[DATE] 12:51pm" at bounding box center [465, 197] width 51 height 8
click at [551, 191] on div "[DATE] 12:51pm" at bounding box center [532, 197] width 49 height 15
click at [689, 192] on button "60 classes booked" at bounding box center [684, 193] width 57 height 11
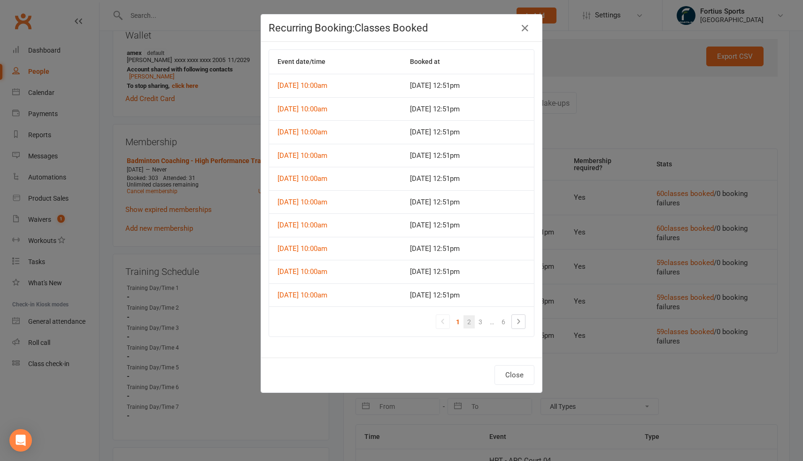
click at [469, 323] on link "2" at bounding box center [468, 321] width 11 height 13
click at [479, 323] on link "4" at bounding box center [480, 321] width 11 height 13
click at [493, 323] on link "5" at bounding box center [491, 321] width 11 height 13
click at [505, 322] on link "6" at bounding box center [503, 321] width 11 height 13
click at [446, 323] on icon at bounding box center [442, 320] width 11 height 11
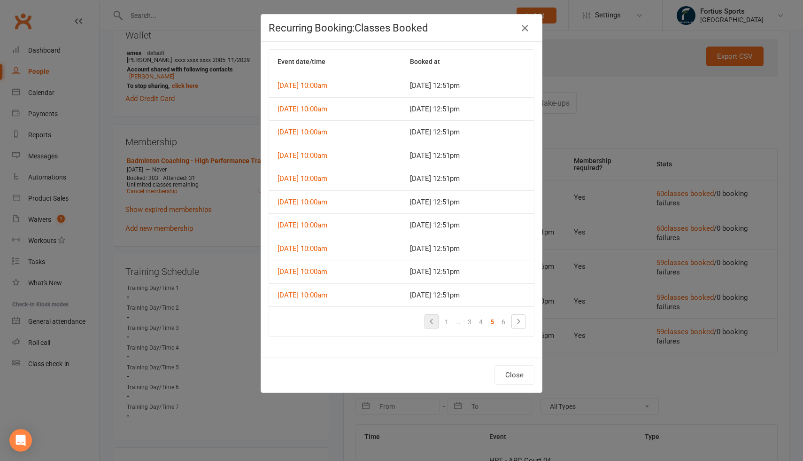
click at [446, 323] on link "1" at bounding box center [446, 321] width 11 height 13
click at [442, 323] on icon at bounding box center [442, 320] width 11 height 11
click at [459, 322] on link "1" at bounding box center [457, 321] width 11 height 13
click at [445, 323] on icon at bounding box center [442, 320] width 11 height 11
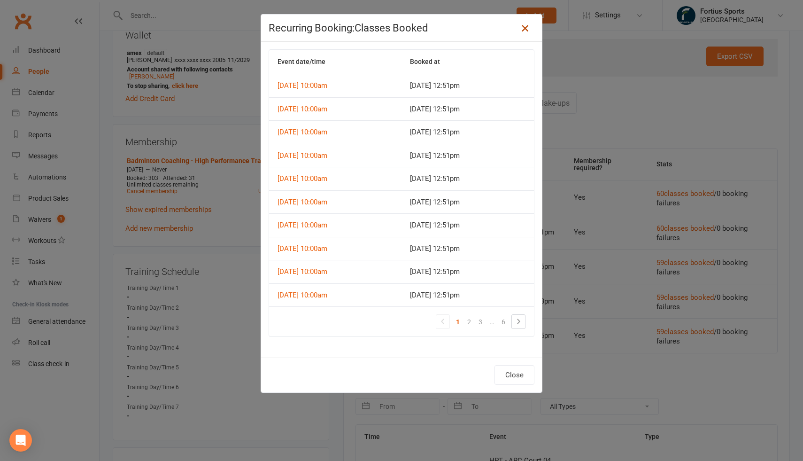
click at [526, 31] on icon at bounding box center [524, 28] width 11 height 11
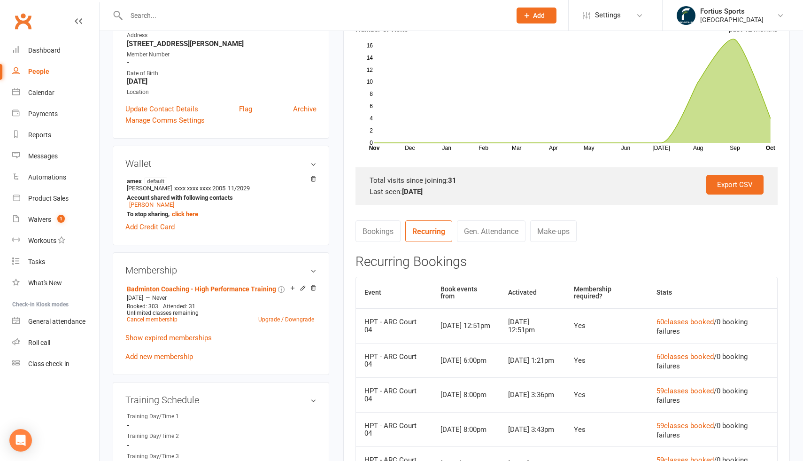
scroll to position [161, 0]
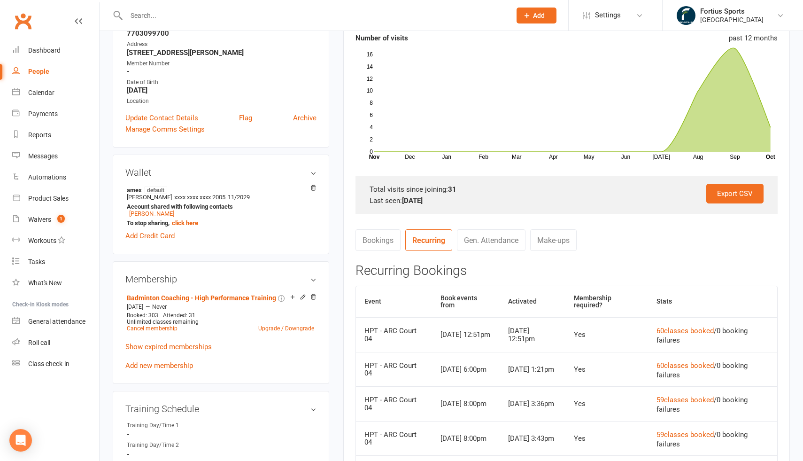
click at [501, 243] on link "Gen. Attendance" at bounding box center [491, 240] width 69 height 22
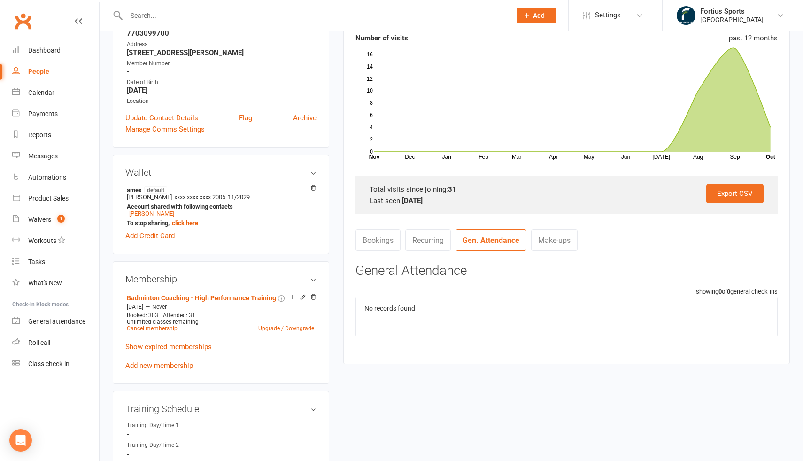
click at [559, 240] on link "Make-ups" at bounding box center [554, 240] width 46 height 22
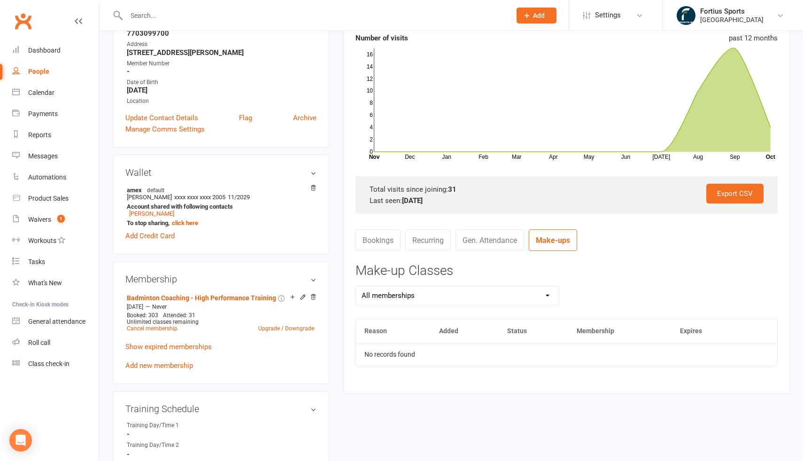
click at [559, 240] on link "Make-ups" at bounding box center [553, 240] width 48 height 22
click at [378, 238] on link "Bookings" at bounding box center [377, 240] width 45 height 22
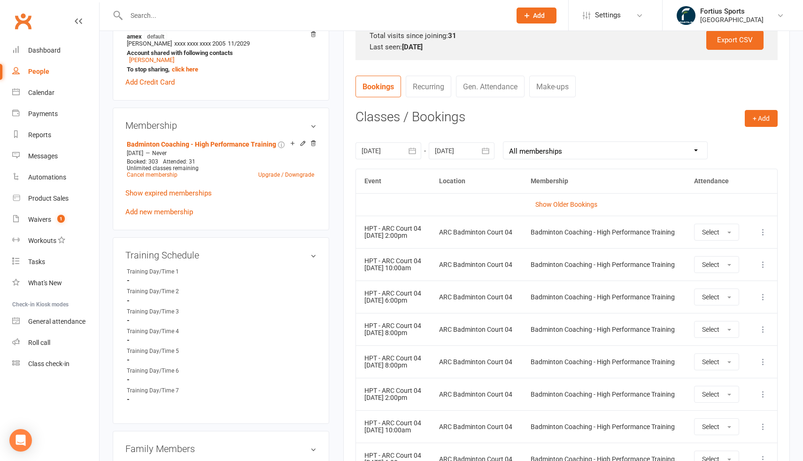
scroll to position [317, 0]
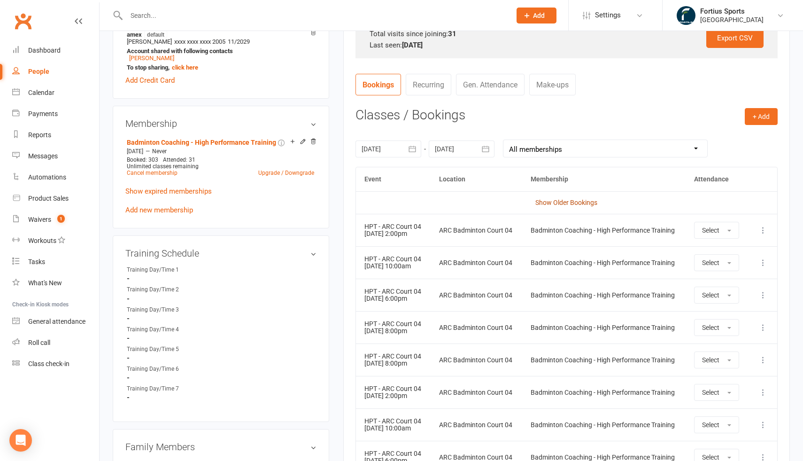
click at [585, 204] on link "Show Older Bookings" at bounding box center [566, 203] width 62 height 8
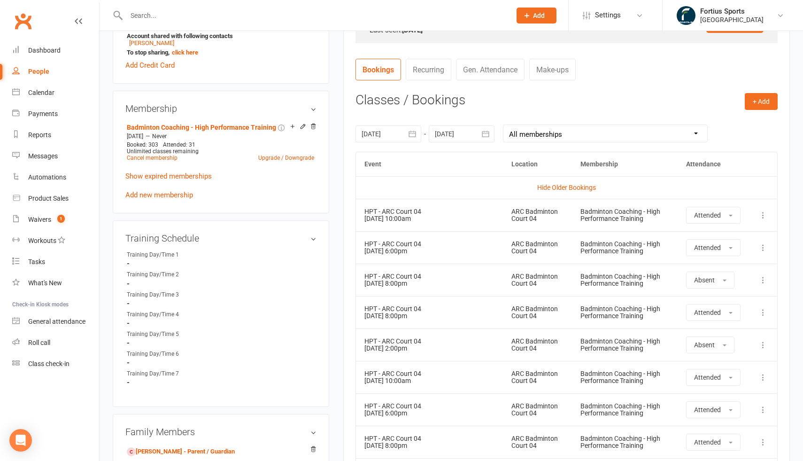
scroll to position [334, 0]
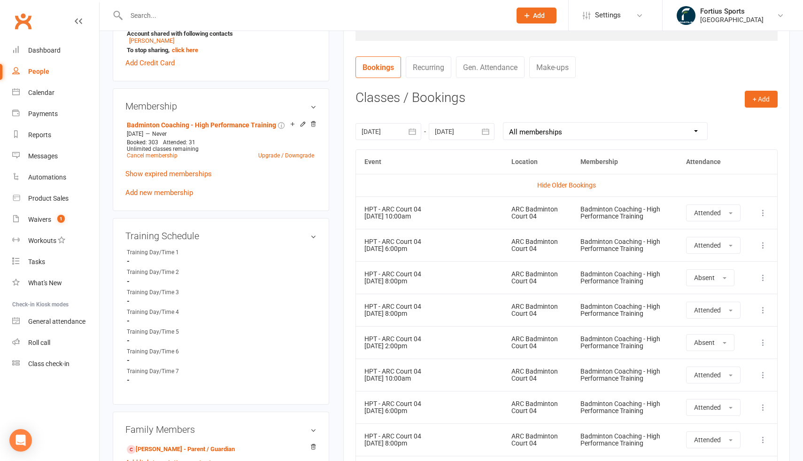
click at [770, 211] on td "More info View event Delete booking" at bounding box center [763, 212] width 28 height 32
click at [762, 216] on icon at bounding box center [762, 212] width 9 height 9
click at [400, 184] on td "Hide Older Bookings" at bounding box center [566, 185] width 421 height 23
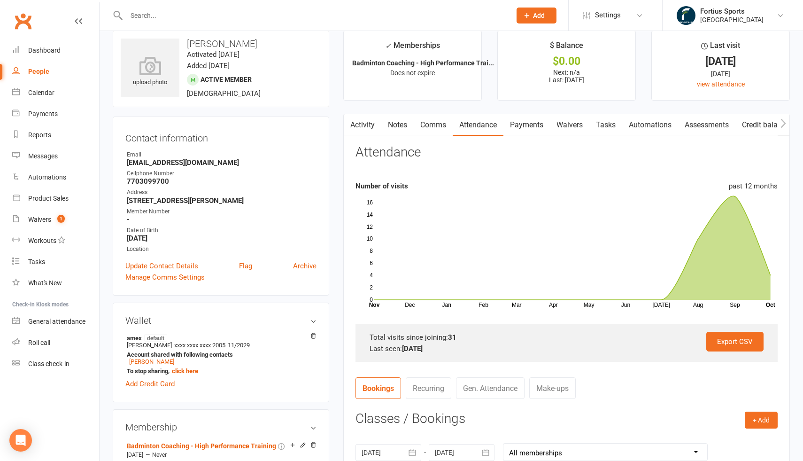
scroll to position [0, 0]
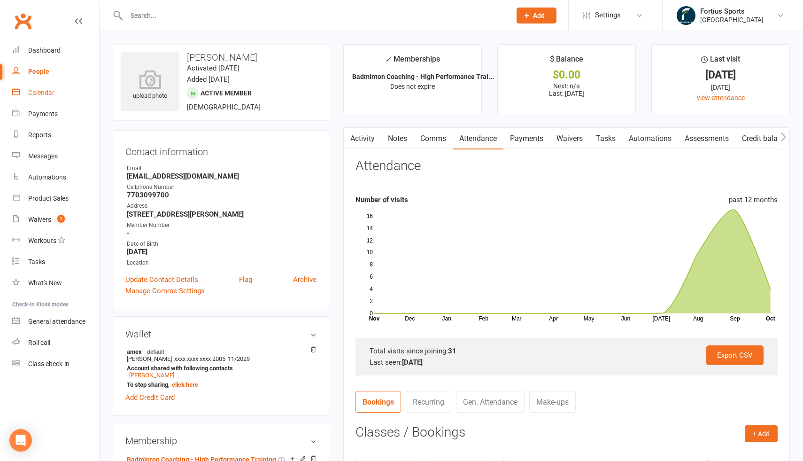
click at [48, 93] on div "Calendar" at bounding box center [41, 93] width 26 height 8
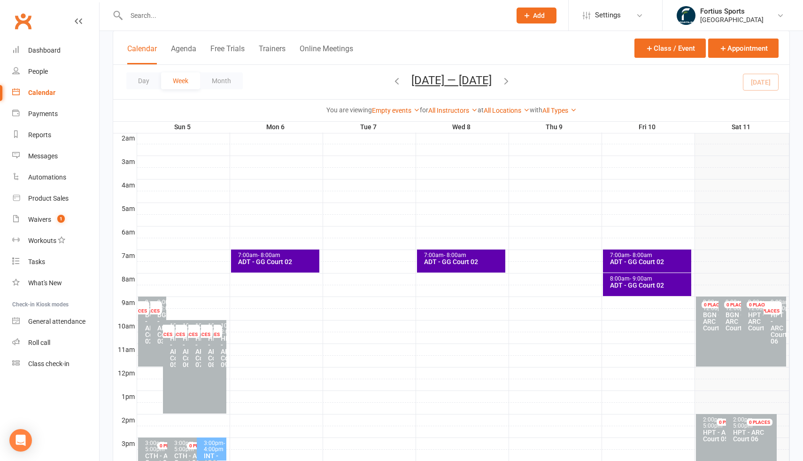
scroll to position [61, 0]
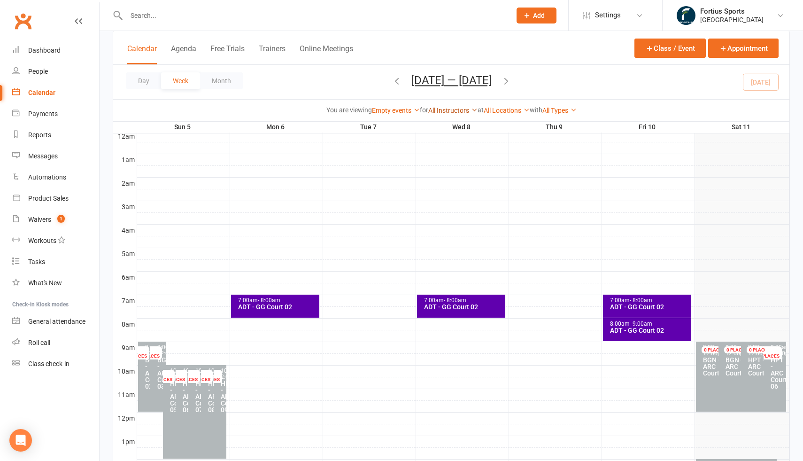
click at [459, 108] on link "All Instructors" at bounding box center [452, 111] width 49 height 8
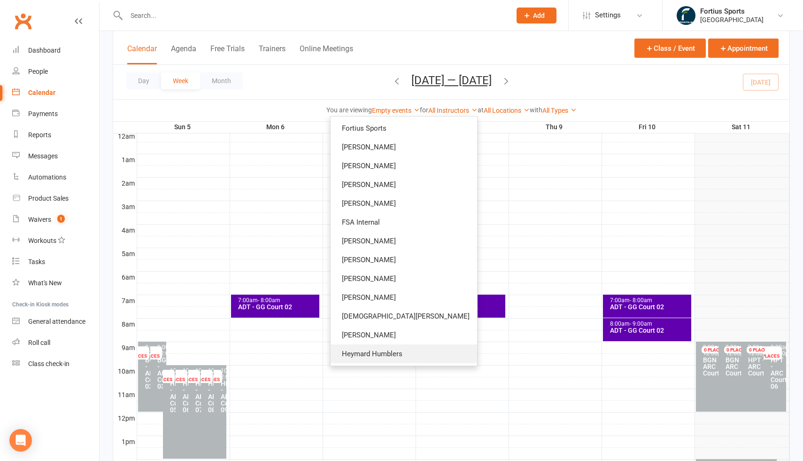
click at [418, 355] on link "Heymard Humblers" at bounding box center [403, 353] width 146 height 19
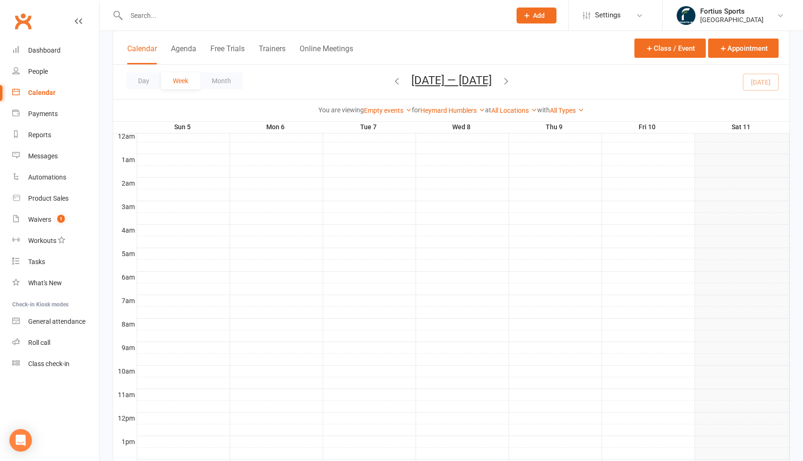
click at [436, 83] on button "[DATE] — [DATE]" at bounding box center [451, 80] width 80 height 13
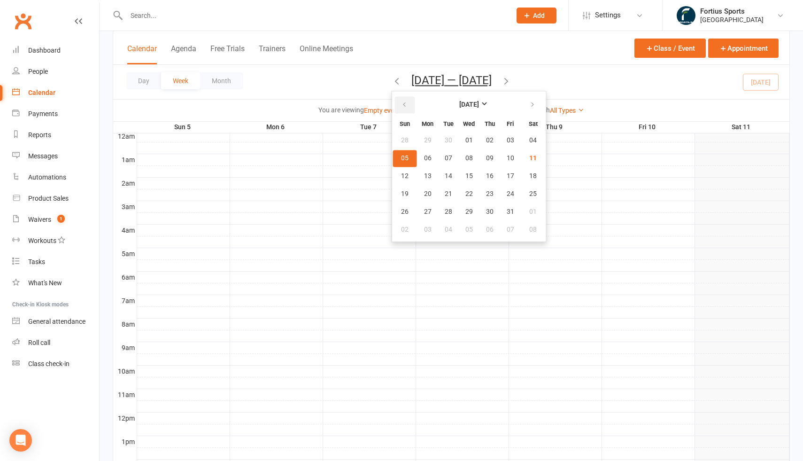
click at [403, 106] on icon "button" at bounding box center [404, 105] width 7 height 8
click at [529, 158] on span "09" at bounding box center [533, 158] width 8 height 8
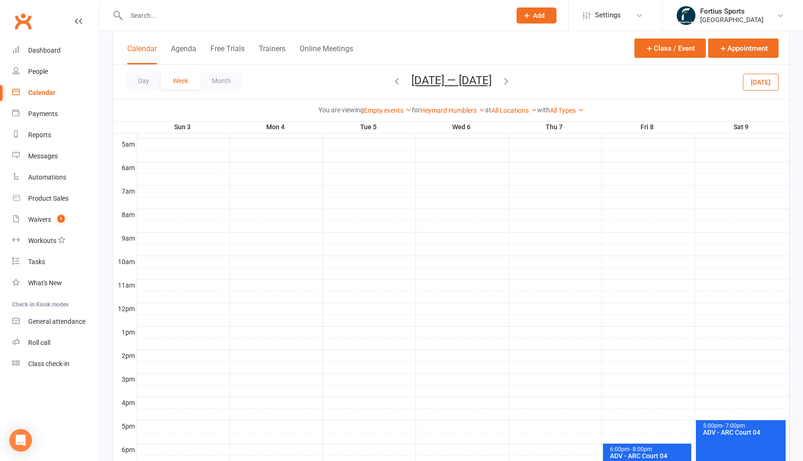
scroll to position [321, 0]
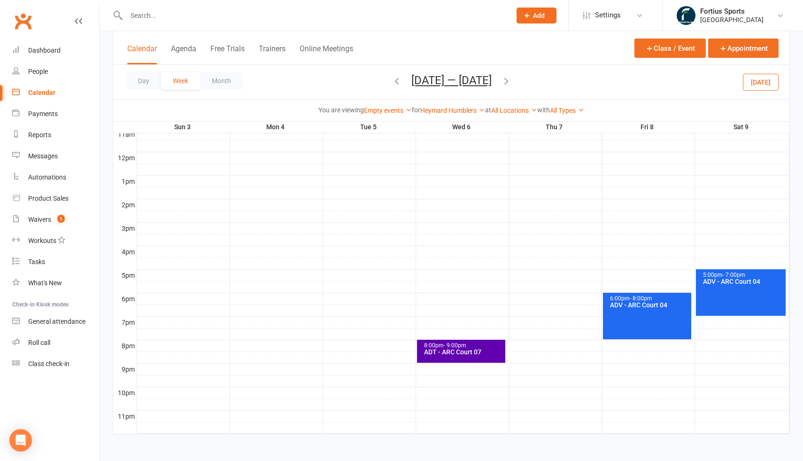
click at [505, 82] on icon "button" at bounding box center [506, 81] width 10 height 10
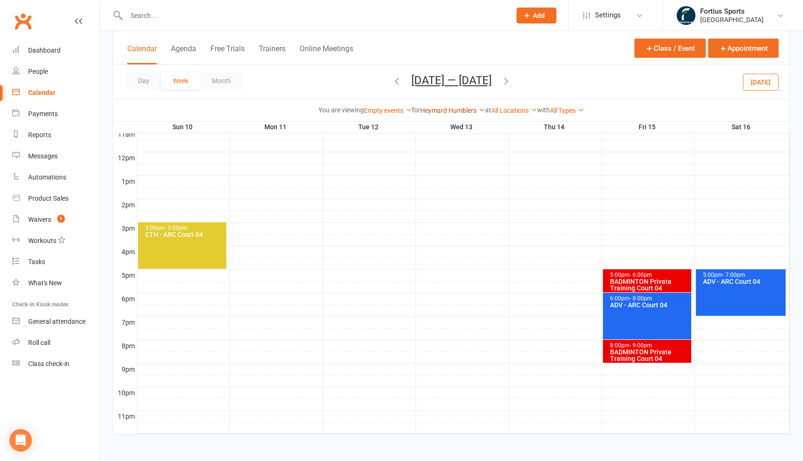
click at [446, 113] on link "Heymard Humblers" at bounding box center [452, 111] width 65 height 8
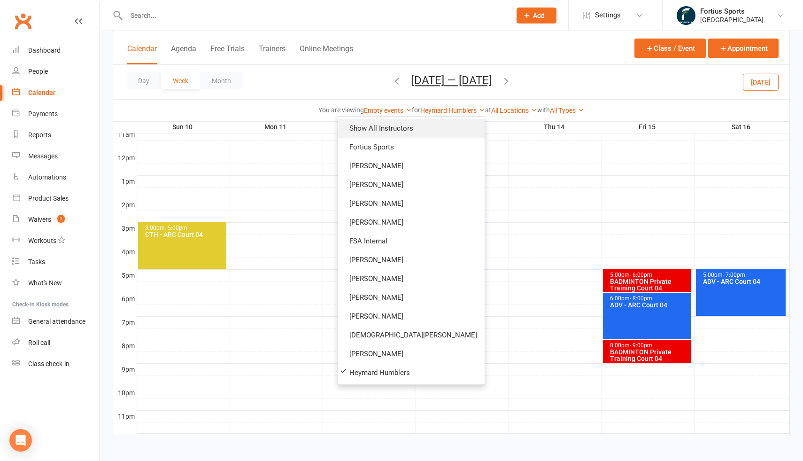
click at [435, 131] on link "Show All Instructors" at bounding box center [411, 128] width 146 height 19
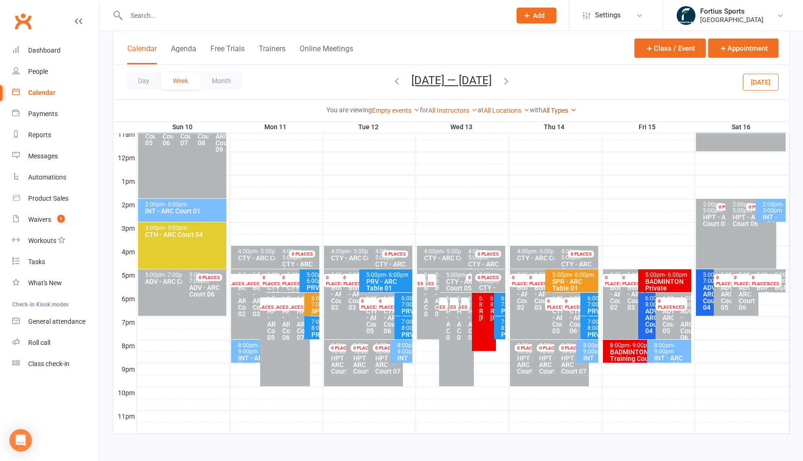
click at [560, 110] on link "All Types" at bounding box center [559, 111] width 34 height 8
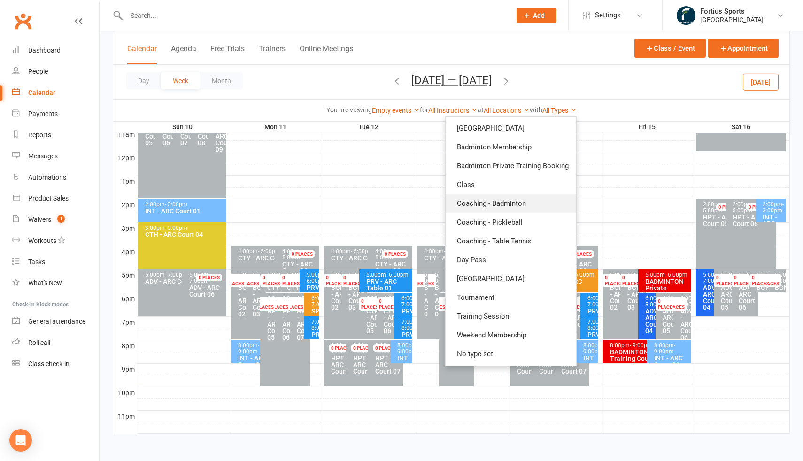
click at [516, 206] on link "Coaching - Badminton" at bounding box center [510, 203] width 131 height 19
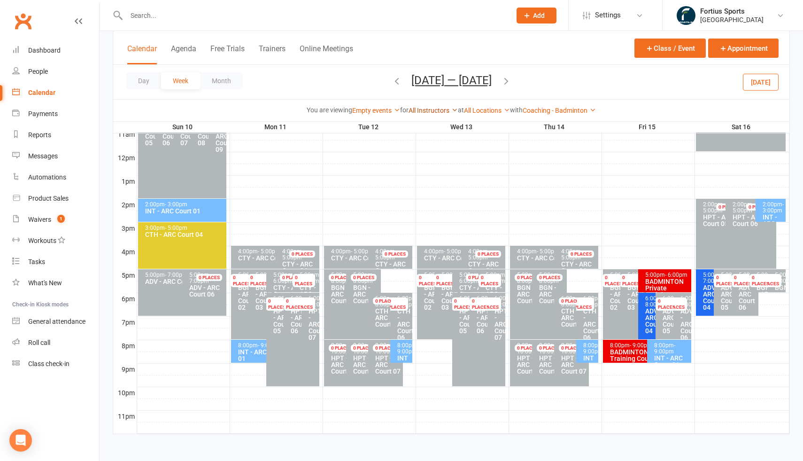
click at [422, 113] on link "All Instructors" at bounding box center [432, 111] width 49 height 8
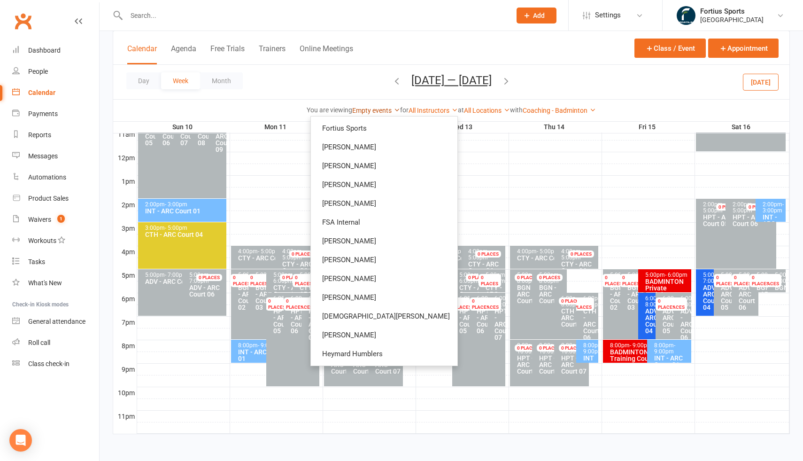
click at [380, 109] on link "Empty events" at bounding box center [376, 111] width 48 height 8
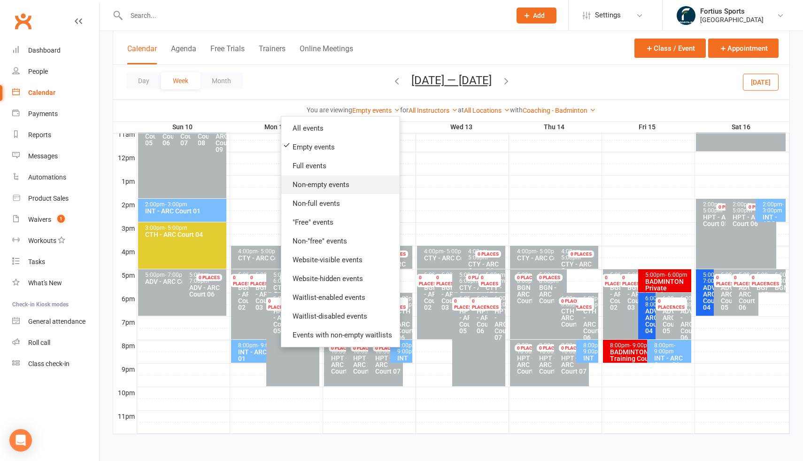
click at [311, 184] on link "Non-empty events" at bounding box center [340, 184] width 118 height 19
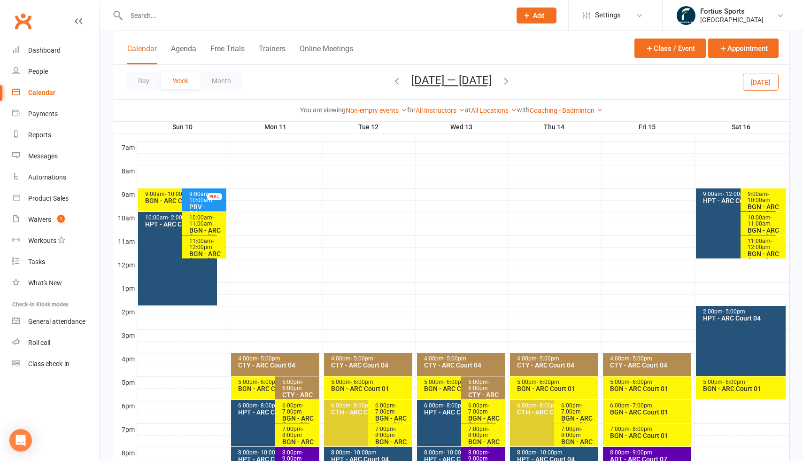
scroll to position [212, 0]
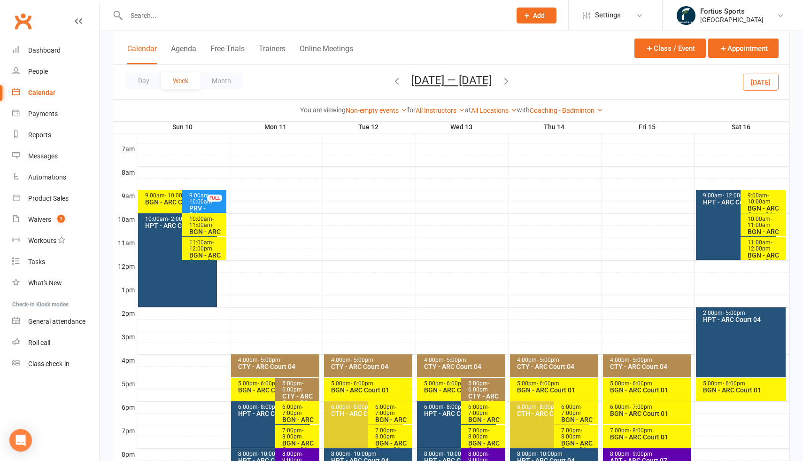
click at [164, 247] on div "10:00am - 2:00pm HPT - ARC Court 04" at bounding box center [177, 259] width 79 height 93
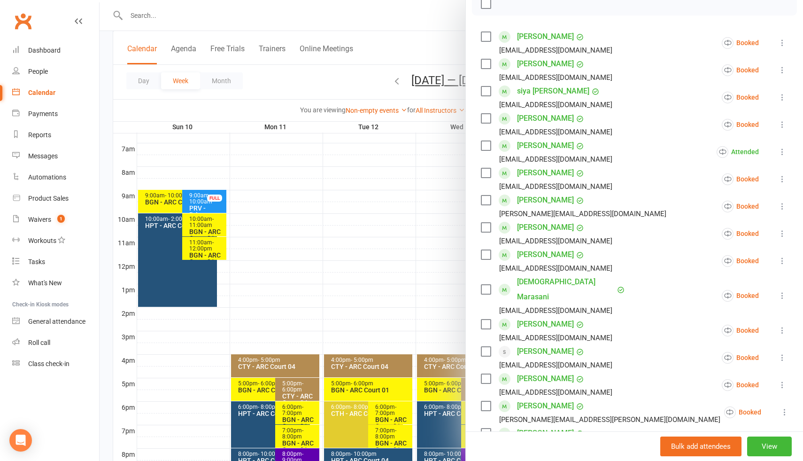
scroll to position [113, 0]
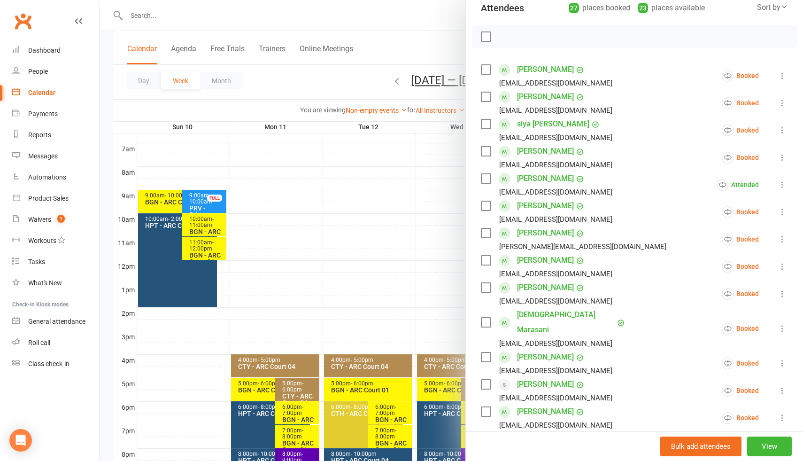
click at [783, 187] on icon at bounding box center [781, 184] width 9 height 9
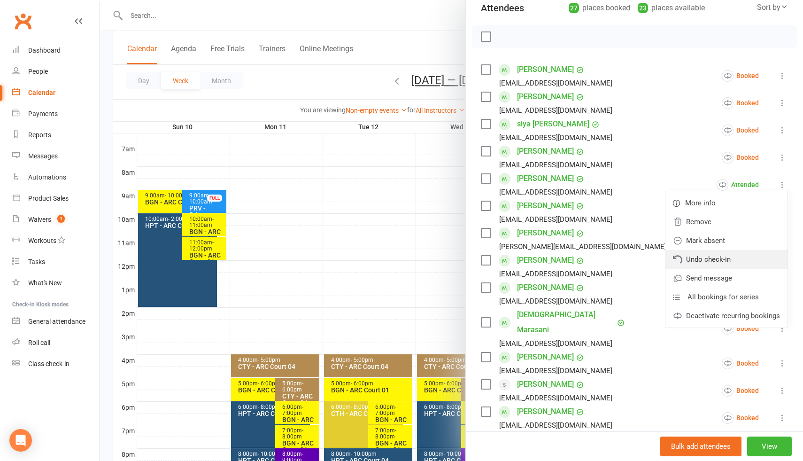
click at [704, 261] on link "Undo check-in" at bounding box center [726, 259] width 122 height 19
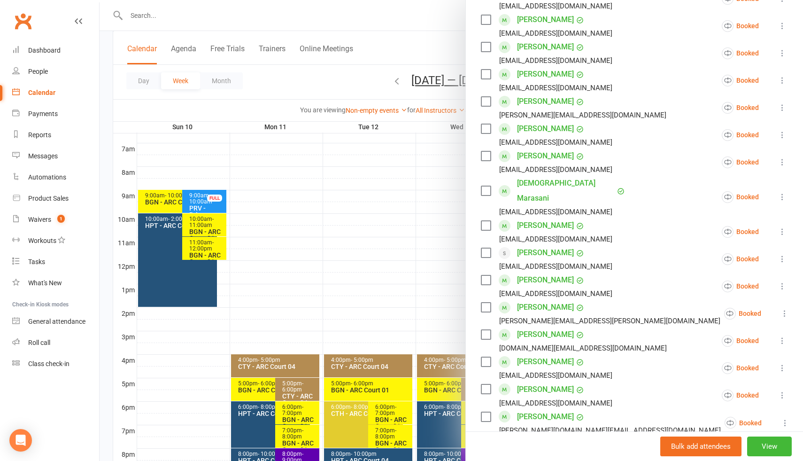
scroll to position [245, 0]
click at [337, 264] on div at bounding box center [451, 230] width 703 height 461
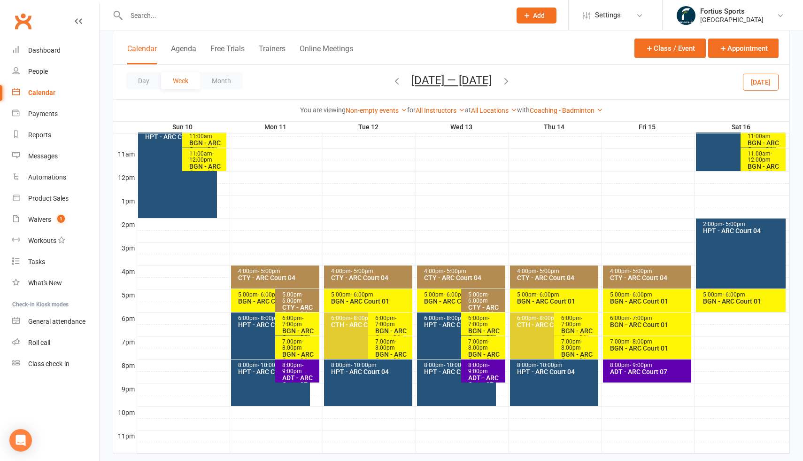
scroll to position [313, 0]
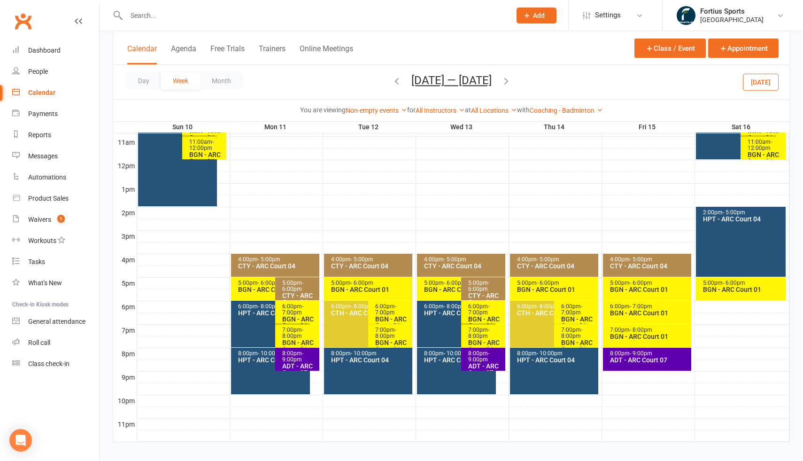
click at [249, 327] on div "6:00pm - 8:00pm HPT - ARC Court 04" at bounding box center [270, 323] width 79 height 46
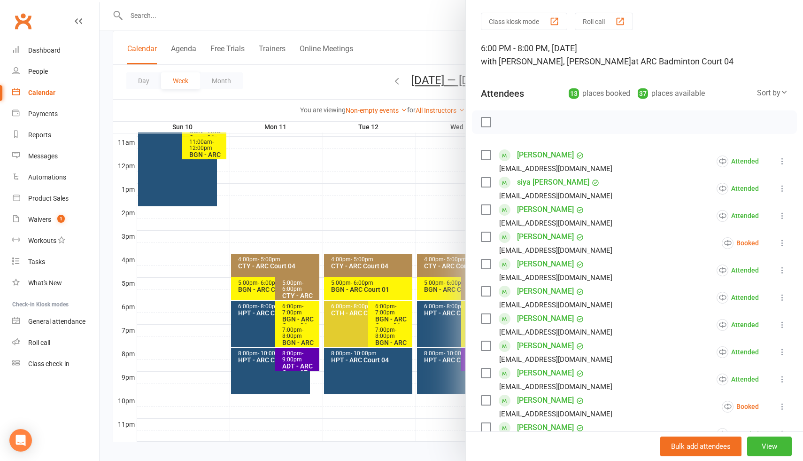
scroll to position [28, 0]
click at [783, 214] on icon at bounding box center [781, 214] width 9 height 9
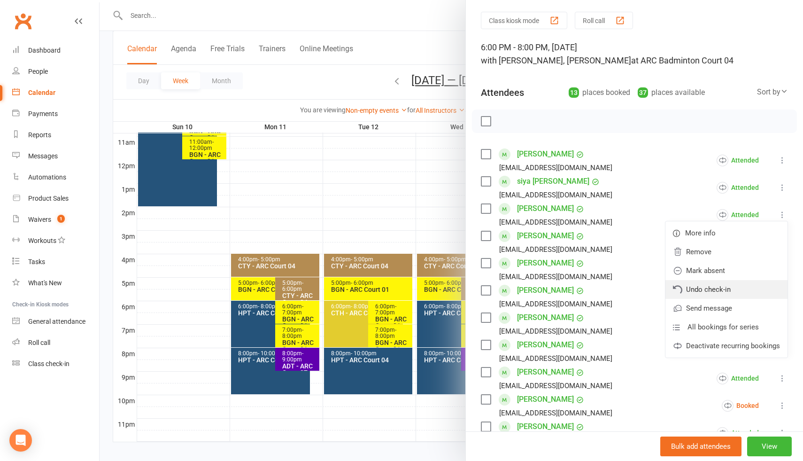
click at [714, 291] on link "Undo check-in" at bounding box center [726, 289] width 122 height 19
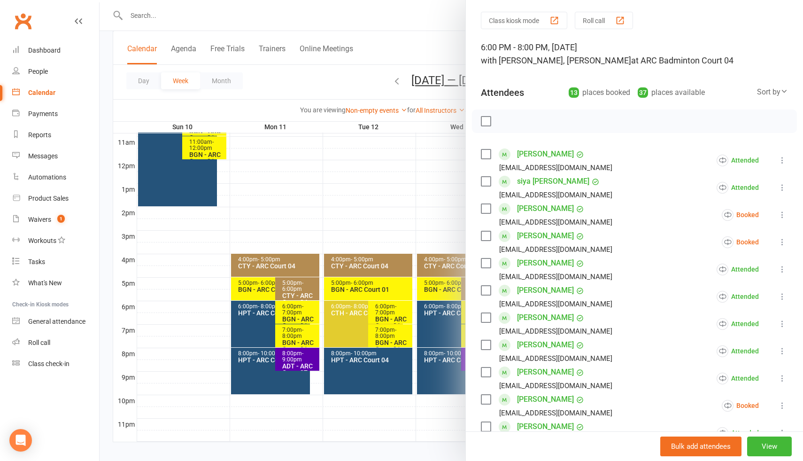
scroll to position [321, 0]
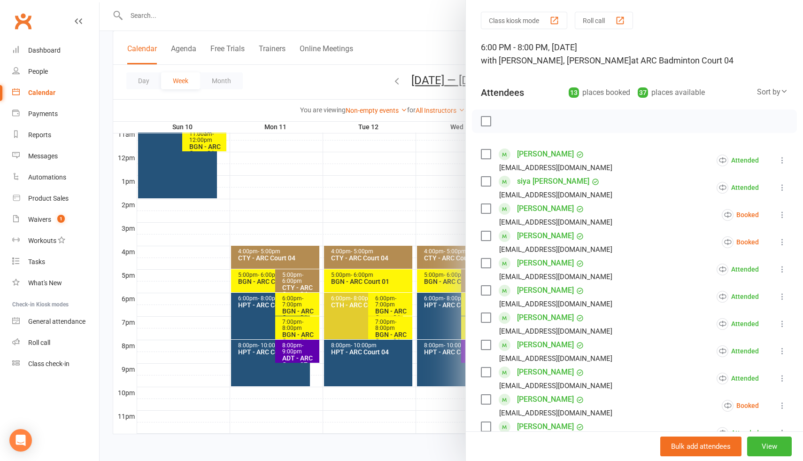
click at [358, 353] on div at bounding box center [451, 230] width 703 height 461
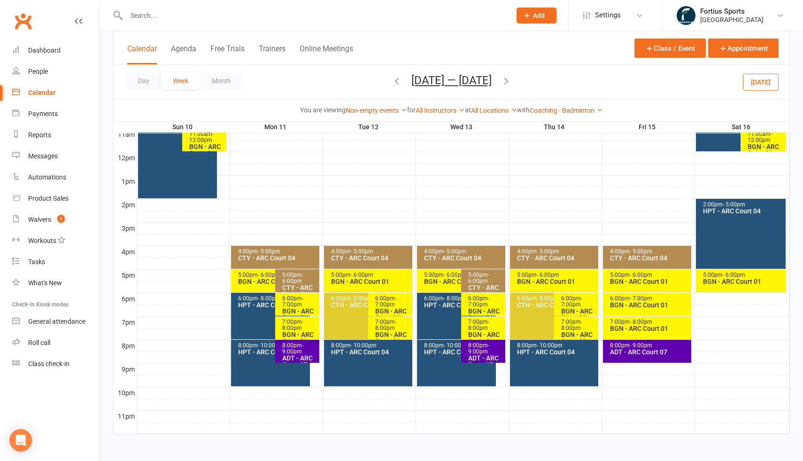
click at [358, 353] on div "HPT - ARC Court 04" at bounding box center [370, 351] width 80 height 7
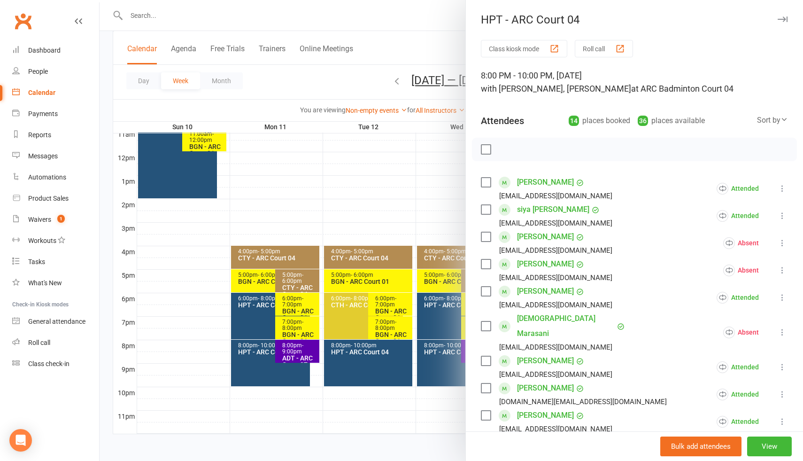
click at [782, 271] on icon at bounding box center [781, 269] width 9 height 9
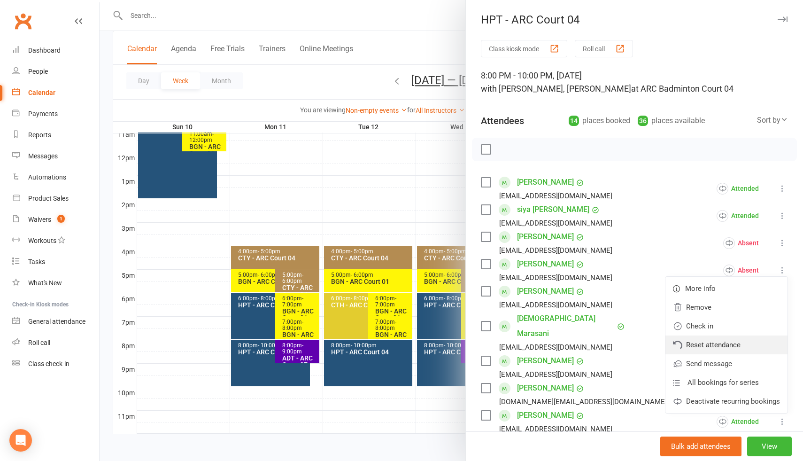
click at [703, 344] on link "Reset attendance" at bounding box center [726, 344] width 122 height 19
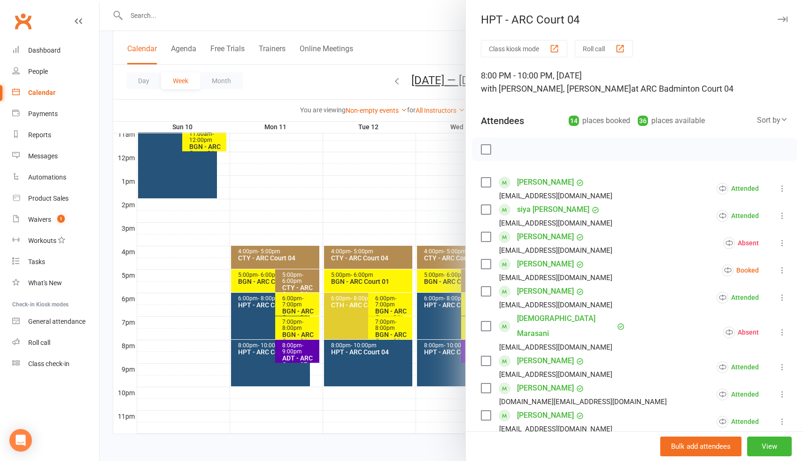
click at [436, 361] on div at bounding box center [451, 230] width 703 height 461
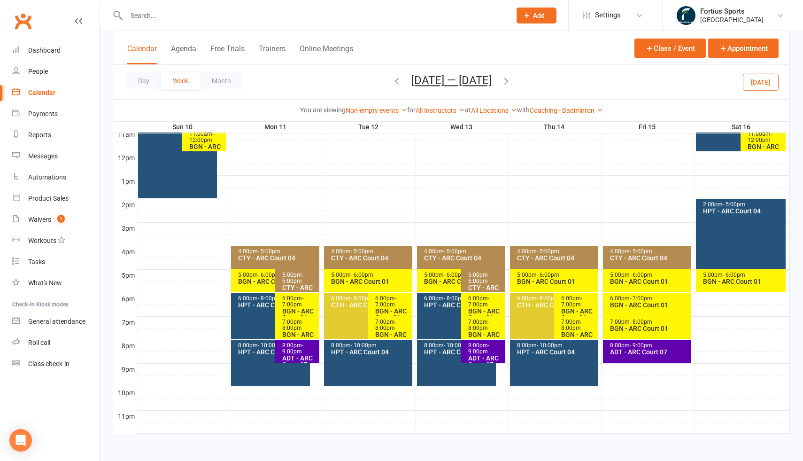
click at [436, 361] on div "8:00pm - 10:00pm HPT - ARC Court 04" at bounding box center [456, 362] width 79 height 46
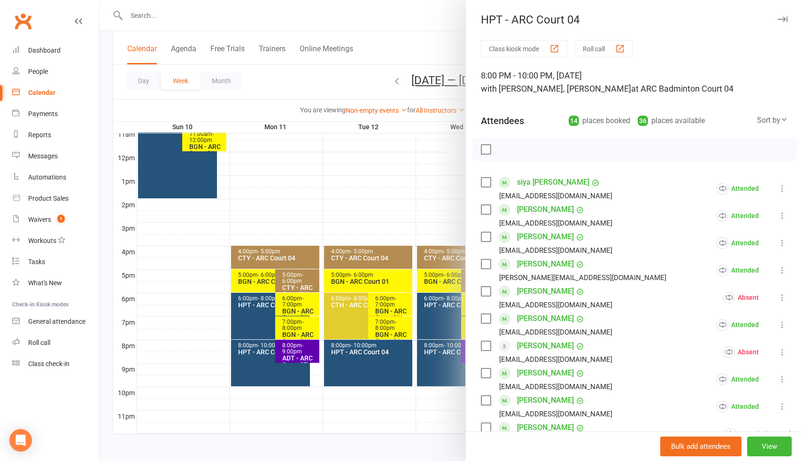
click at [781, 217] on icon at bounding box center [781, 215] width 9 height 9
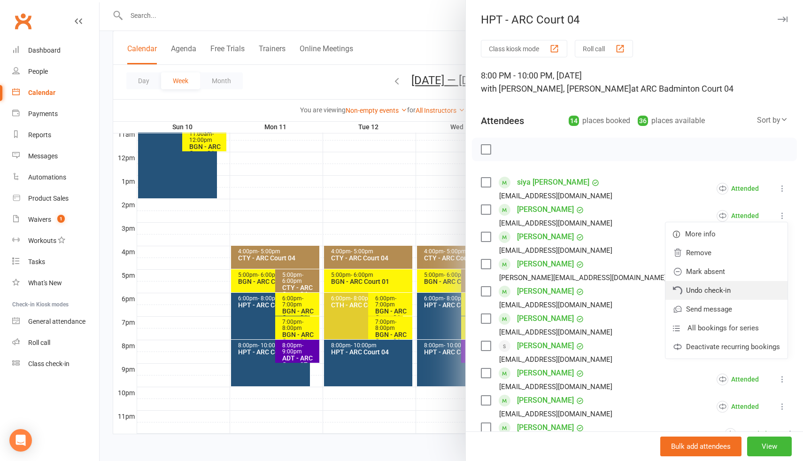
click at [722, 293] on link "Undo check-in" at bounding box center [726, 290] width 122 height 19
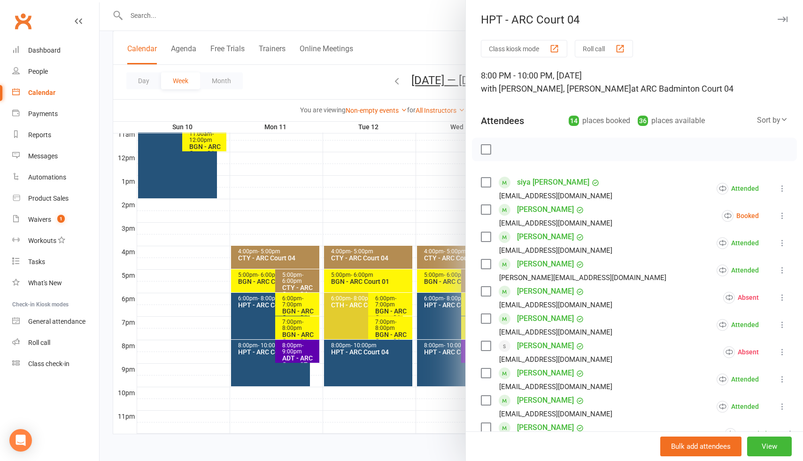
click at [404, 189] on div at bounding box center [451, 230] width 703 height 461
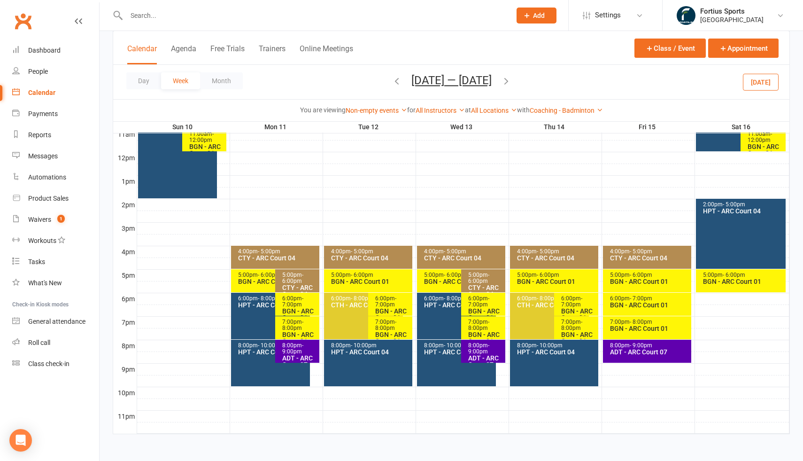
click at [713, 240] on div "2:00pm - 5:00pm HPT - ARC Court 04" at bounding box center [741, 234] width 90 height 70
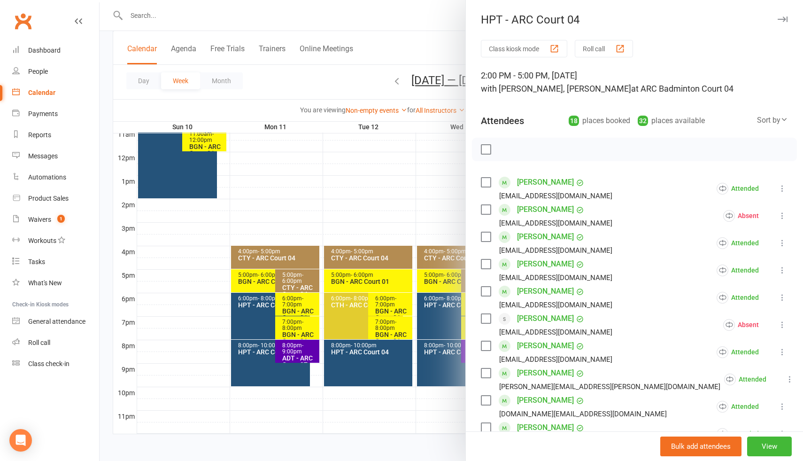
click at [783, 215] on icon at bounding box center [781, 215] width 9 height 9
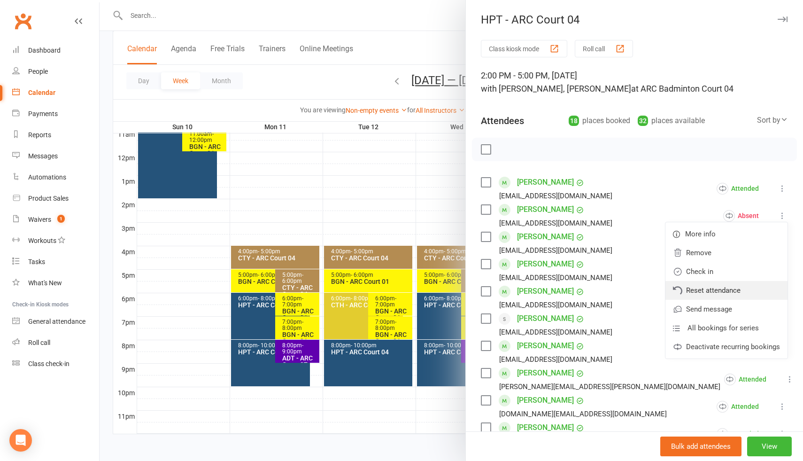
click at [709, 292] on link "Reset attendance" at bounding box center [726, 290] width 122 height 19
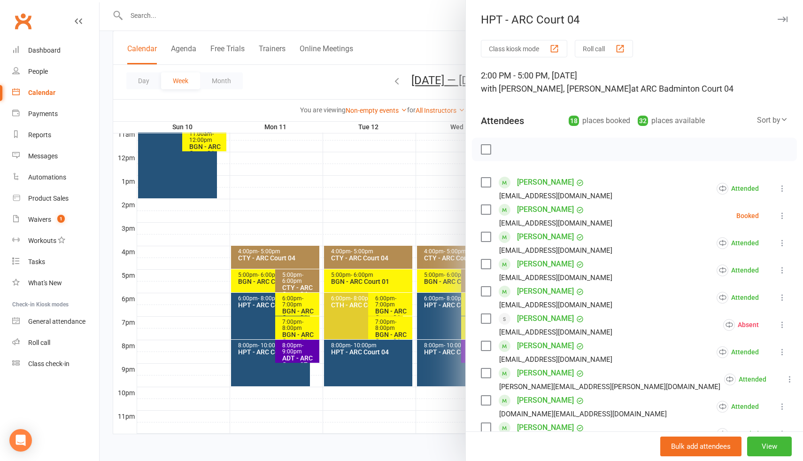
click at [413, 150] on div at bounding box center [451, 230] width 703 height 461
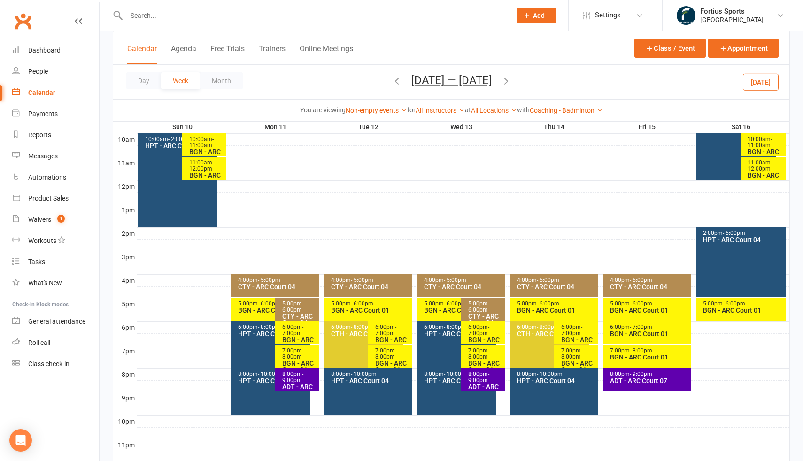
scroll to position [310, 0]
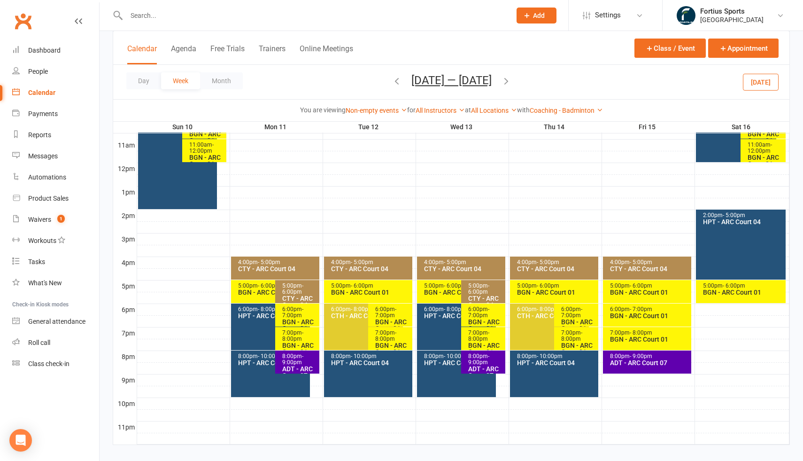
click at [450, 79] on button "Aug 10 — 16 2025" at bounding box center [451, 80] width 80 height 13
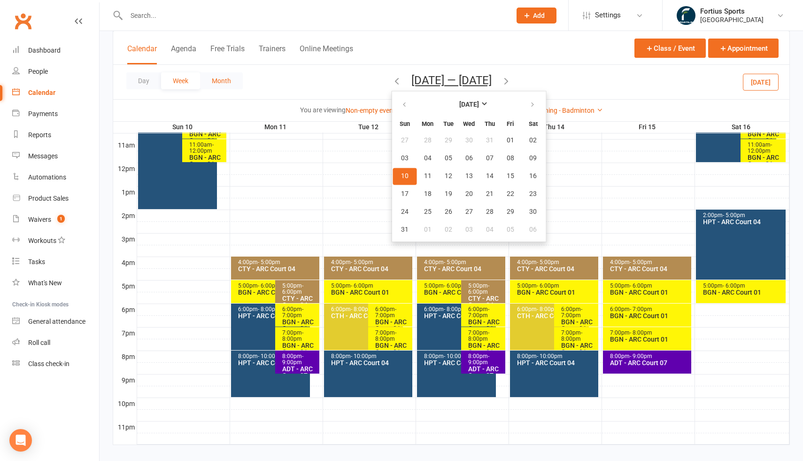
click at [232, 82] on button "Month" at bounding box center [221, 80] width 43 height 17
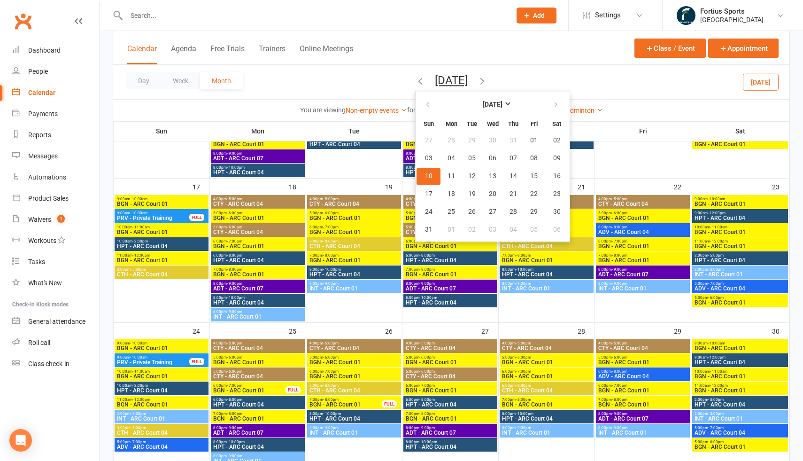
click at [461, 80] on button "[DATE]" at bounding box center [451, 80] width 33 height 13
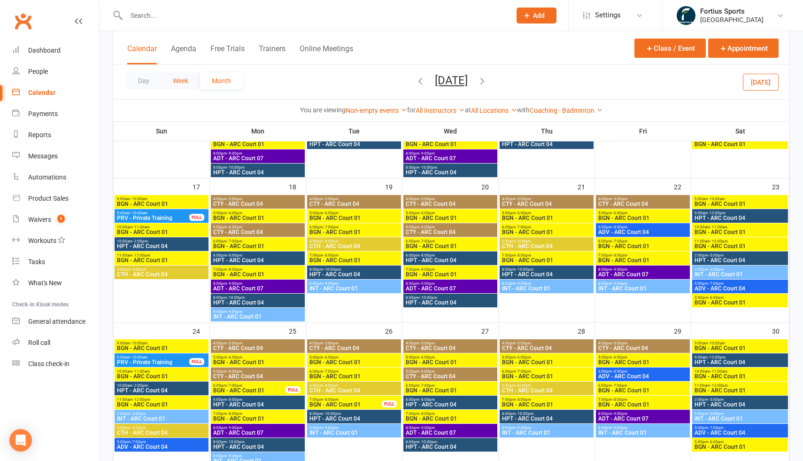
click at [171, 83] on button "Week" at bounding box center [180, 80] width 39 height 17
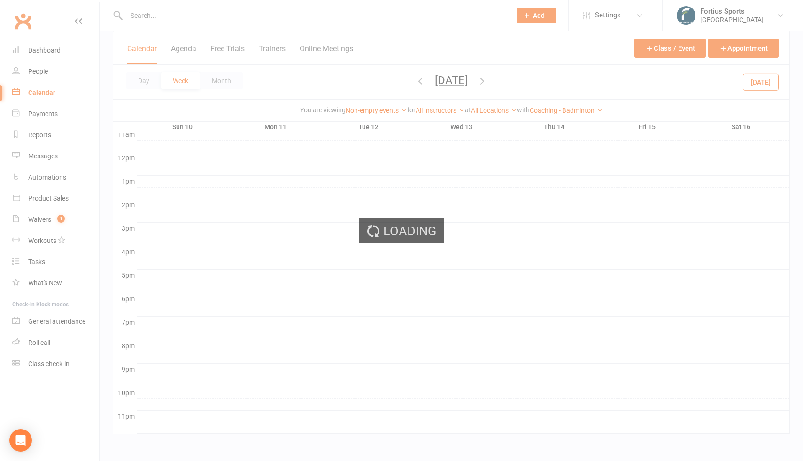
scroll to position [0, 0]
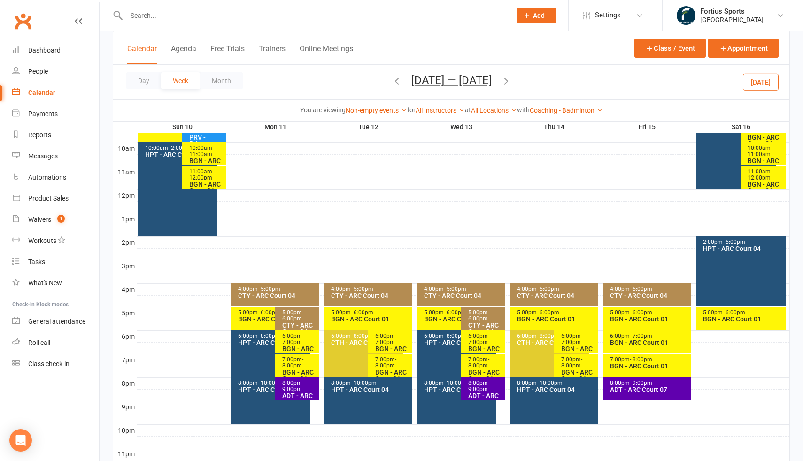
click at [459, 81] on button "Aug 10 — 16 2025" at bounding box center [451, 80] width 80 height 13
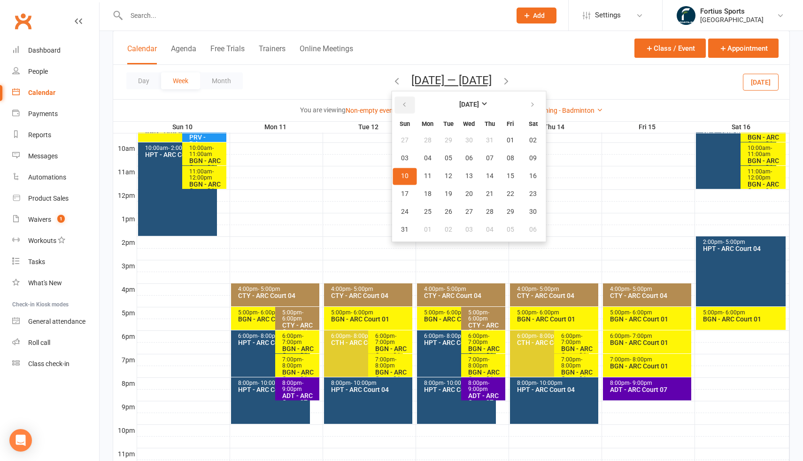
click at [403, 104] on button "button" at bounding box center [405, 104] width 20 height 17
click at [472, 106] on strong "[DATE]" at bounding box center [469, 105] width 20 height 8
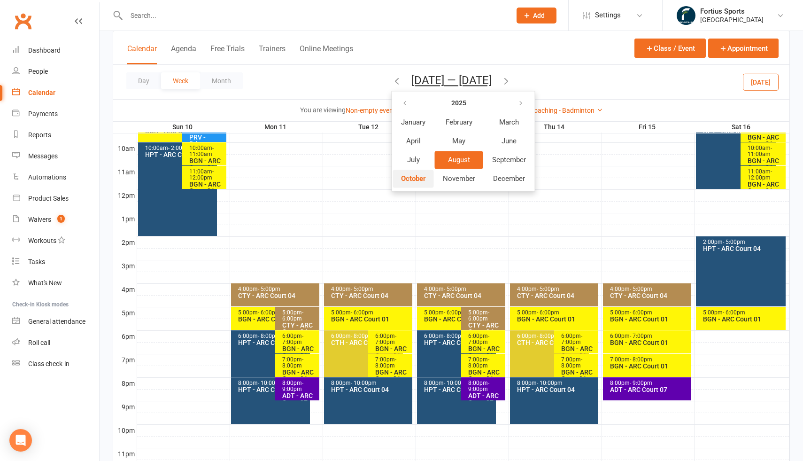
click at [420, 177] on span "October" at bounding box center [413, 178] width 25 height 8
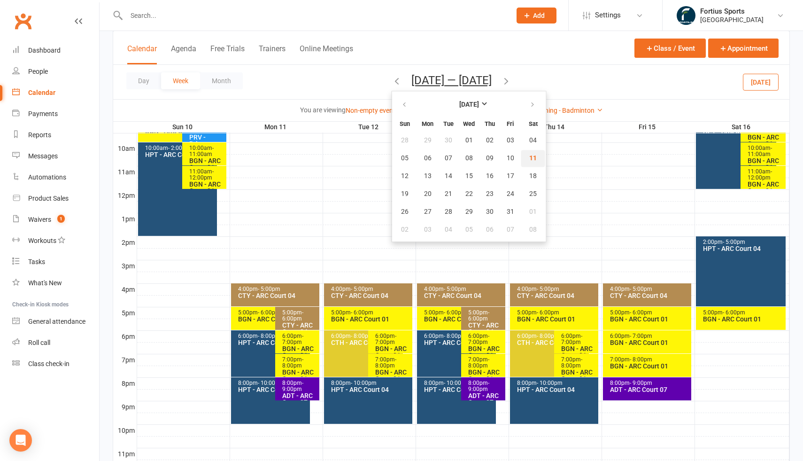
click at [529, 159] on span "11" at bounding box center [533, 158] width 8 height 8
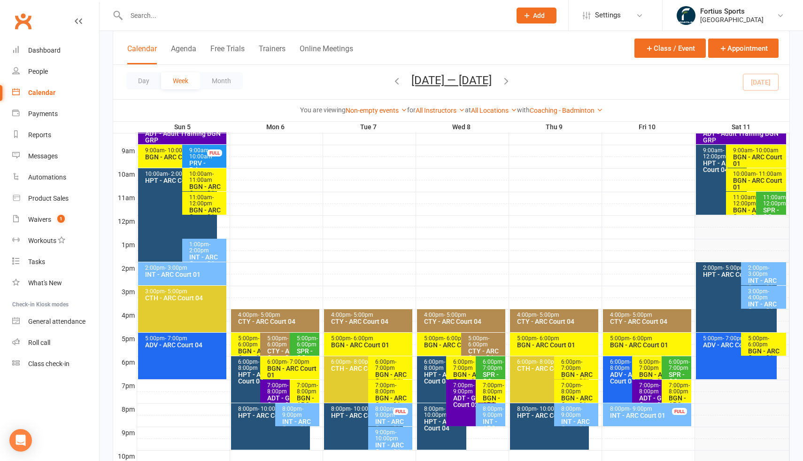
scroll to position [239, 0]
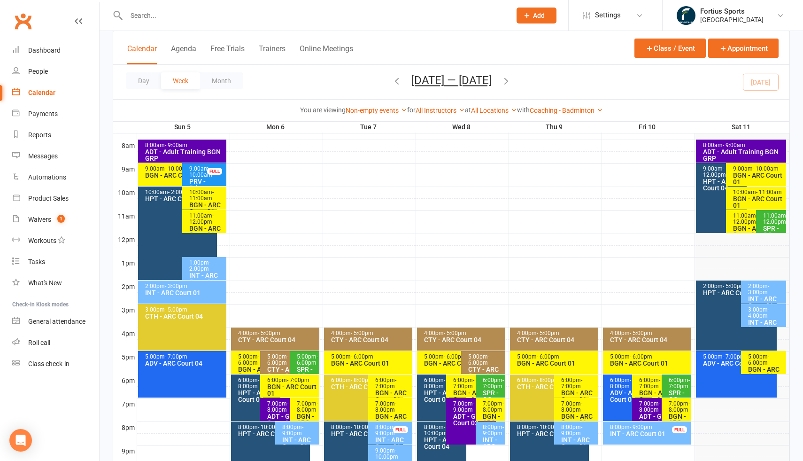
click at [708, 310] on div "2:00pm - 5:00pm HPT - ARC Court 04" at bounding box center [736, 315] width 81 height 70
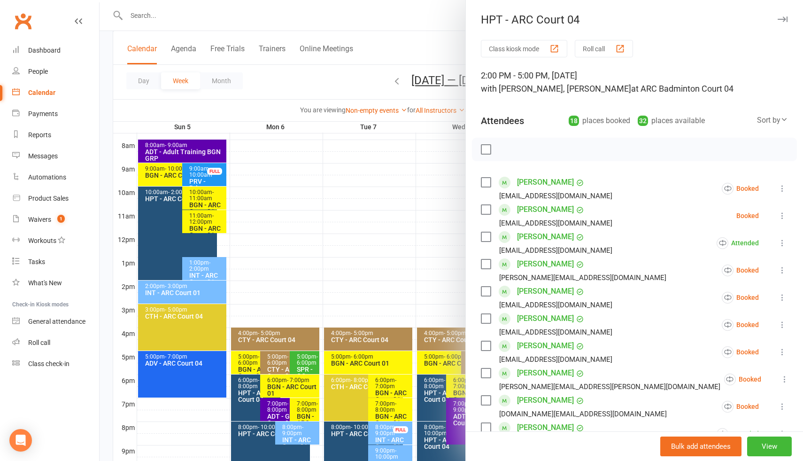
scroll to position [11, 0]
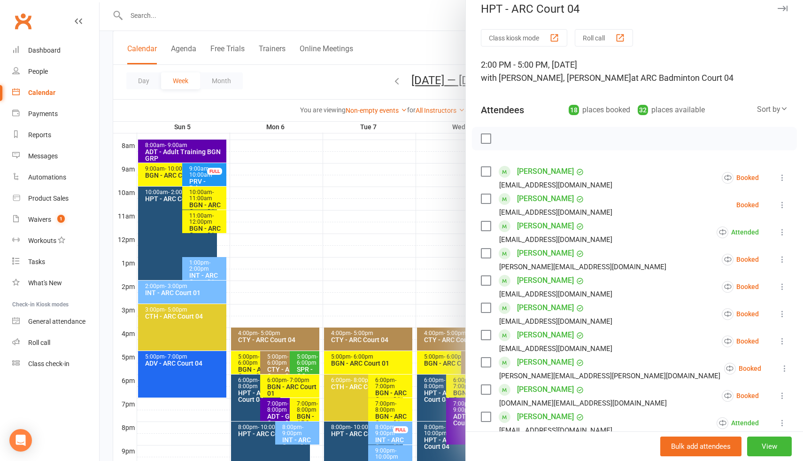
click at [783, 205] on icon at bounding box center [781, 204] width 9 height 9
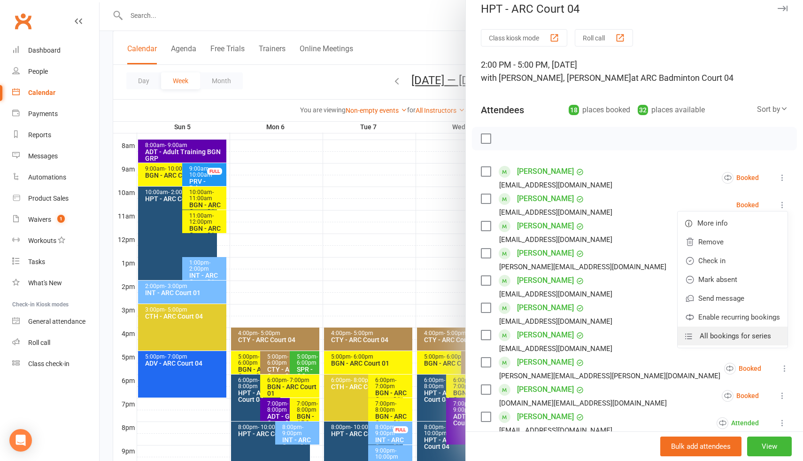
click at [730, 337] on span "All bookings for series" at bounding box center [734, 335] width 71 height 11
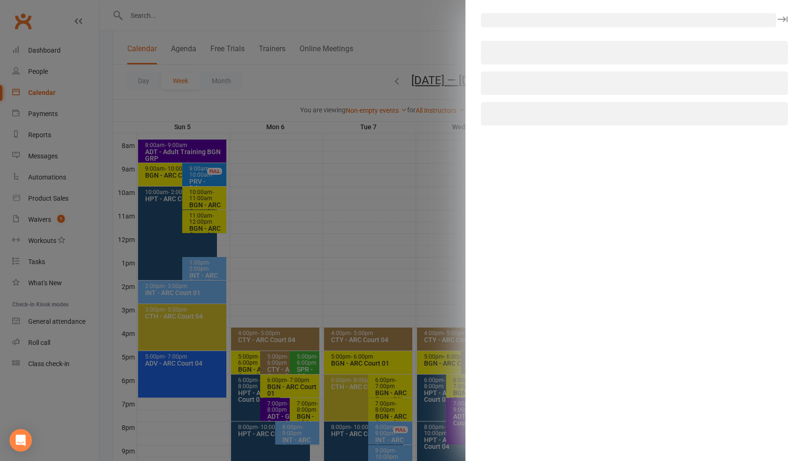
select select "all"
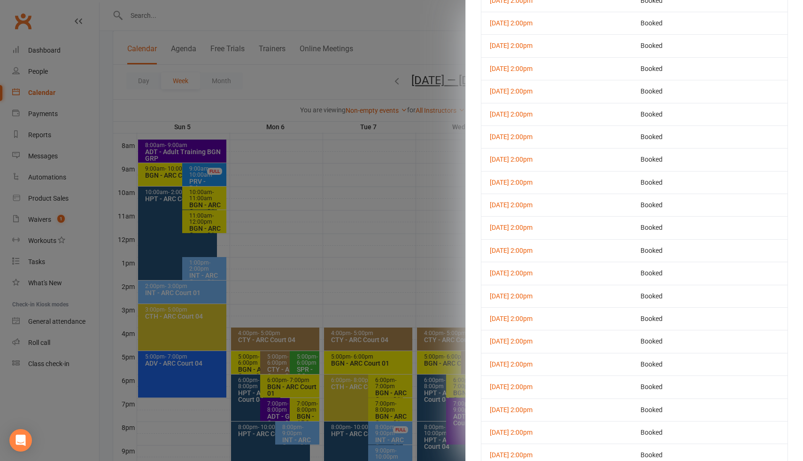
scroll to position [0, 0]
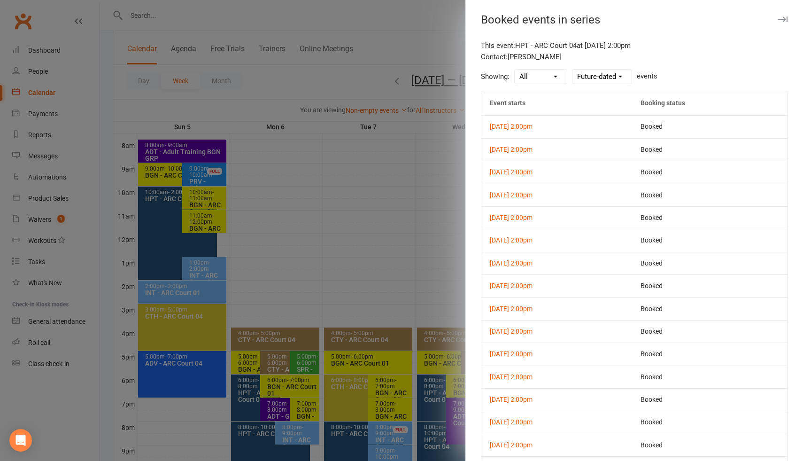
click at [553, 77] on select "Booked Waitlisted Unbooked All" at bounding box center [541, 76] width 52 height 14
click at [607, 76] on select "Future-dated Past-dated" at bounding box center [601, 76] width 59 height 14
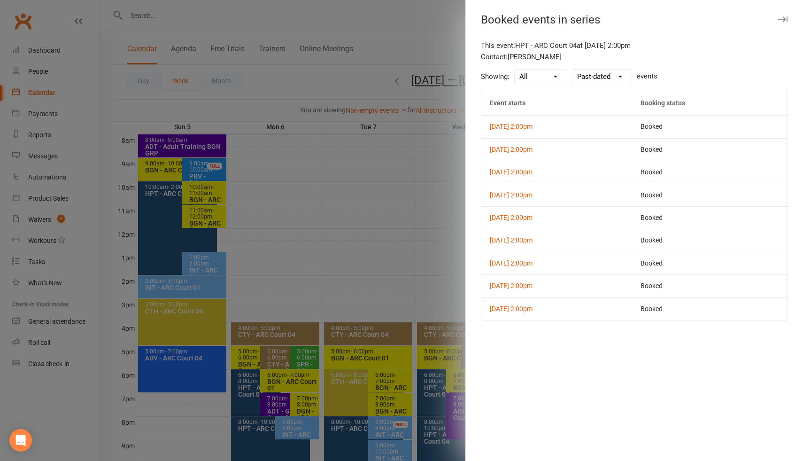
scroll to position [244, 0]
click at [609, 77] on select "Future-dated Past-dated" at bounding box center [601, 76] width 59 height 14
select select "future"
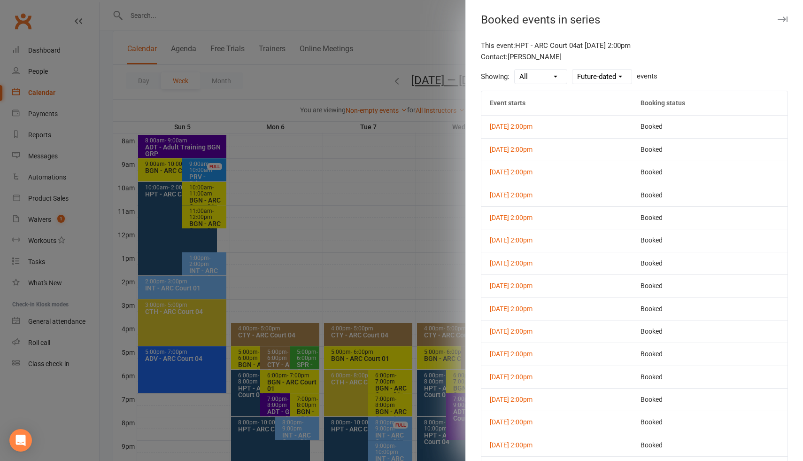
click at [719, 46] on div "This event: HPT - ARC Court 04 at Oct 11, 2025 2:00pm" at bounding box center [634, 45] width 307 height 11
click at [782, 21] on icon "button" at bounding box center [782, 19] width 10 height 6
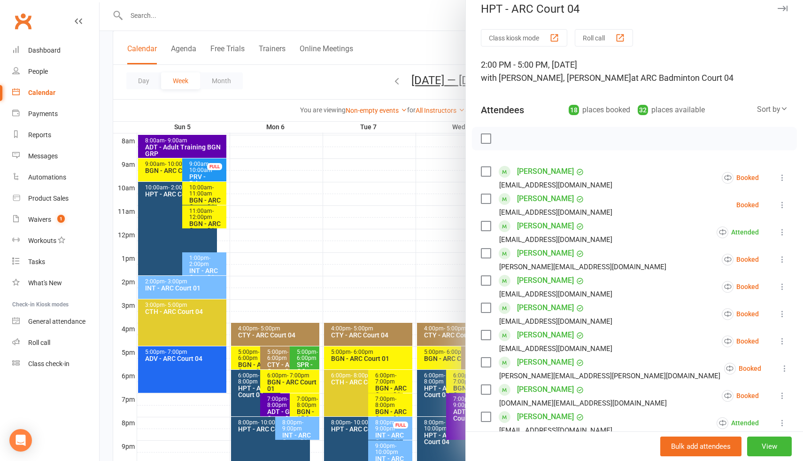
click at [782, 205] on icon at bounding box center [781, 204] width 9 height 9
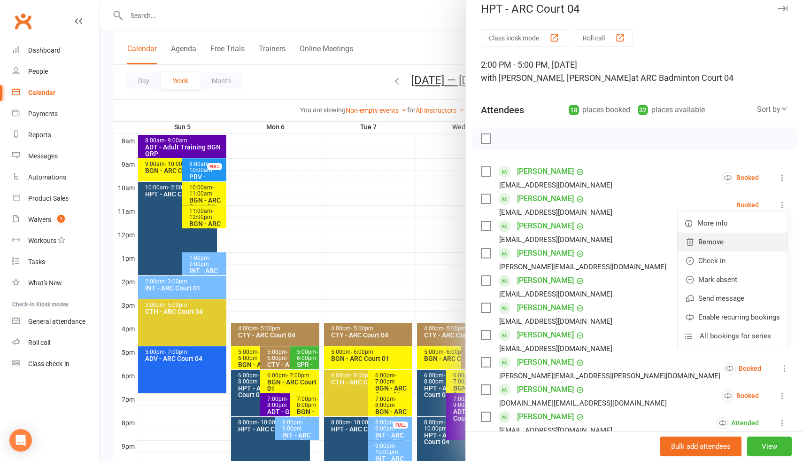
click at [717, 243] on link "Remove" at bounding box center [732, 241] width 110 height 19
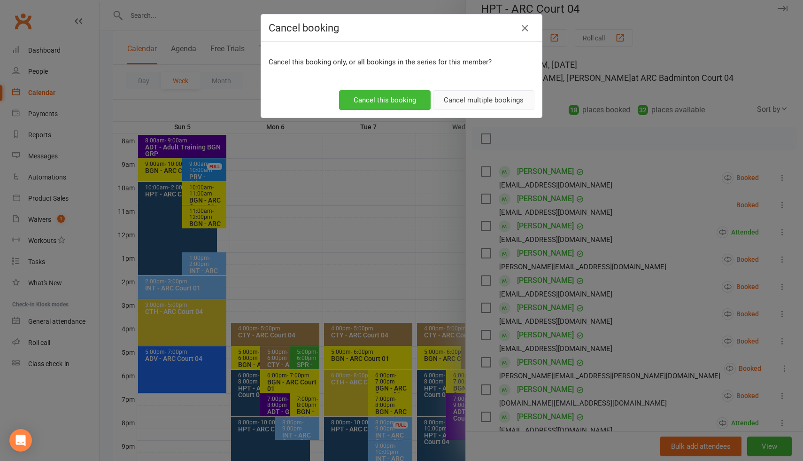
click at [464, 103] on button "Cancel multiple bookings" at bounding box center [483, 100] width 101 height 20
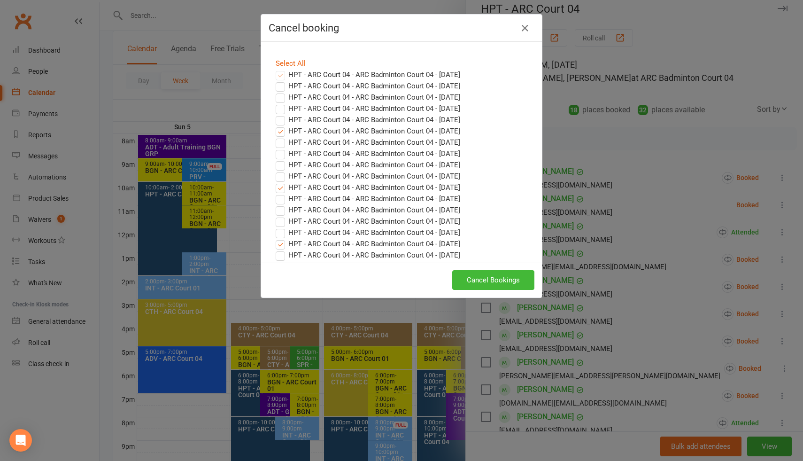
scroll to position [0, 0]
click at [292, 69] on link "Select All" at bounding box center [291, 68] width 30 height 8
click at [492, 281] on button "Cancel Bookings" at bounding box center [493, 280] width 82 height 20
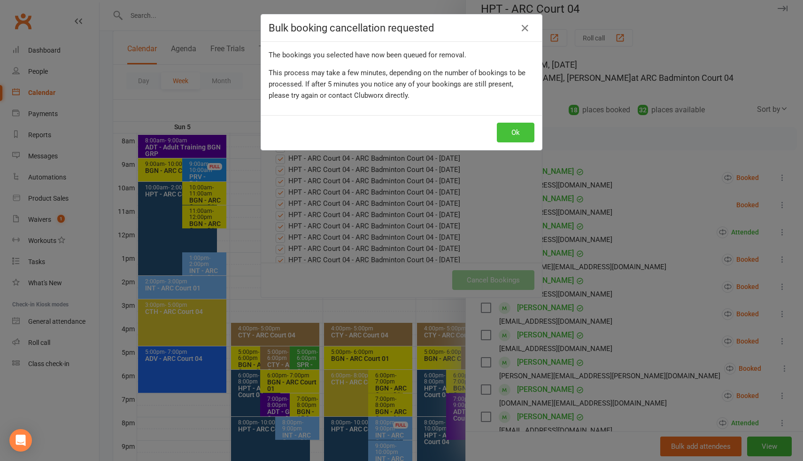
click at [528, 133] on button "Ok" at bounding box center [516, 133] width 38 height 20
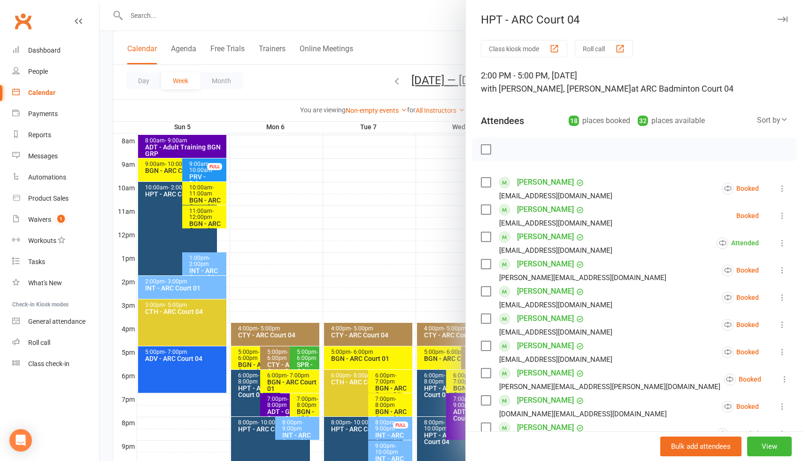
click at [336, 173] on div at bounding box center [451, 230] width 703 height 461
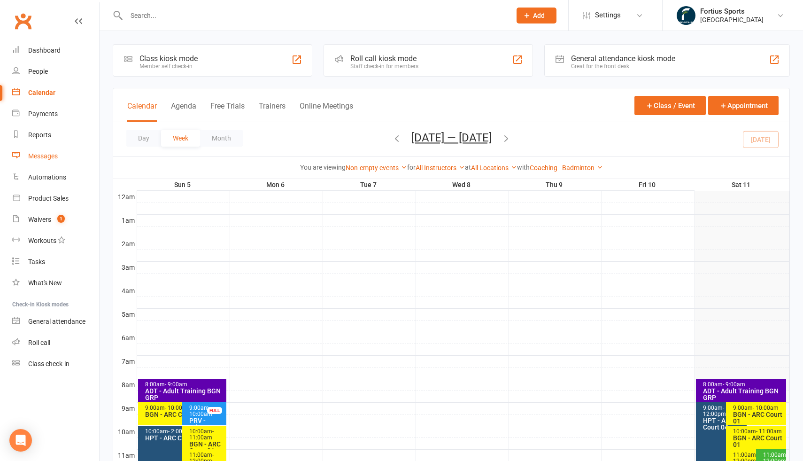
click at [51, 157] on div "Messages" at bounding box center [43, 156] width 30 height 8
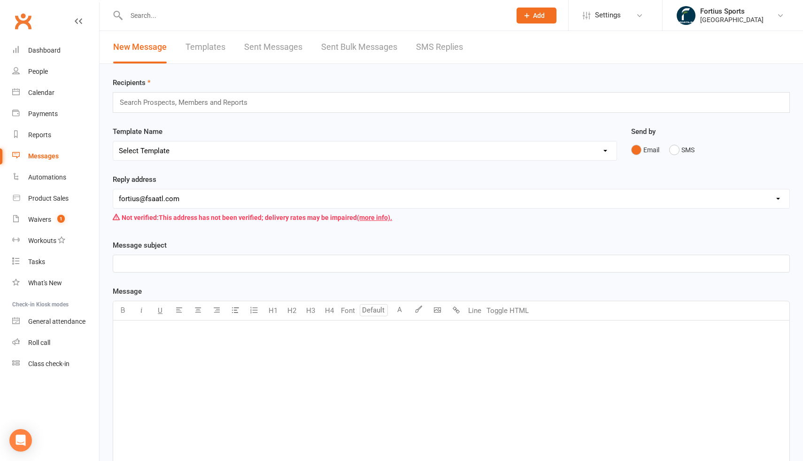
click at [224, 49] on link "Templates" at bounding box center [205, 47] width 40 height 32
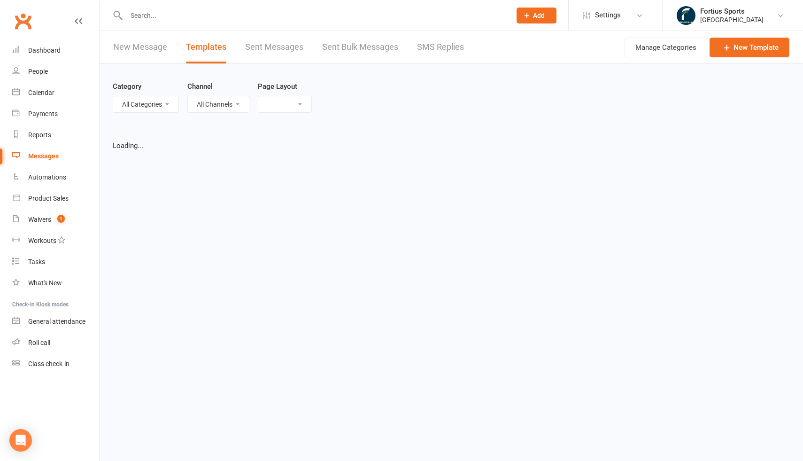
select select "list"
select select "100"
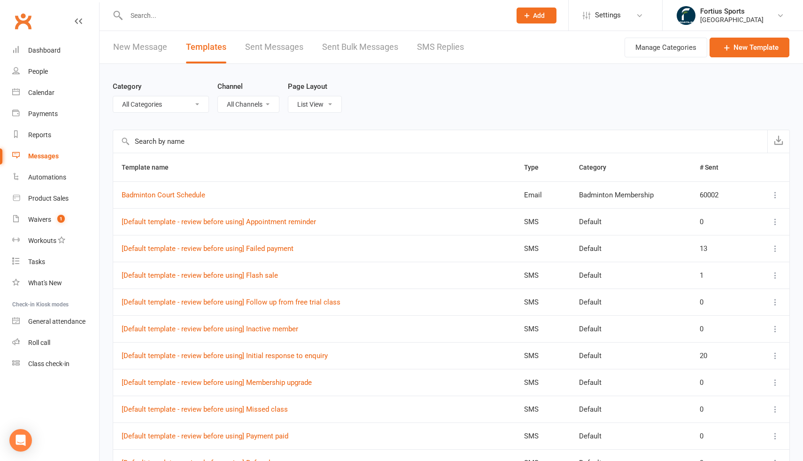
click at [170, 107] on select "All Categories (No category) Badminton Membership Default FSA Coaching FSA Memb…" at bounding box center [160, 104] width 95 height 16
select select "17465"
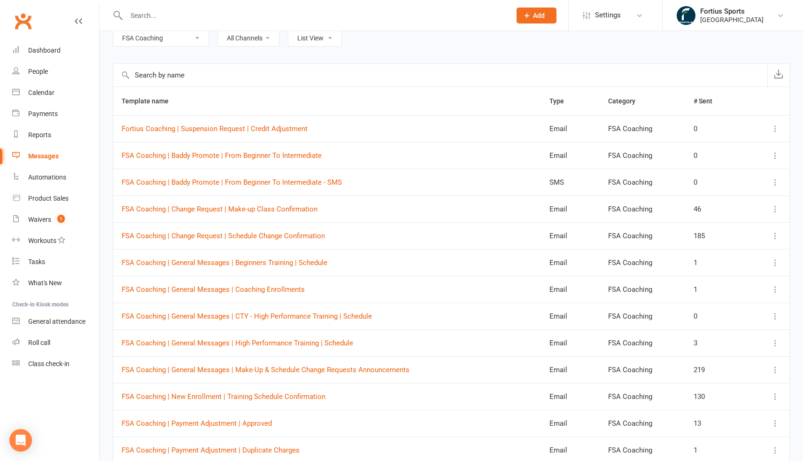
scroll to position [64, 0]
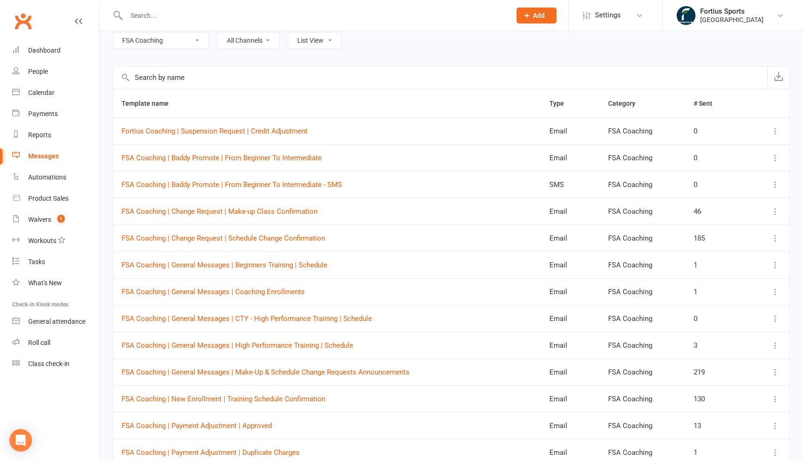
click at [776, 184] on icon at bounding box center [774, 184] width 9 height 9
click at [350, 154] on td "FSA Coaching | Baddy Promote | From Beginner To Intermediate" at bounding box center [327, 157] width 428 height 27
click at [776, 157] on icon at bounding box center [774, 157] width 9 height 9
click at [722, 213] on link "Duplicate" at bounding box center [733, 213] width 93 height 19
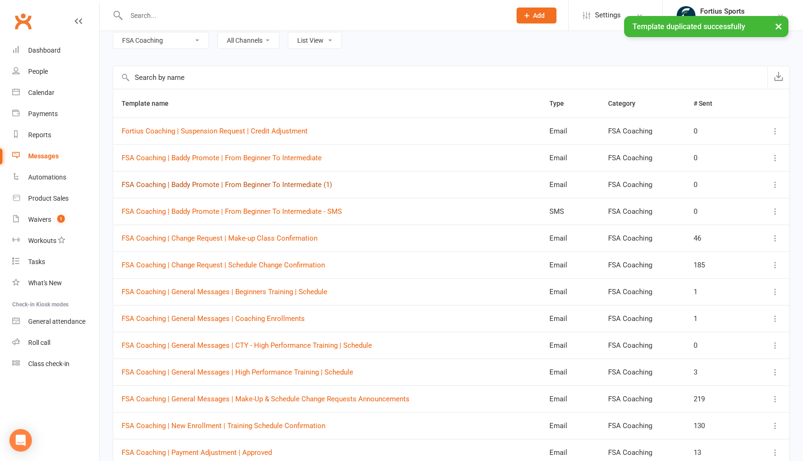
click at [295, 184] on link "FSA Coaching | Baddy Promote | From Beginner To Intermediate (1)" at bounding box center [227, 184] width 210 height 8
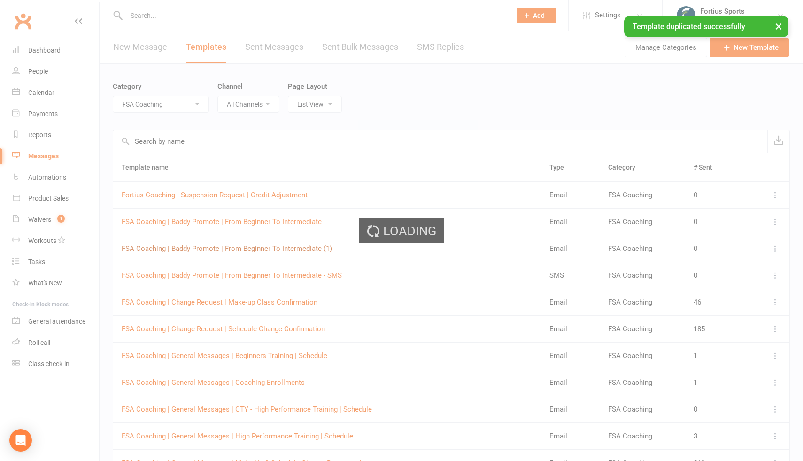
select select "17465"
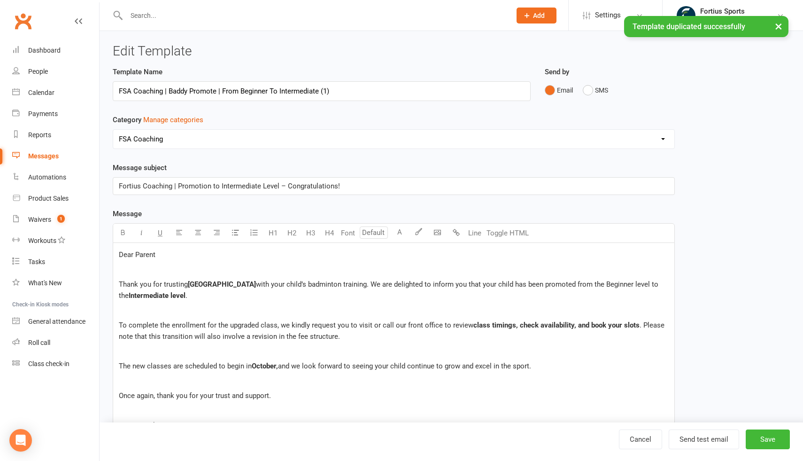
click at [221, 94] on input "FSA Coaching | Baddy Promote | From Beginner To Intermediate (1)" at bounding box center [322, 91] width 418 height 20
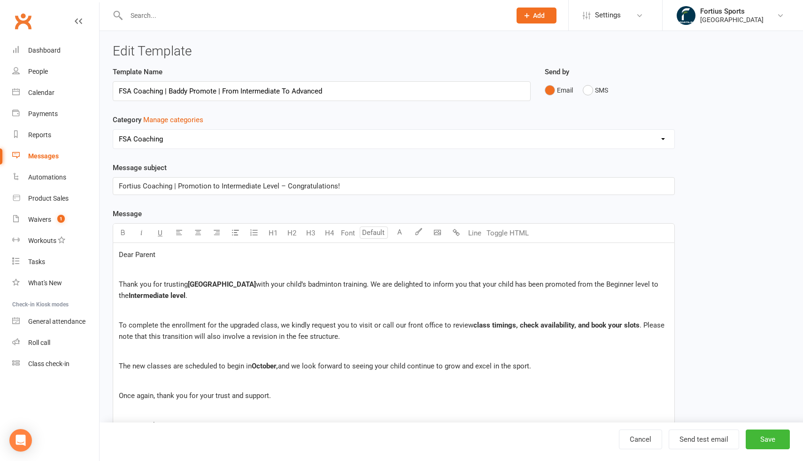
type input "FSA Coaching | Baddy Promote | From Intermediate To Advanced"
click at [245, 186] on span "Fortius Coaching | Promotion to Intermediate Level – Congratulations!" at bounding box center [229, 186] width 221 height 8
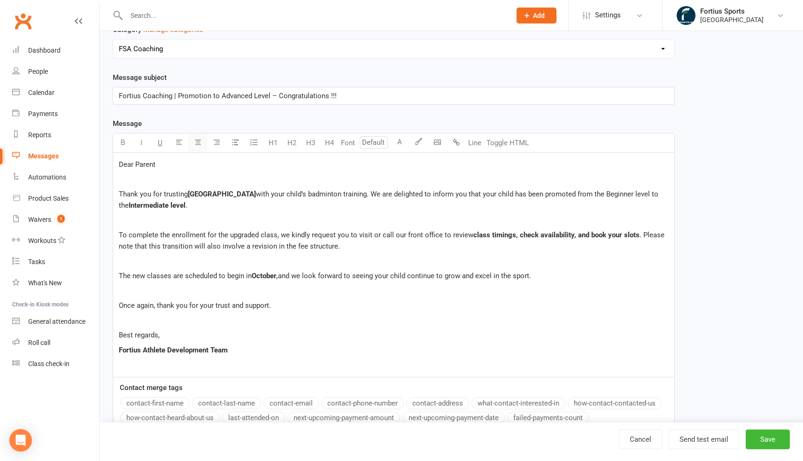
scroll to position [96, 0]
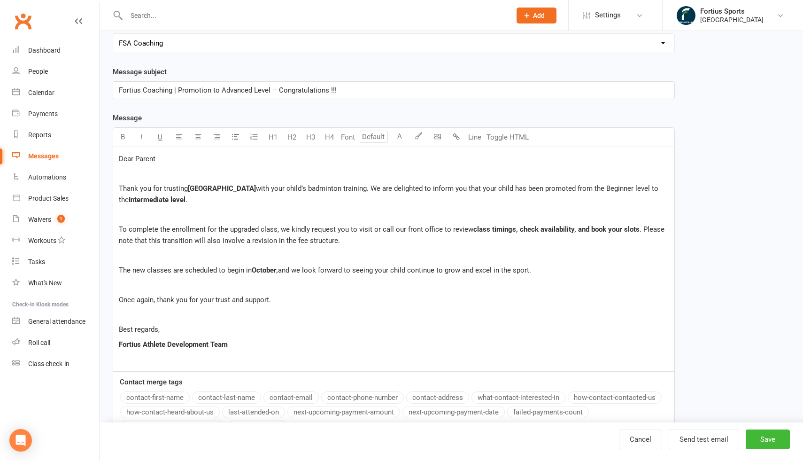
click at [325, 190] on span "with your child’s badminton training. We are delighted to inform you that your …" at bounding box center [389, 194] width 541 height 20
click at [530, 190] on span "with your child’s badminton training. We are delighted to inform you that your …" at bounding box center [389, 194] width 541 height 20
click at [627, 190] on span "with your child’s badminton training. We are delighted to inform you that your …" at bounding box center [389, 194] width 541 height 20
click at [296, 220] on div "Dear Parent Thank you for trusting Fortius Sports Academy with your child’s bad…" at bounding box center [393, 259] width 561 height 224
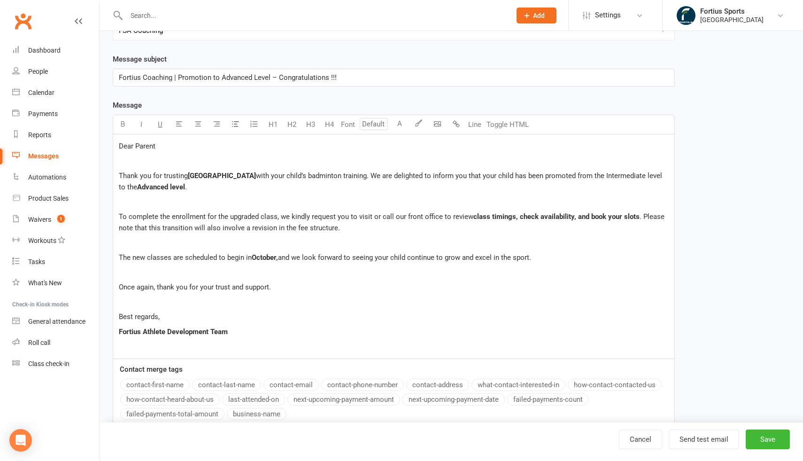
scroll to position [111, 0]
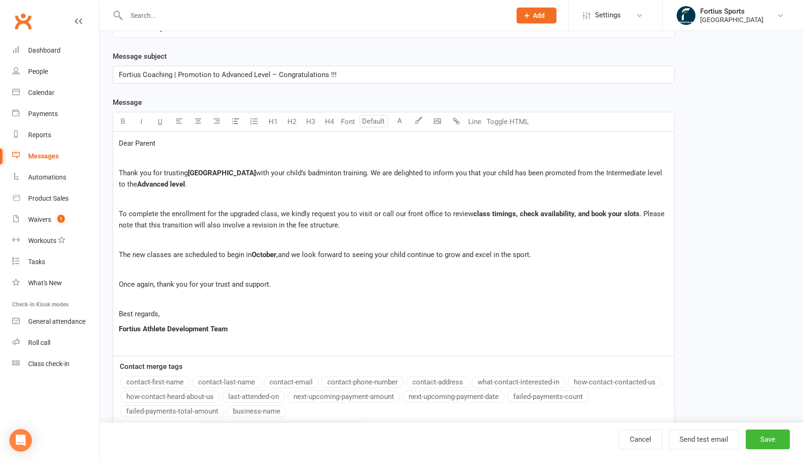
click at [141, 239] on p at bounding box center [394, 239] width 550 height 11
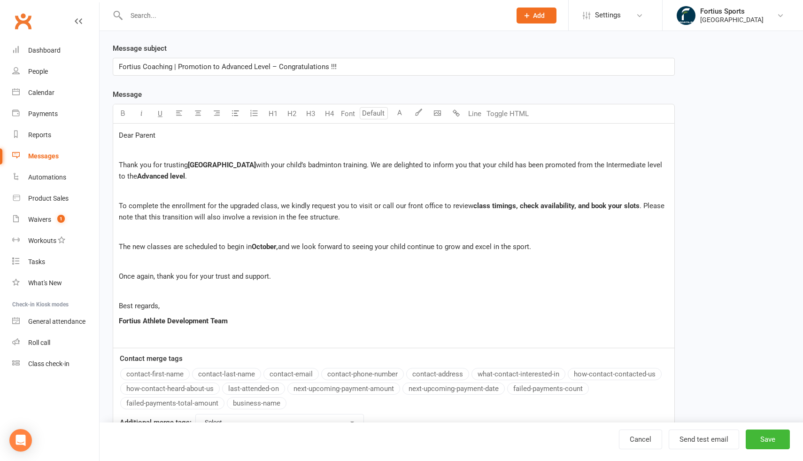
scroll to position [121, 0]
click at [264, 245] on span "October," at bounding box center [265, 245] width 26 height 8
click at [348, 248] on span "and we look forward to seeing your child continue to grow and excel in the spor…" at bounding box center [404, 245] width 253 height 8
click at [266, 261] on p at bounding box center [394, 259] width 550 height 11
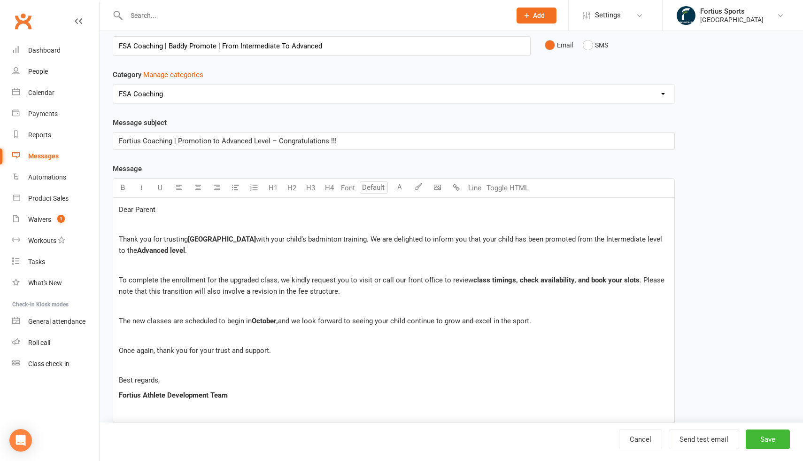
scroll to position [156, 0]
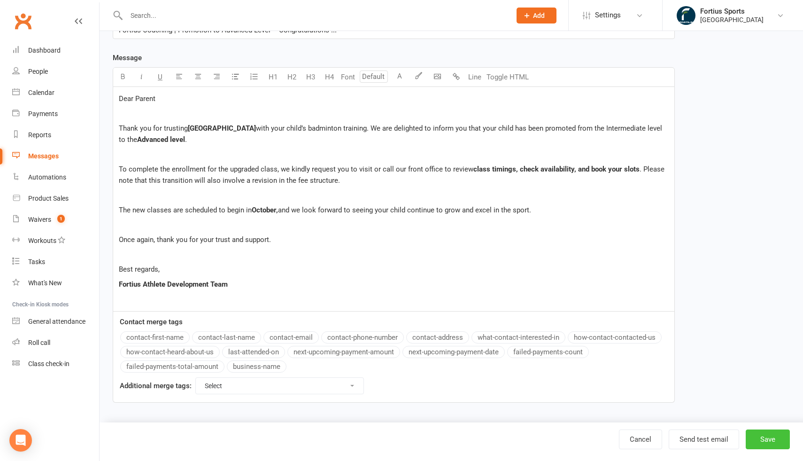
click at [758, 445] on button "Save" at bounding box center [767, 439] width 44 height 20
select select "100"
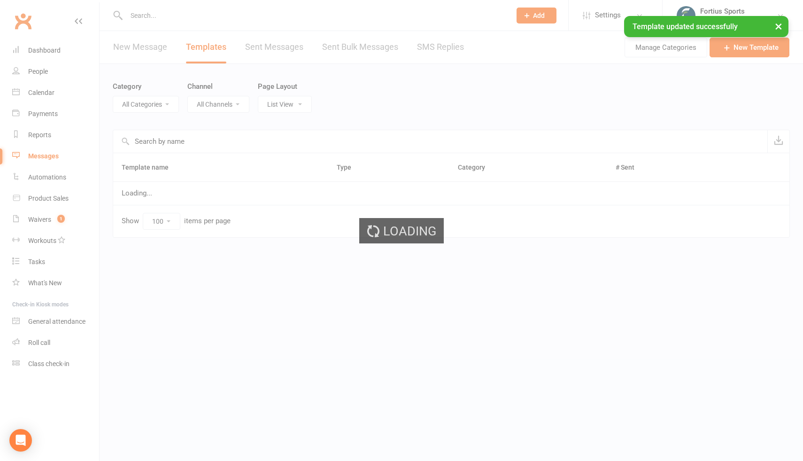
select select "17465"
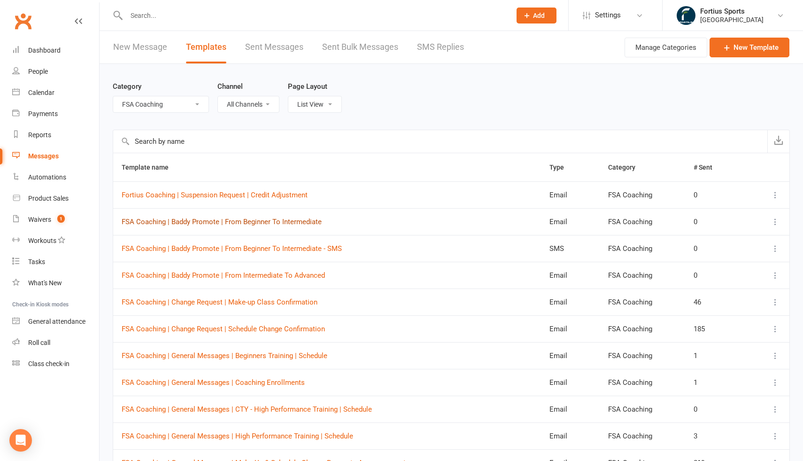
click at [306, 222] on link "FSA Coaching | Baddy Promote | From Beginner To Intermediate" at bounding box center [222, 221] width 200 height 8
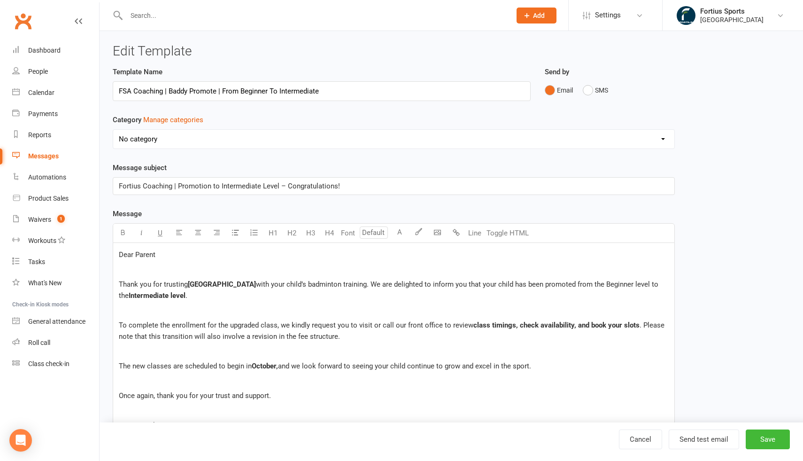
select select "17465"
click at [354, 182] on p "Fortius Coaching | Promotion to Intermediate Level – Congratulations!" at bounding box center [394, 185] width 550 height 11
click at [680, 228] on div "Template Name FSA Coaching | Baddy Promote | From Beginner To Intermediate Send…" at bounding box center [394, 318] width 576 height 505
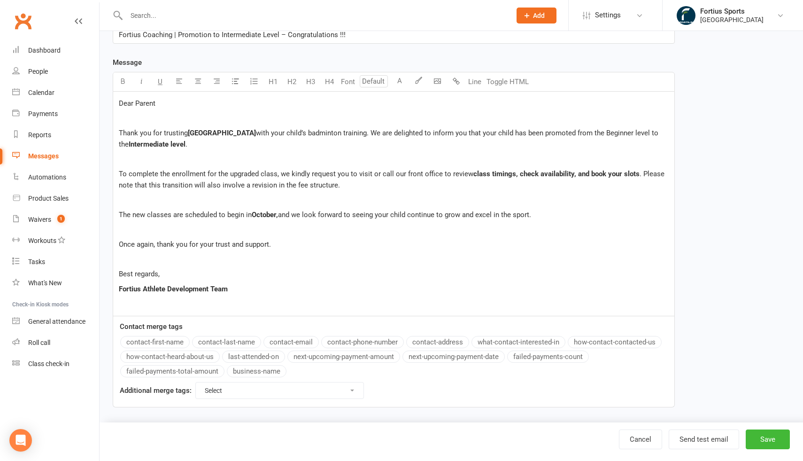
scroll to position [156, 0]
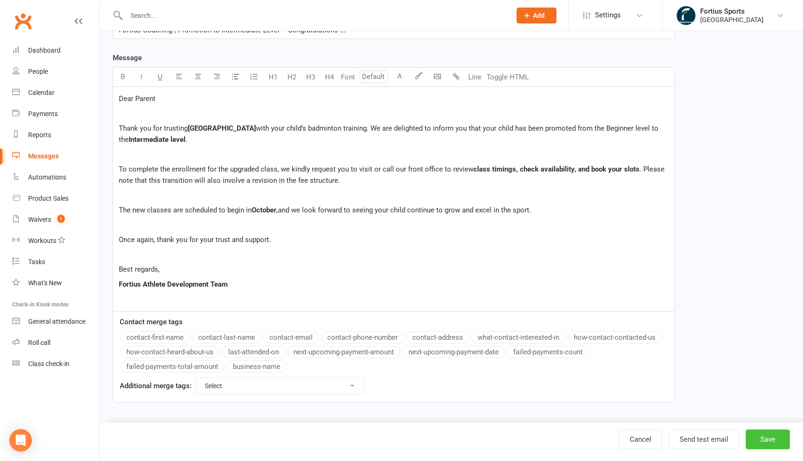
click at [759, 436] on button "Save" at bounding box center [767, 439] width 44 height 20
select select "100"
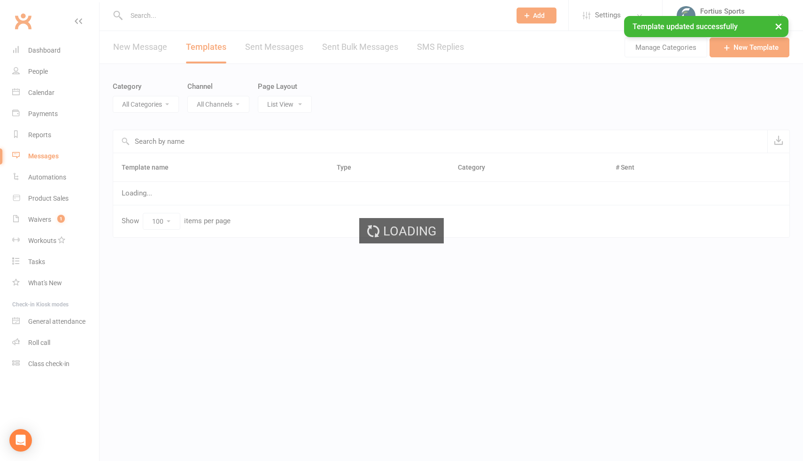
select select "17465"
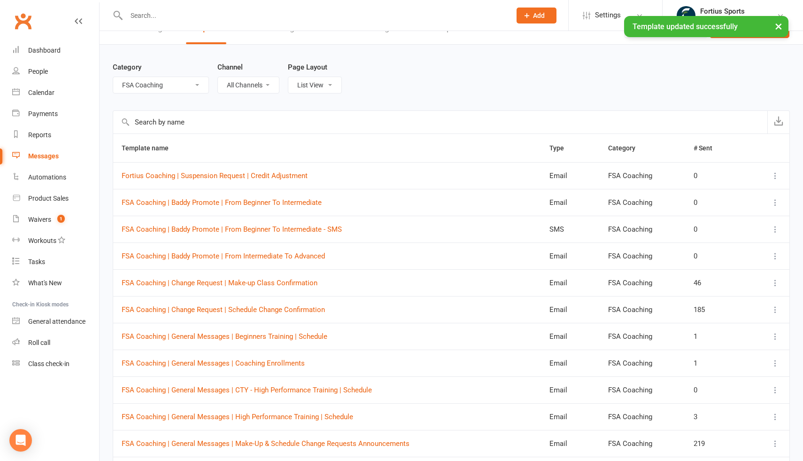
scroll to position [20, 0]
click at [309, 226] on link "FSA Coaching | Baddy Promote | From Beginner To Intermediate - SMS" at bounding box center [232, 228] width 220 height 8
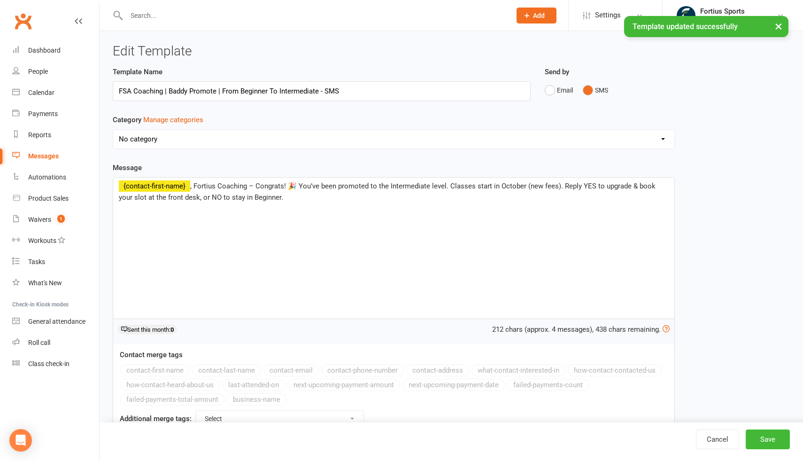
select select "17465"
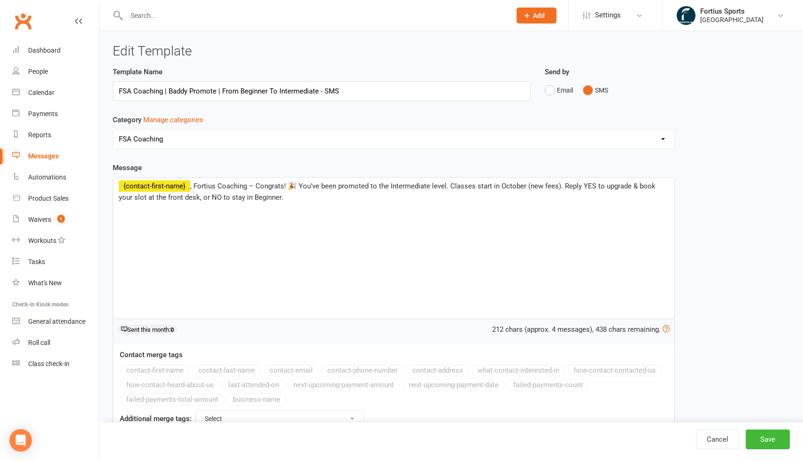
select select "100"
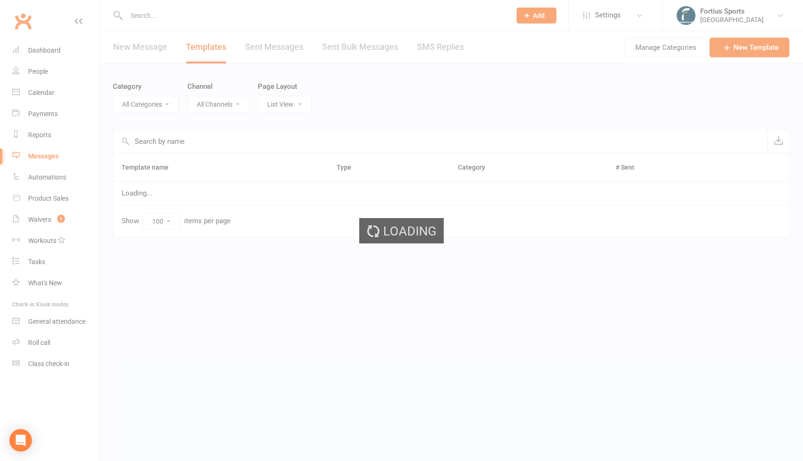
select select "17465"
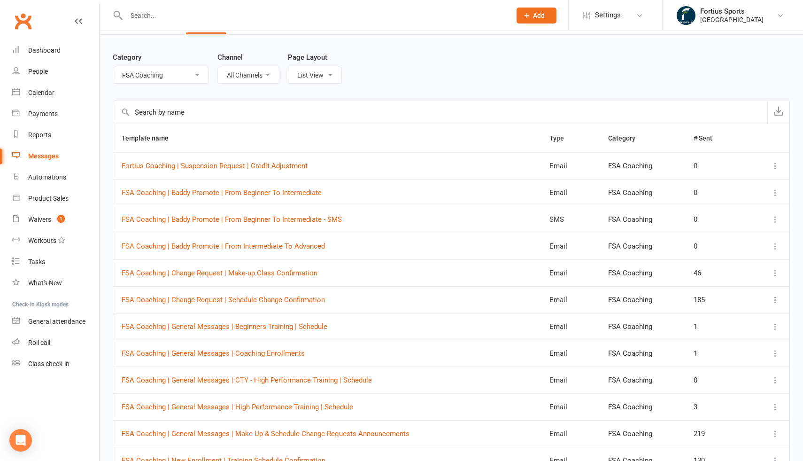
scroll to position [32, 0]
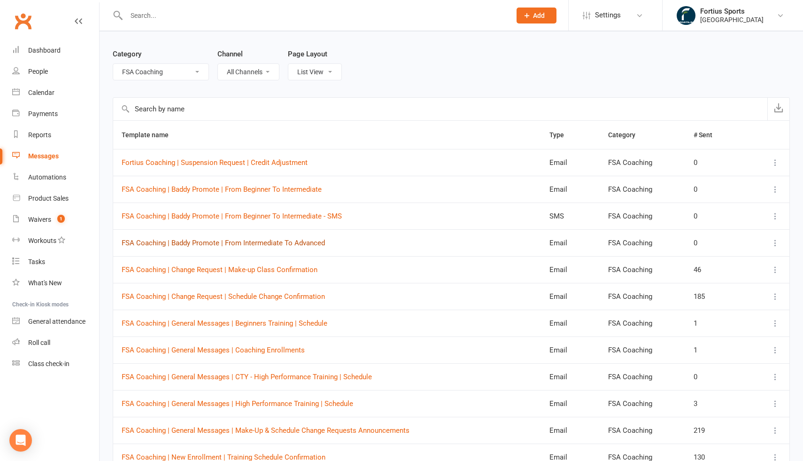
click at [304, 244] on link "FSA Coaching | Baddy Promote | From Intermediate To Advanced" at bounding box center [223, 242] width 203 height 8
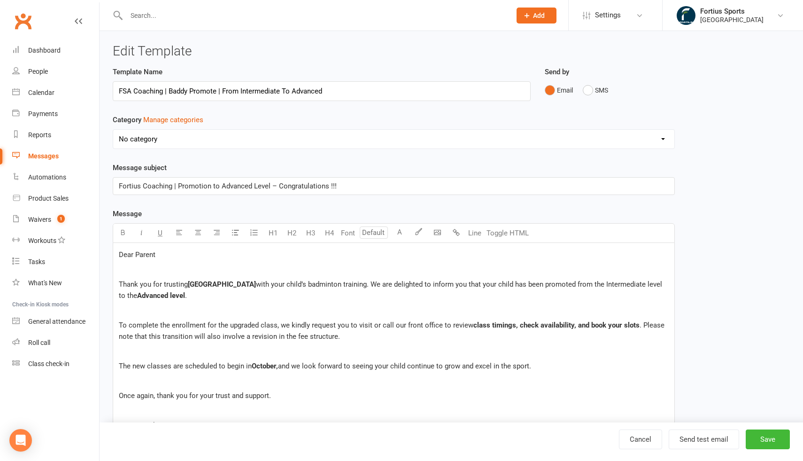
select select "17465"
select select "100"
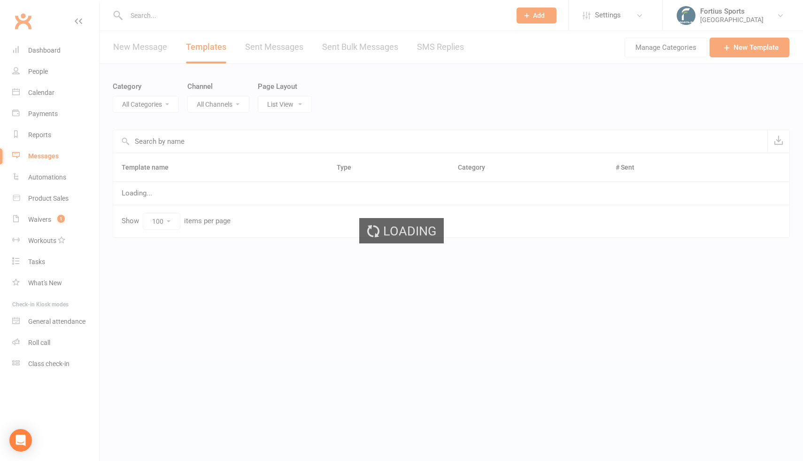
select select "17465"
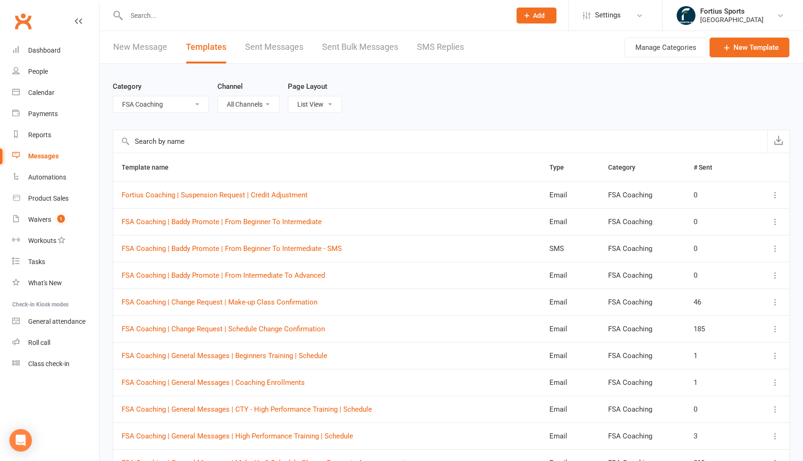
click at [176, 19] on input "text" at bounding box center [313, 15] width 381 height 13
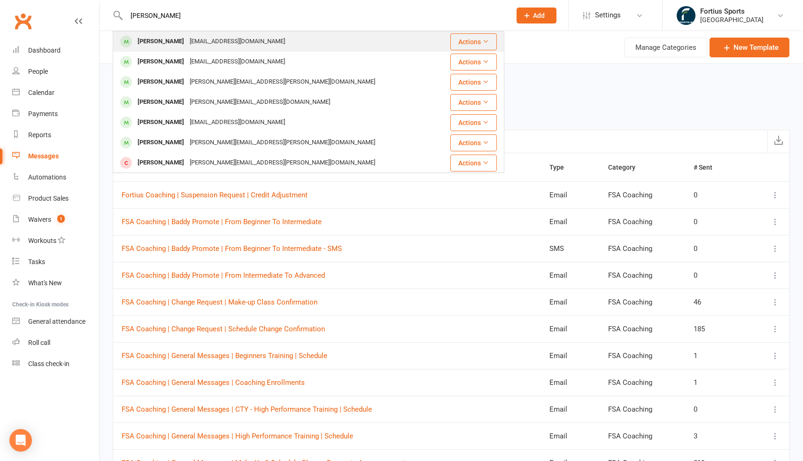
type input "nevin"
click at [201, 45] on div "[EMAIL_ADDRESS][DOMAIN_NAME]" at bounding box center [237, 42] width 101 height 14
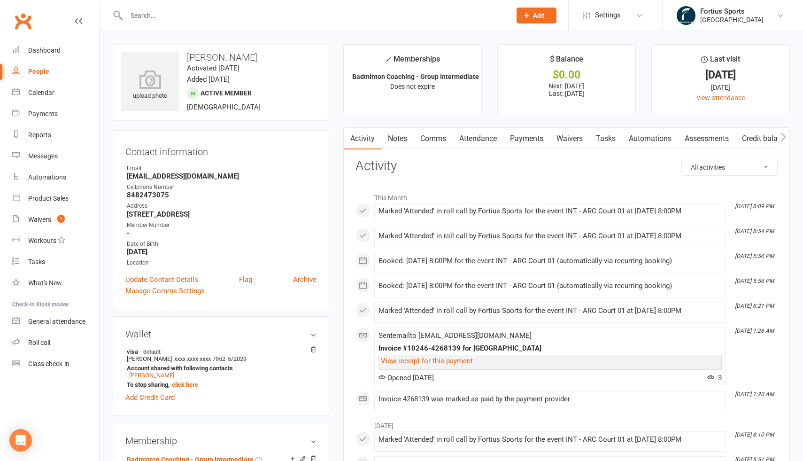
click at [441, 141] on link "Comms" at bounding box center [433, 139] width 39 height 22
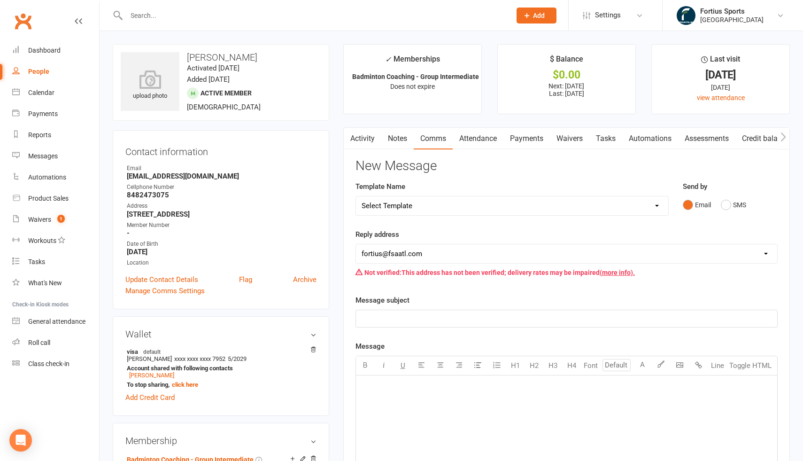
click at [459, 206] on select "Select Template [Email] Badminton Court Schedule [SMS] [Default template - revi…" at bounding box center [512, 205] width 312 height 19
select select "19"
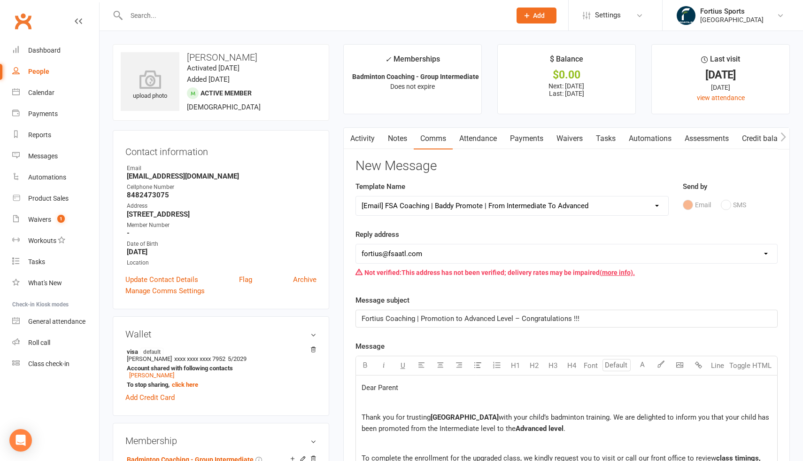
click at [459, 256] on select "hello@clubworx.com fortius@fsaatl.com satish@gameandgrillatl.com mrk@fsaatl.com…" at bounding box center [566, 253] width 421 height 19
select select "8"
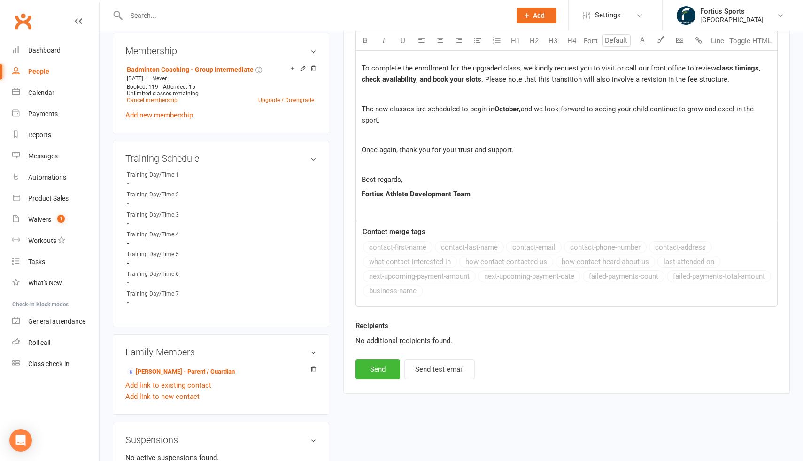
scroll to position [457, 0]
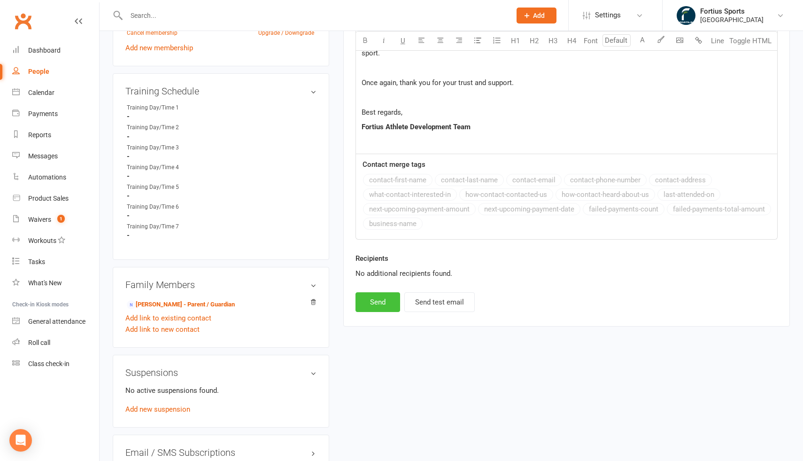
click at [378, 303] on button "Send" at bounding box center [377, 302] width 45 height 20
select select
select select "1"
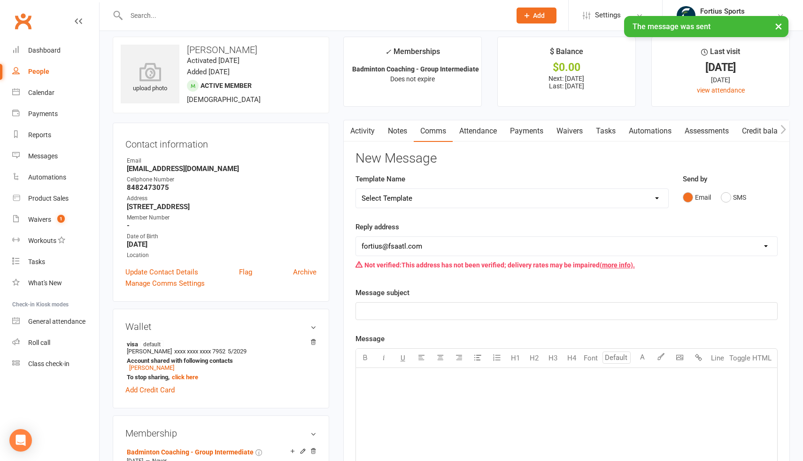
scroll to position [0, 0]
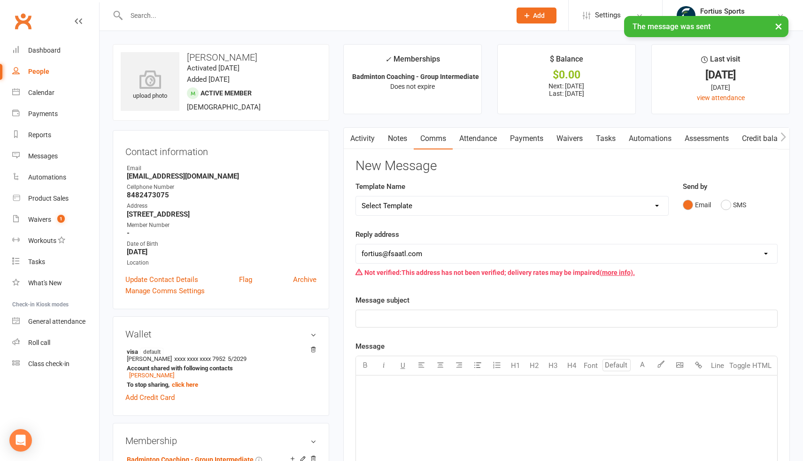
click at [196, 16] on div "× The message was sent" at bounding box center [395, 16] width 791 height 0
click at [169, 16] on div "× The message was sent" at bounding box center [395, 16] width 791 height 0
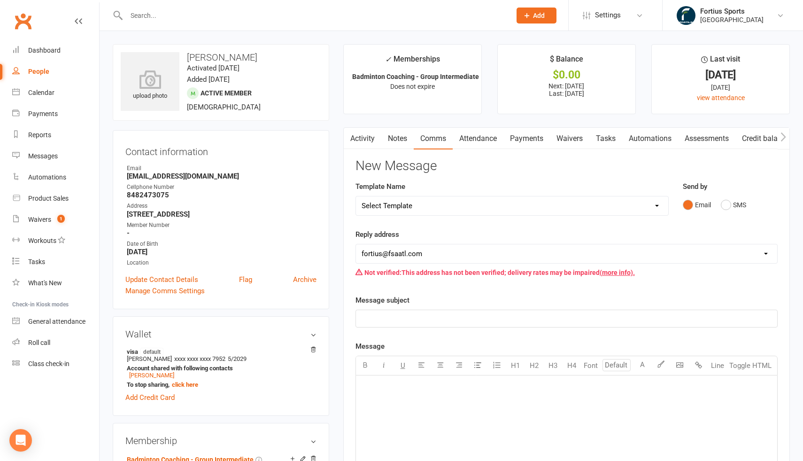
click at [147, 15] on input "text" at bounding box center [313, 15] width 381 height 13
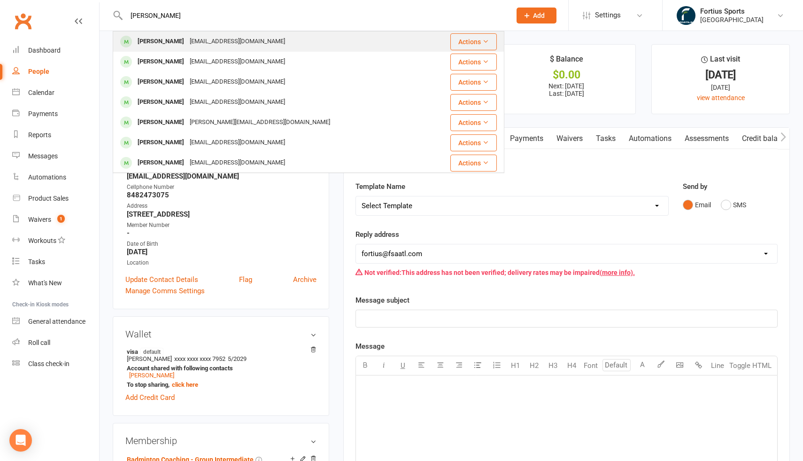
type input "ronak"
click at [165, 45] on div "[PERSON_NAME]" at bounding box center [161, 42] width 52 height 14
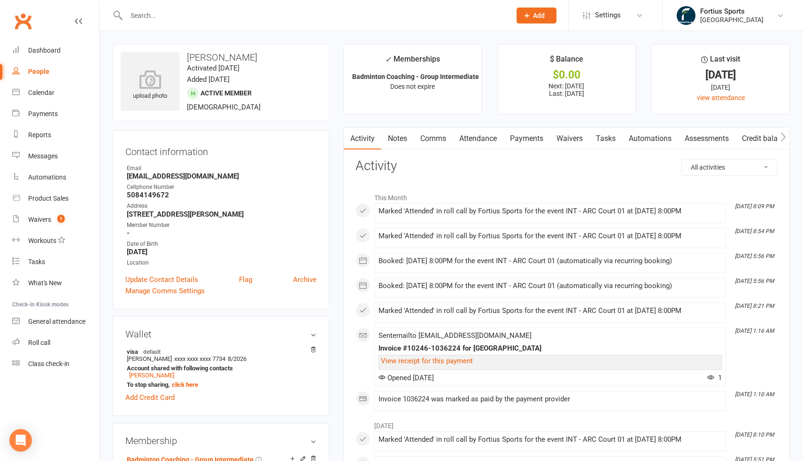
click at [431, 139] on link "Comms" at bounding box center [433, 139] width 39 height 22
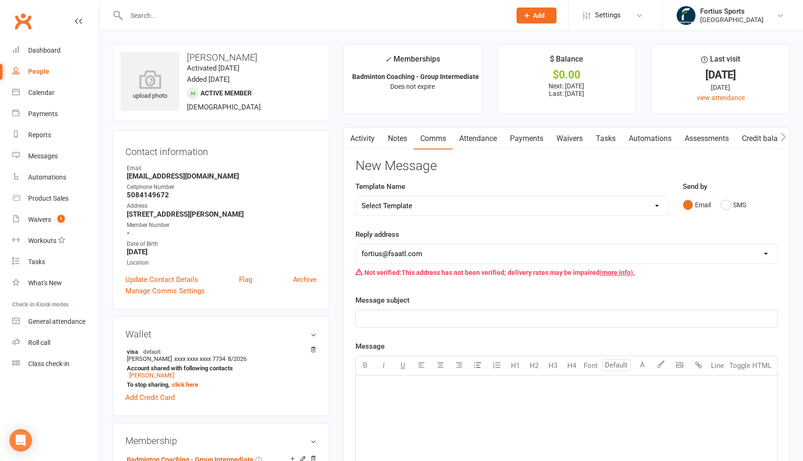
click at [469, 207] on select "Select Template [Email] Badminton Court Schedule [SMS] [Default template - revi…" at bounding box center [512, 205] width 312 height 19
select select "19"
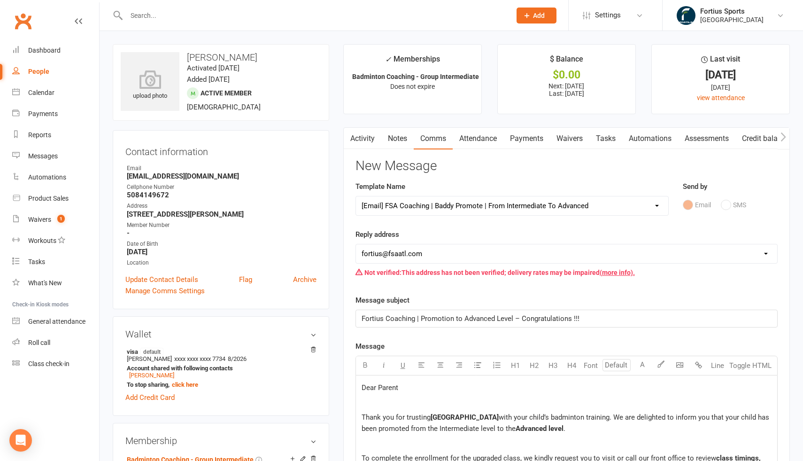
click at [431, 256] on select "hello@clubworx.com fortius@fsaatl.com satish@gameandgrillatl.com mrk@fsaatl.com…" at bounding box center [566, 253] width 421 height 19
select select "8"
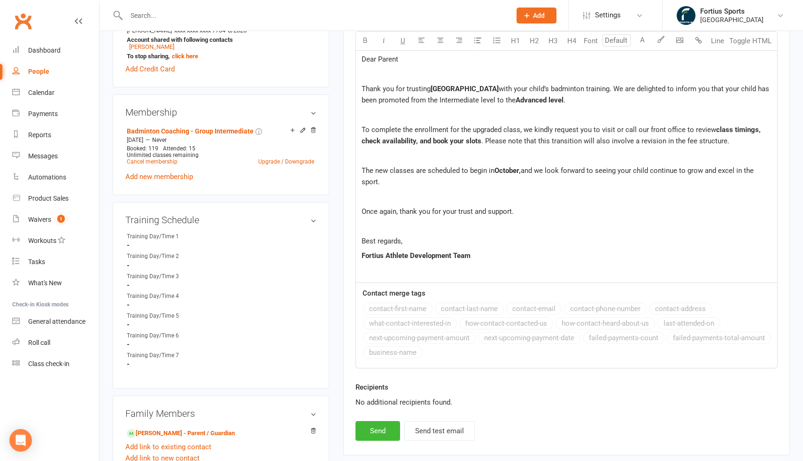
scroll to position [332, 0]
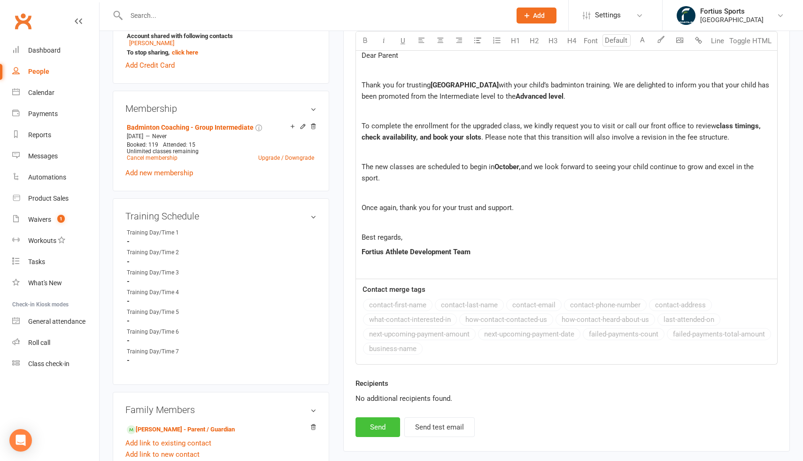
click at [382, 429] on button "Send" at bounding box center [377, 427] width 45 height 20
select select
select select "1"
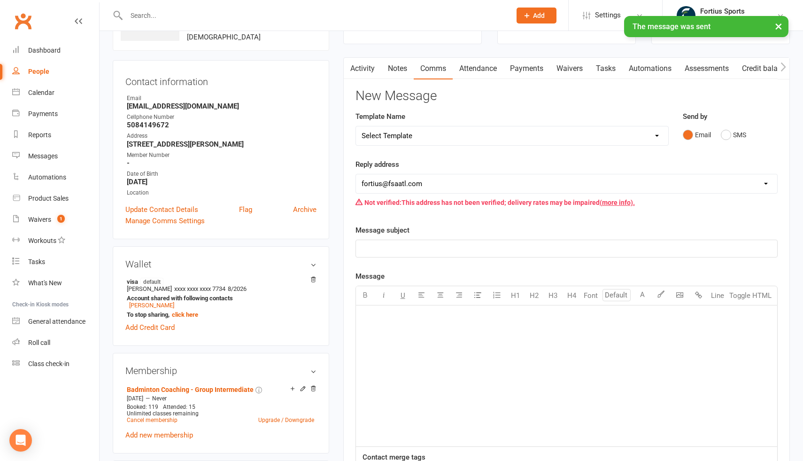
scroll to position [0, 0]
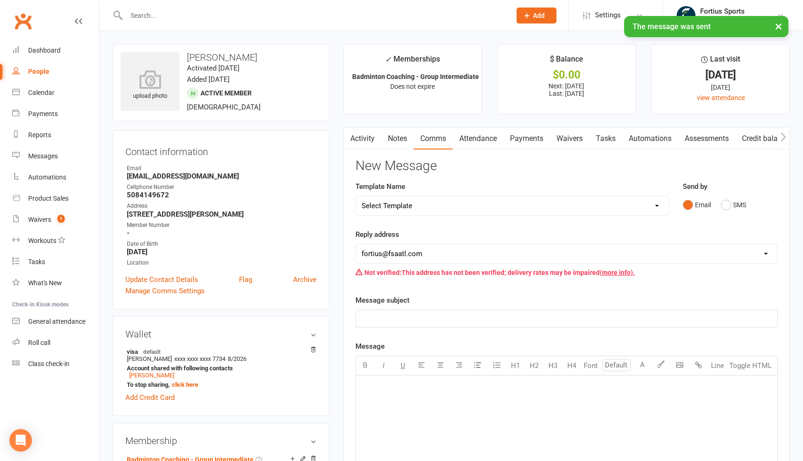
click at [162, 16] on div "× The message was sent" at bounding box center [395, 16] width 791 height 0
click at [147, 11] on input "text" at bounding box center [313, 15] width 381 height 13
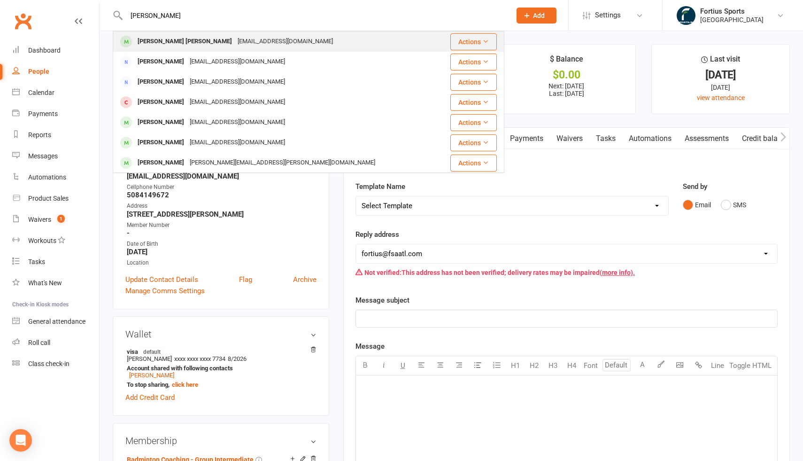
type input "nitesh"
click at [161, 42] on div "[PERSON_NAME] [PERSON_NAME]" at bounding box center [185, 42] width 100 height 14
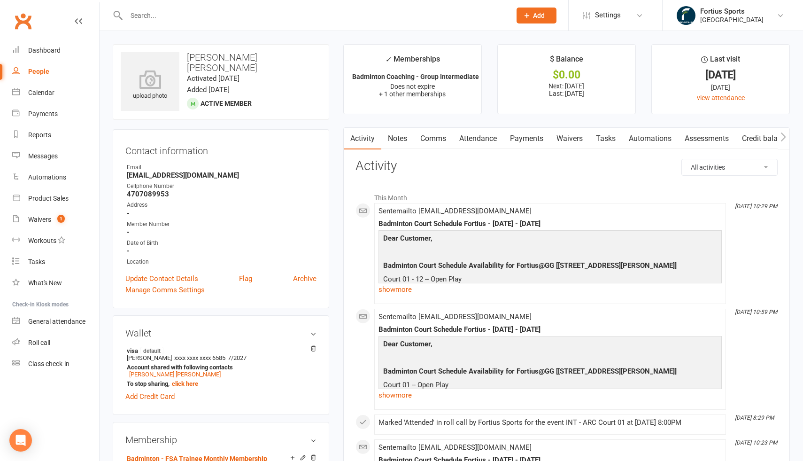
click at [444, 140] on link "Comms" at bounding box center [433, 139] width 39 height 22
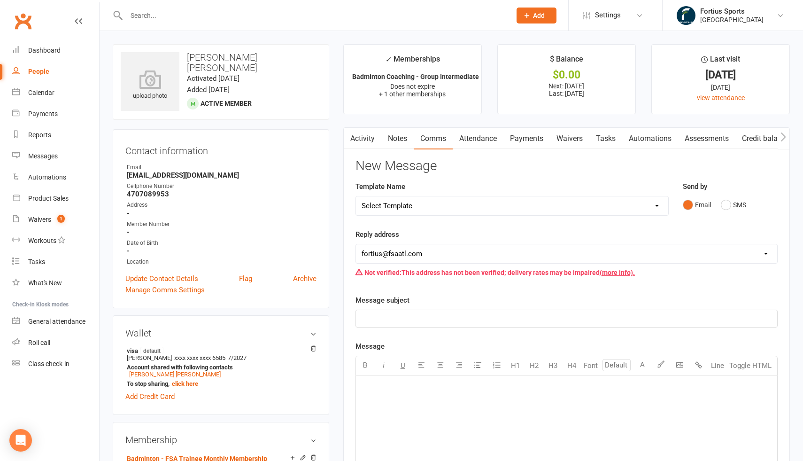
click at [476, 207] on select "Select Template [Email] Badminton Court Schedule [SMS] [Default template - revi…" at bounding box center [512, 205] width 312 height 19
select select "19"
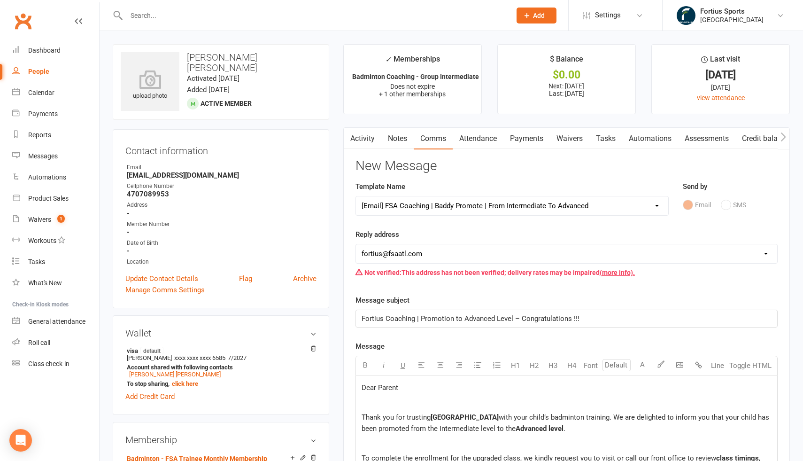
click at [437, 261] on select "hello@clubworx.com fortius@fsaatl.com satish@gameandgrillatl.com mrk@fsaatl.com…" at bounding box center [566, 253] width 421 height 19
select select "8"
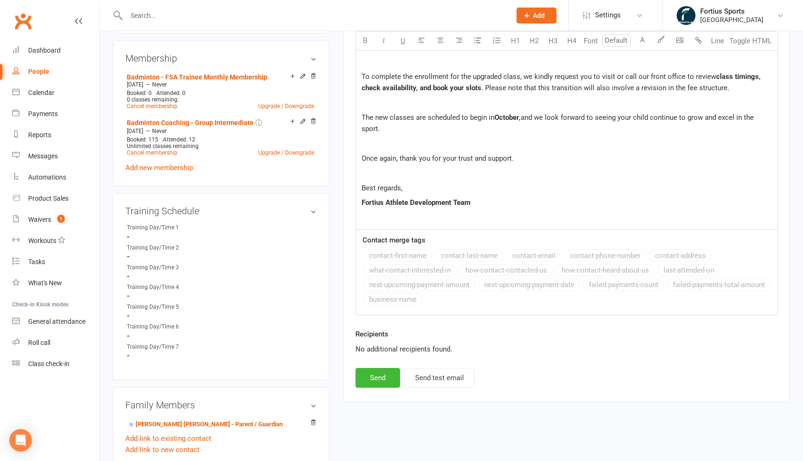
scroll to position [389, 0]
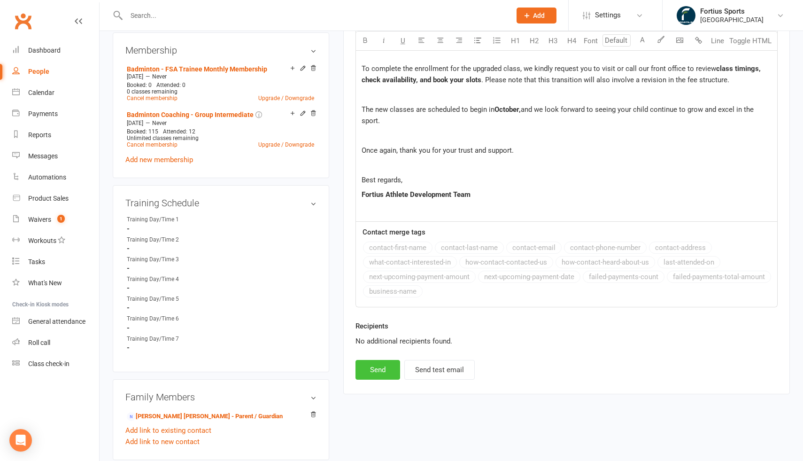
click at [375, 369] on button "Send" at bounding box center [377, 370] width 45 height 20
select select
select select "1"
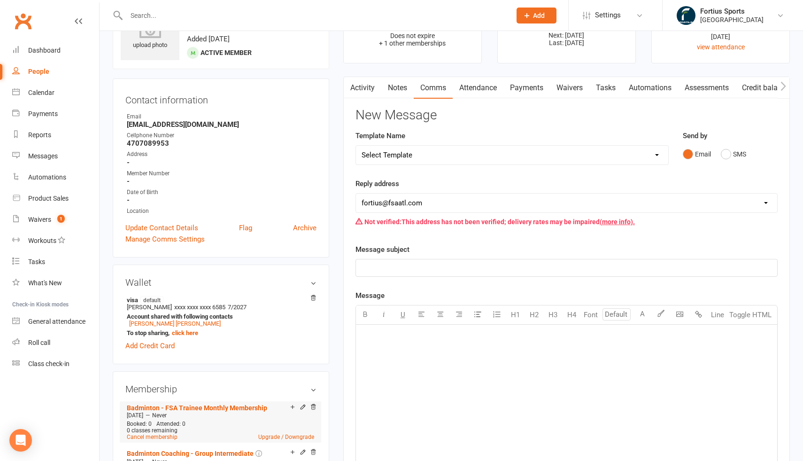
scroll to position [0, 0]
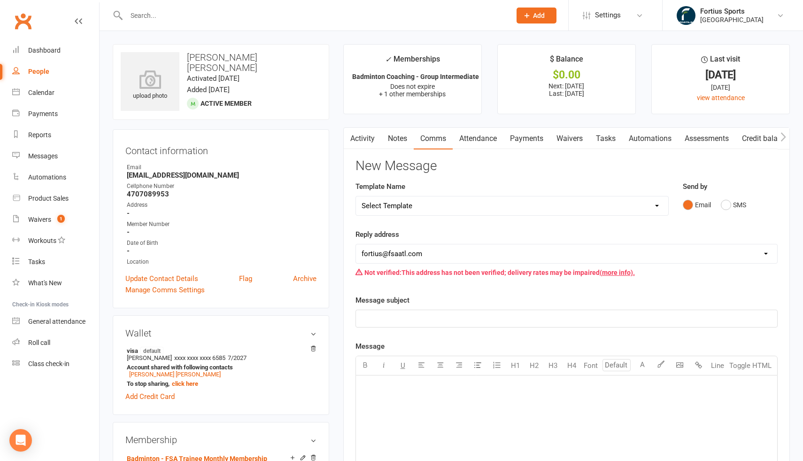
click at [184, 14] on input "text" at bounding box center [313, 15] width 381 height 13
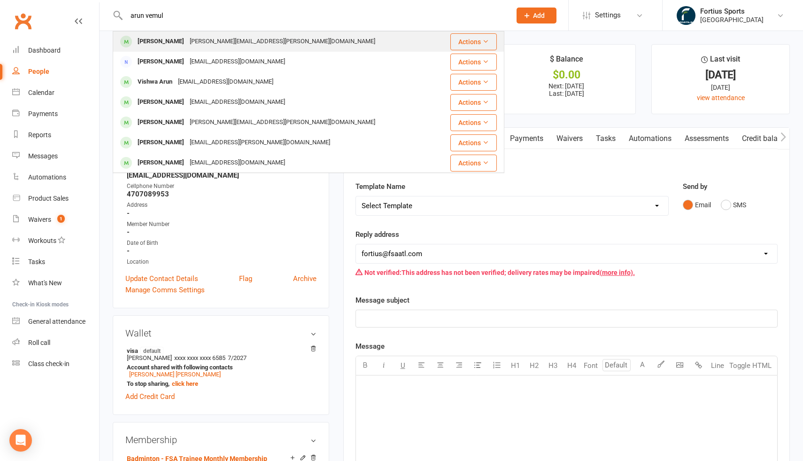
type input "arun vemul"
click at [187, 46] on div "[PERSON_NAME][EMAIL_ADDRESS][PERSON_NAME][DOMAIN_NAME]" at bounding box center [282, 42] width 191 height 14
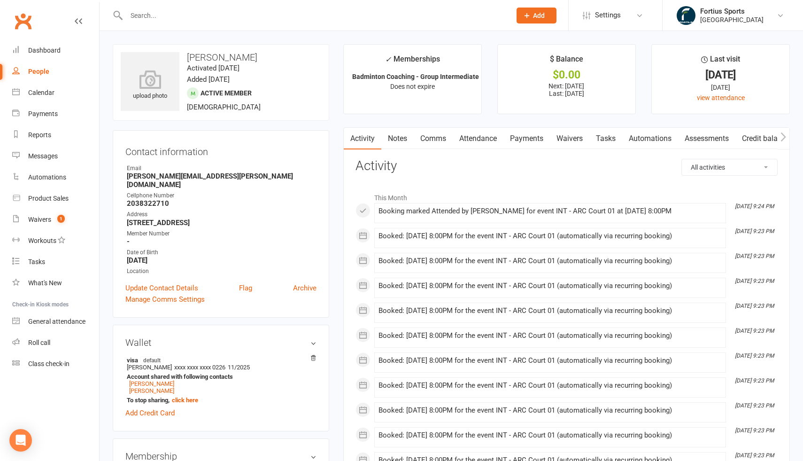
click at [429, 140] on link "Comms" at bounding box center [433, 139] width 39 height 22
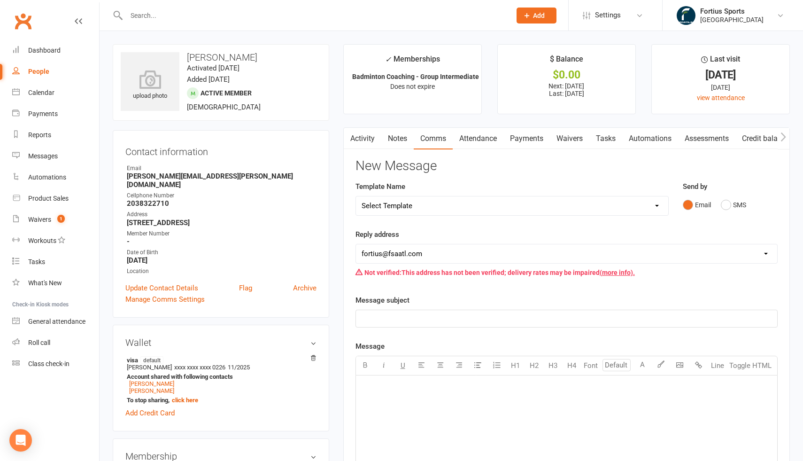
click at [457, 211] on select "Select Template [Email] Badminton Court Schedule [SMS] [Default template - revi…" at bounding box center [512, 205] width 312 height 19
select select "19"
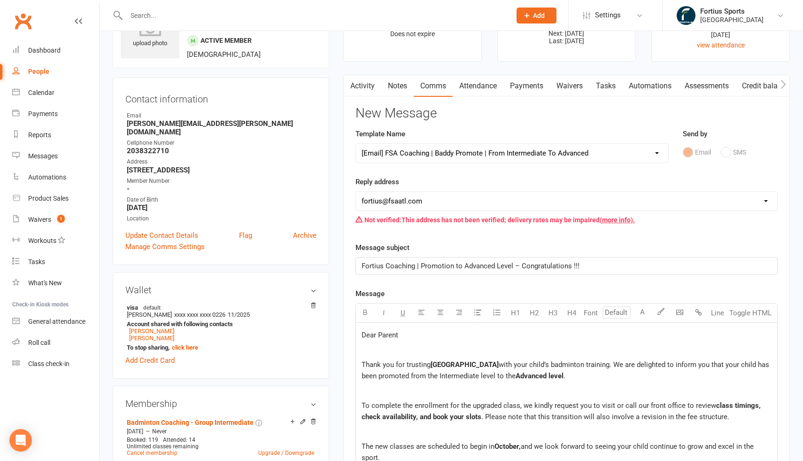
scroll to position [54, 0]
click at [443, 201] on select "hello@clubworx.com fortius@fsaatl.com satish@gameandgrillatl.com mrk@fsaatl.com…" at bounding box center [566, 200] width 421 height 19
select select "8"
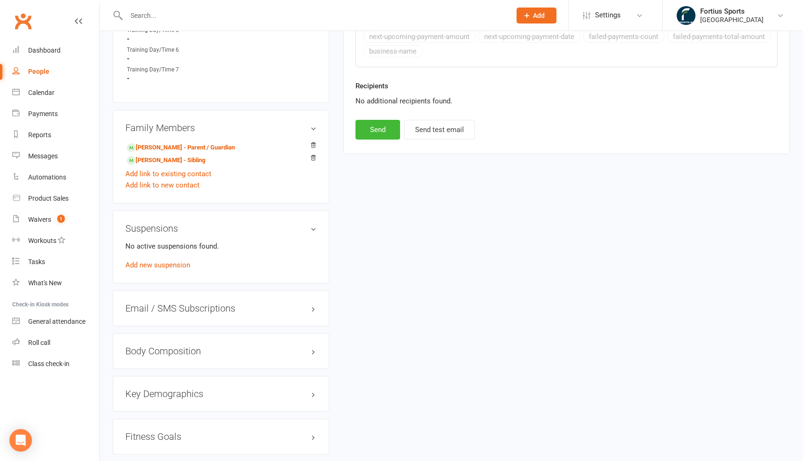
scroll to position [584, 0]
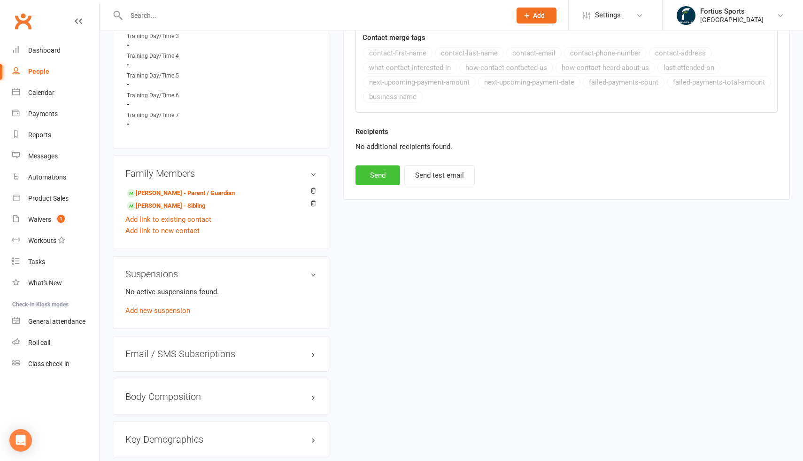
click at [387, 174] on button "Send" at bounding box center [377, 175] width 45 height 20
select select
select select "1"
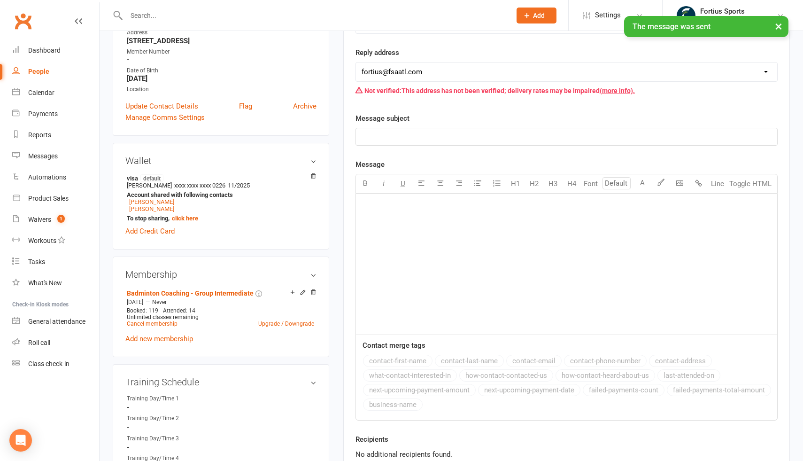
scroll to position [0, 0]
